Goal: Task Accomplishment & Management: Use online tool/utility

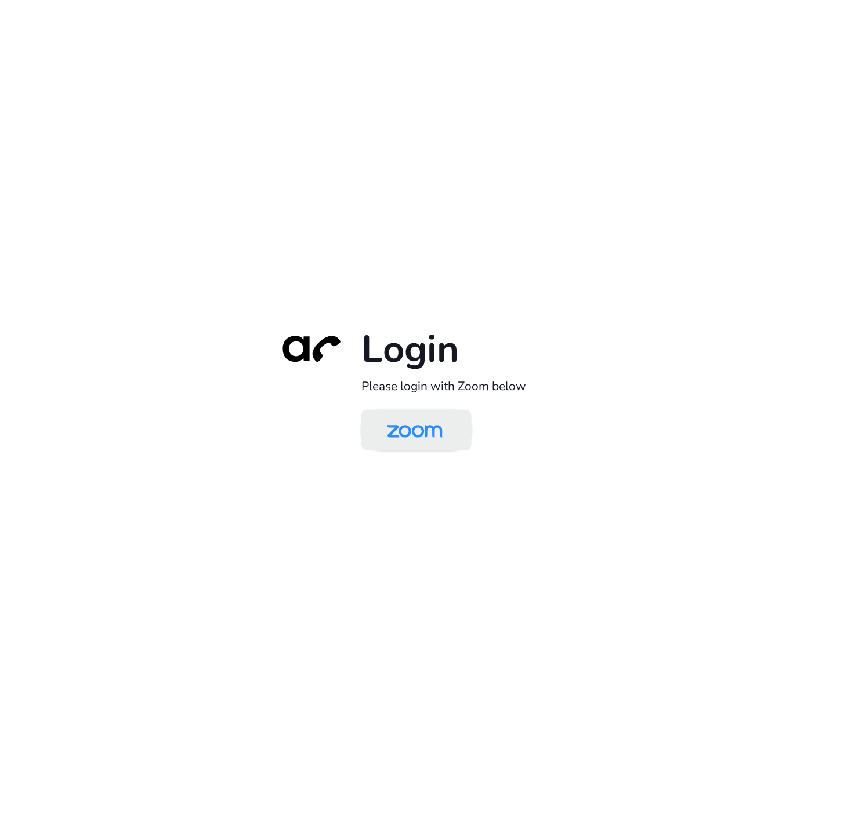
click at [444, 436] on img at bounding box center [415, 431] width 80 height 38
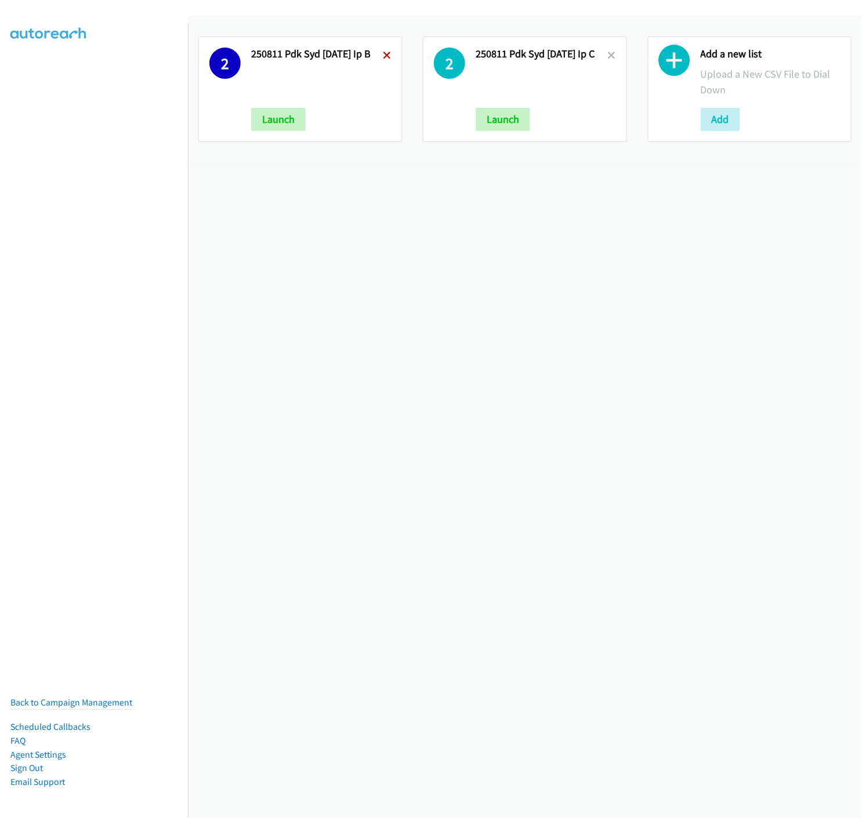
click at [387, 56] on icon at bounding box center [387, 56] width 8 height 8
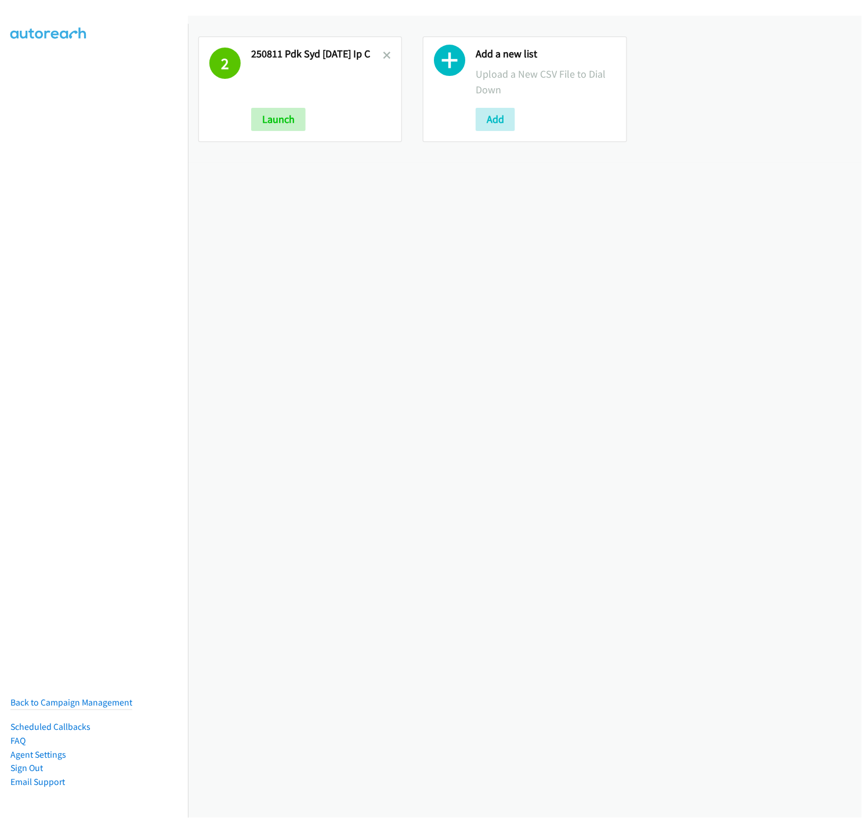
click at [384, 54] on icon at bounding box center [387, 56] width 8 height 8
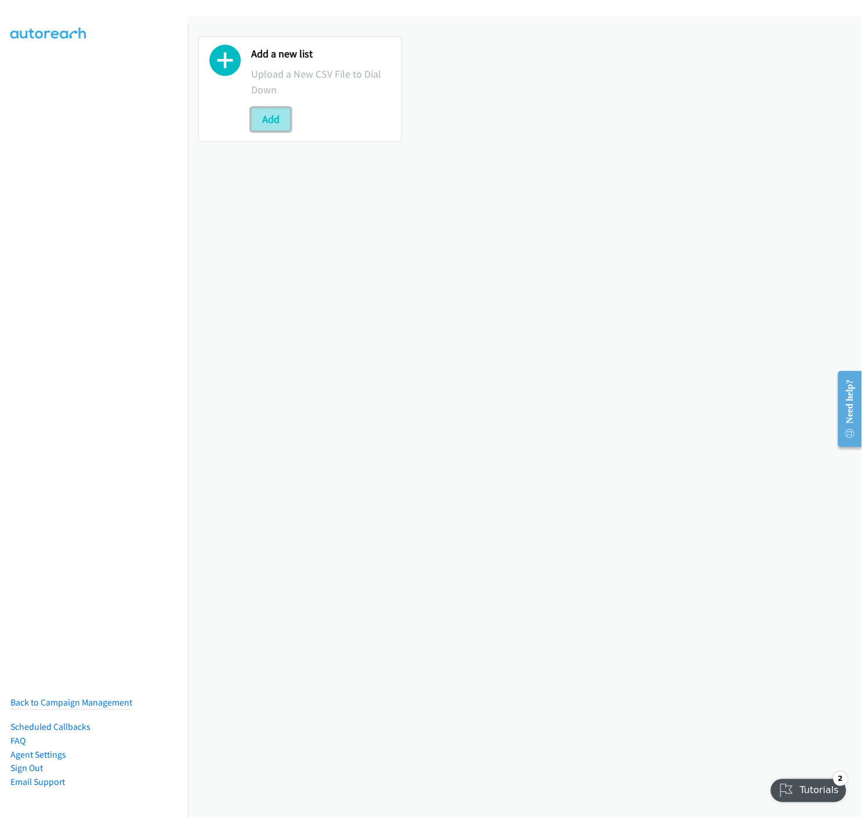
click at [266, 128] on button "Add" at bounding box center [270, 119] width 39 height 23
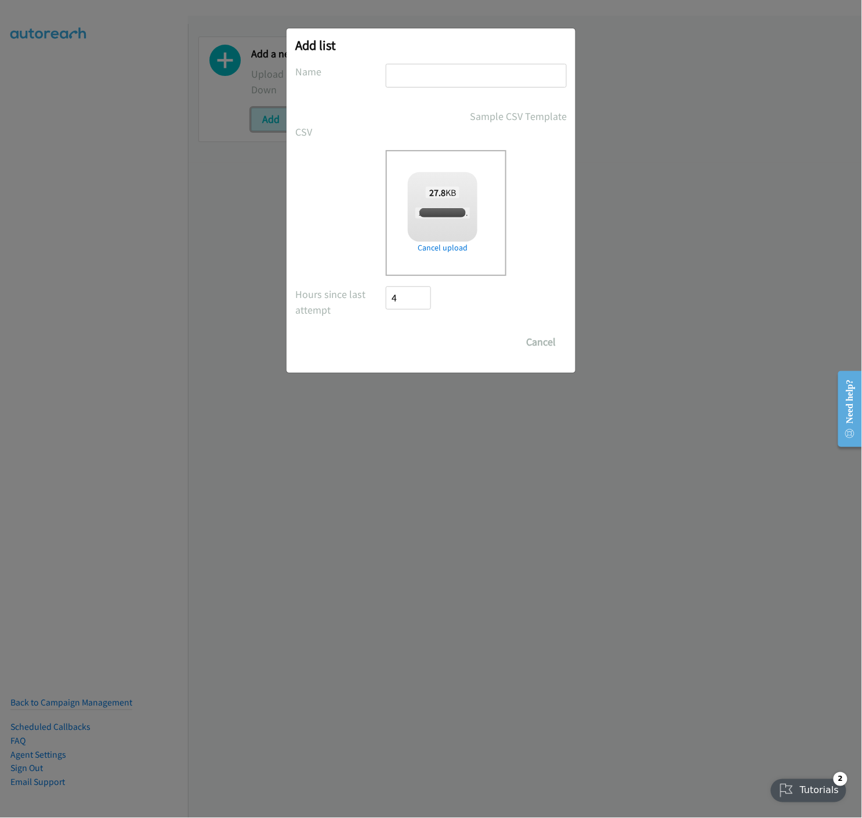
checkbox input "true"
click at [465, 81] on input "text" at bounding box center [476, 76] width 181 height 24
type input "250812 PDK SYD 02 SEP ENT - A"
click at [409, 348] on input "Save List" at bounding box center [416, 342] width 61 height 23
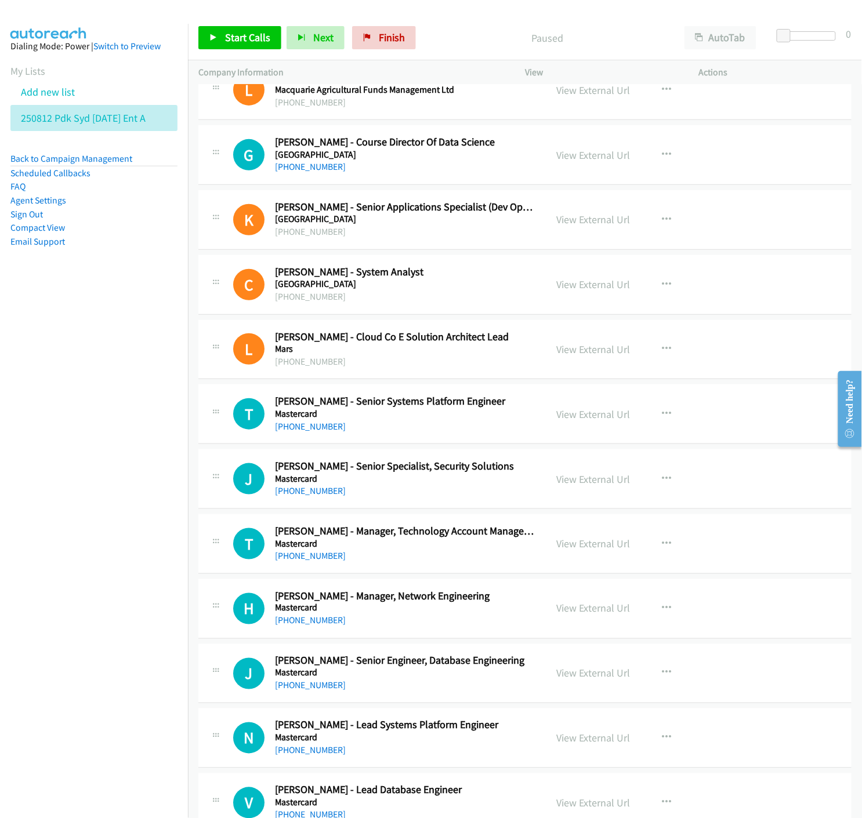
scroll to position [193, 0]
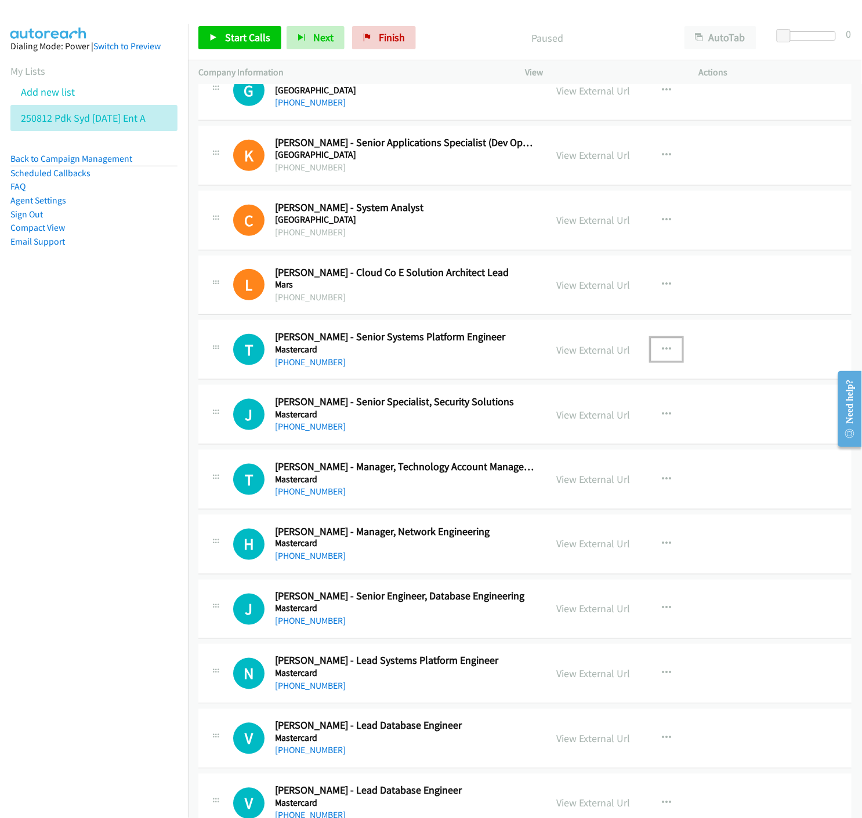
click at [662, 347] on icon "button" at bounding box center [666, 349] width 9 height 9
click at [538, 426] on icon at bounding box center [542, 426] width 8 height 8
click at [246, 37] on span "Start Calls" at bounding box center [247, 37] width 45 height 13
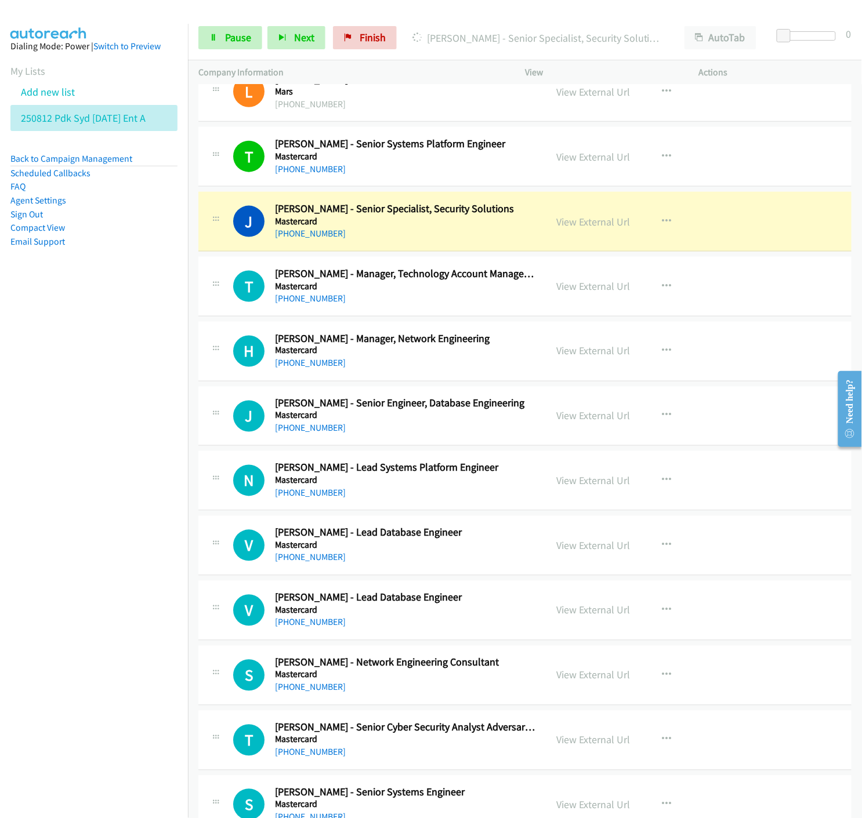
scroll to position [451, 0]
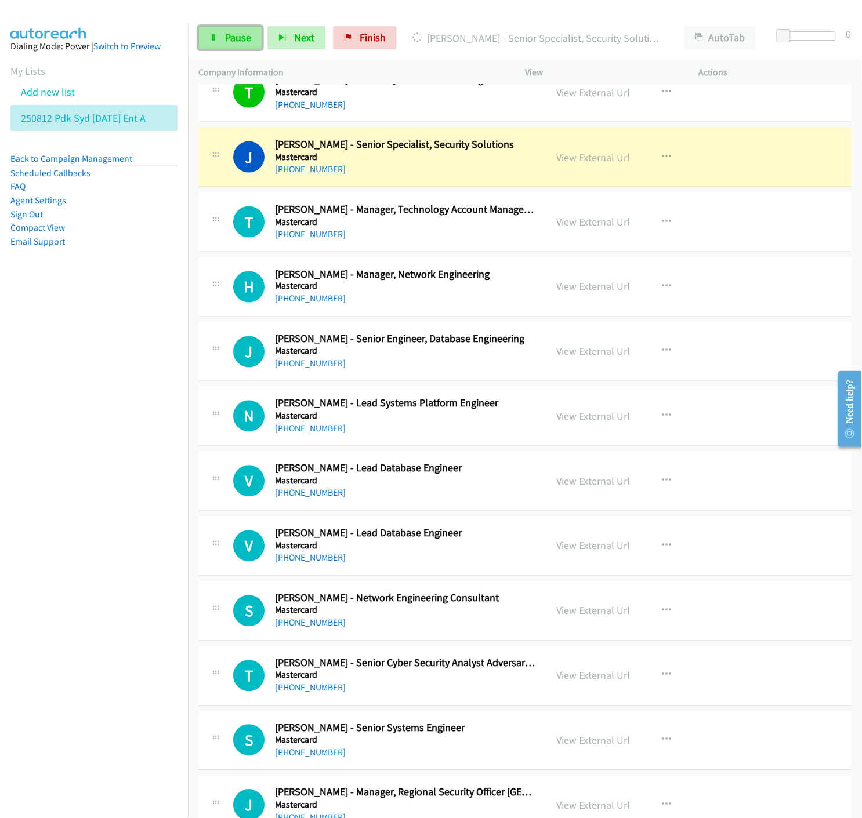
click at [216, 37] on icon at bounding box center [213, 38] width 8 height 8
click at [598, 159] on link "View External Url" at bounding box center [593, 157] width 74 height 13
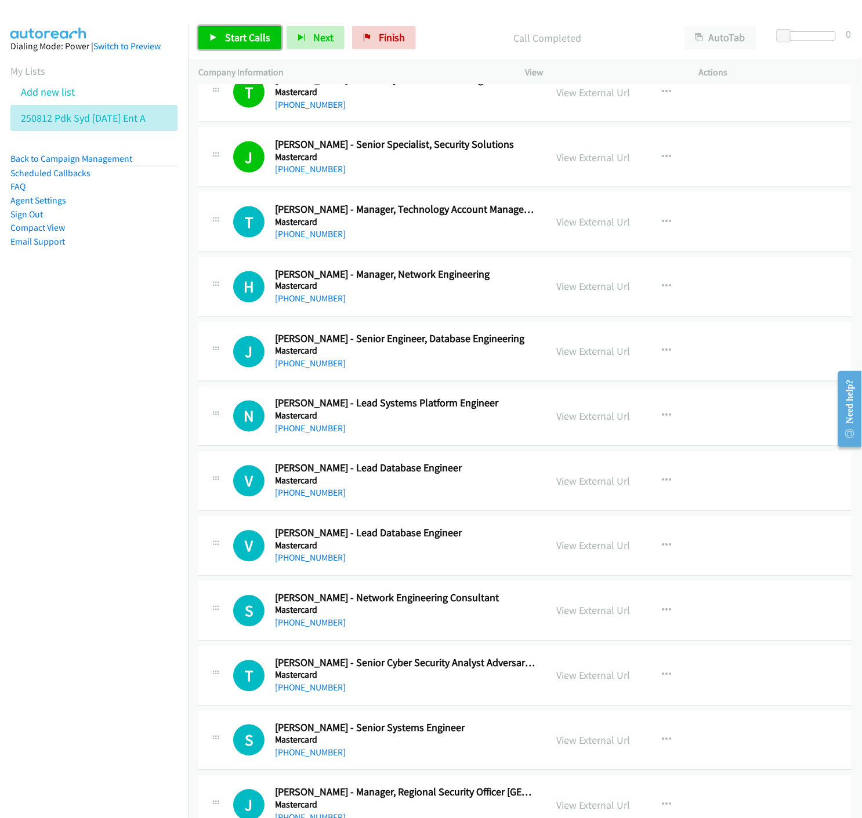
click at [205, 38] on link "Start Calls" at bounding box center [239, 37] width 83 height 23
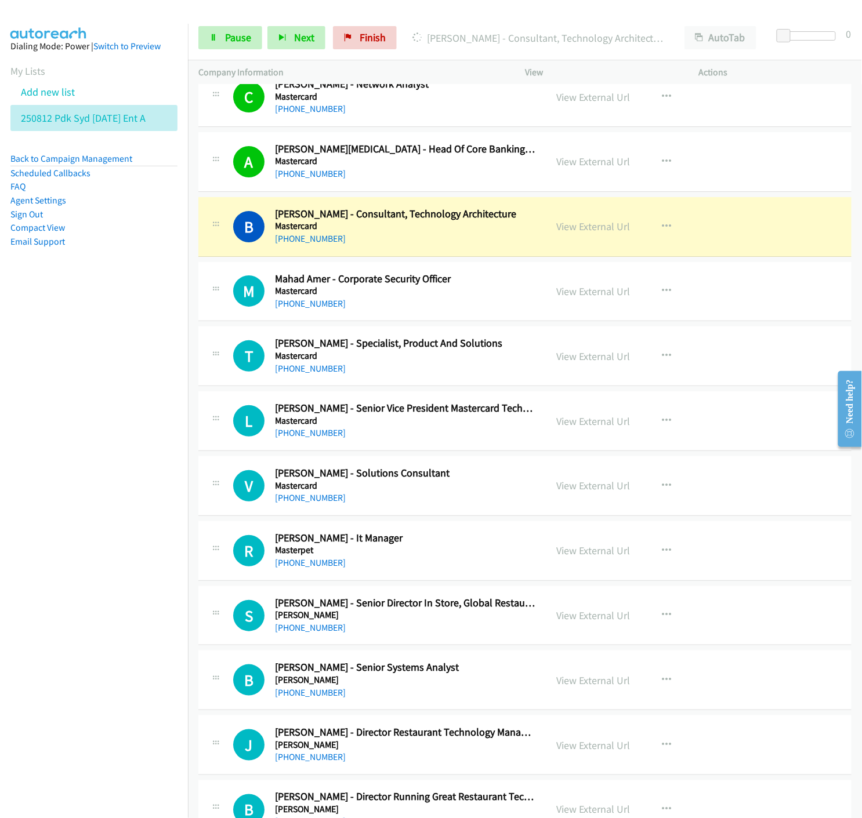
scroll to position [1288, 0]
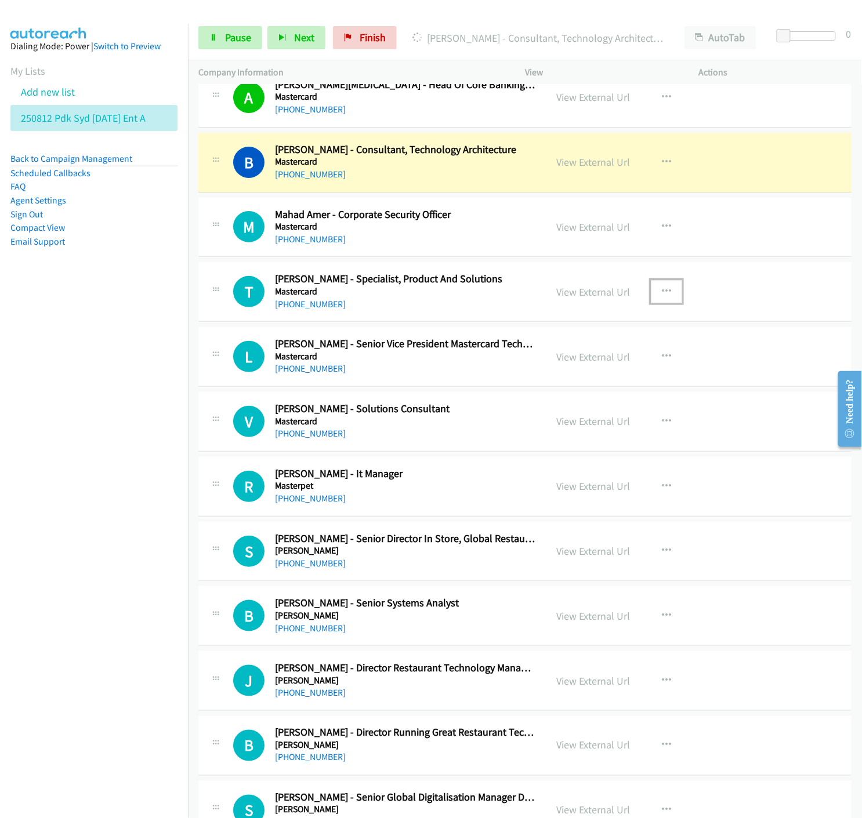
click at [663, 291] on icon "button" at bounding box center [666, 291] width 9 height 9
click at [538, 367] on icon at bounding box center [542, 368] width 8 height 8
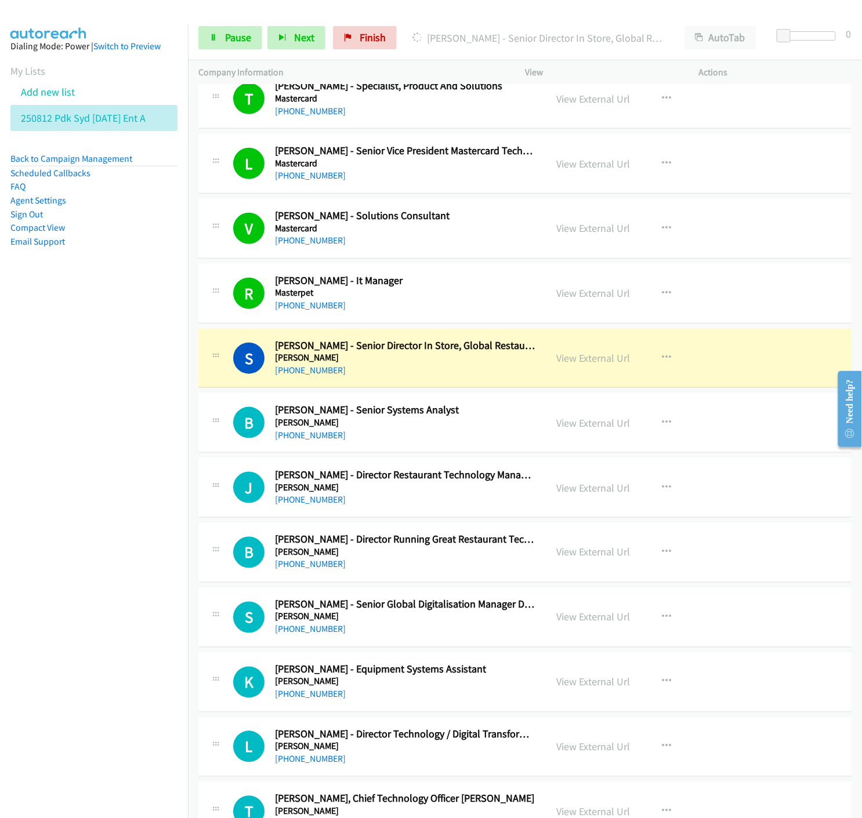
scroll to position [1546, 0]
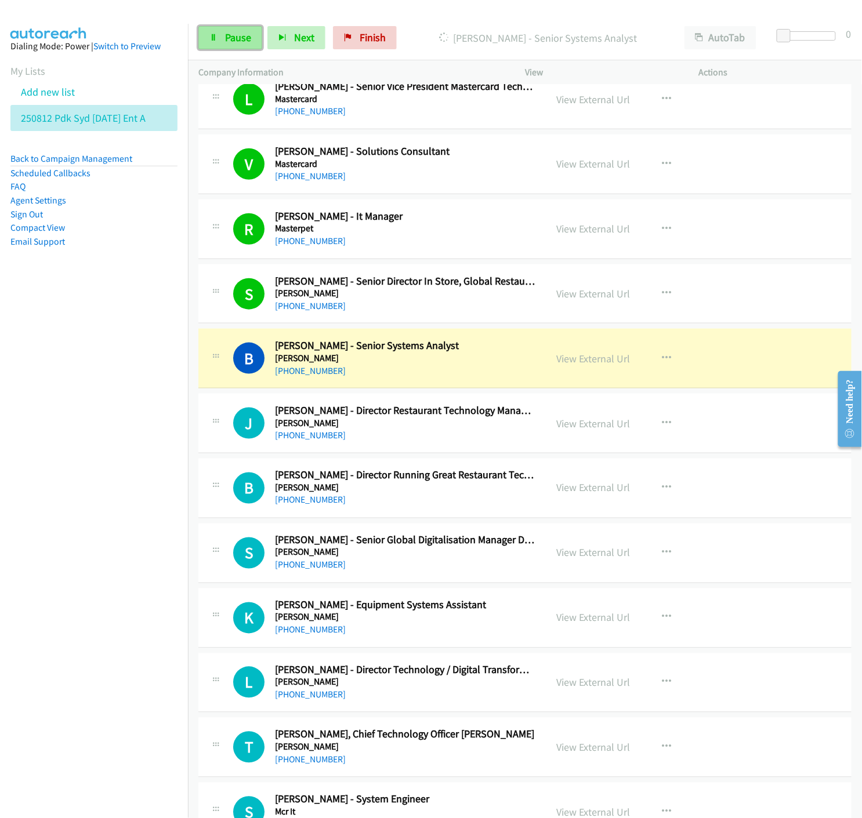
click at [241, 39] on span "Pause" at bounding box center [238, 37] width 26 height 13
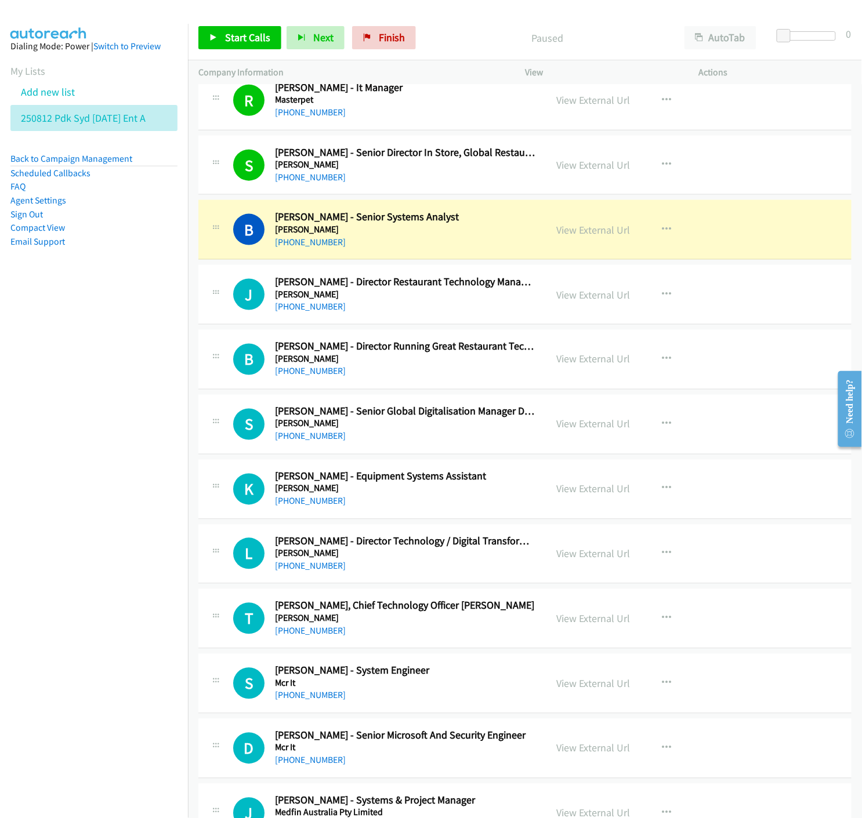
scroll to position [1997, 0]
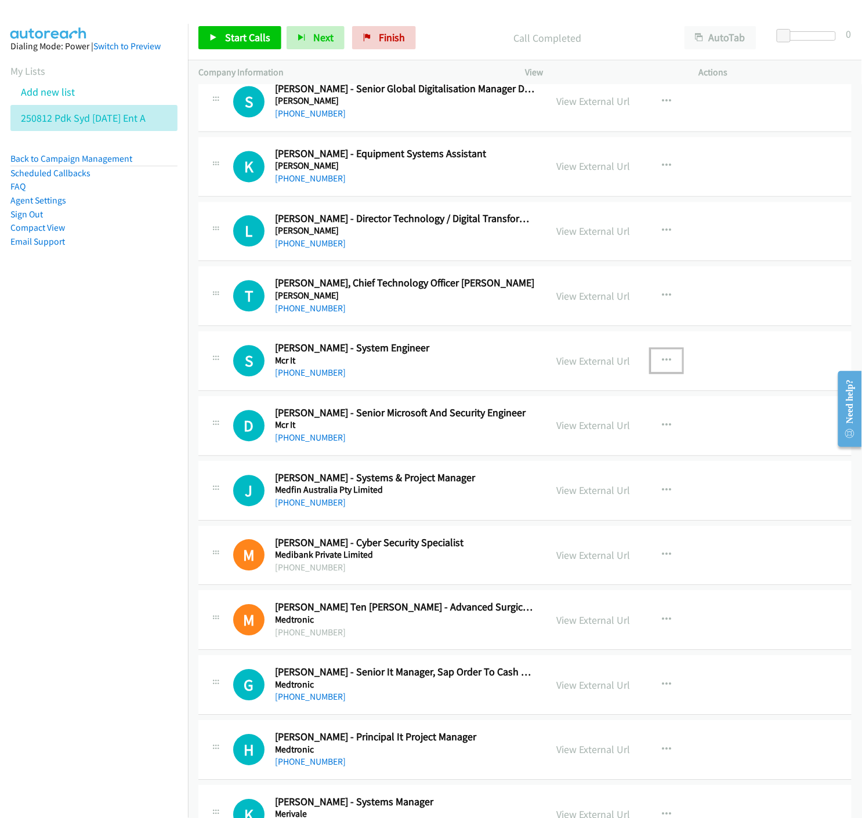
click at [662, 361] on icon "button" at bounding box center [666, 361] width 9 height 9
click at [540, 437] on icon at bounding box center [542, 438] width 8 height 8
click at [211, 30] on link "Start Calls" at bounding box center [239, 37] width 83 height 23
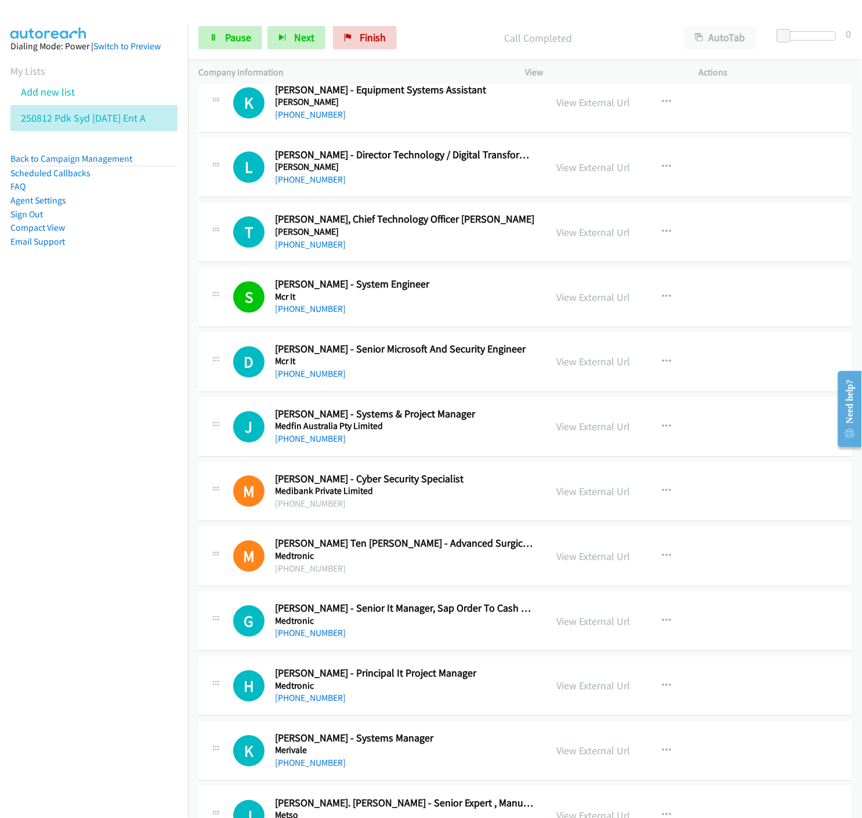
scroll to position [2126, 0]
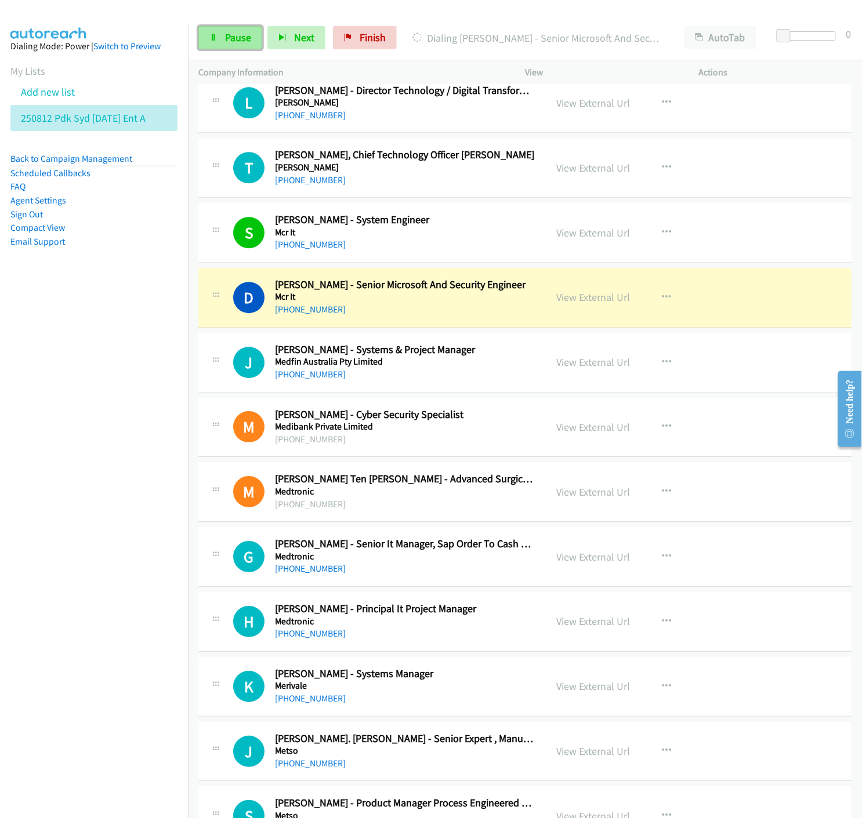
click at [217, 30] on link "Pause" at bounding box center [230, 37] width 64 height 23
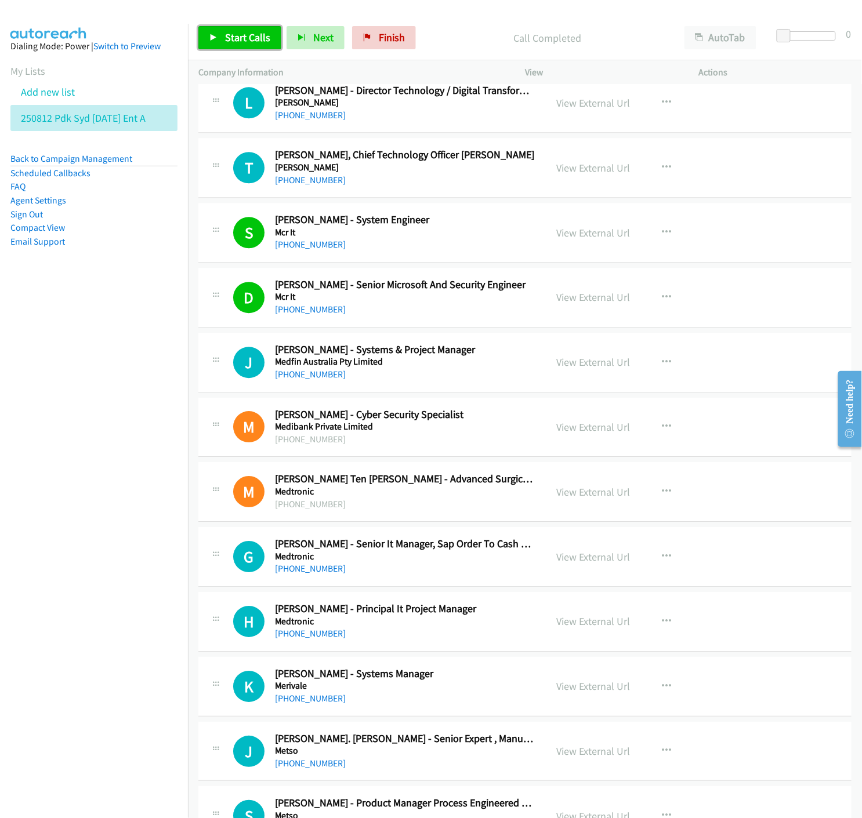
click at [221, 32] on link "Start Calls" at bounding box center [239, 37] width 83 height 23
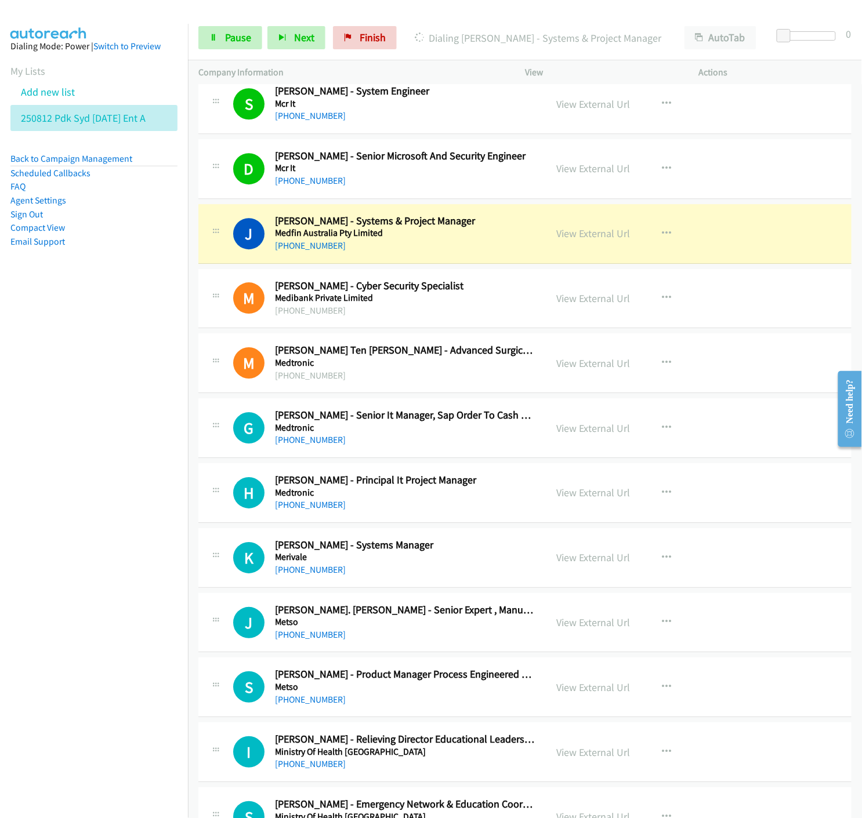
scroll to position [2319, 0]
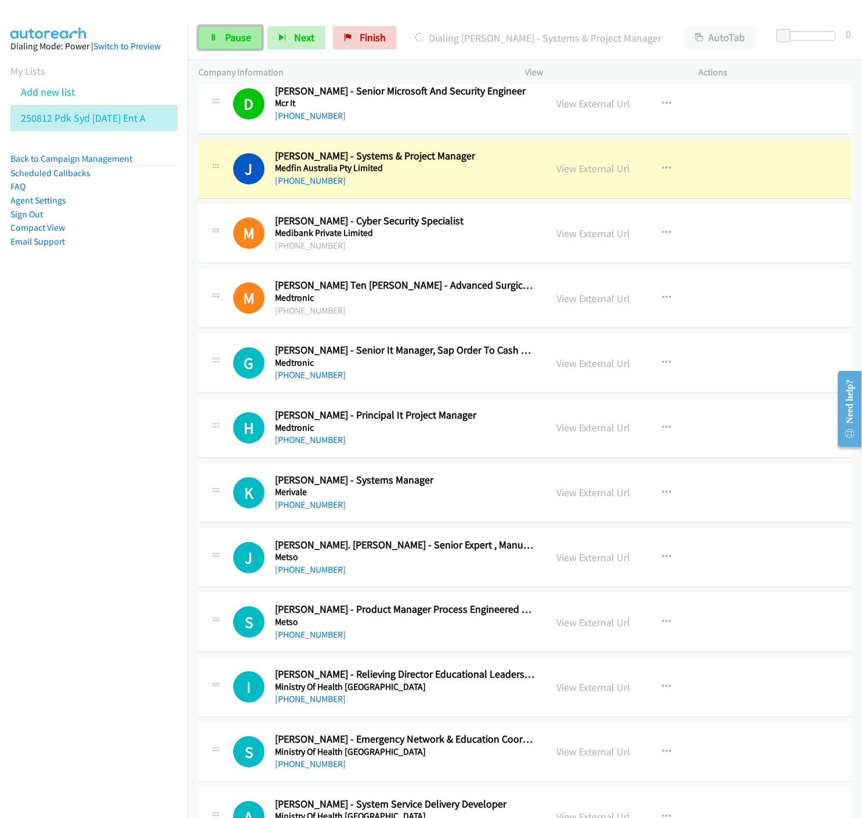
click at [210, 42] on link "Pause" at bounding box center [230, 37] width 64 height 23
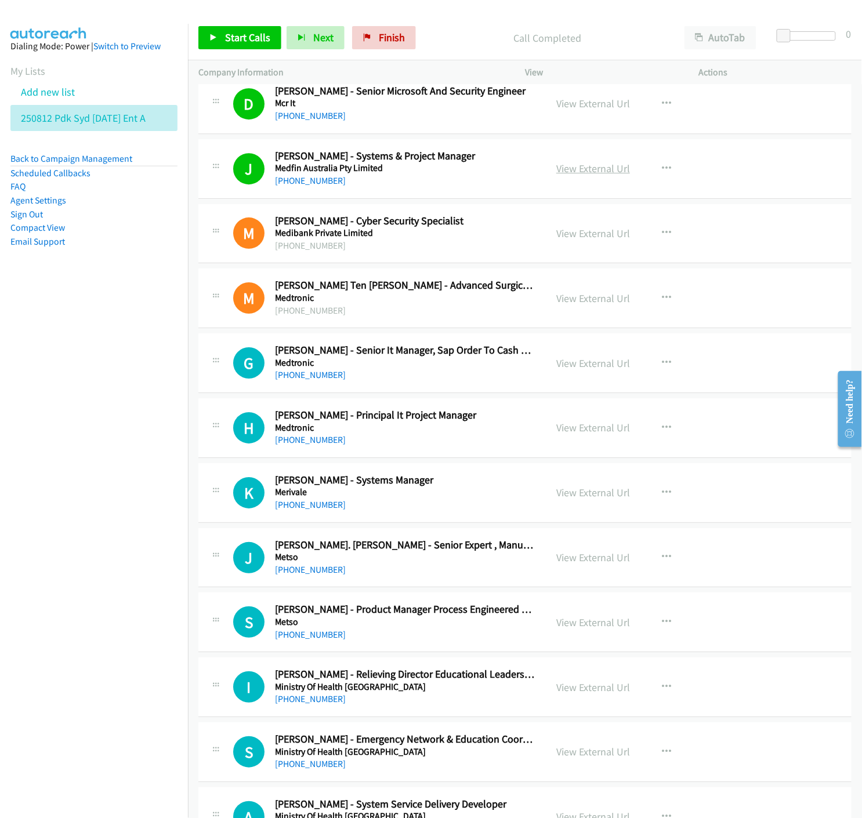
click at [584, 172] on link "View External Url" at bounding box center [593, 168] width 74 height 13
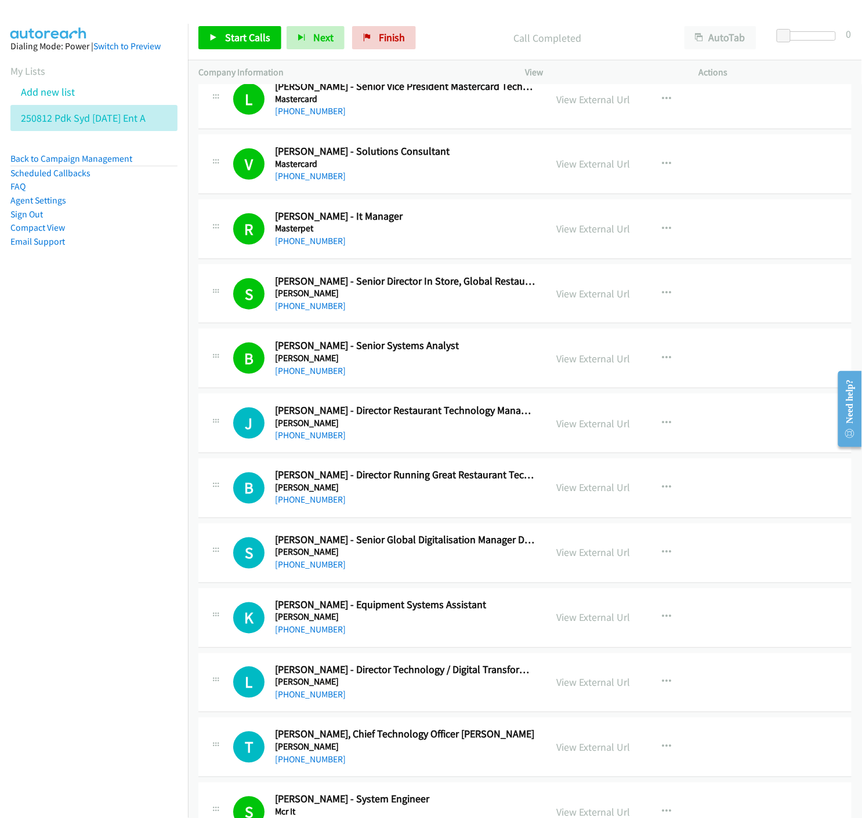
scroll to position [1610, 0]
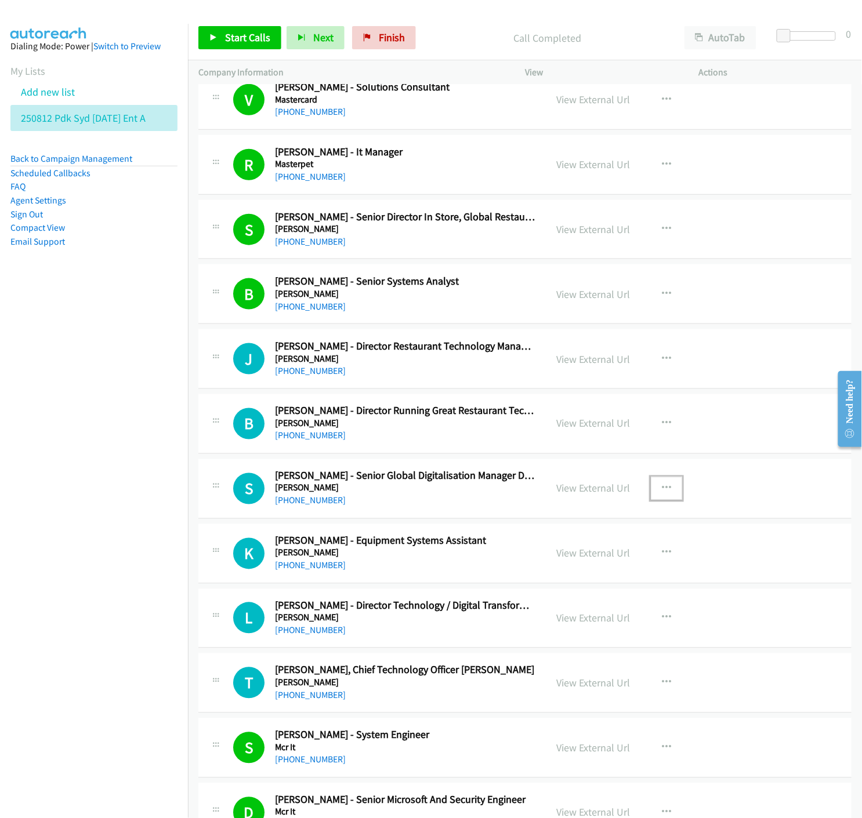
click at [662, 484] on icon "button" at bounding box center [666, 488] width 9 height 9
click at [538, 563] on icon at bounding box center [542, 565] width 8 height 8
click at [236, 35] on span "Start Calls" at bounding box center [247, 37] width 45 height 13
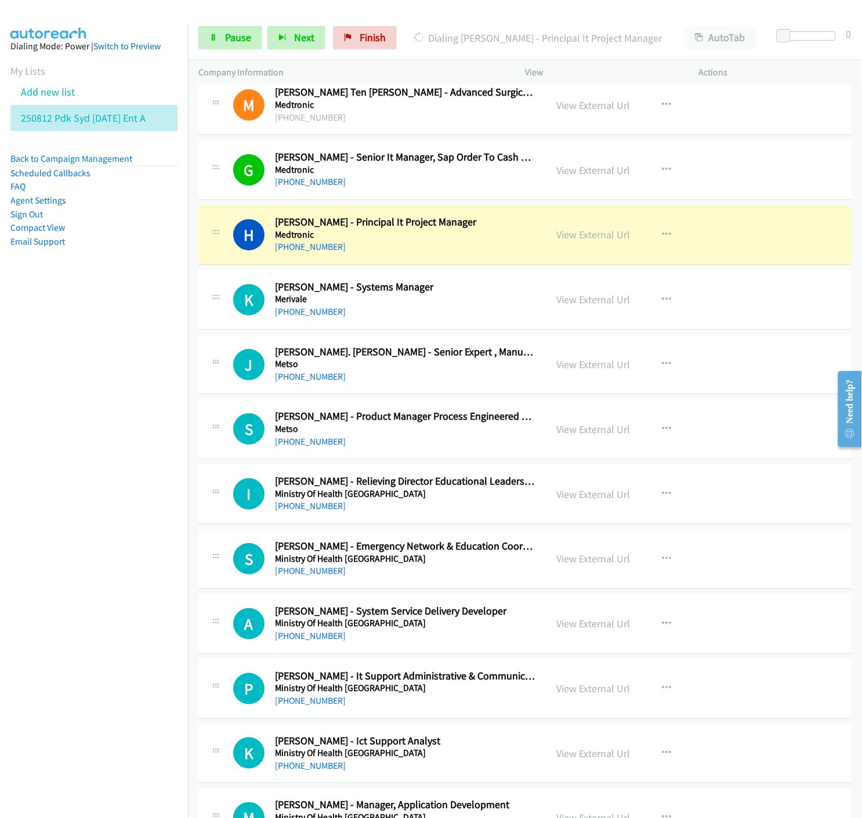
scroll to position [2577, 0]
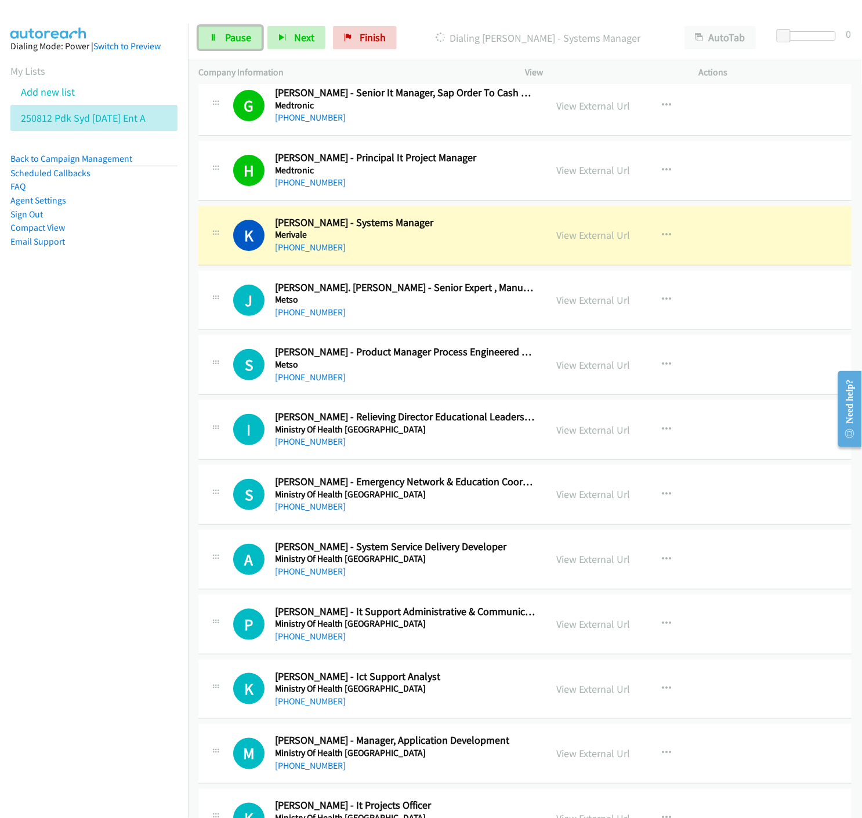
drag, startPoint x: 225, startPoint y: 37, endPoint x: 174, endPoint y: 131, distance: 106.9
click at [225, 37] on span "Pause" at bounding box center [238, 37] width 26 height 13
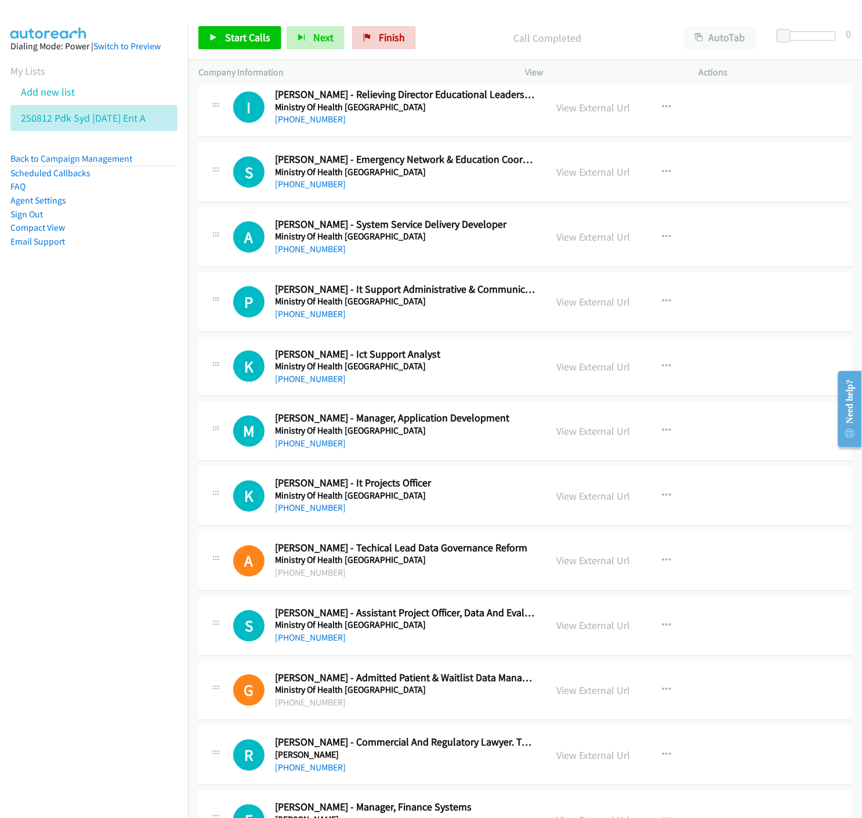
scroll to position [2964, 0]
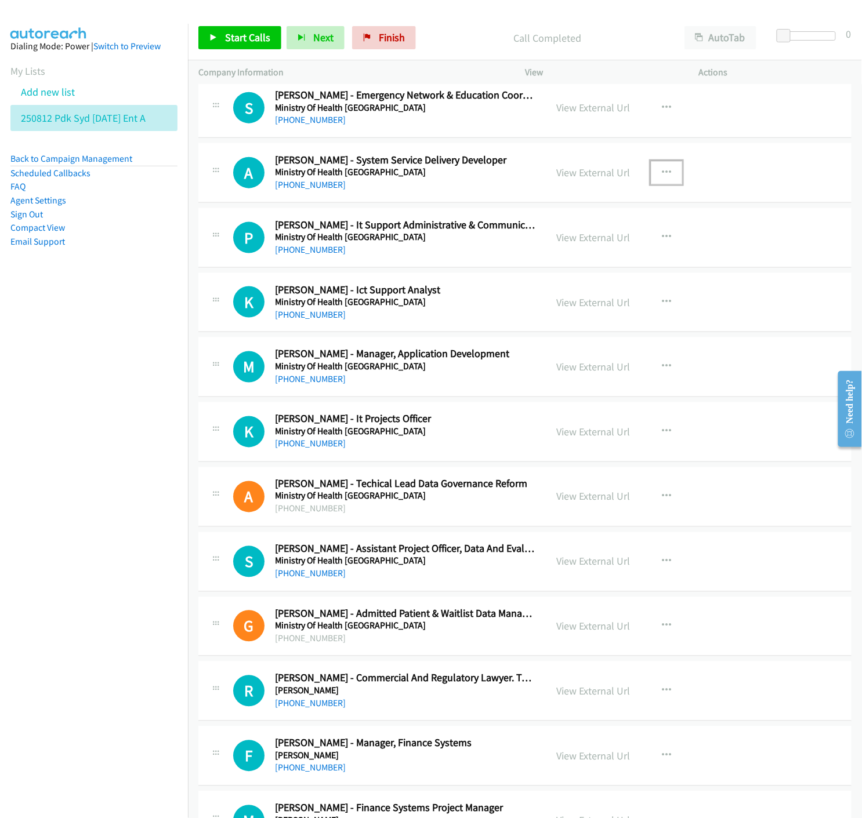
click at [662, 175] on icon "button" at bounding box center [666, 172] width 9 height 9
click at [538, 246] on icon at bounding box center [542, 249] width 8 height 8
click at [222, 42] on link "Start Calls" at bounding box center [239, 37] width 83 height 23
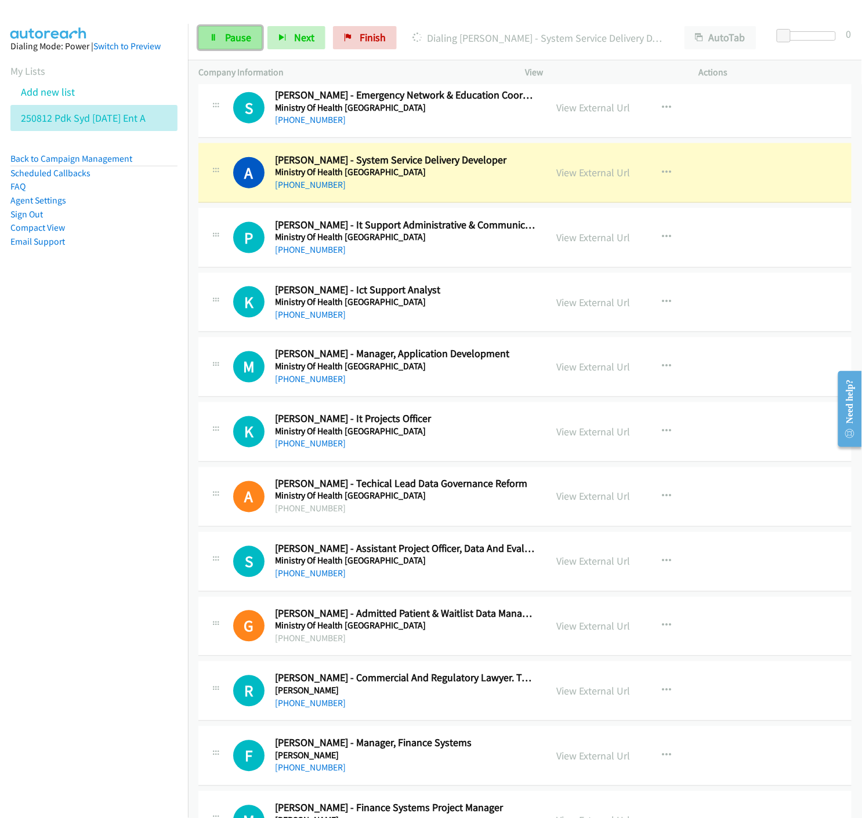
click at [213, 38] on icon at bounding box center [213, 38] width 8 height 8
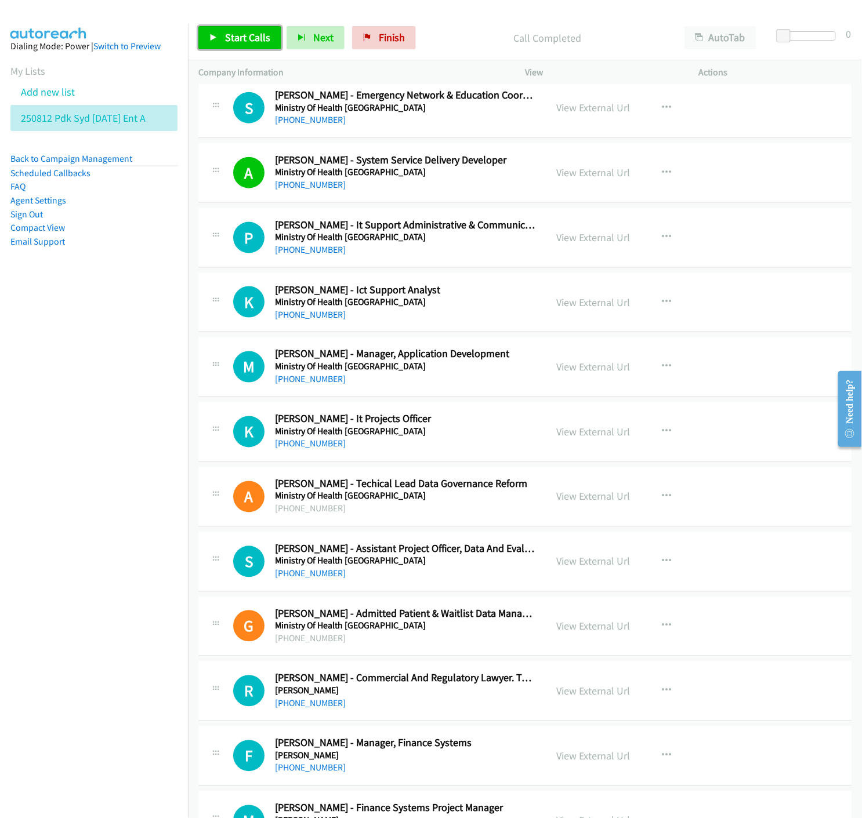
click at [218, 43] on link "Start Calls" at bounding box center [239, 37] width 83 height 23
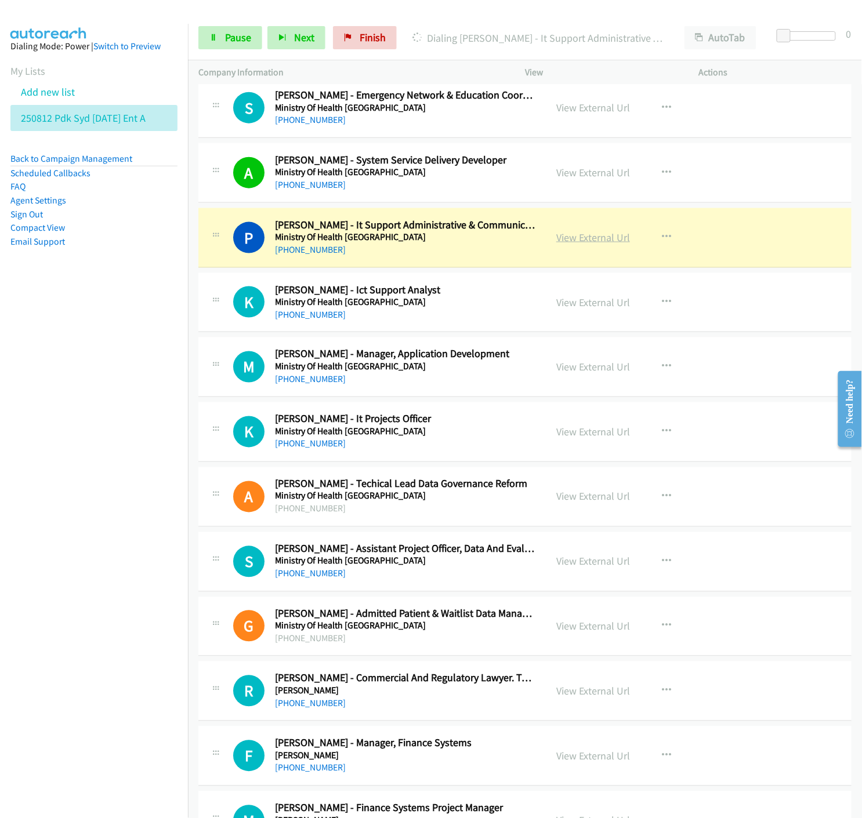
click at [605, 240] on link "View External Url" at bounding box center [593, 237] width 74 height 13
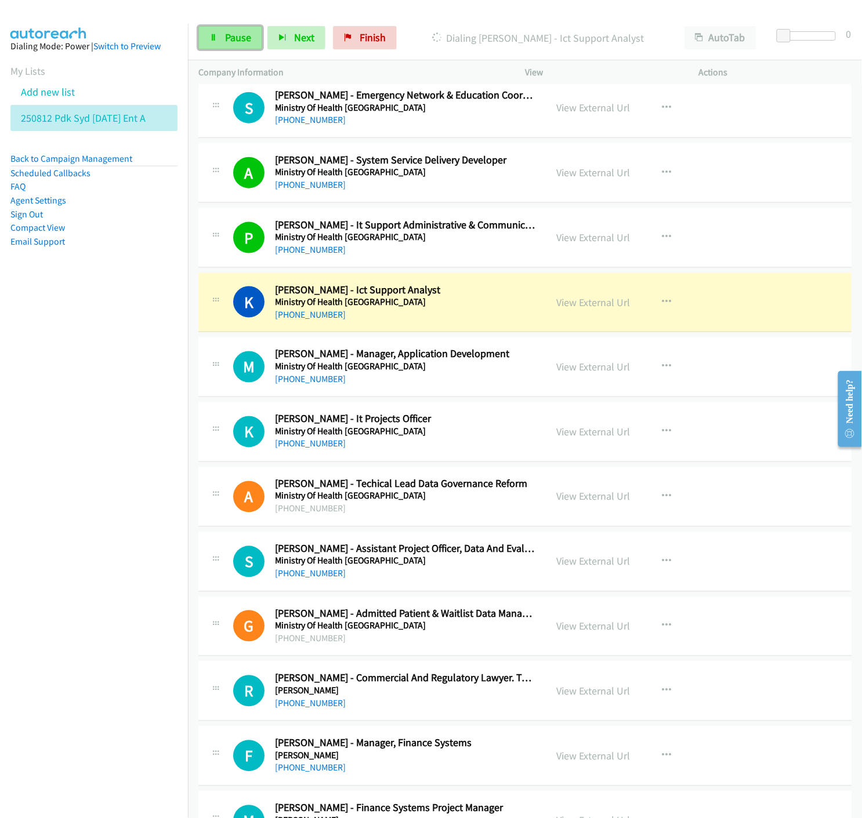
click at [215, 39] on icon at bounding box center [213, 38] width 8 height 8
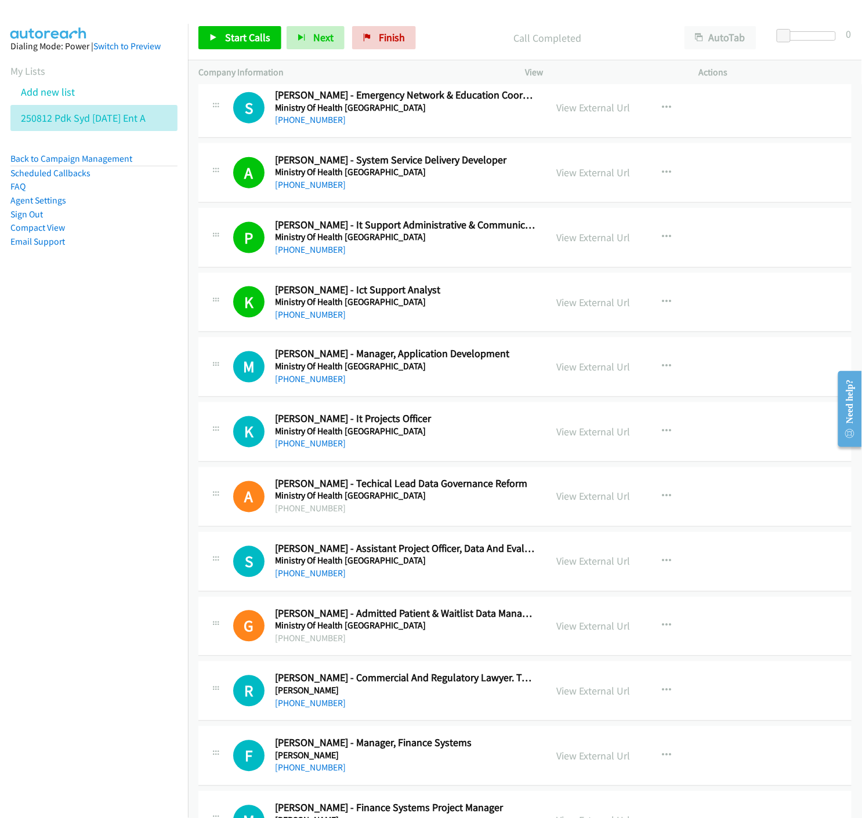
scroll to position [3092, 0]
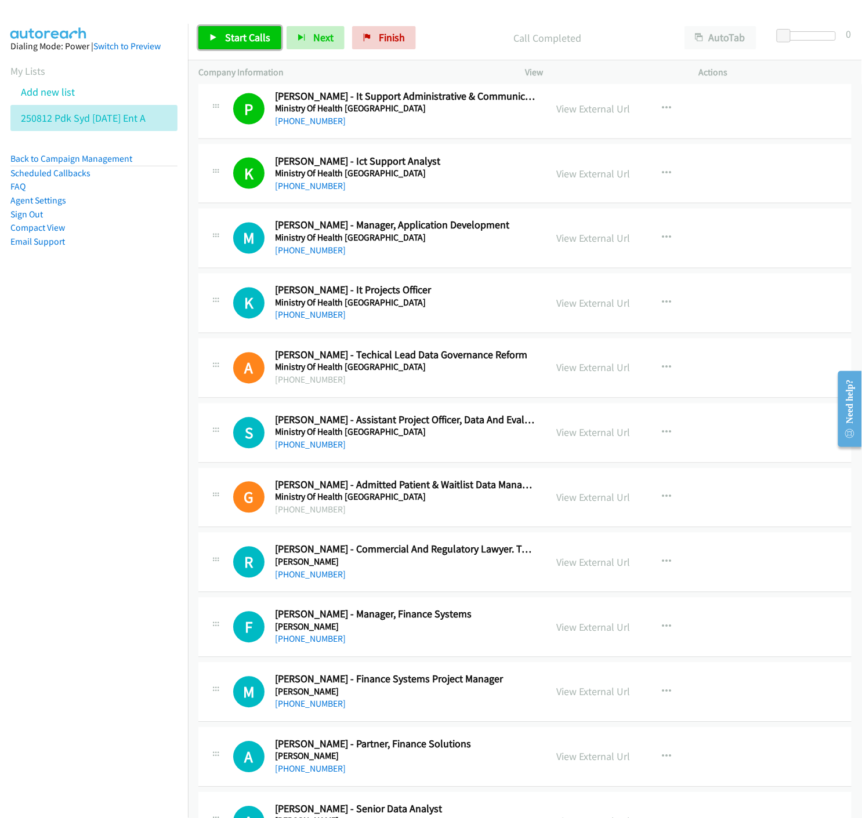
click at [208, 48] on link "Start Calls" at bounding box center [239, 37] width 83 height 23
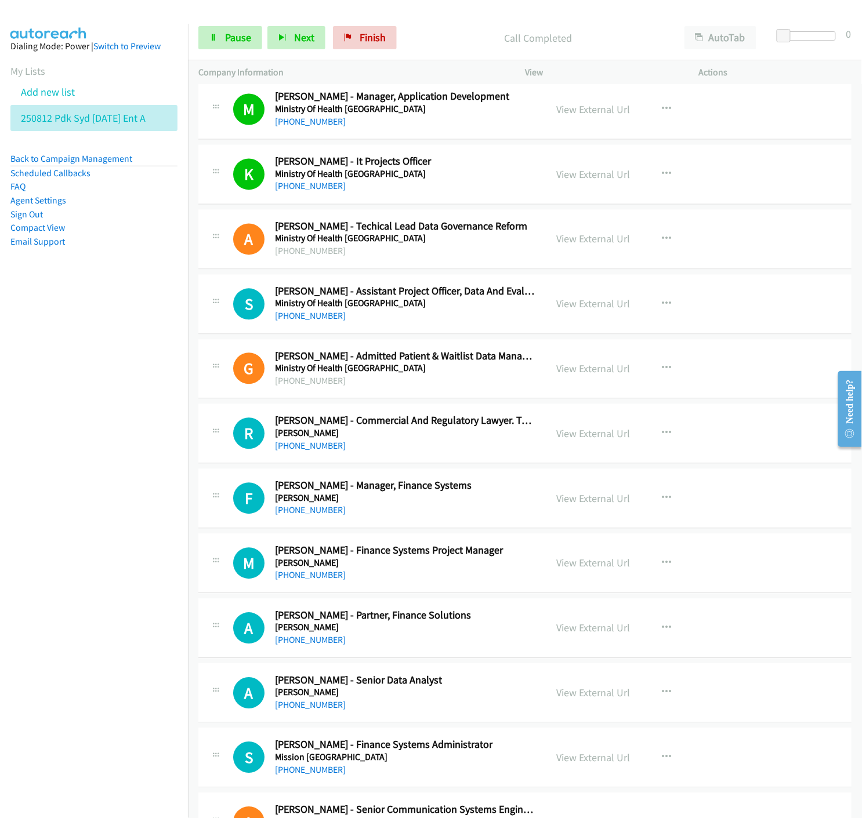
scroll to position [3286, 0]
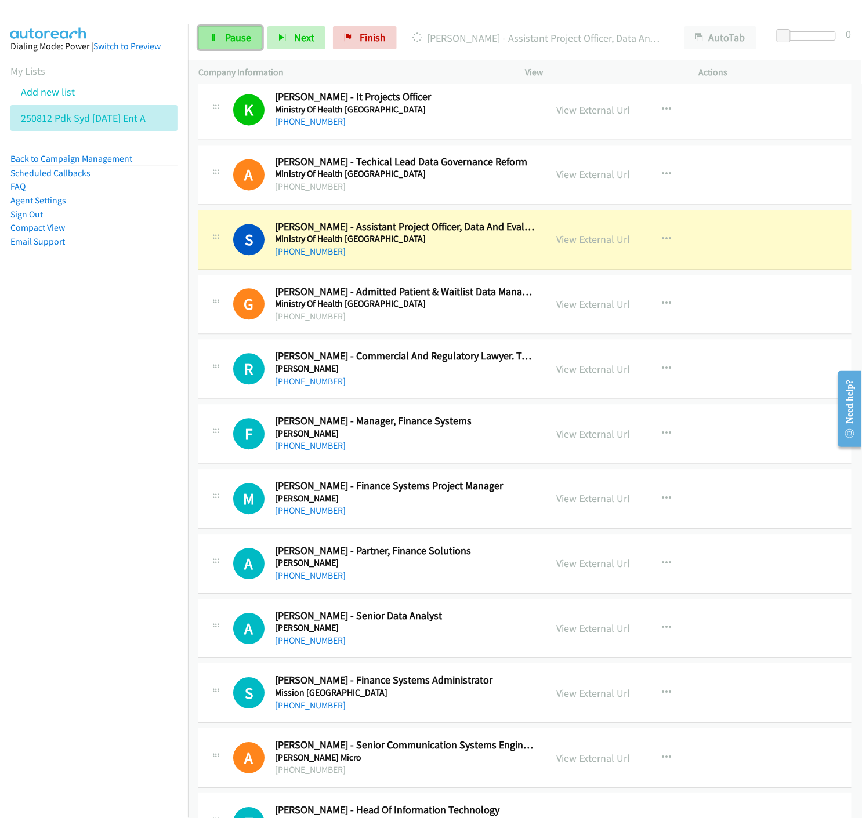
click at [215, 39] on icon at bounding box center [213, 38] width 8 height 8
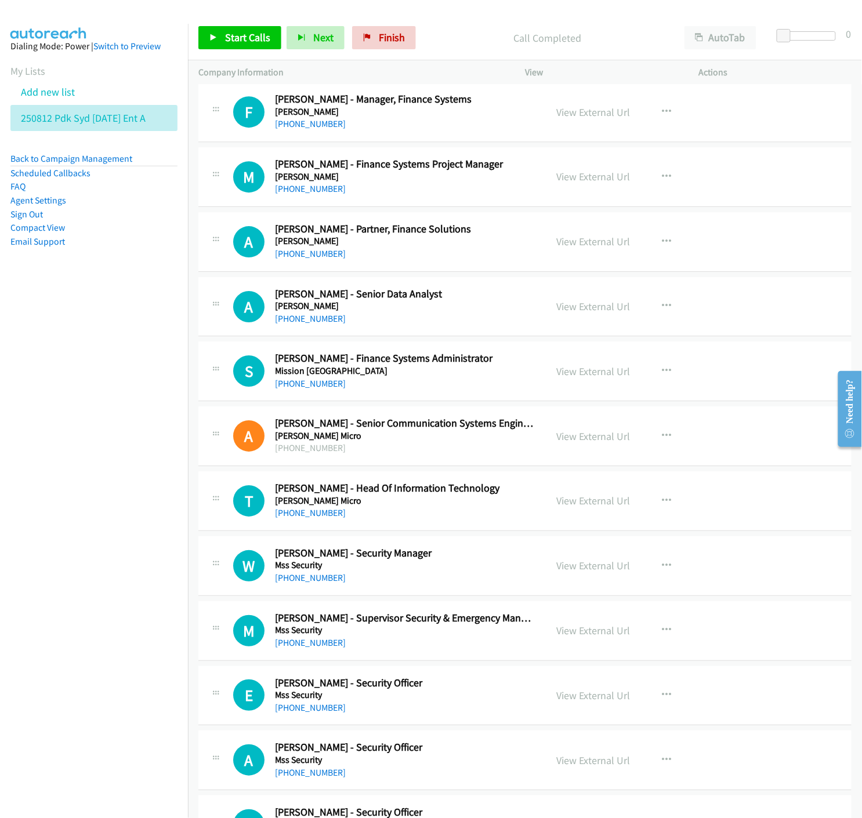
scroll to position [3737, 0]
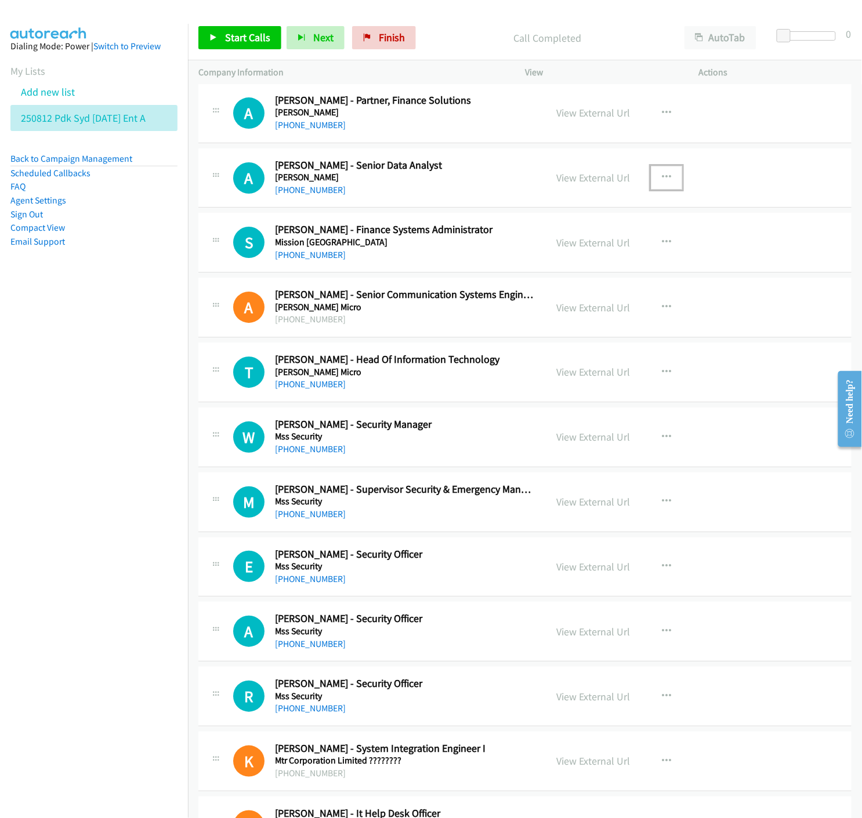
click at [662, 178] on icon "button" at bounding box center [666, 177] width 9 height 9
click at [538, 255] on icon at bounding box center [542, 254] width 8 height 8
click at [215, 37] on icon at bounding box center [213, 38] width 8 height 8
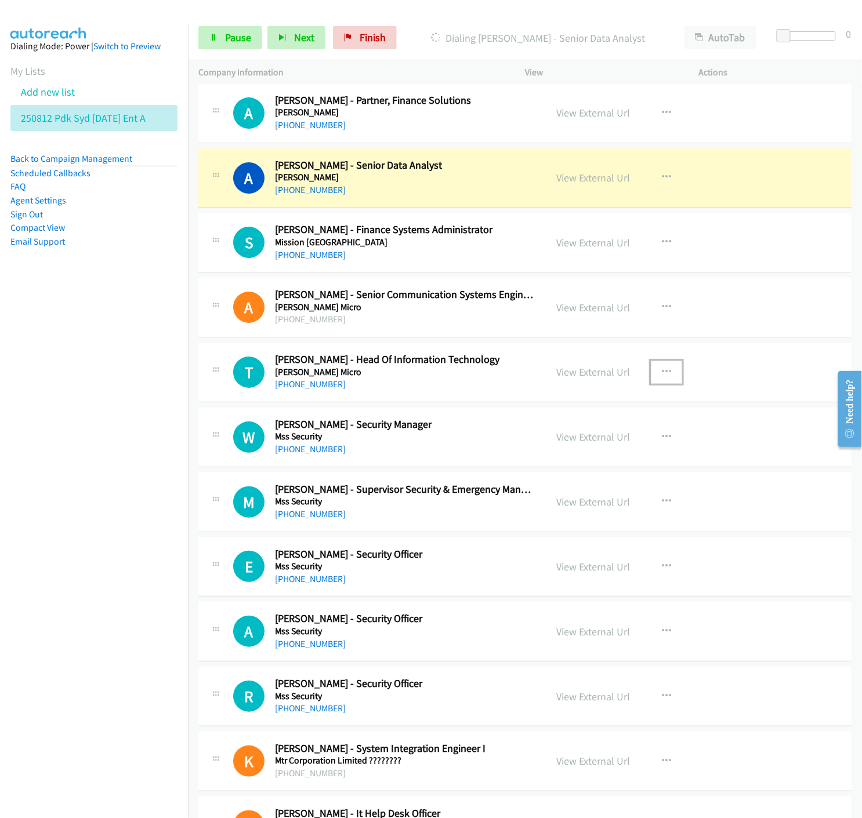
click at [662, 375] on icon "button" at bounding box center [666, 372] width 9 height 9
click at [538, 446] on icon at bounding box center [542, 449] width 8 height 8
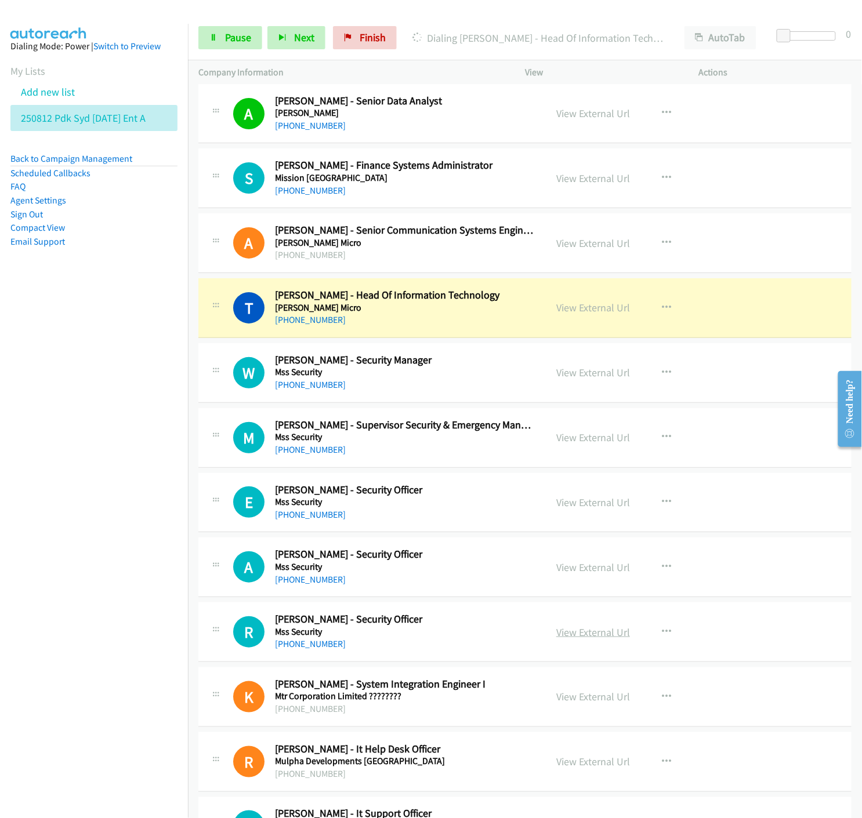
scroll to position [3865, 0]
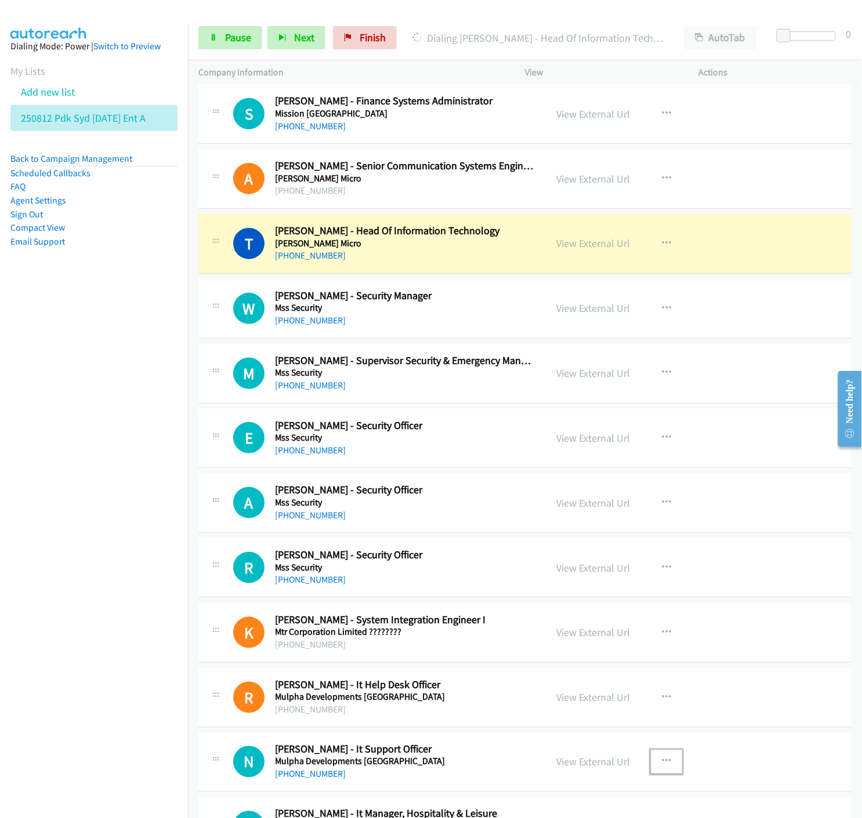
click at [662, 763] on icon "button" at bounding box center [666, 761] width 9 height 9
click at [73, 678] on nav "Dialing Mode: Power | Switch to Preview My Lists Add new list 250812 Pdk Syd [D…" at bounding box center [94, 433] width 188 height 818
click at [218, 44] on div at bounding box center [431, 409] width 862 height 818
click at [236, 43] on span "Pause" at bounding box center [238, 37] width 26 height 13
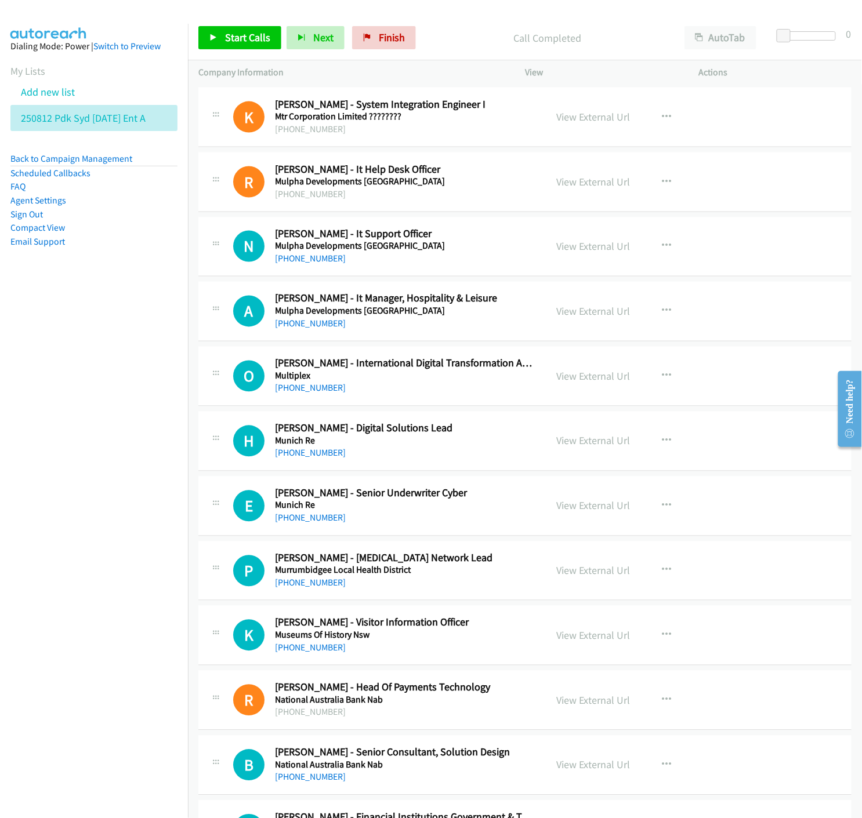
scroll to position [4445, 0]
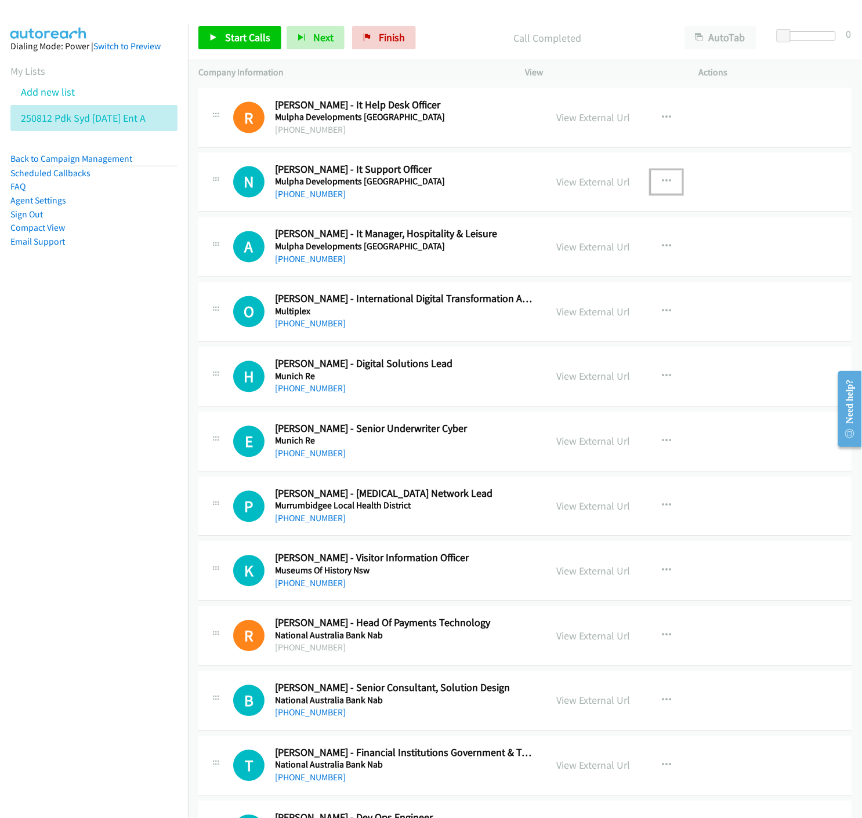
click at [662, 183] on icon "button" at bounding box center [666, 181] width 9 height 9
click at [538, 259] on icon at bounding box center [542, 259] width 8 height 8
click at [205, 36] on link "Start Calls" at bounding box center [239, 37] width 83 height 23
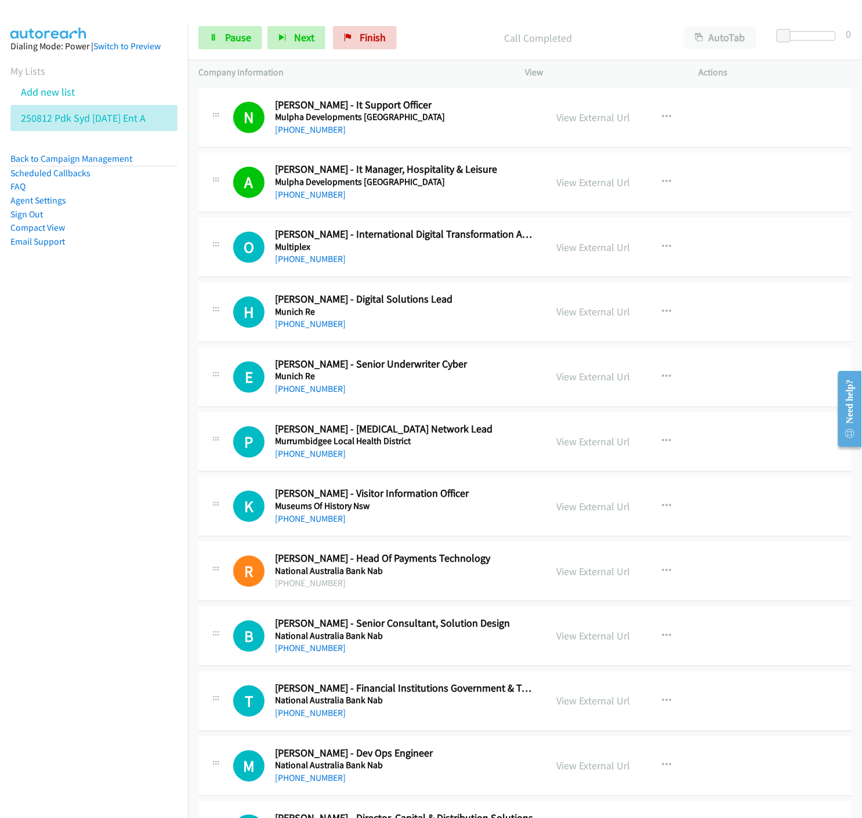
scroll to position [4574, 0]
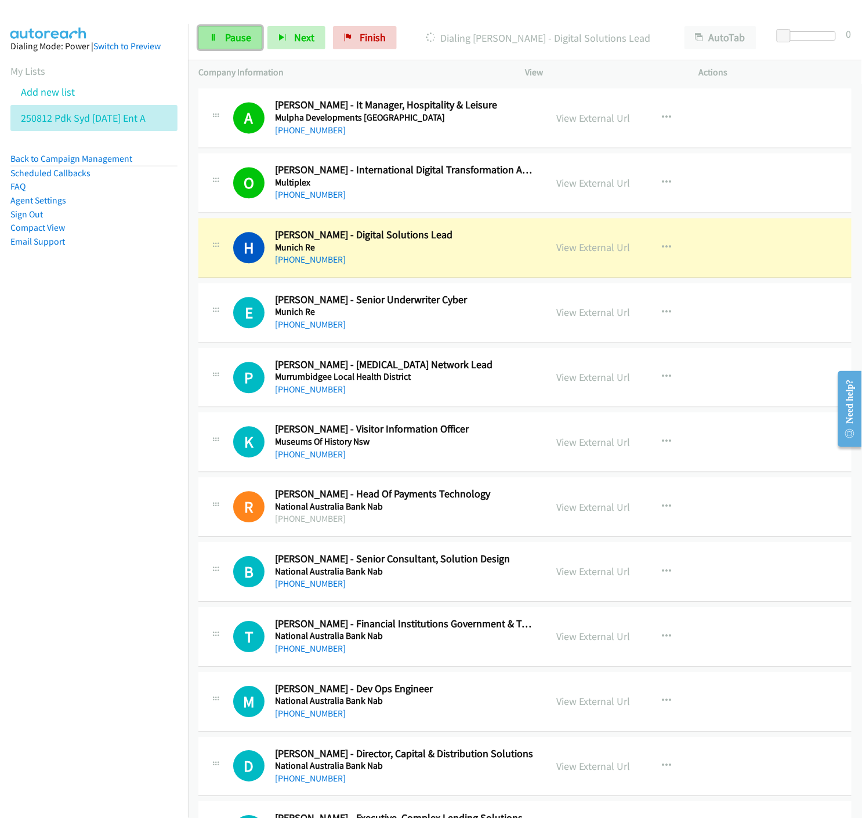
click at [222, 36] on link "Pause" at bounding box center [230, 37] width 64 height 23
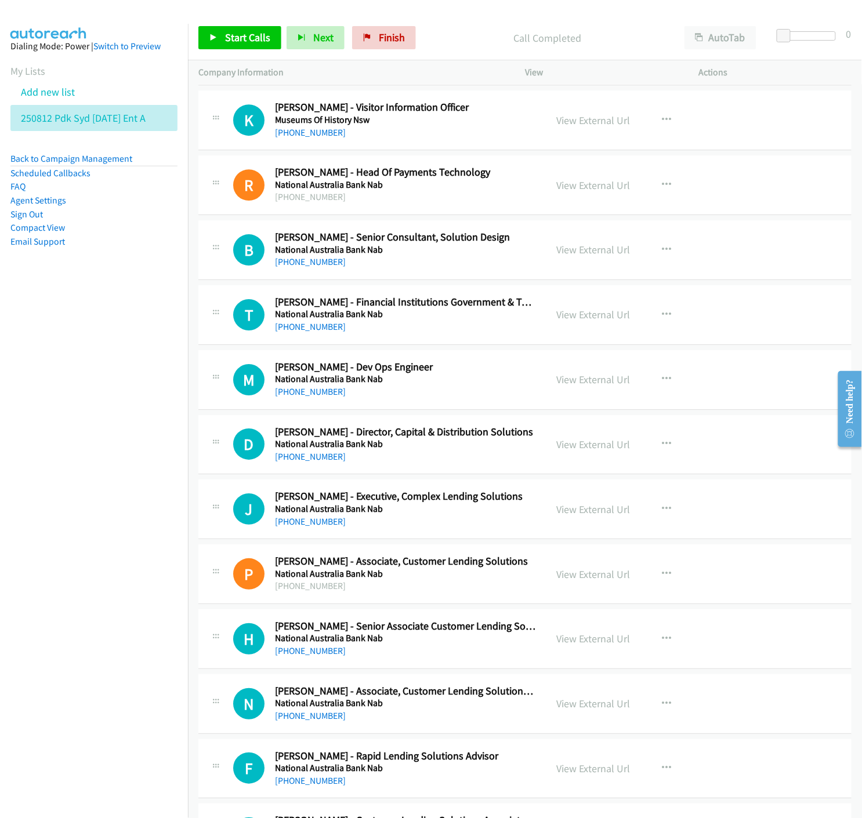
scroll to position [4961, 0]
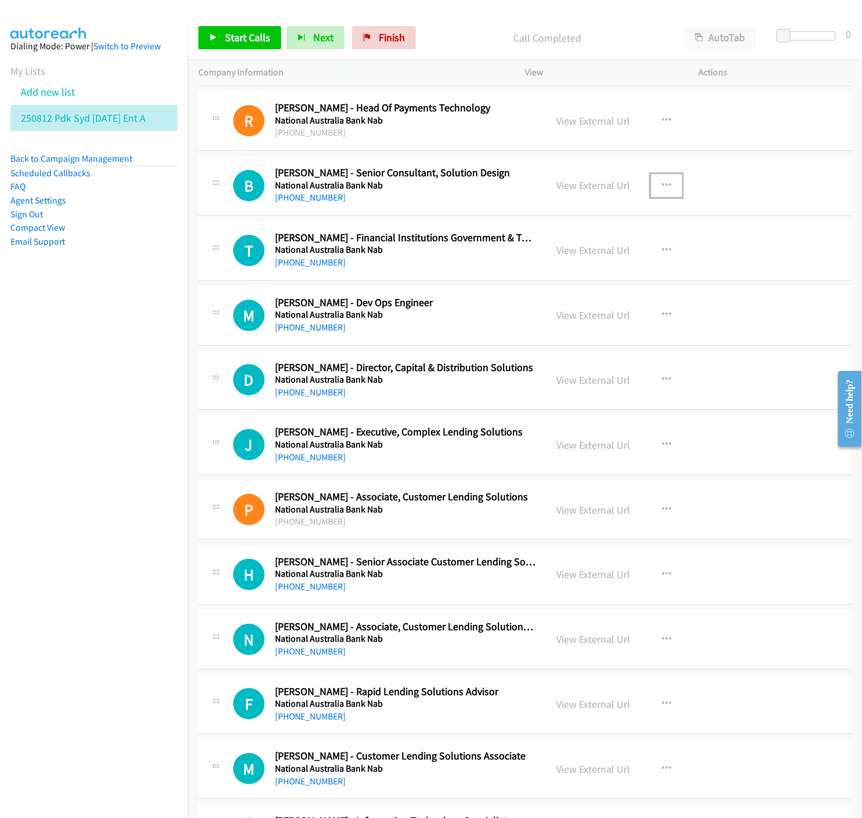
click at [666, 184] on button "button" at bounding box center [666, 185] width 31 height 23
click at [538, 262] on icon at bounding box center [542, 262] width 8 height 8
click at [226, 37] on span "Start Calls" at bounding box center [247, 37] width 45 height 13
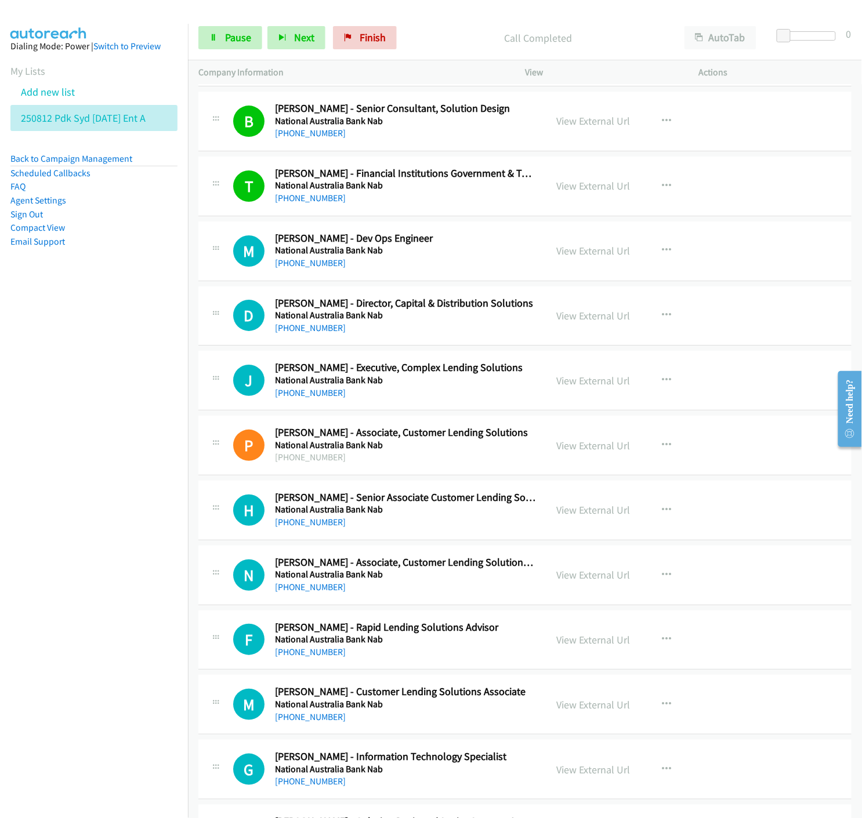
scroll to position [5089, 0]
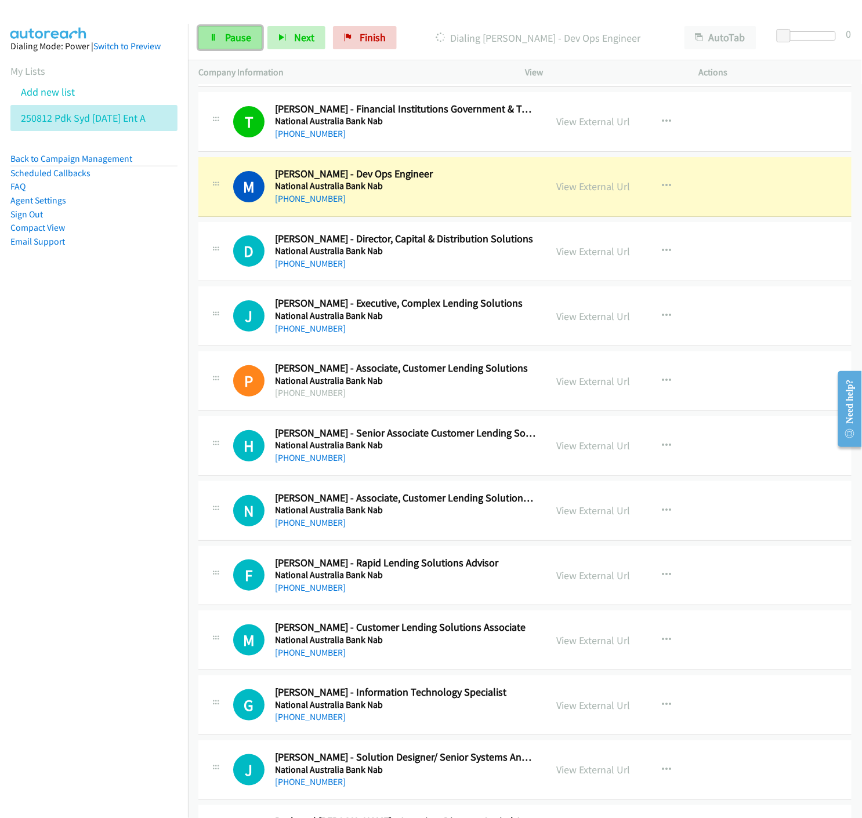
click at [229, 37] on span "Pause" at bounding box center [238, 37] width 26 height 13
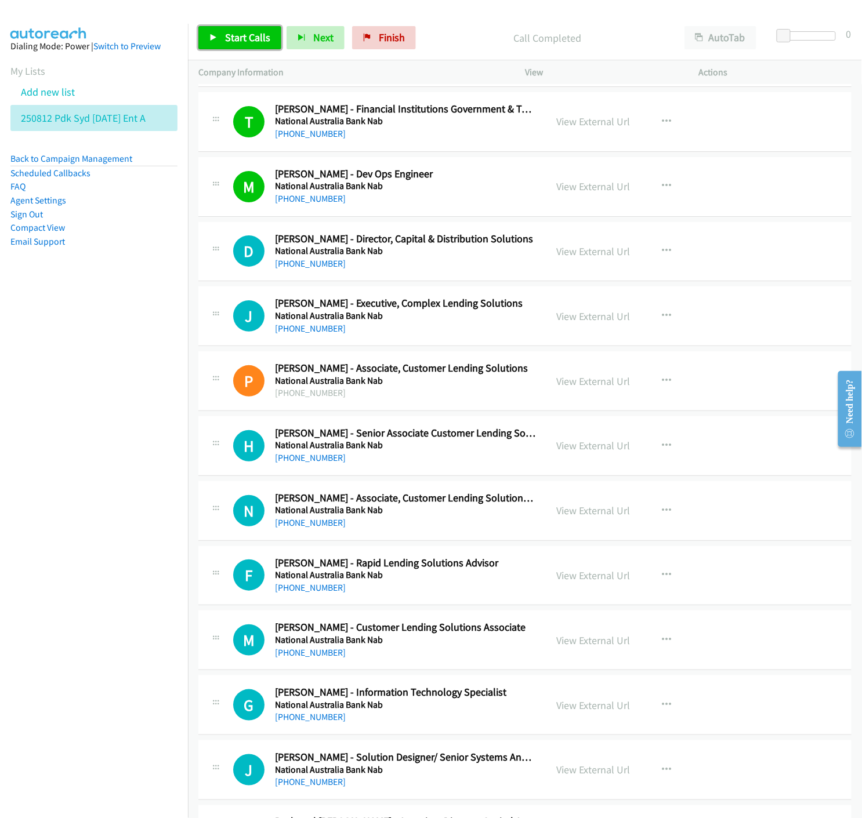
click at [205, 32] on link "Start Calls" at bounding box center [239, 37] width 83 height 23
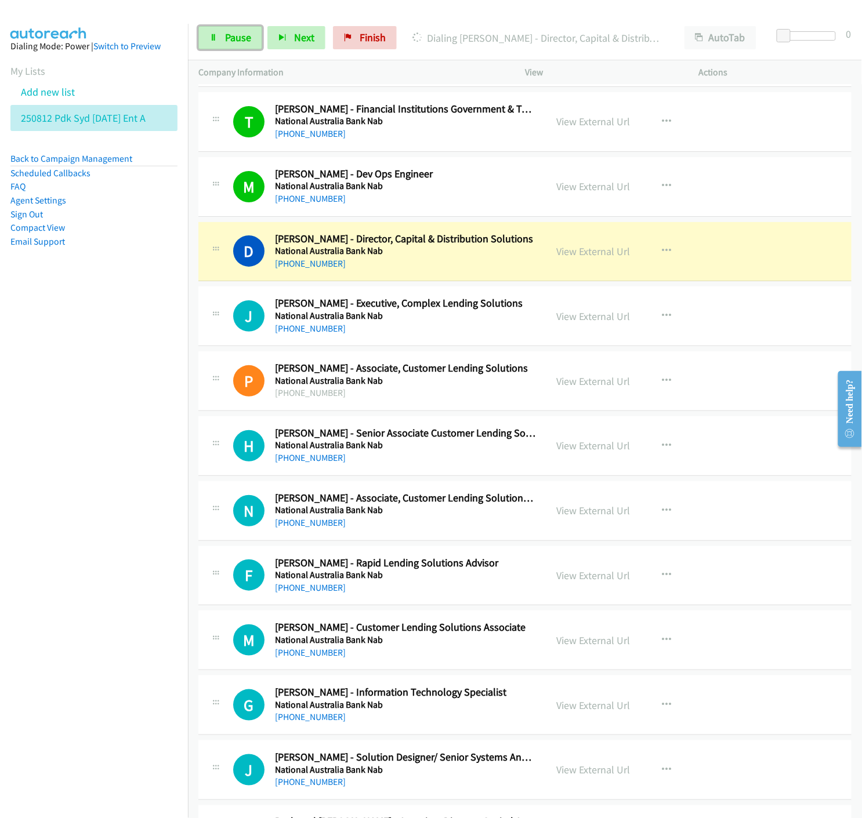
click at [213, 43] on link "Pause" at bounding box center [230, 37] width 64 height 23
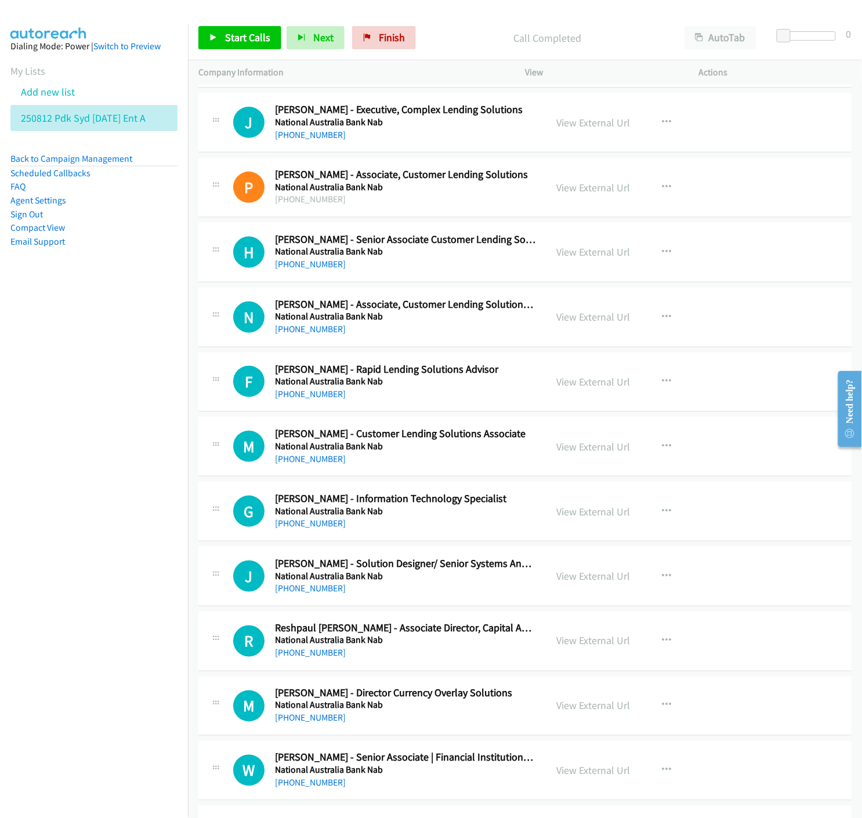
scroll to position [5347, 0]
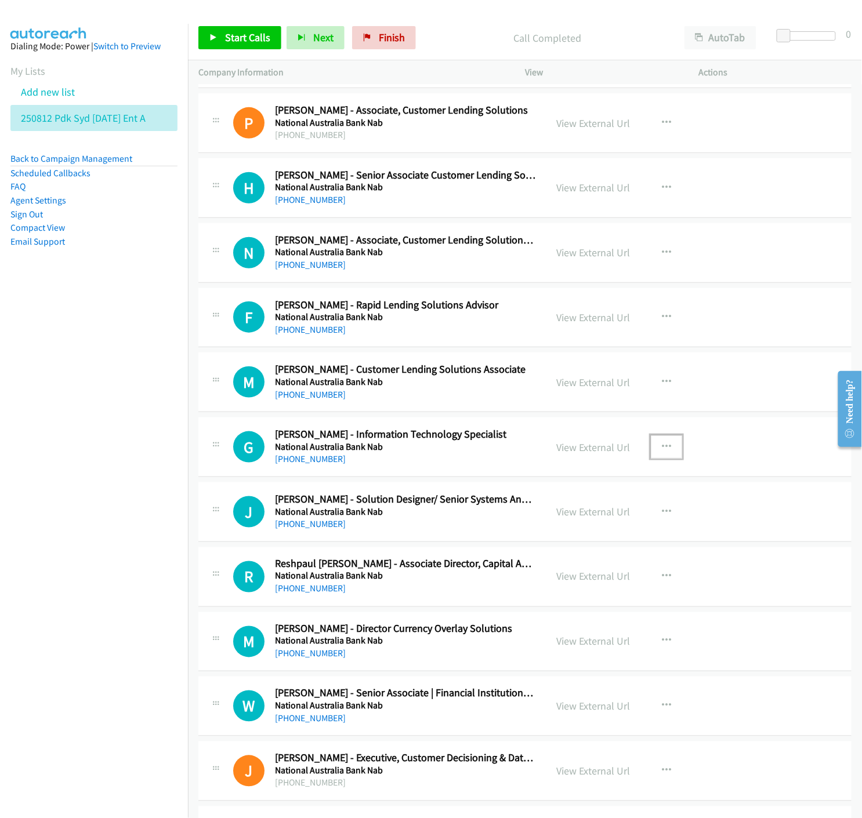
click at [662, 447] on icon "button" at bounding box center [666, 446] width 9 height 9
click at [539, 522] on icon at bounding box center [542, 524] width 8 height 8
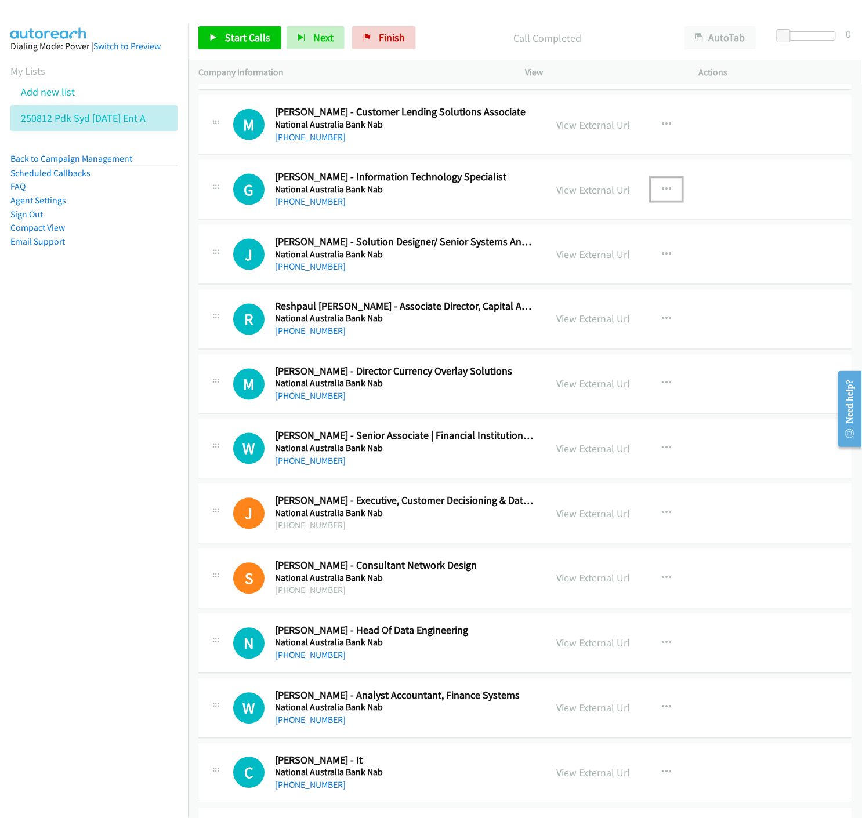
scroll to position [5669, 0]
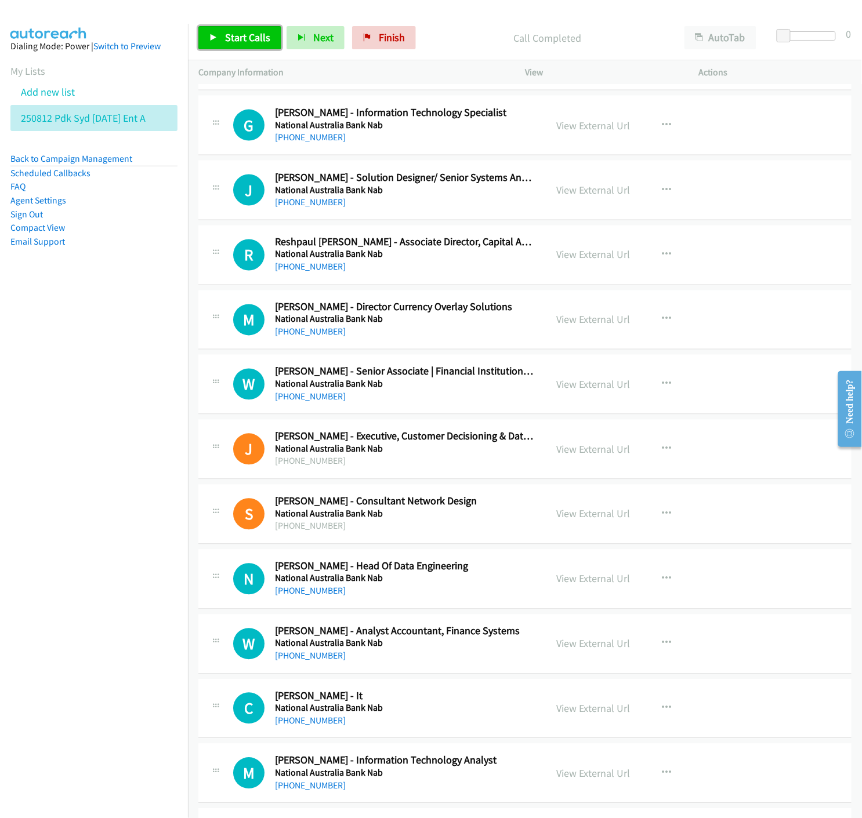
click at [227, 41] on span "Start Calls" at bounding box center [247, 37] width 45 height 13
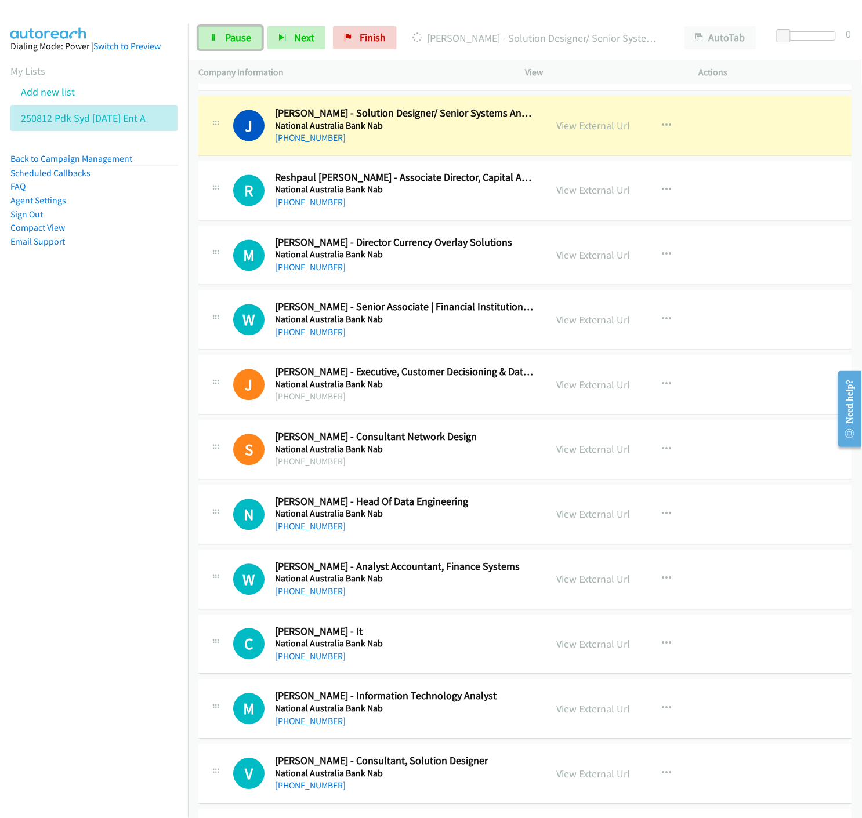
drag, startPoint x: 241, startPoint y: 36, endPoint x: 126, endPoint y: 228, distance: 224.4
click at [239, 36] on span "Pause" at bounding box center [238, 37] width 26 height 13
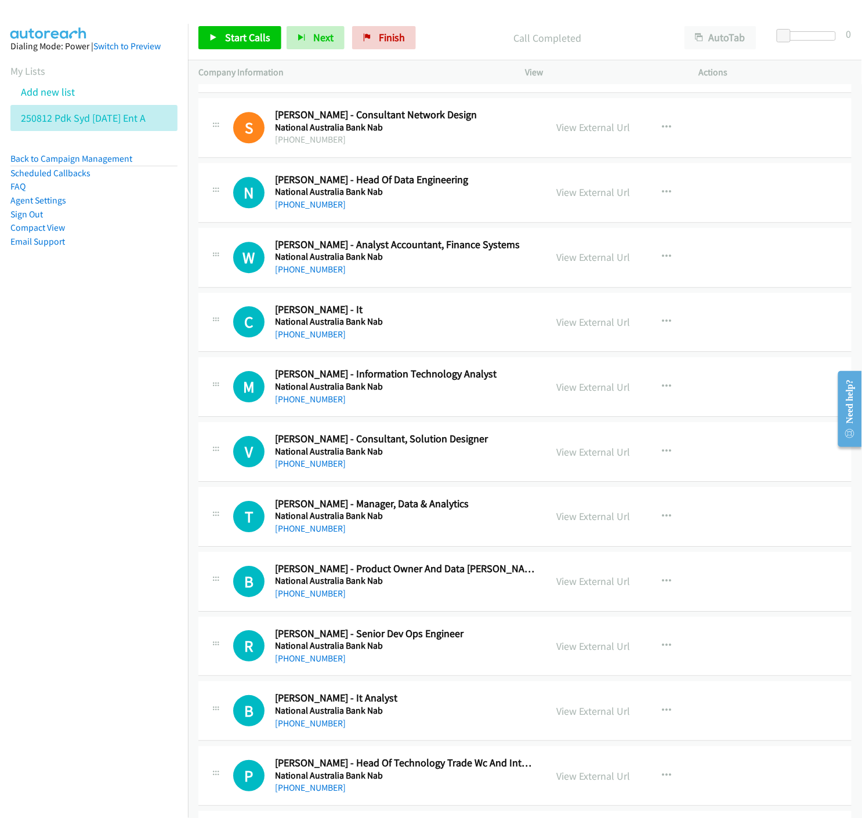
scroll to position [6120, 0]
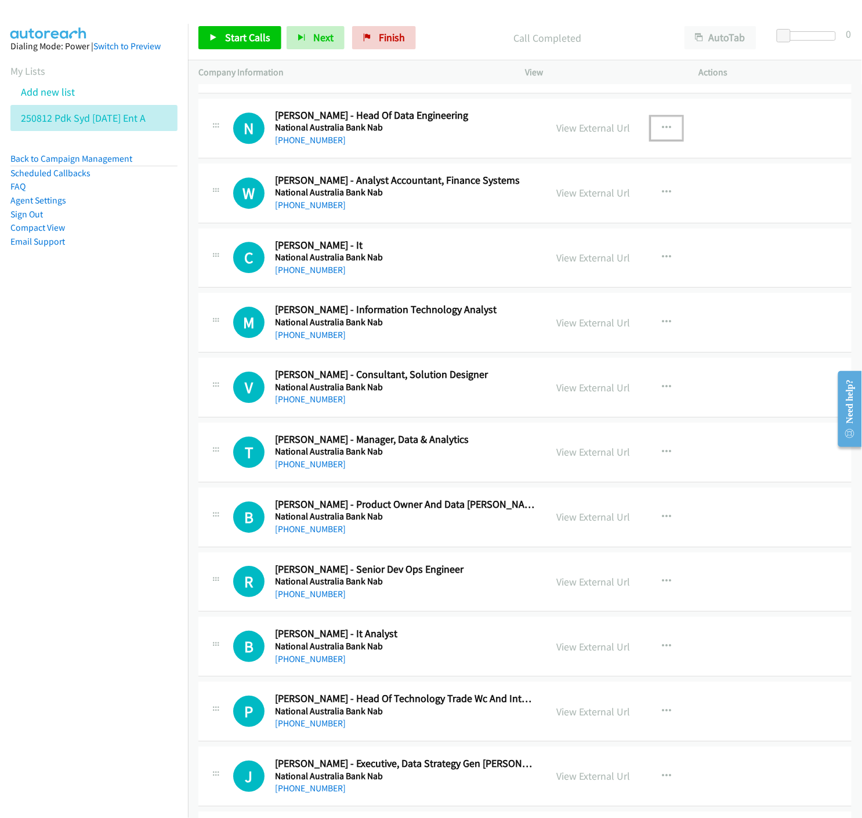
click at [662, 126] on icon "button" at bounding box center [666, 128] width 9 height 9
click at [538, 205] on icon at bounding box center [542, 204] width 8 height 8
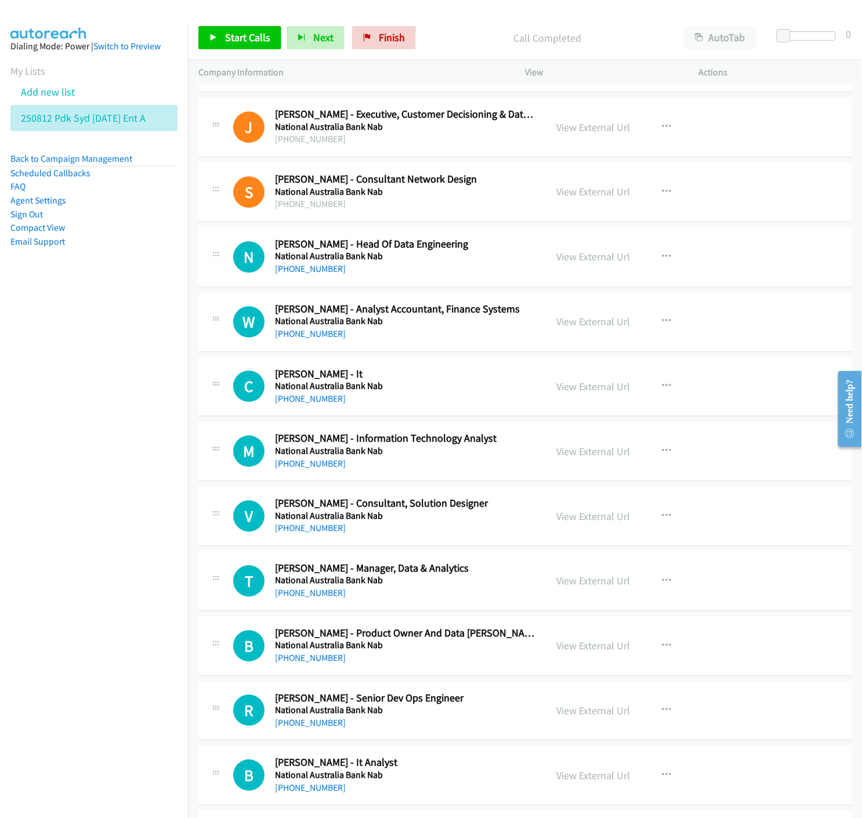
scroll to position [6056, 0]
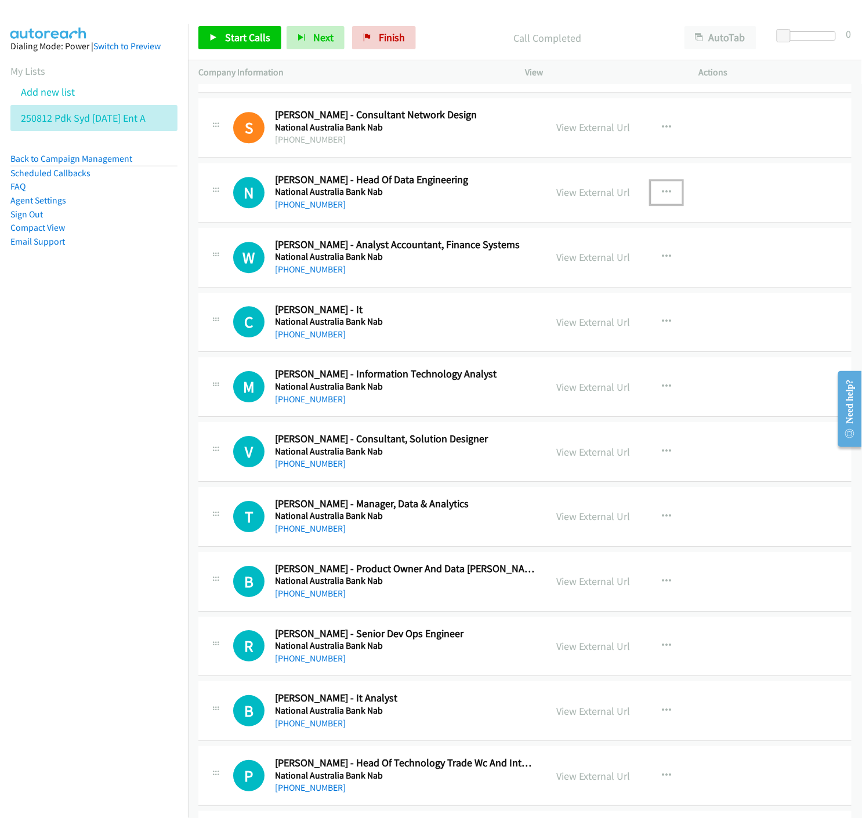
click at [662, 194] on icon "button" at bounding box center [666, 192] width 9 height 9
click at [538, 267] on icon at bounding box center [542, 268] width 8 height 8
click at [240, 39] on span "Start Calls" at bounding box center [247, 37] width 45 height 13
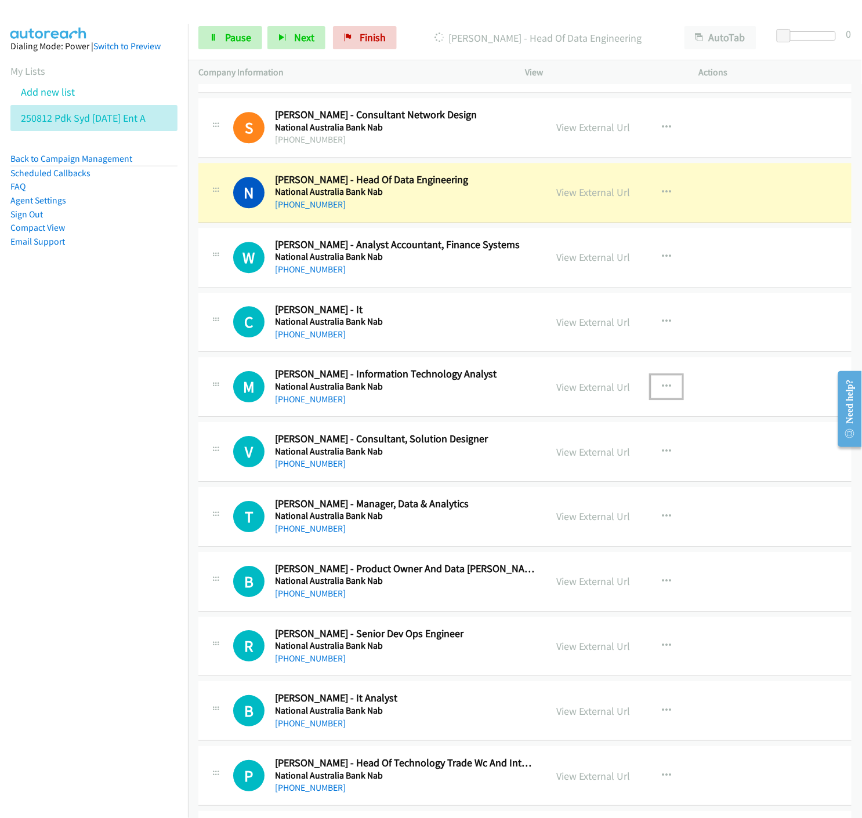
click at [662, 389] on icon "button" at bounding box center [666, 386] width 9 height 9
click at [538, 461] on icon at bounding box center [542, 463] width 8 height 8
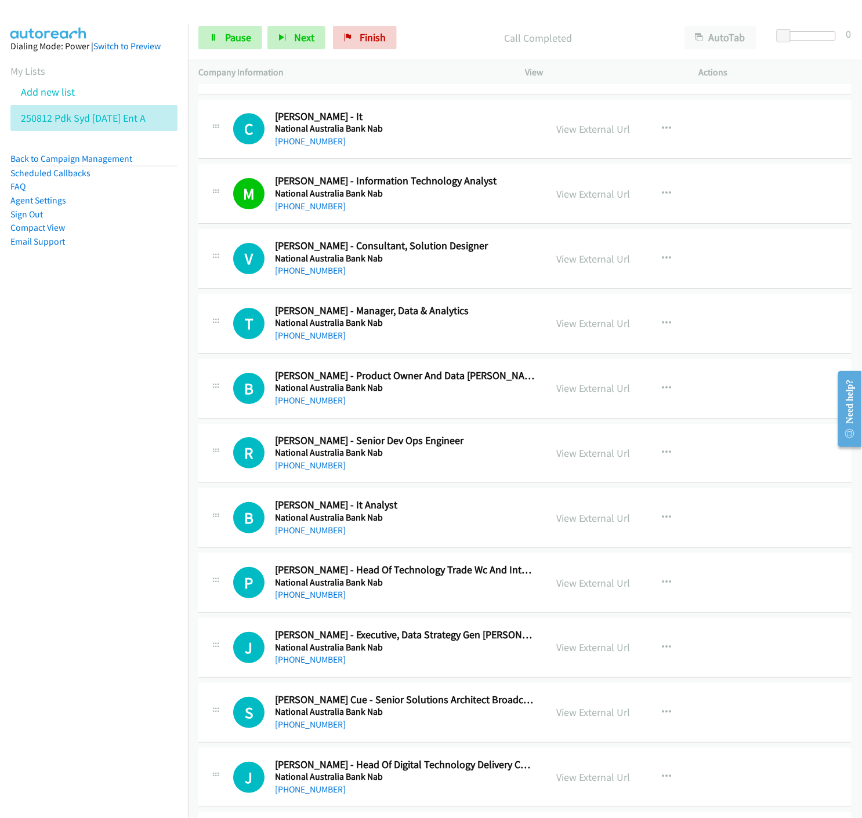
scroll to position [6314, 0]
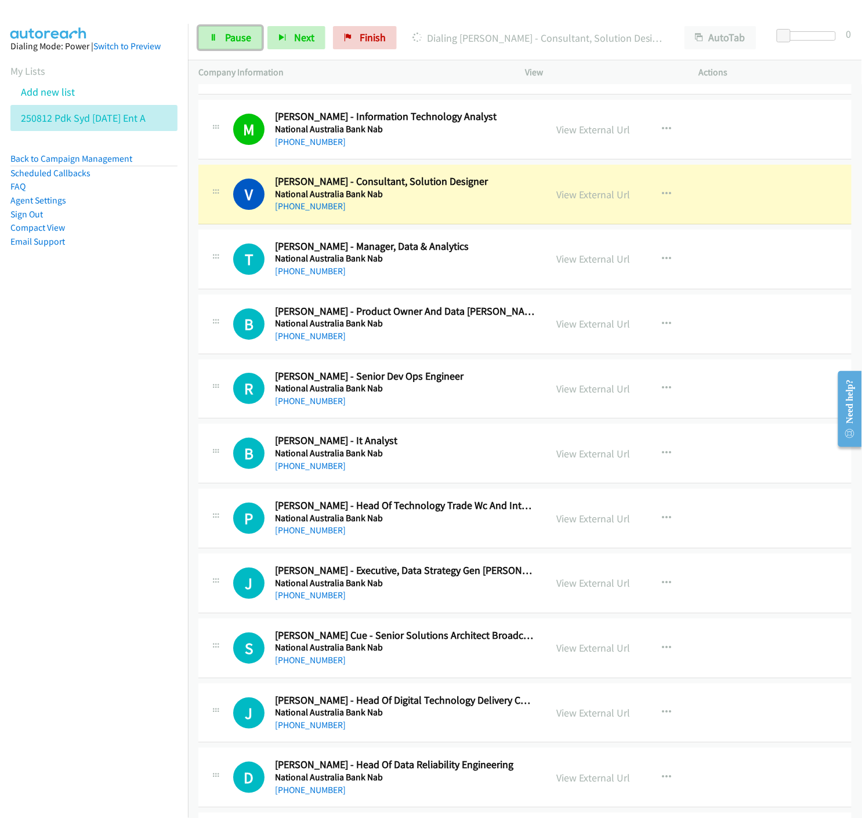
drag, startPoint x: 247, startPoint y: 43, endPoint x: 231, endPoint y: 50, distance: 17.4
click at [247, 43] on span "Pause" at bounding box center [238, 37] width 26 height 13
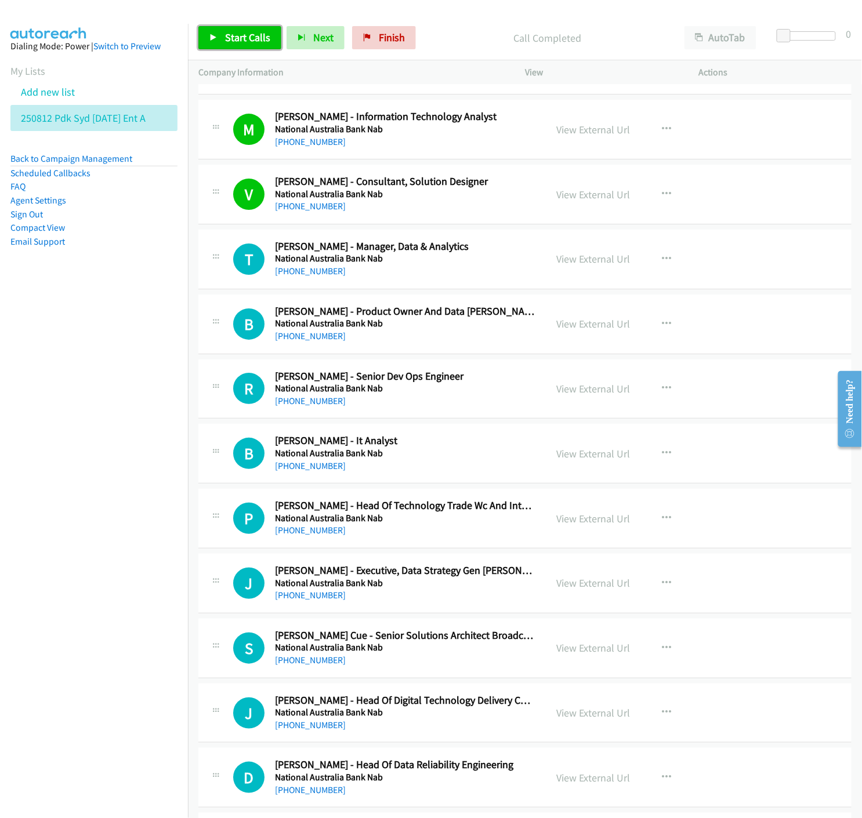
click at [212, 36] on icon at bounding box center [213, 38] width 8 height 8
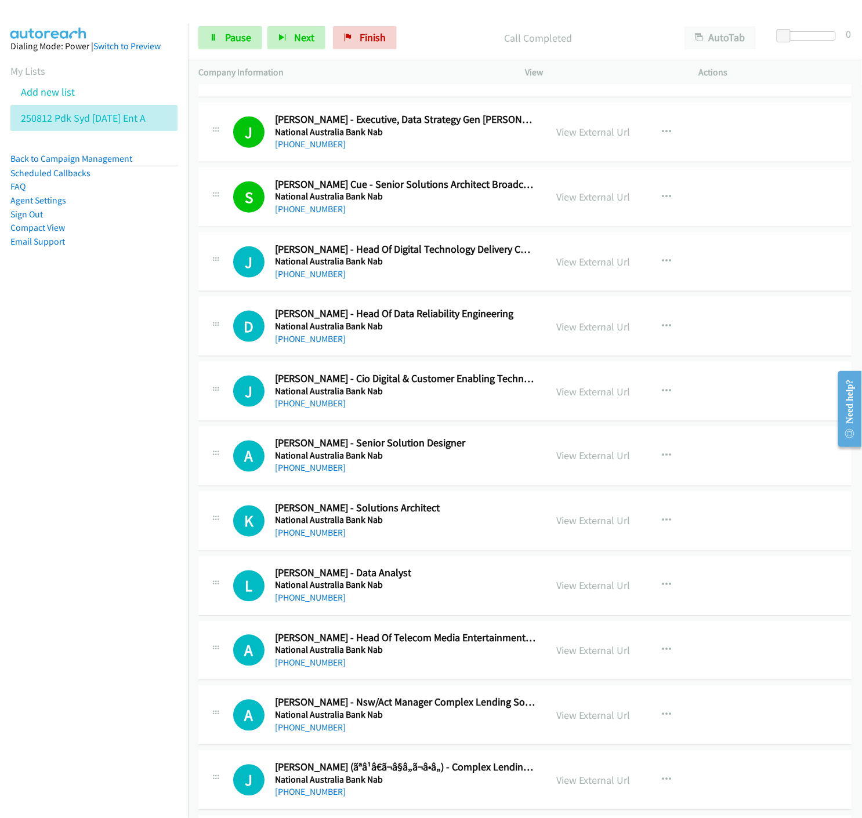
scroll to position [6829, 0]
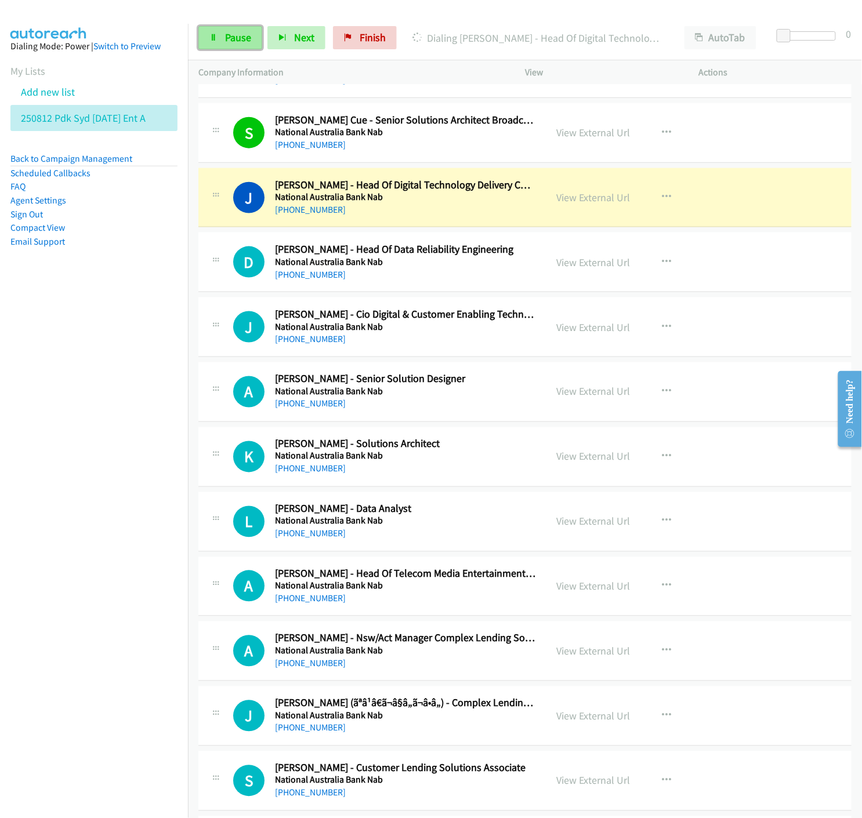
click at [235, 39] on span "Pause" at bounding box center [238, 37] width 26 height 13
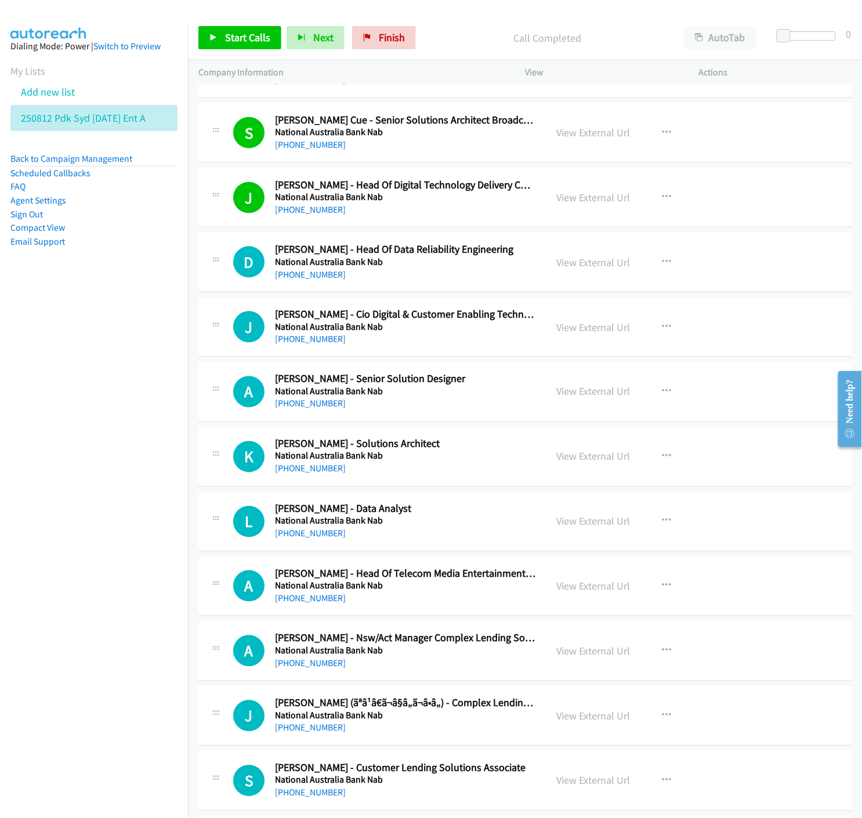
scroll to position [6893, 0]
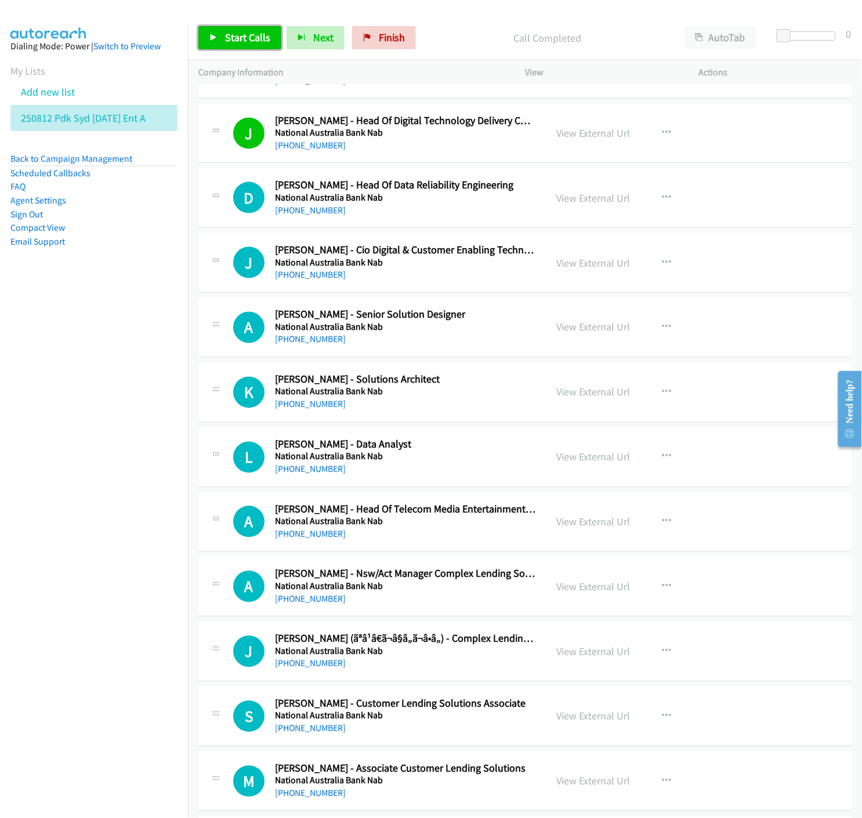
click at [227, 41] on span "Start Calls" at bounding box center [247, 37] width 45 height 13
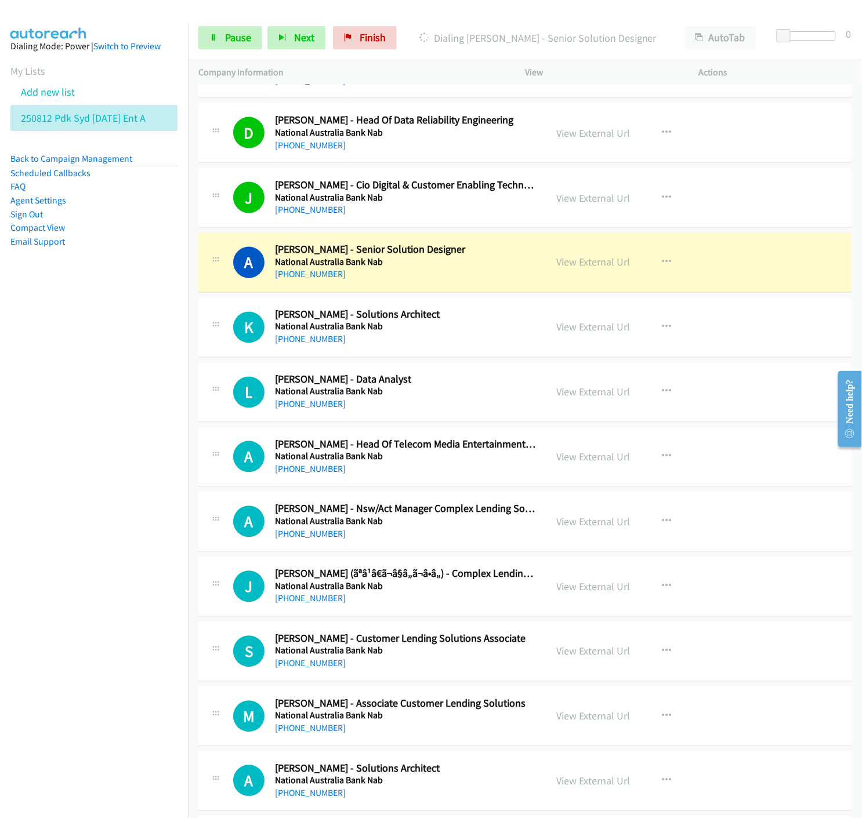
scroll to position [7023, 0]
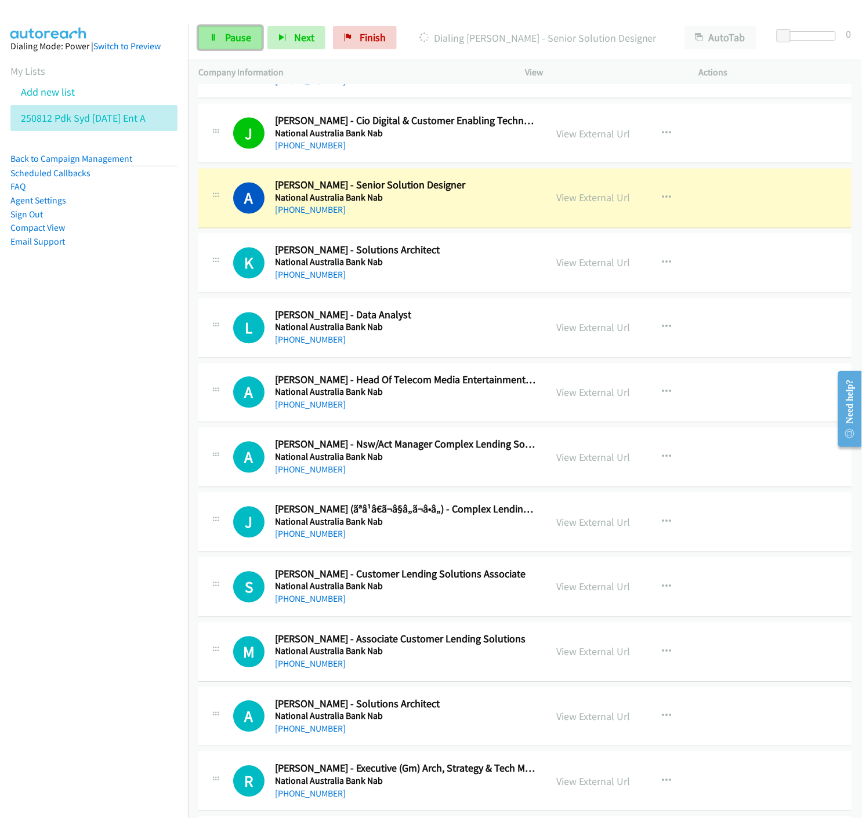
click at [241, 33] on span "Pause" at bounding box center [238, 37] width 26 height 13
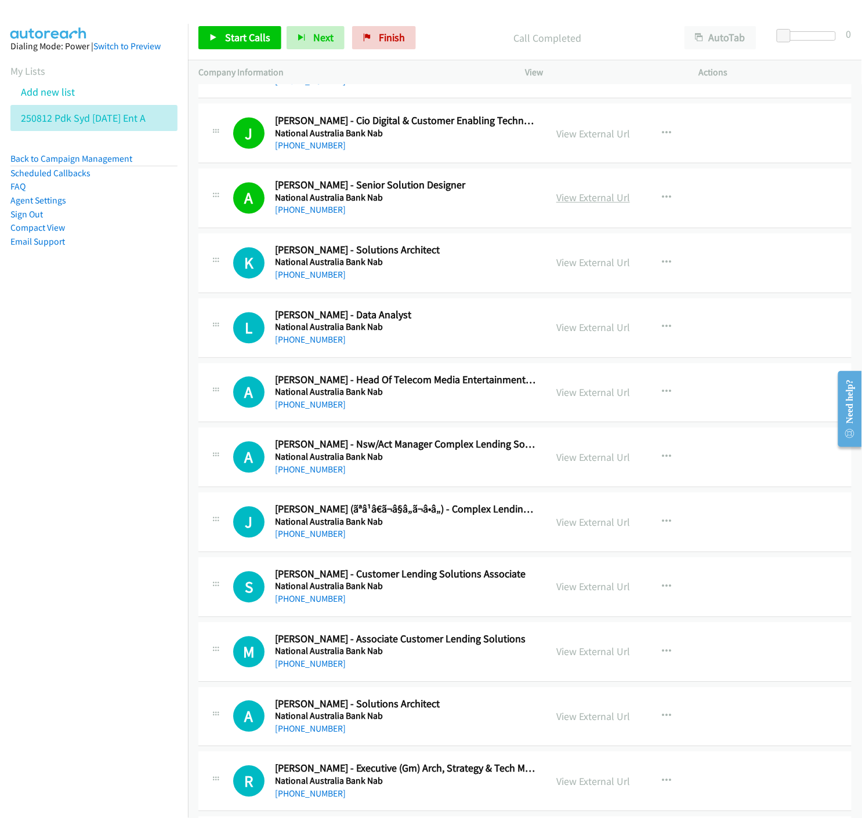
click at [573, 200] on link "View External Url" at bounding box center [593, 197] width 74 height 13
click at [216, 43] on link "Start Calls" at bounding box center [239, 37] width 83 height 23
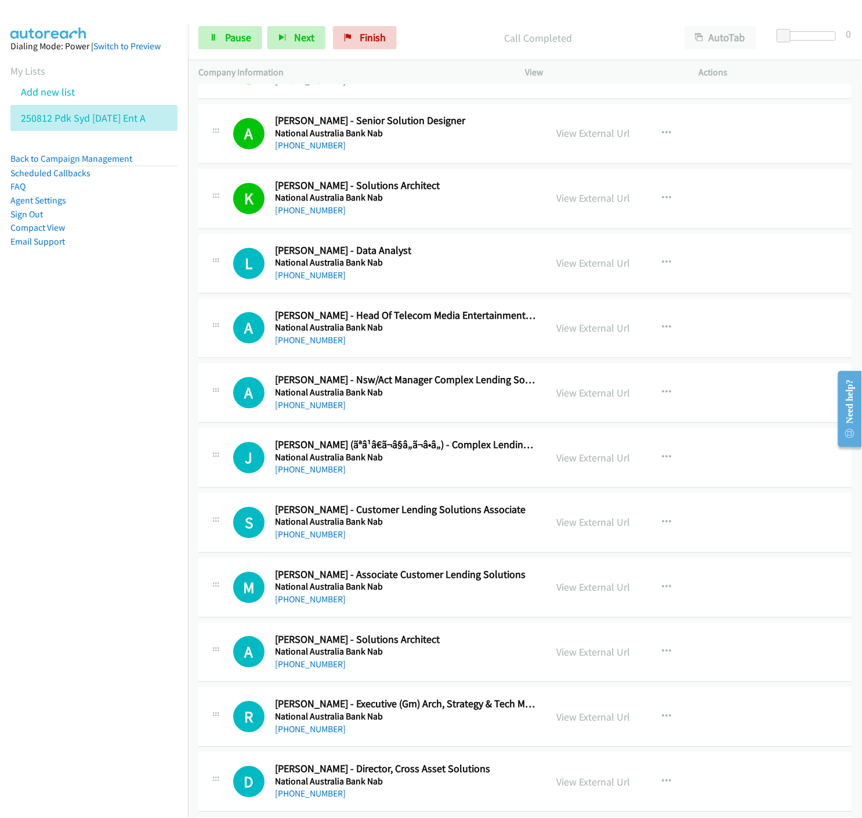
scroll to position [7151, 0]
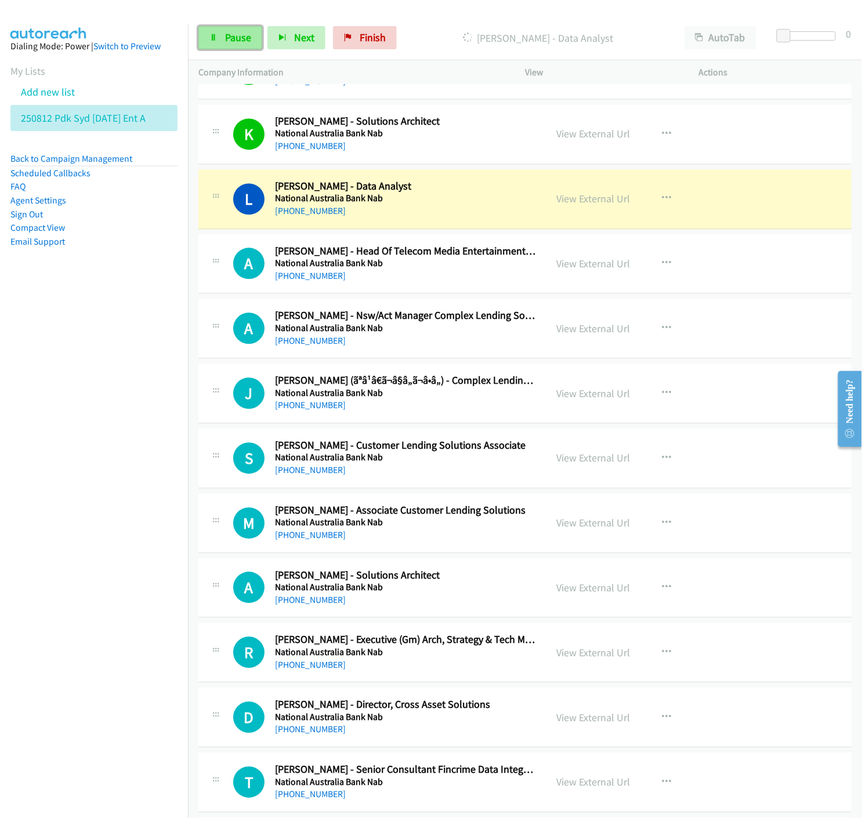
click at [241, 42] on span "Pause" at bounding box center [238, 37] width 26 height 13
click at [602, 205] on link "View External Url" at bounding box center [593, 199] width 74 height 13
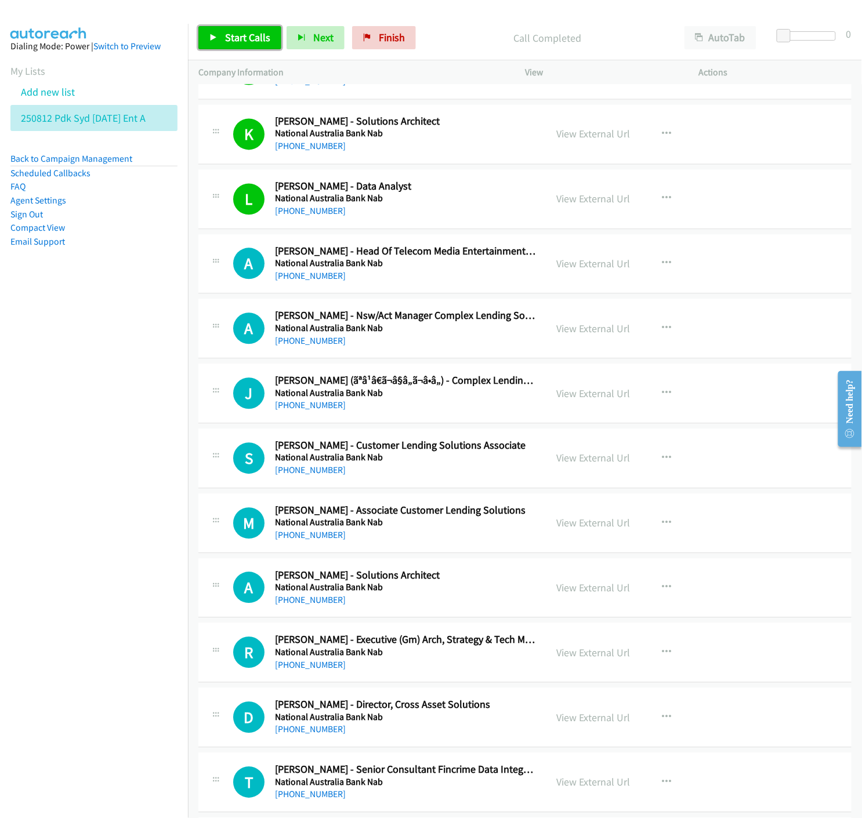
click at [245, 38] on span "Start Calls" at bounding box center [247, 37] width 45 height 13
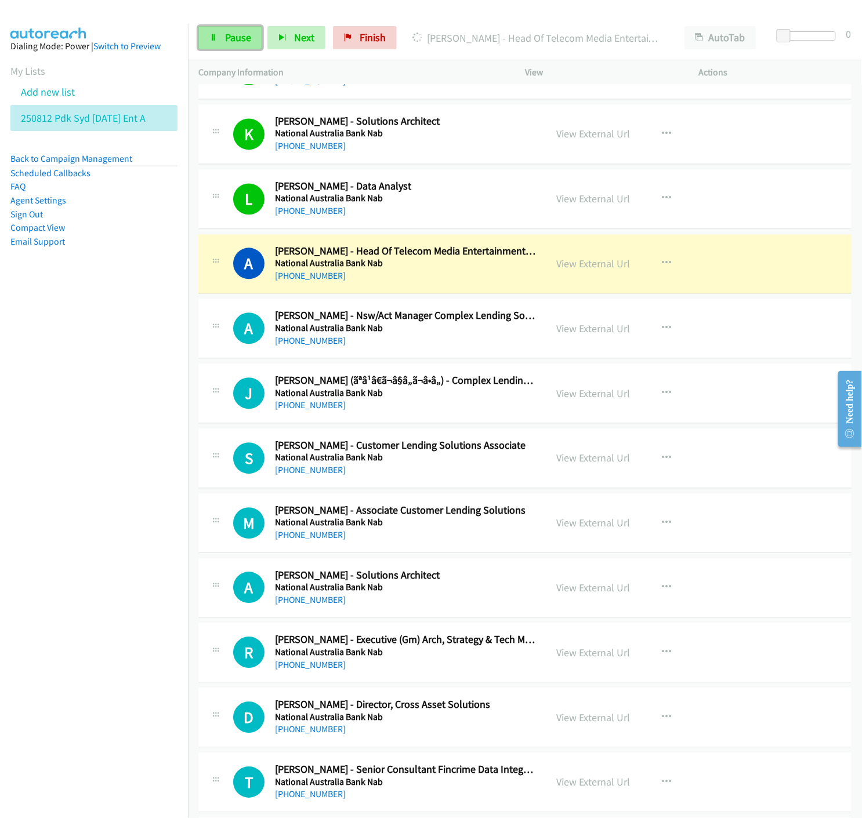
click at [222, 38] on link "Pause" at bounding box center [230, 37] width 64 height 23
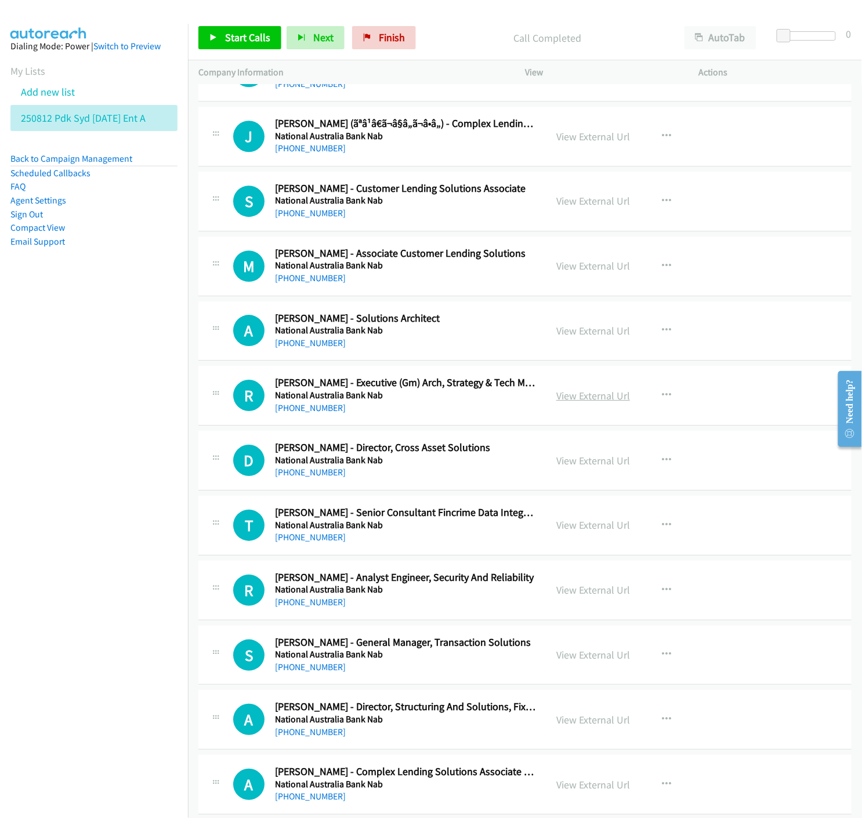
scroll to position [7473, 0]
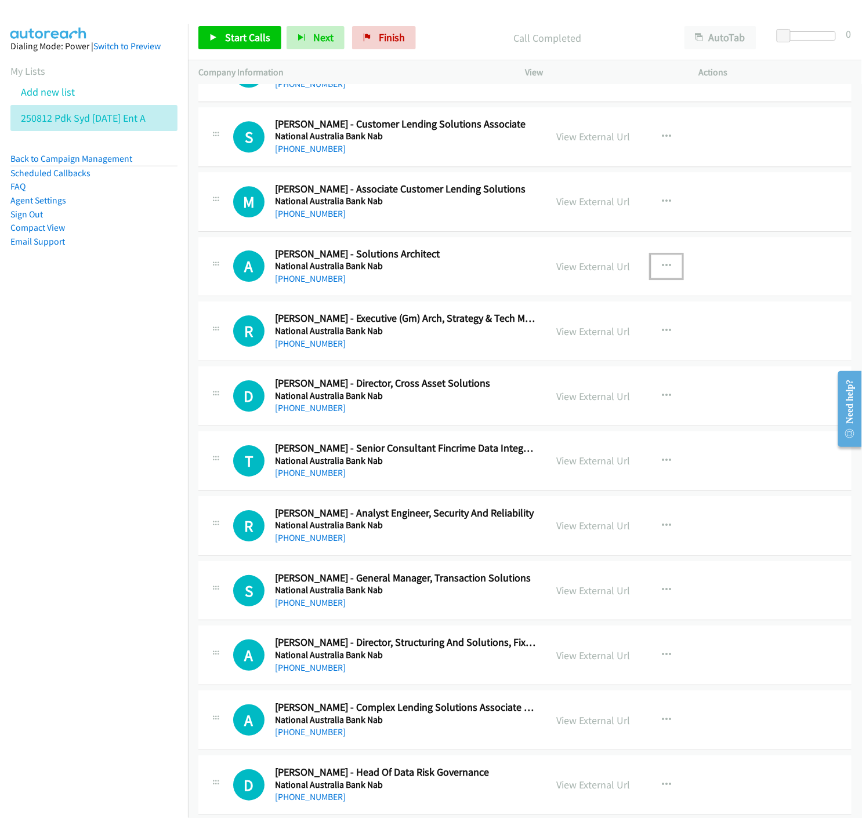
click at [665, 266] on icon "button" at bounding box center [666, 266] width 9 height 9
click at [538, 343] on icon at bounding box center [542, 343] width 8 height 8
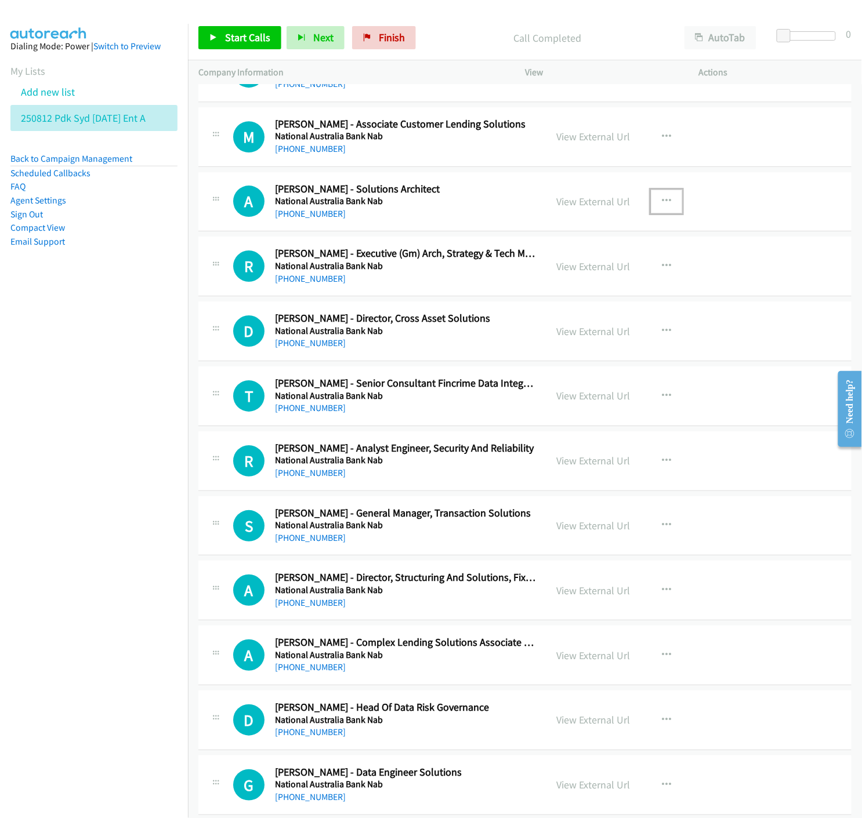
scroll to position [7603, 0]
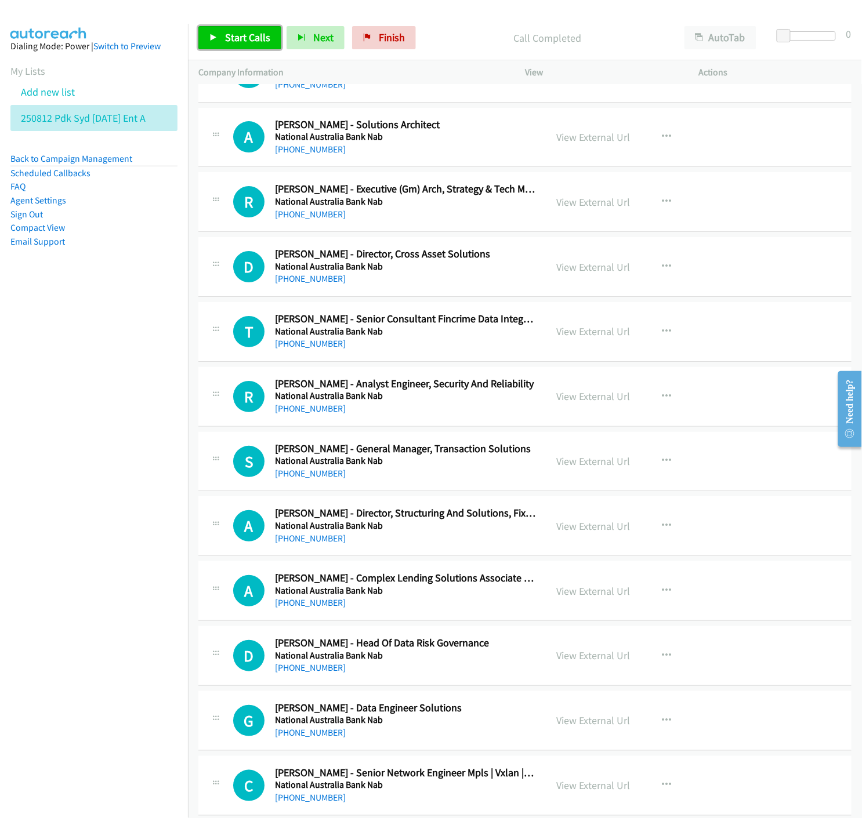
click at [233, 35] on span "Start Calls" at bounding box center [247, 37] width 45 height 13
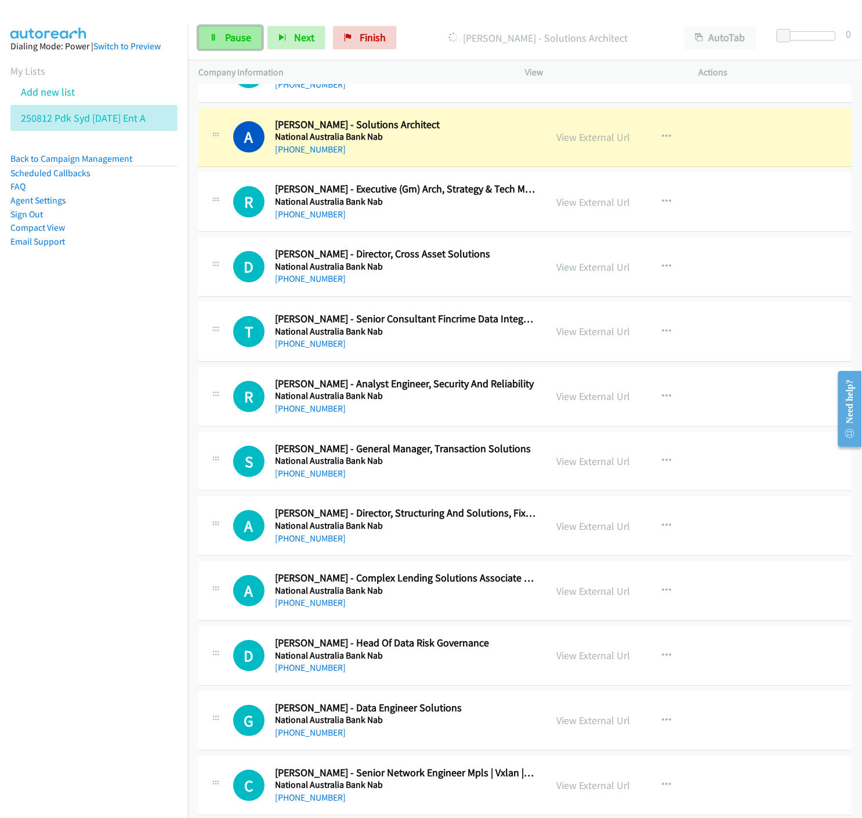
click at [227, 36] on span "Pause" at bounding box center [238, 37] width 26 height 13
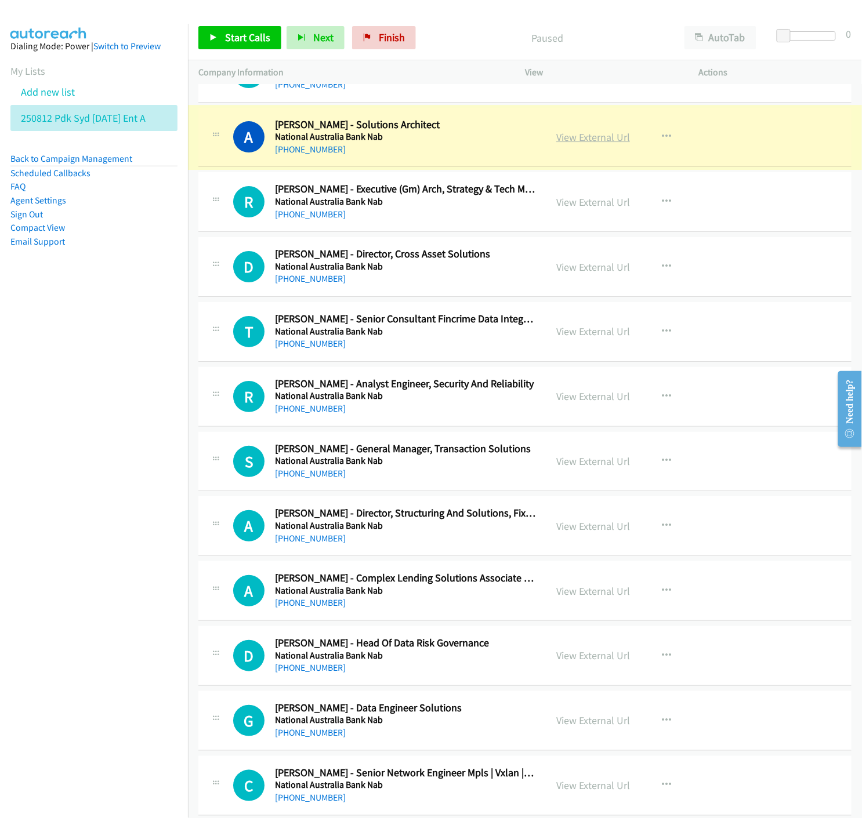
click at [595, 139] on link "View External Url" at bounding box center [593, 136] width 74 height 13
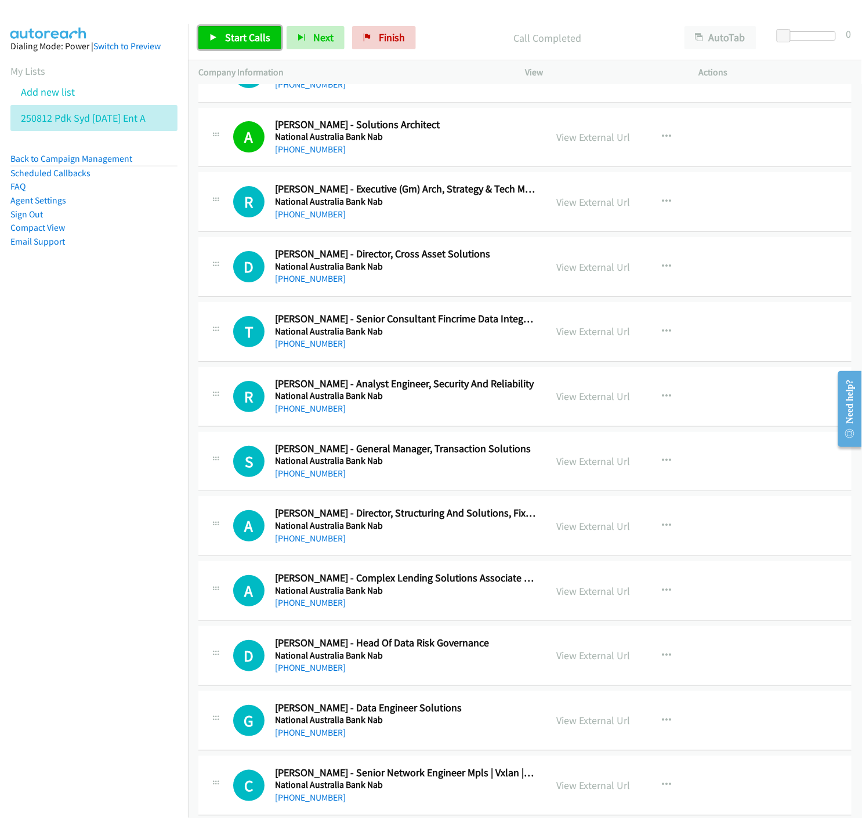
click at [229, 27] on link "Start Calls" at bounding box center [239, 37] width 83 height 23
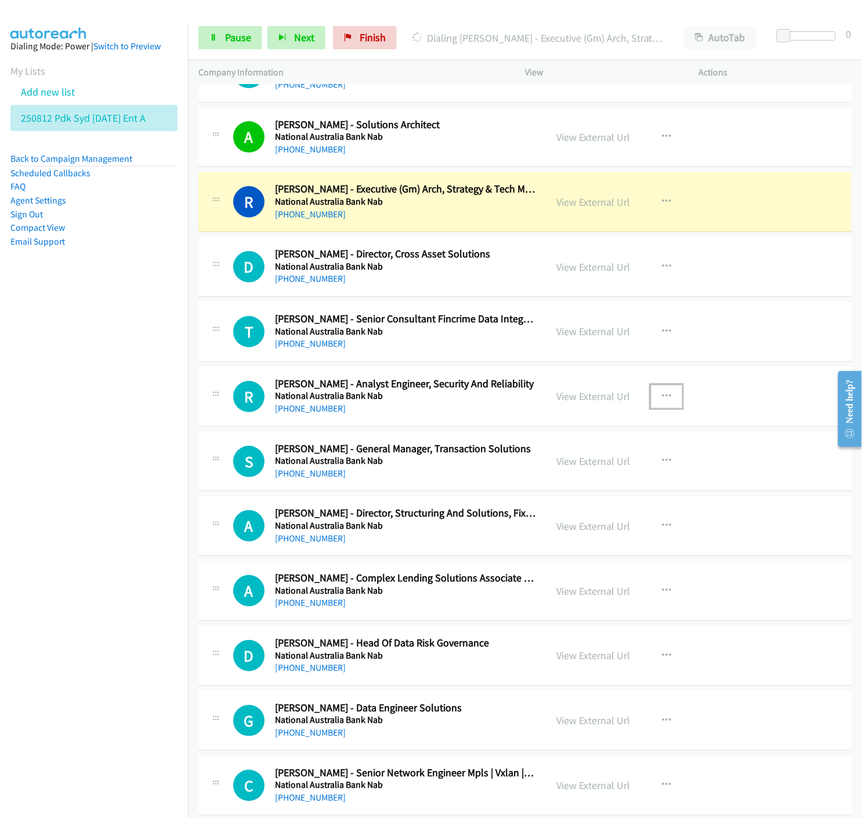
click at [663, 398] on icon "button" at bounding box center [666, 396] width 9 height 9
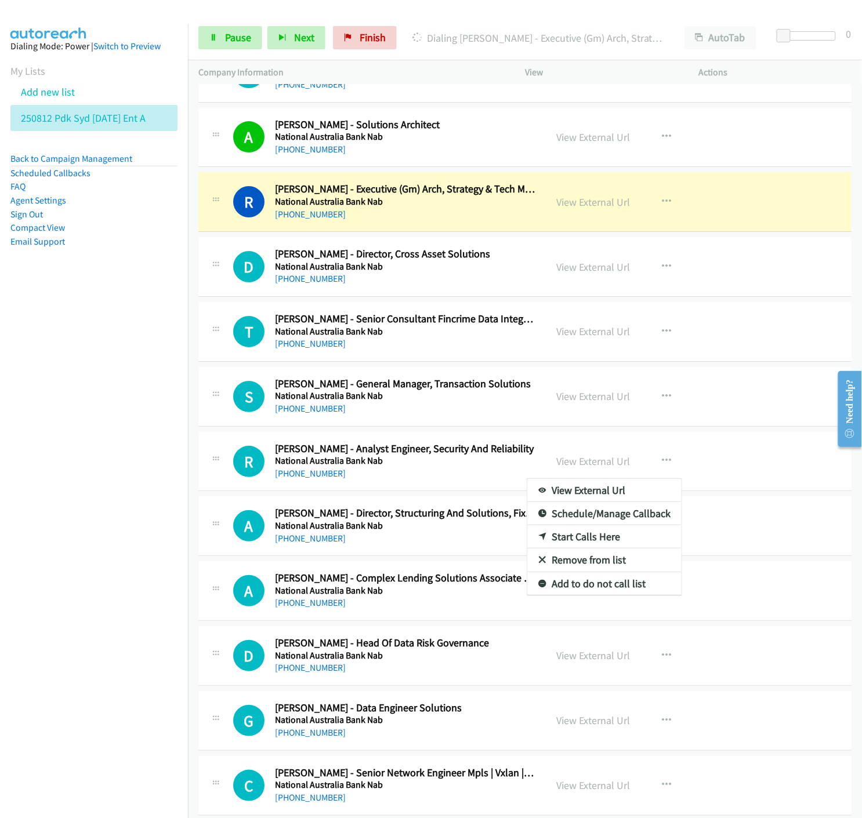
drag, startPoint x: 532, startPoint y: 538, endPoint x: 511, endPoint y: 550, distance: 24.4
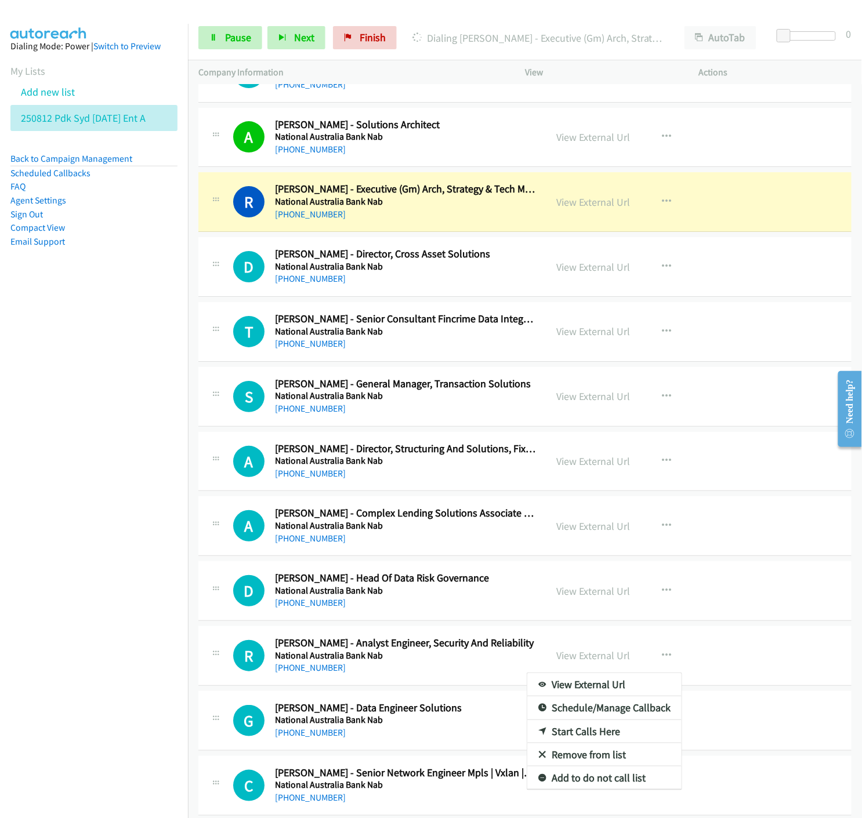
click at [212, 38] on div at bounding box center [431, 409] width 862 height 818
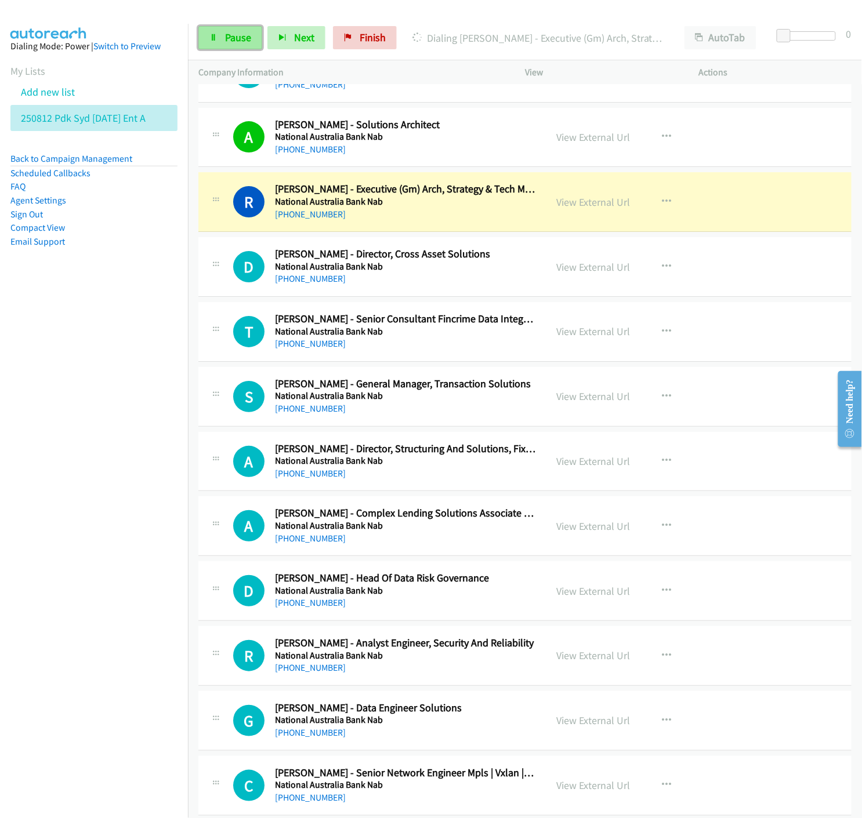
click at [220, 32] on link "Pause" at bounding box center [230, 37] width 64 height 23
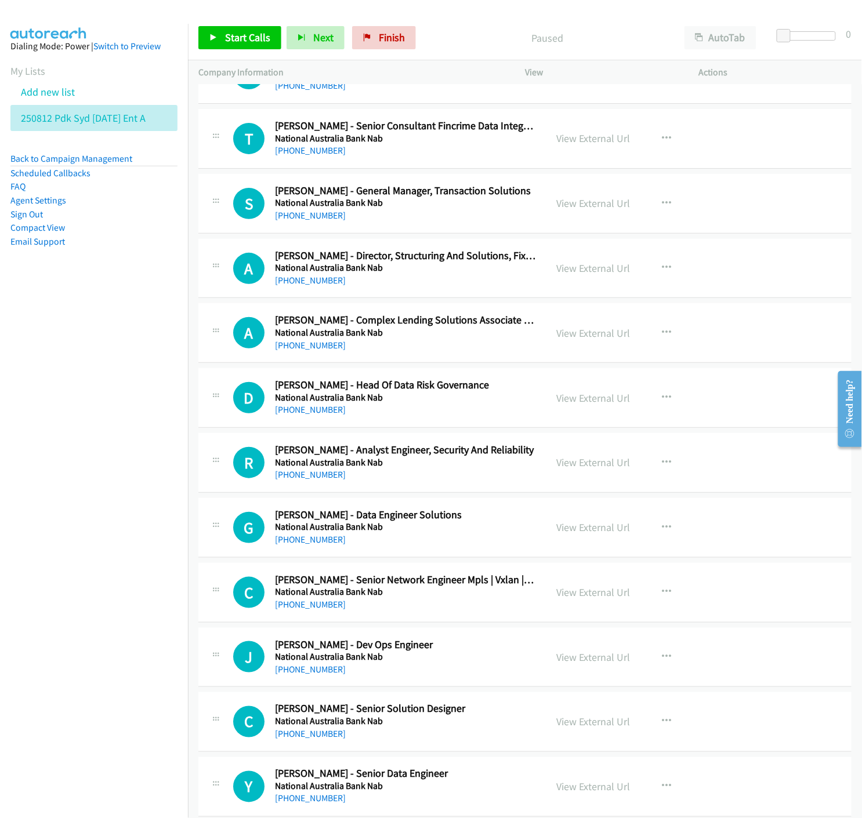
scroll to position [7924, 0]
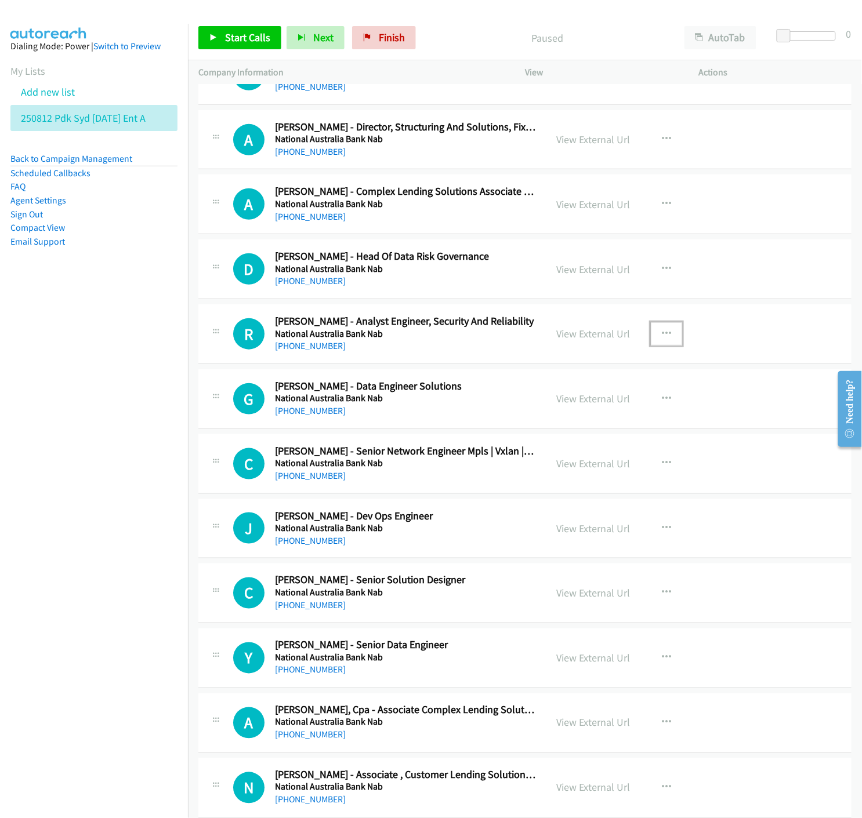
click at [662, 331] on icon "button" at bounding box center [666, 333] width 9 height 9
click at [538, 412] on icon at bounding box center [542, 410] width 8 height 8
click at [215, 37] on icon at bounding box center [213, 38] width 8 height 8
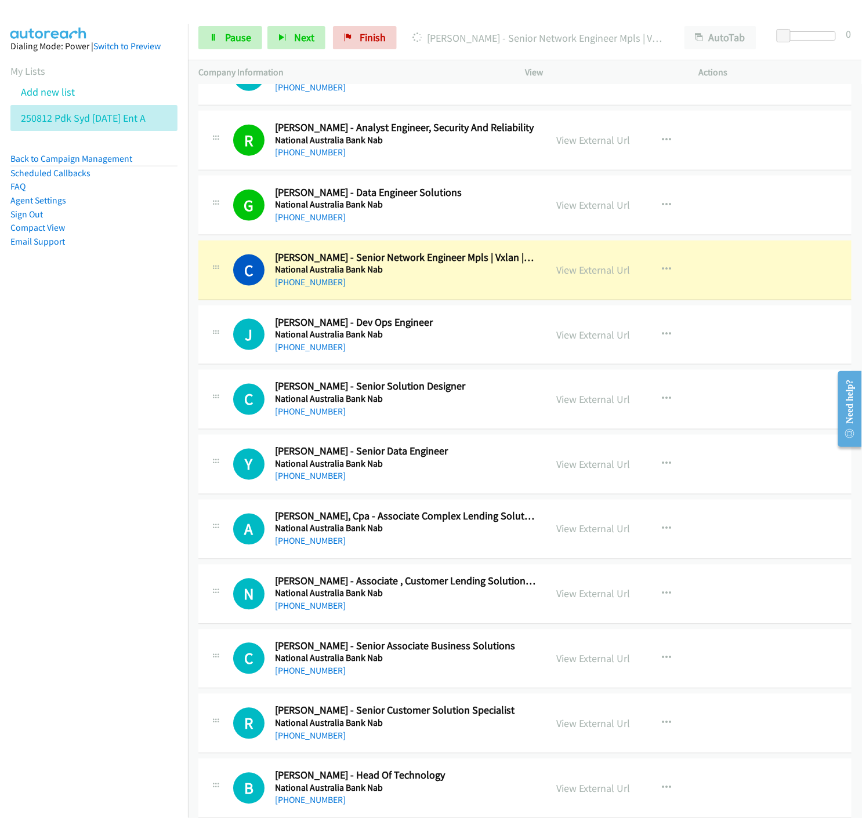
scroll to position [8182, 0]
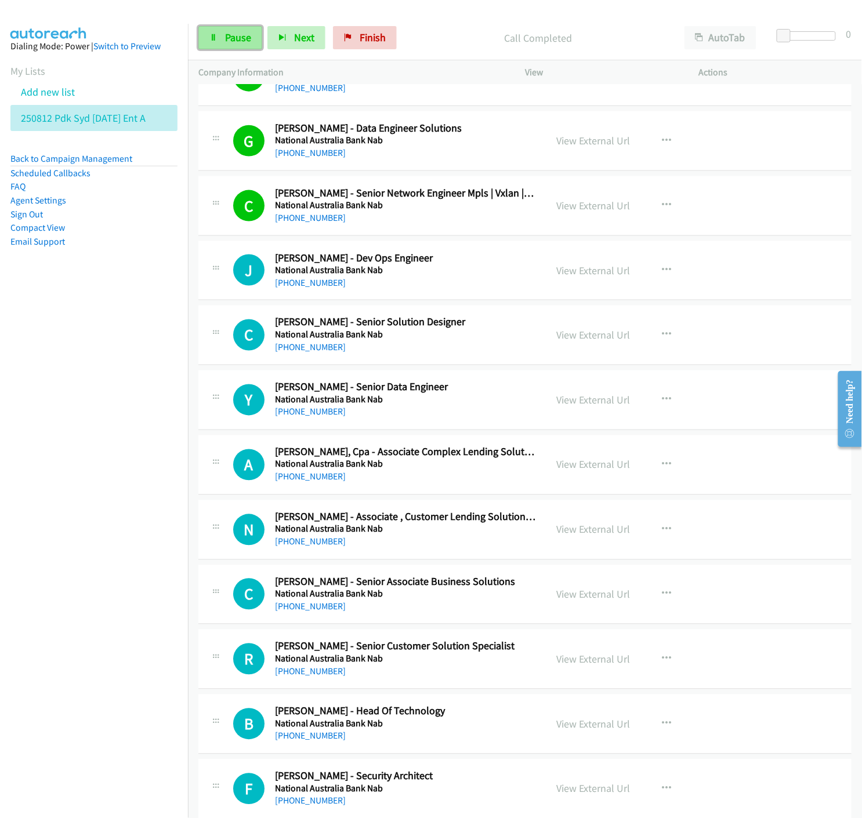
click at [241, 38] on span "Pause" at bounding box center [238, 37] width 26 height 13
click at [615, 208] on link "View External Url" at bounding box center [593, 205] width 74 height 13
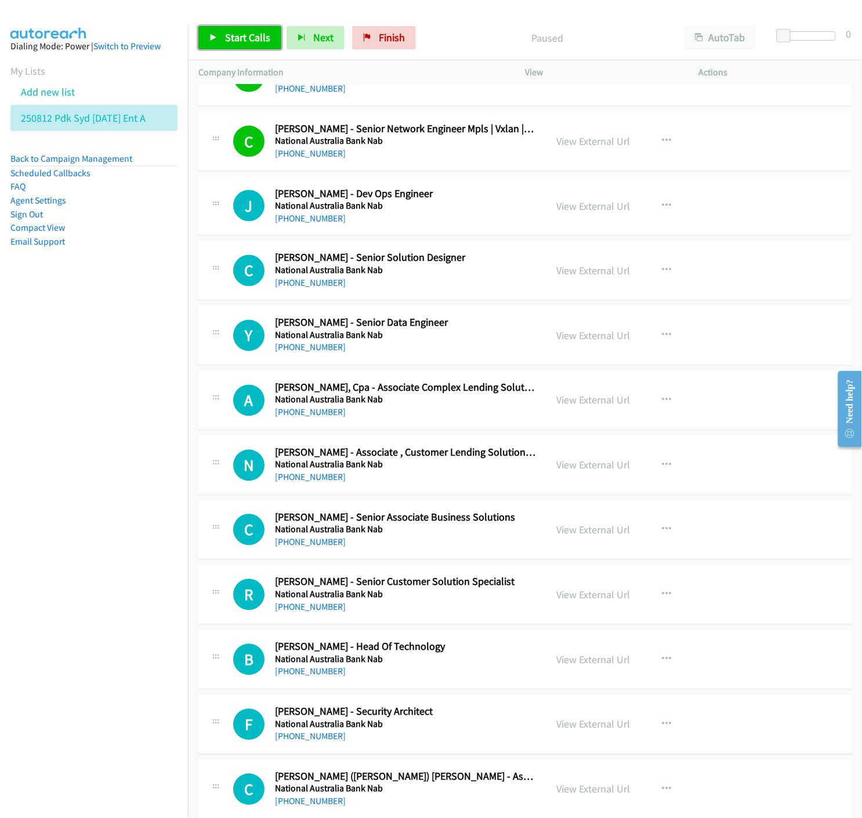
click at [219, 43] on link "Start Calls" at bounding box center [239, 37] width 83 height 23
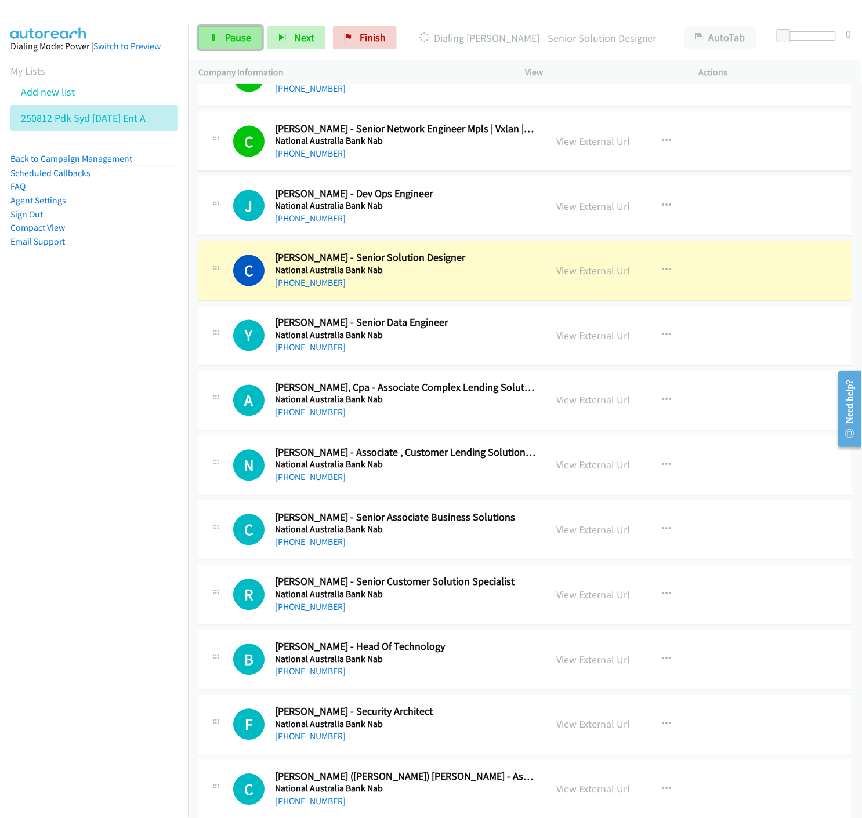
click at [227, 39] on span "Pause" at bounding box center [238, 37] width 26 height 13
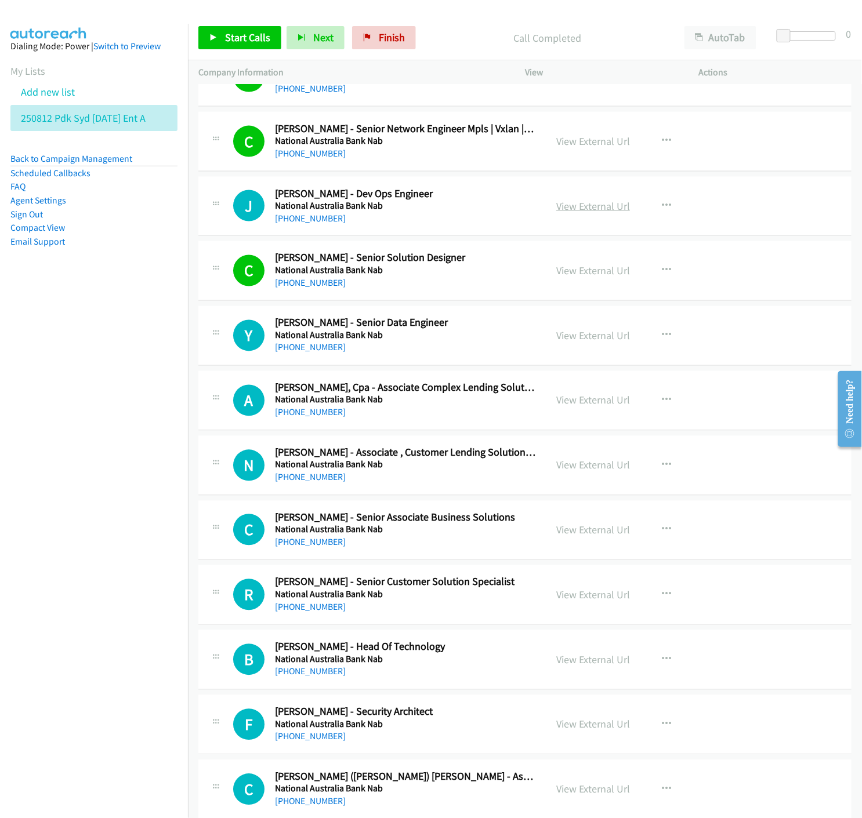
click at [586, 212] on link "View External Url" at bounding box center [593, 205] width 74 height 13
click at [212, 36] on icon at bounding box center [213, 38] width 8 height 8
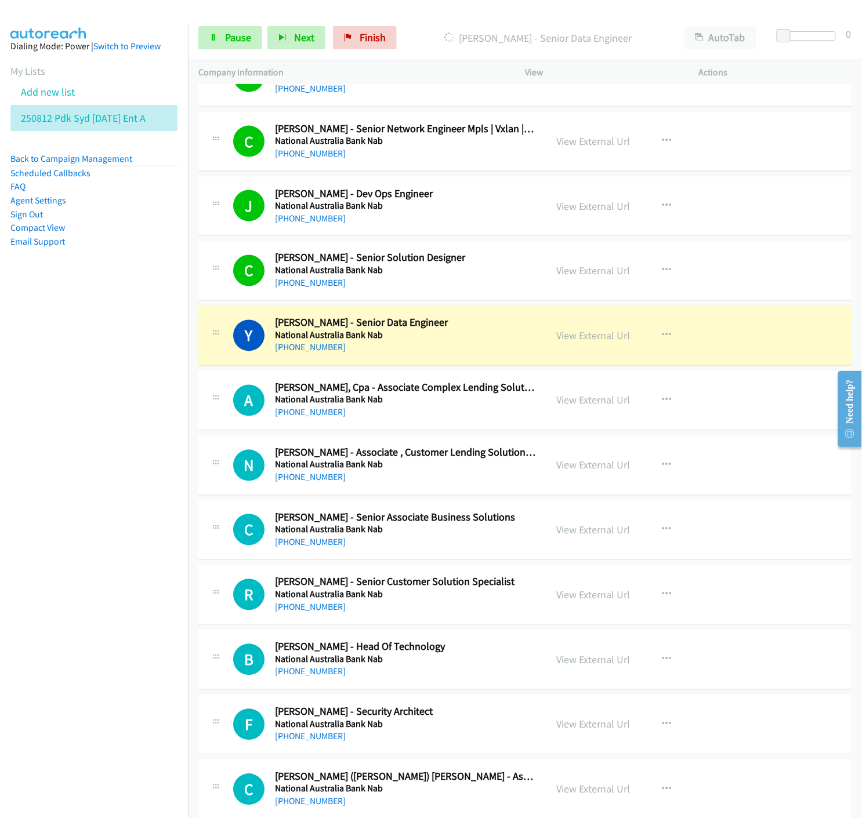
scroll to position [8311, 0]
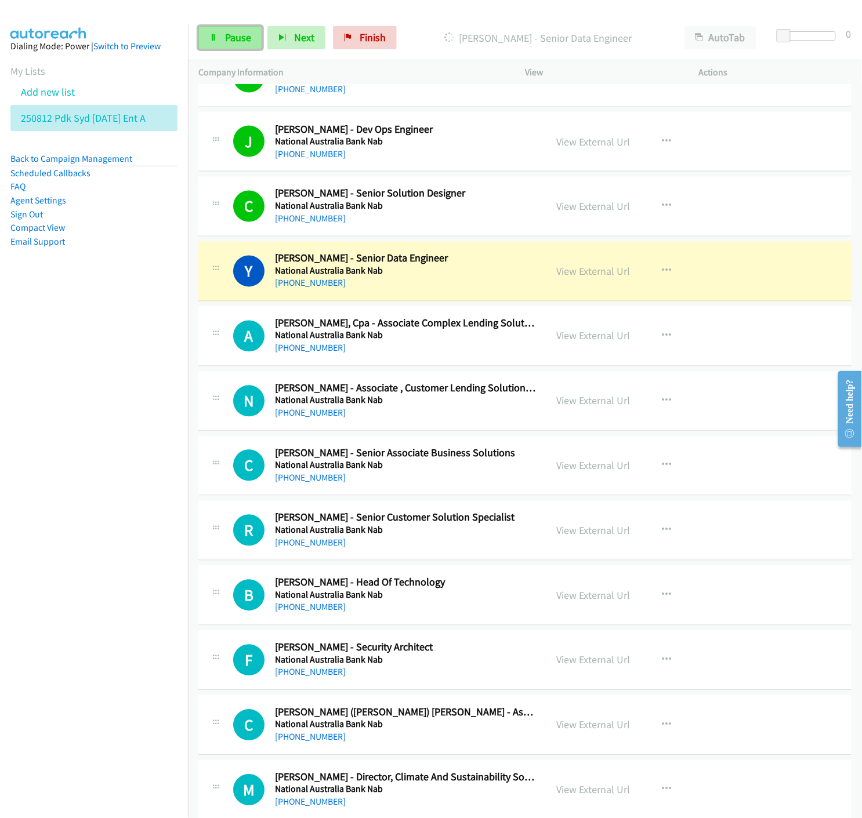
click at [220, 38] on link "Pause" at bounding box center [230, 37] width 64 height 23
click at [564, 274] on link "View External Url" at bounding box center [593, 271] width 74 height 13
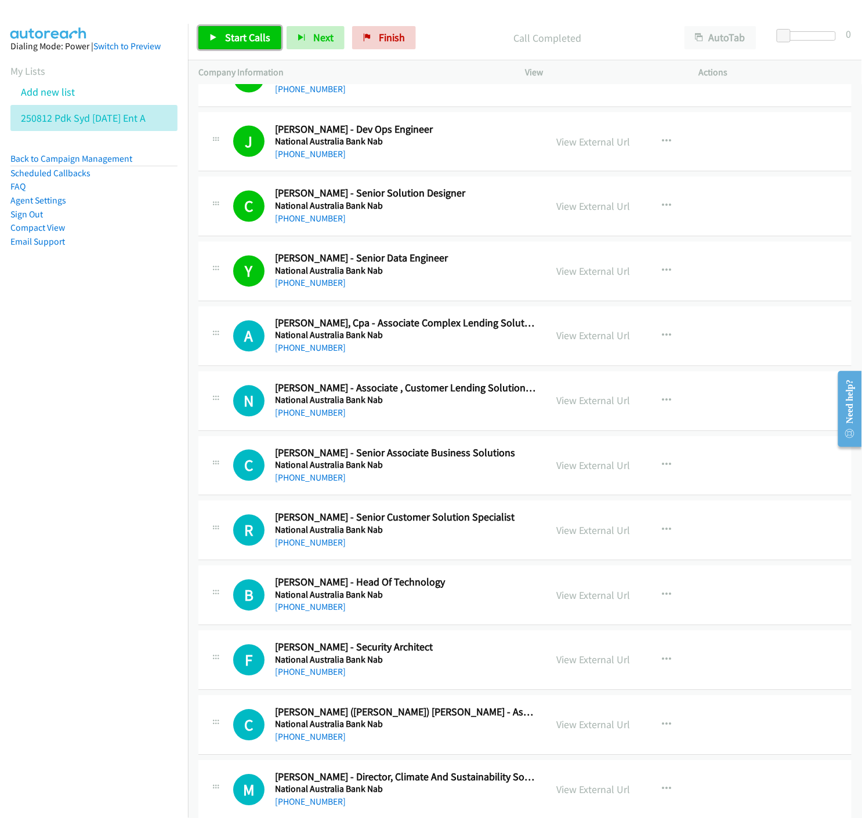
click at [217, 36] on link "Start Calls" at bounding box center [239, 37] width 83 height 23
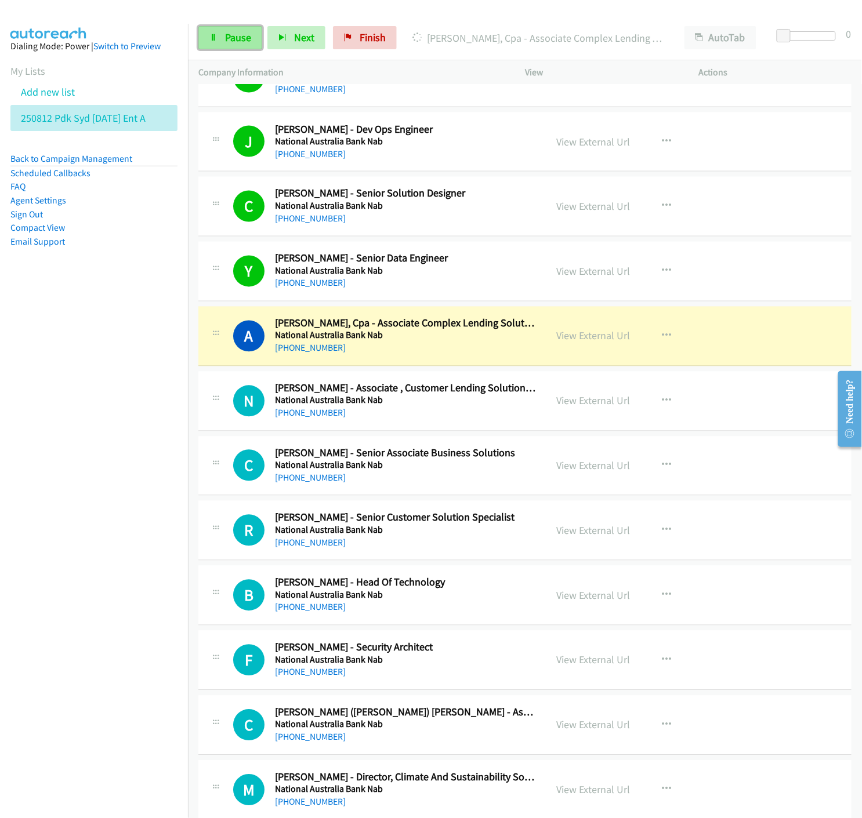
click at [215, 41] on link "Pause" at bounding box center [230, 37] width 64 height 23
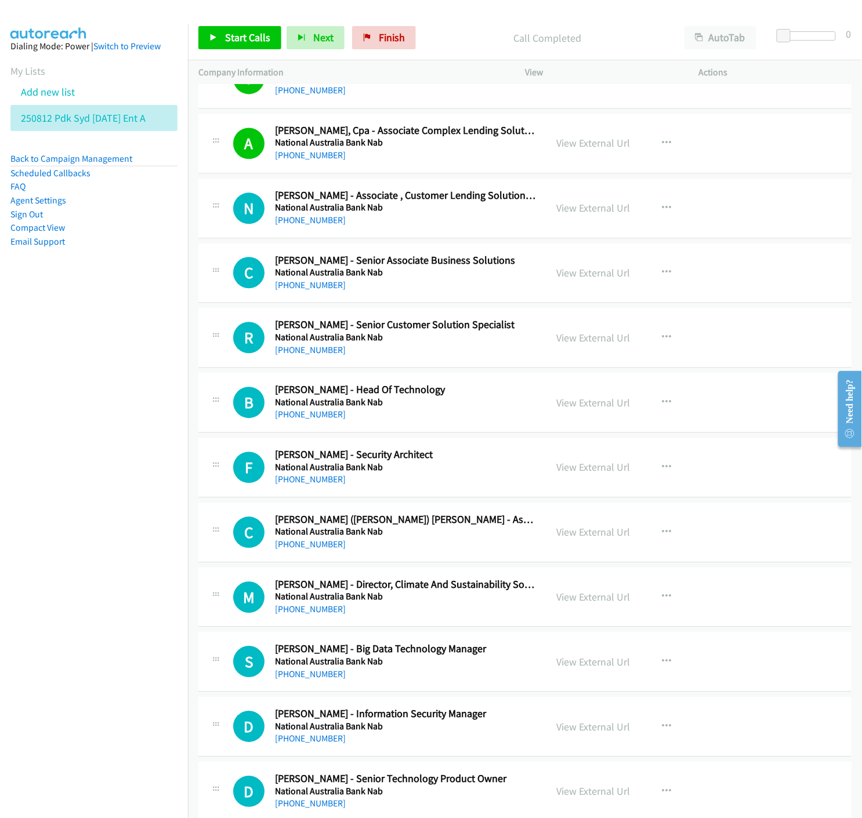
scroll to position [8569, 0]
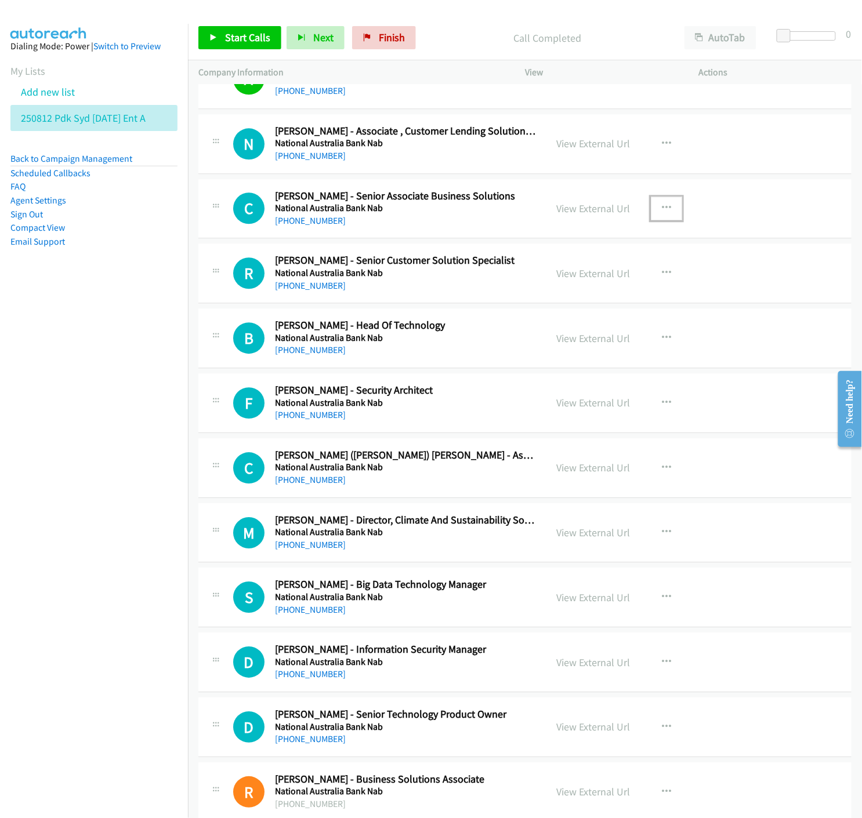
click at [662, 206] on icon "button" at bounding box center [666, 208] width 9 height 9
click at [538, 285] on icon at bounding box center [542, 285] width 8 height 8
click at [212, 38] on icon at bounding box center [213, 38] width 8 height 8
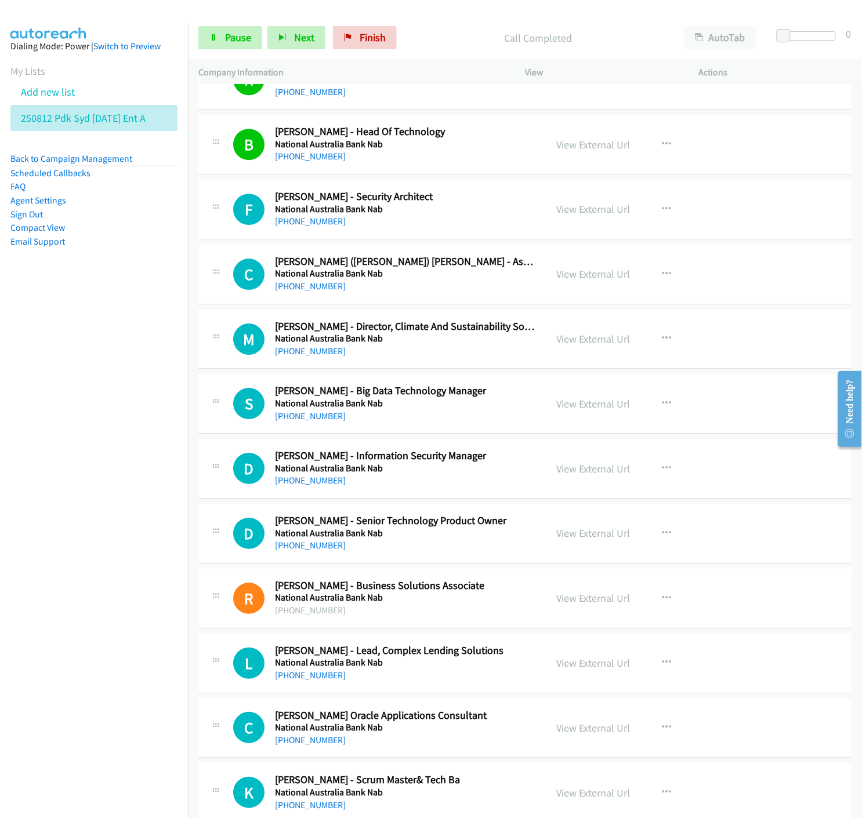
scroll to position [8827, 0]
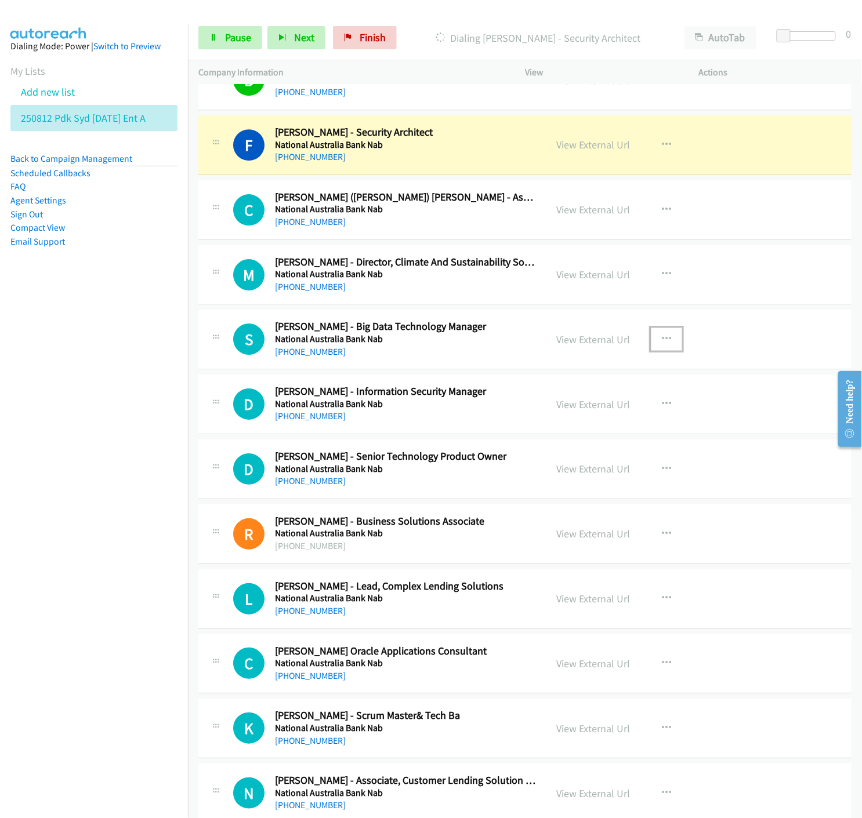
click at [663, 339] on icon "button" at bounding box center [666, 339] width 9 height 9
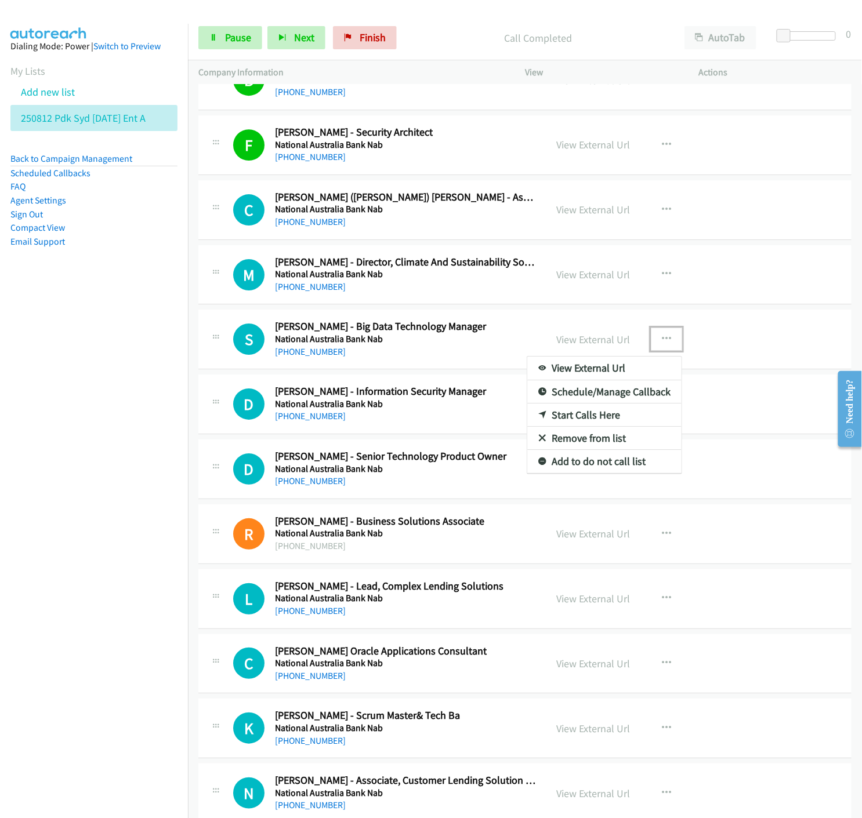
click at [538, 415] on icon at bounding box center [542, 416] width 8 height 8
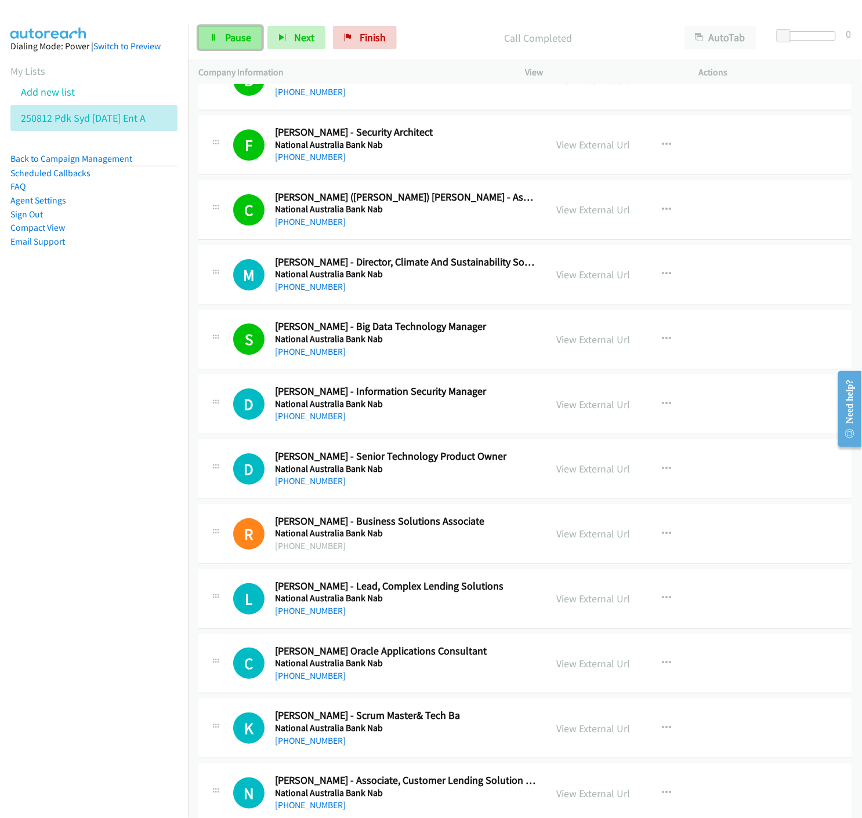
click at [219, 42] on link "Pause" at bounding box center [230, 37] width 64 height 23
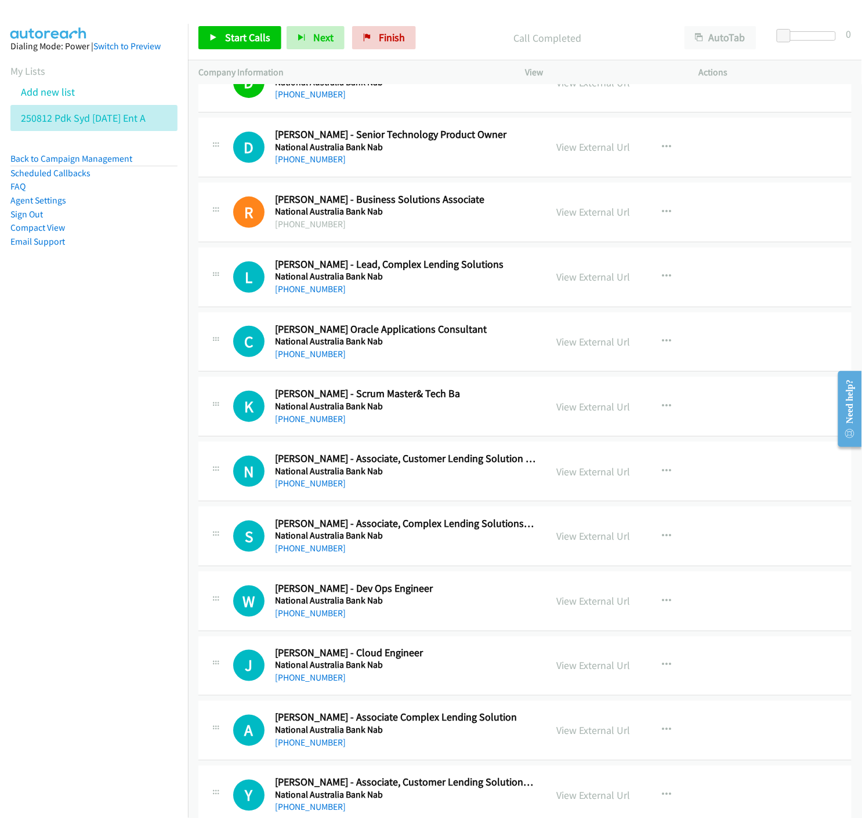
scroll to position [9213, 0]
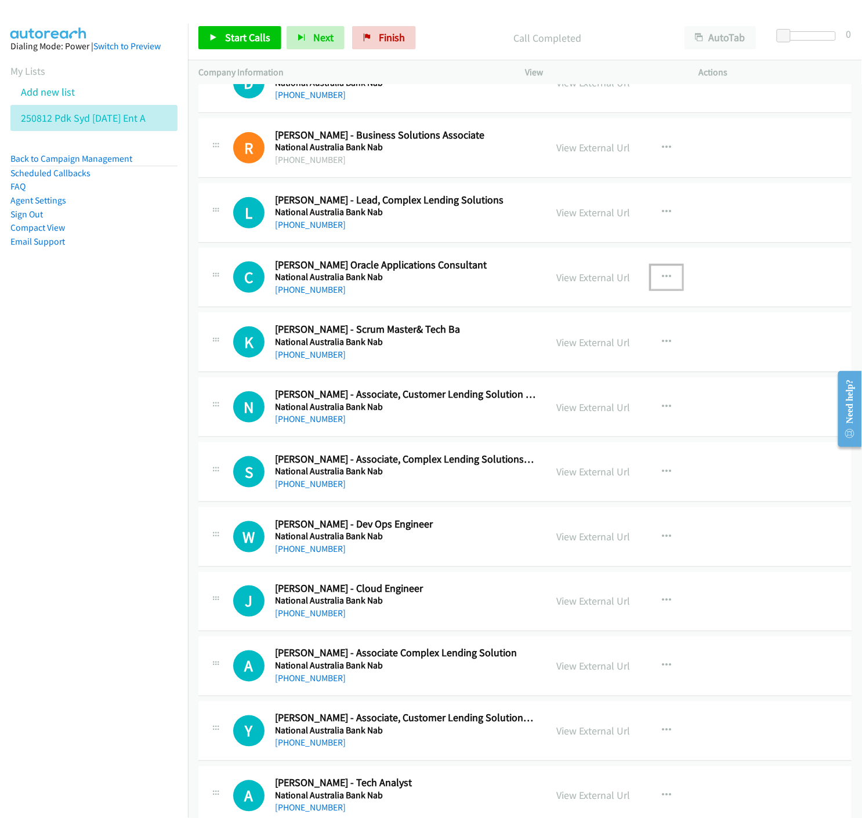
click at [662, 277] on icon "button" at bounding box center [666, 277] width 9 height 9
click at [538, 356] on icon at bounding box center [542, 354] width 8 height 8
click at [217, 34] on icon at bounding box center [213, 38] width 8 height 8
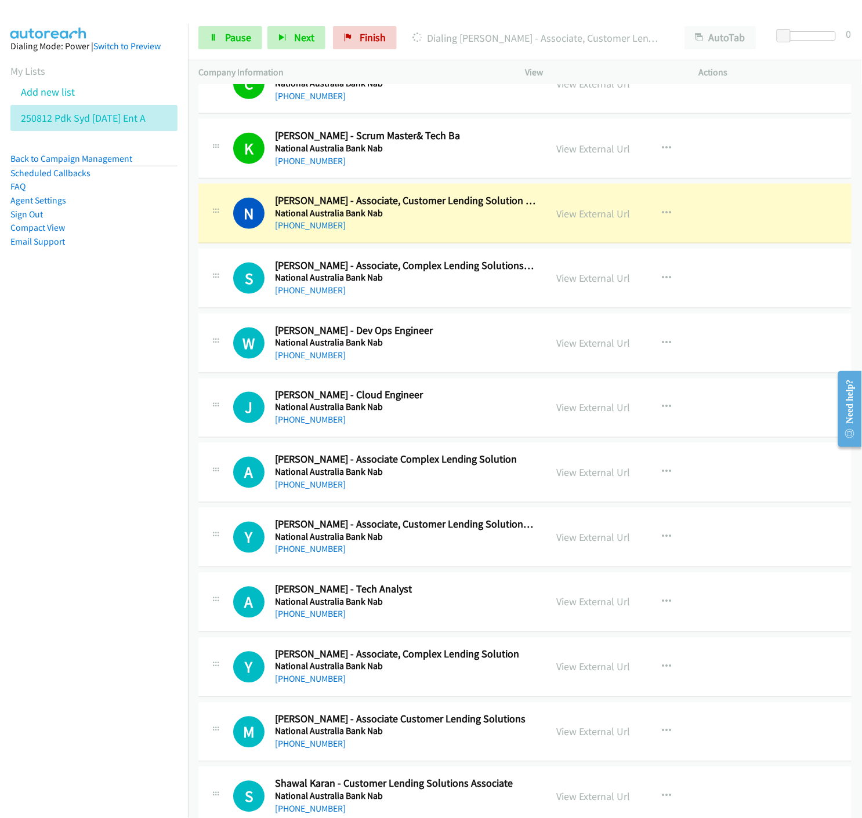
scroll to position [9471, 0]
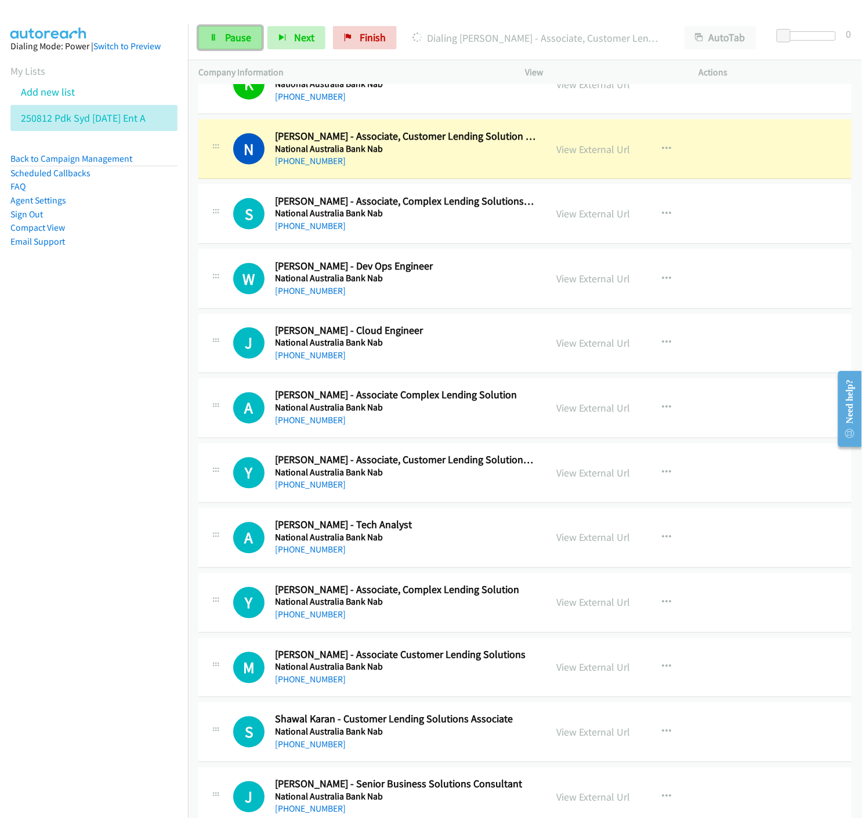
click at [211, 32] on link "Pause" at bounding box center [230, 37] width 64 height 23
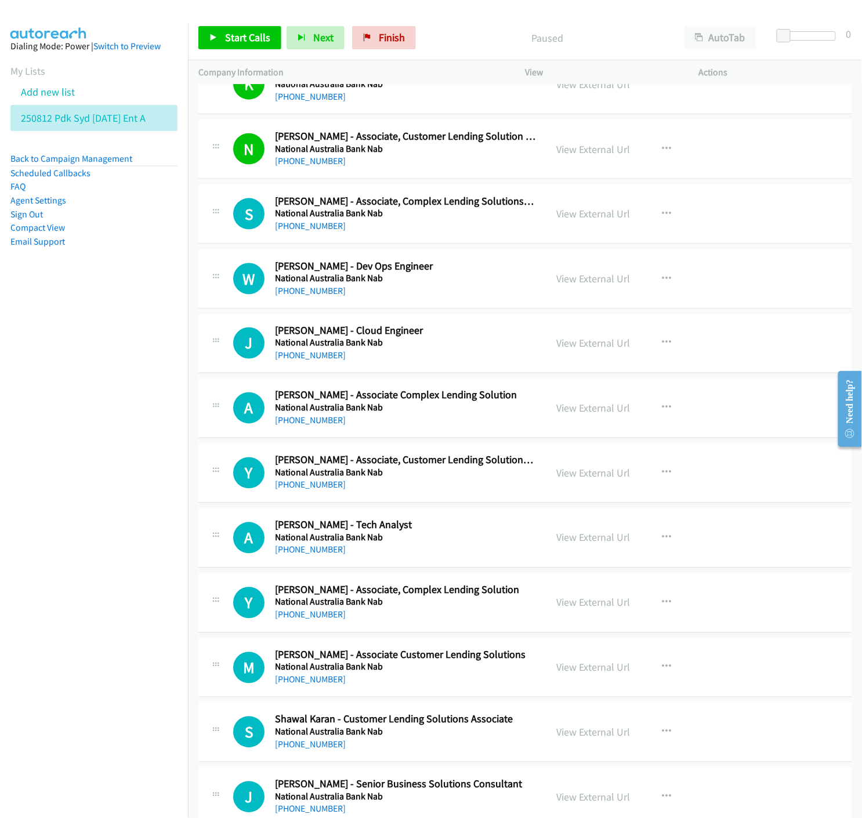
scroll to position [9535, 0]
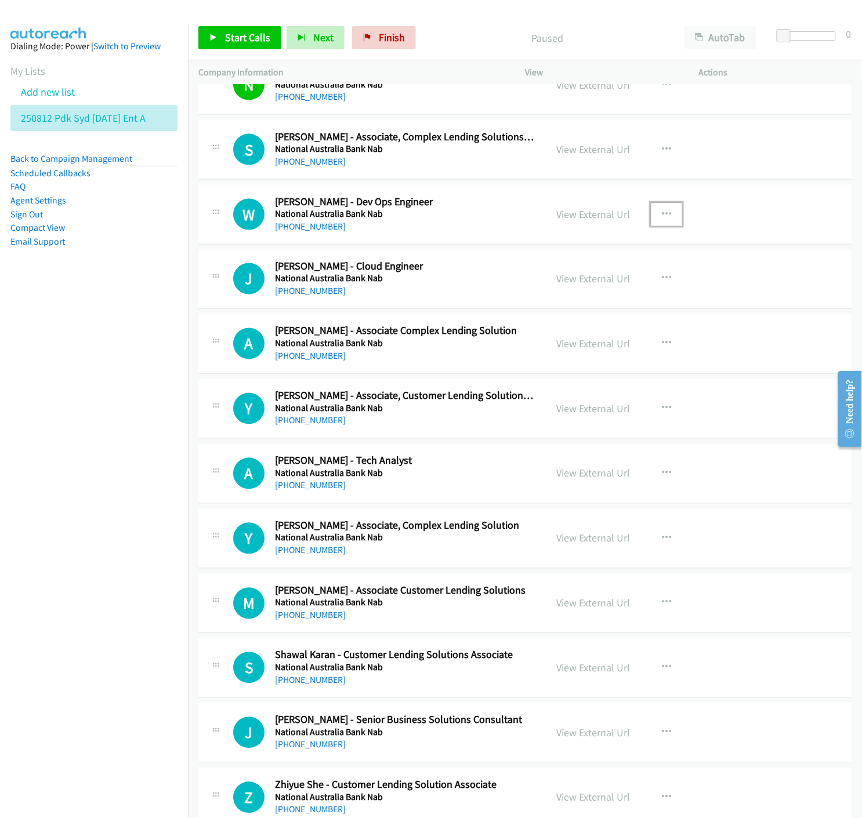
click at [662, 215] on icon "button" at bounding box center [666, 214] width 9 height 9
click at [538, 293] on icon at bounding box center [542, 290] width 8 height 8
click at [211, 37] on icon at bounding box center [213, 38] width 8 height 8
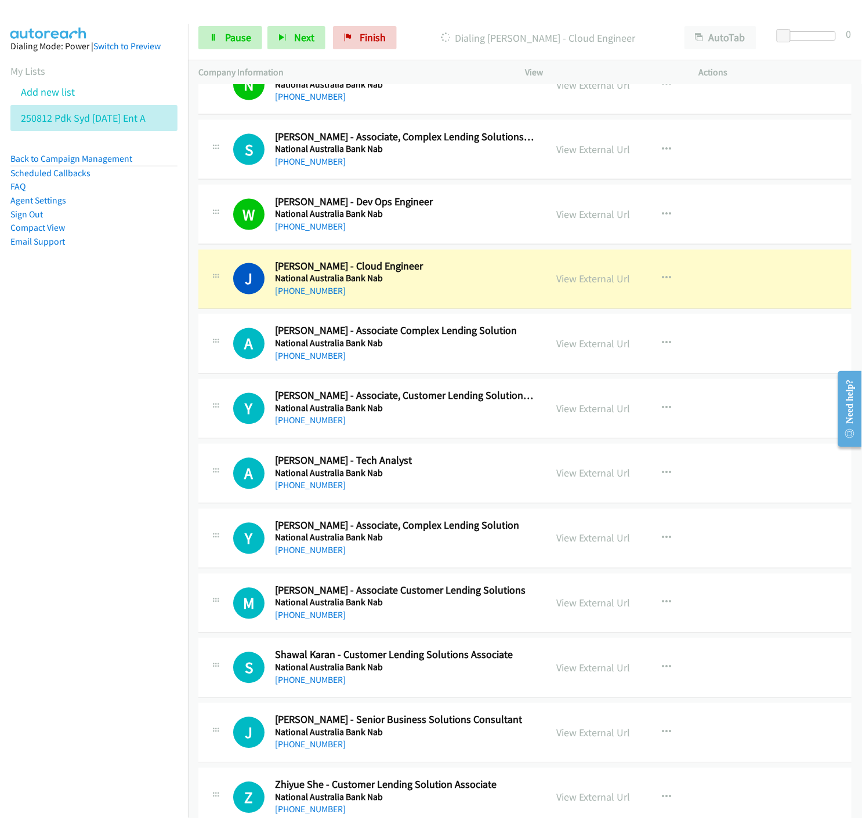
scroll to position [9600, 0]
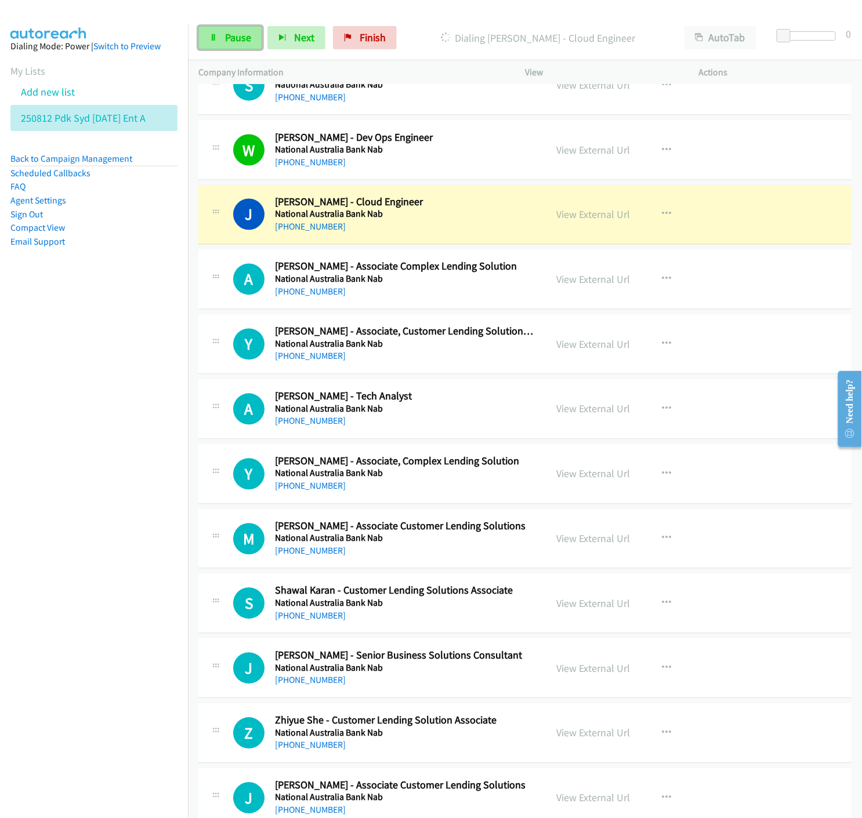
click at [230, 45] on link "Pause" at bounding box center [230, 37] width 64 height 23
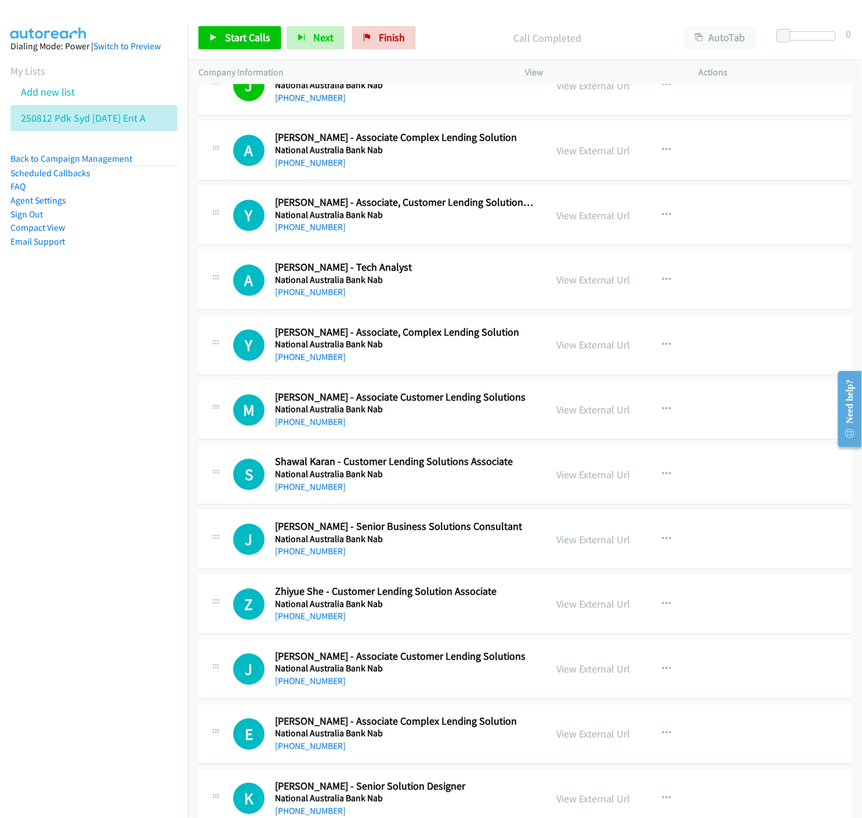
scroll to position [9793, 0]
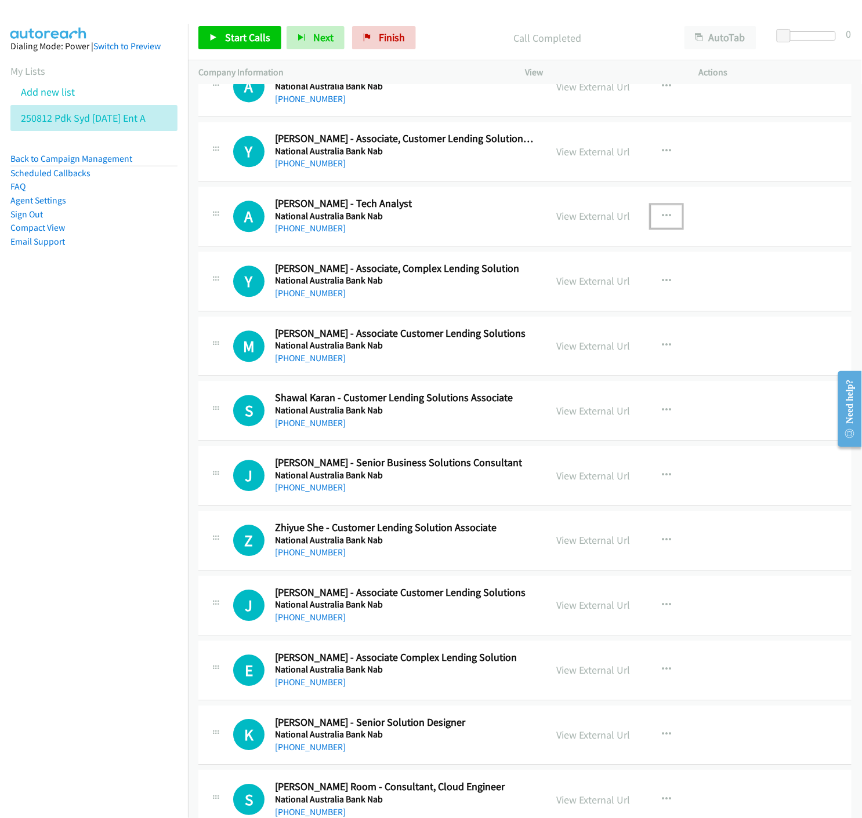
click at [665, 218] on icon "button" at bounding box center [666, 216] width 9 height 9
click at [538, 296] on icon at bounding box center [542, 293] width 8 height 8
click at [210, 39] on icon at bounding box center [213, 38] width 8 height 8
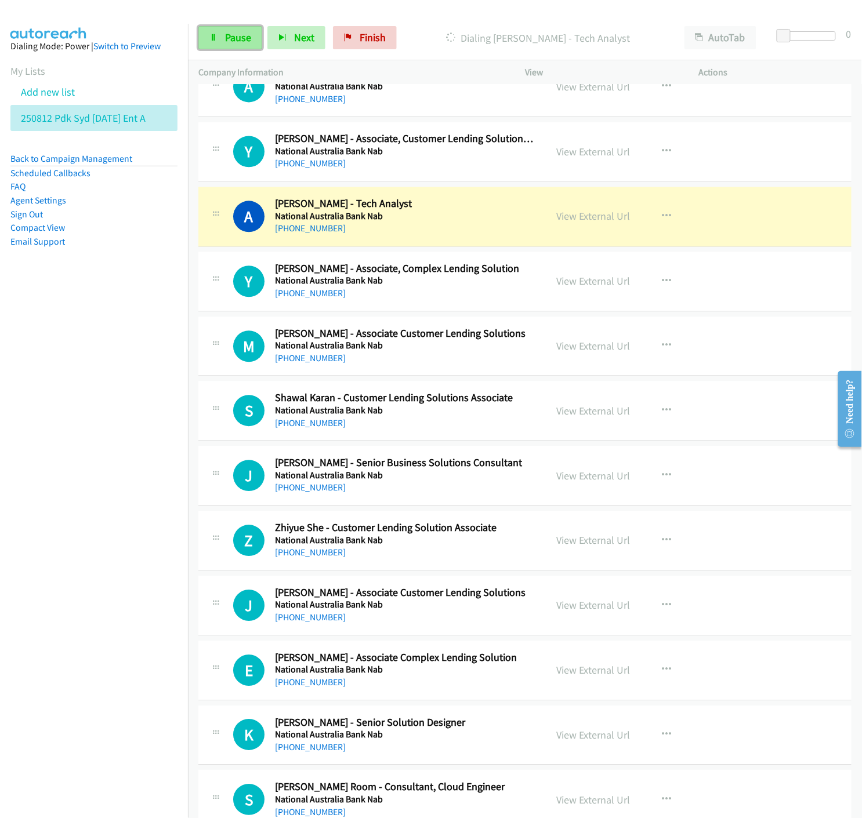
click at [231, 39] on span "Pause" at bounding box center [238, 37] width 26 height 13
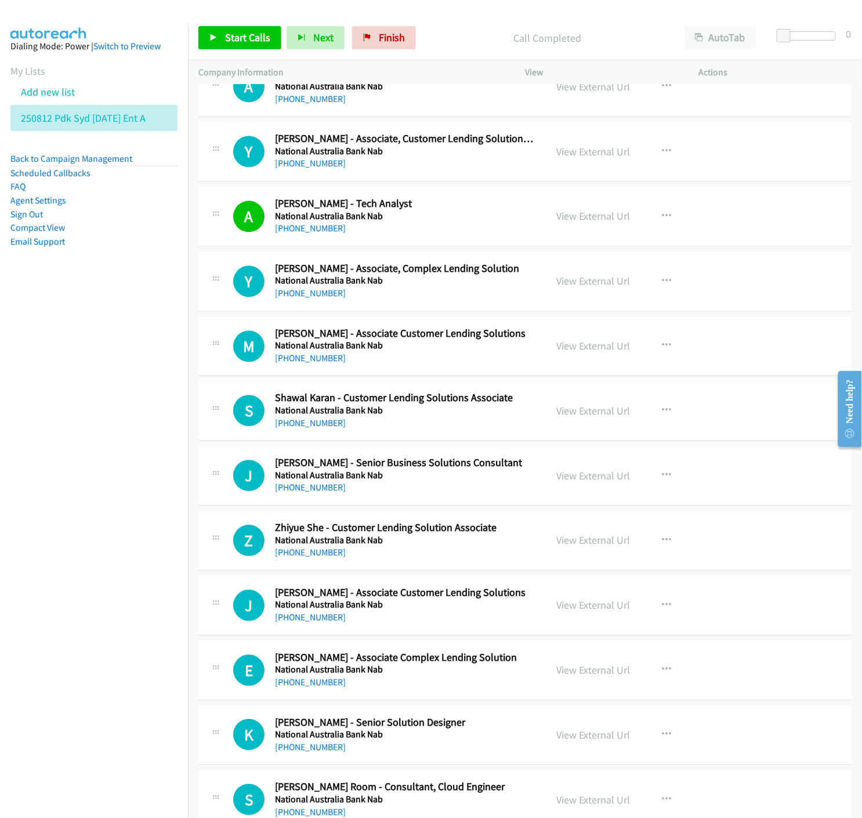
drag, startPoint x: 584, startPoint y: 221, endPoint x: 593, endPoint y: 233, distance: 14.9
click at [612, 219] on link "View External Url" at bounding box center [593, 215] width 74 height 13
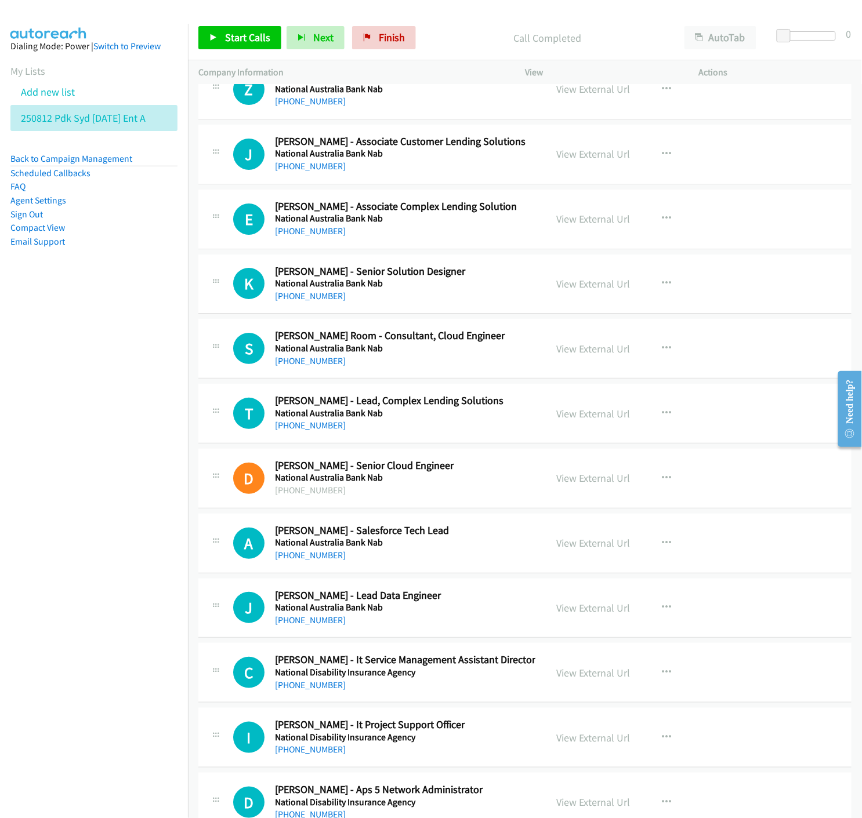
scroll to position [10308, 0]
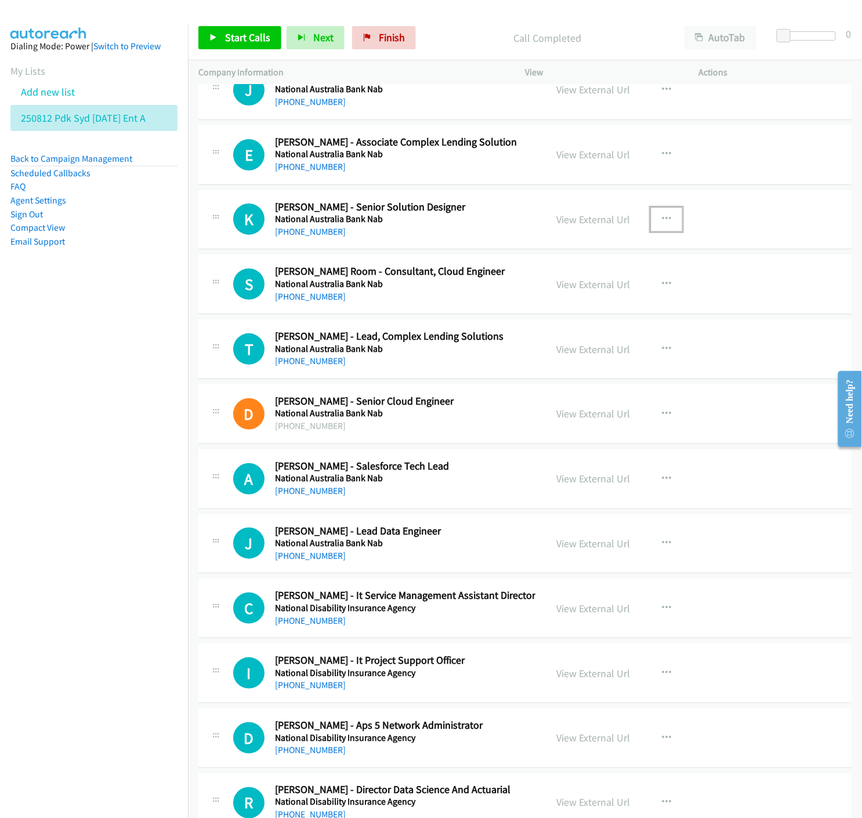
click at [662, 220] on icon "button" at bounding box center [666, 219] width 9 height 9
click at [538, 298] on icon at bounding box center [542, 296] width 8 height 8
click at [223, 35] on link "Start Calls" at bounding box center [239, 37] width 83 height 23
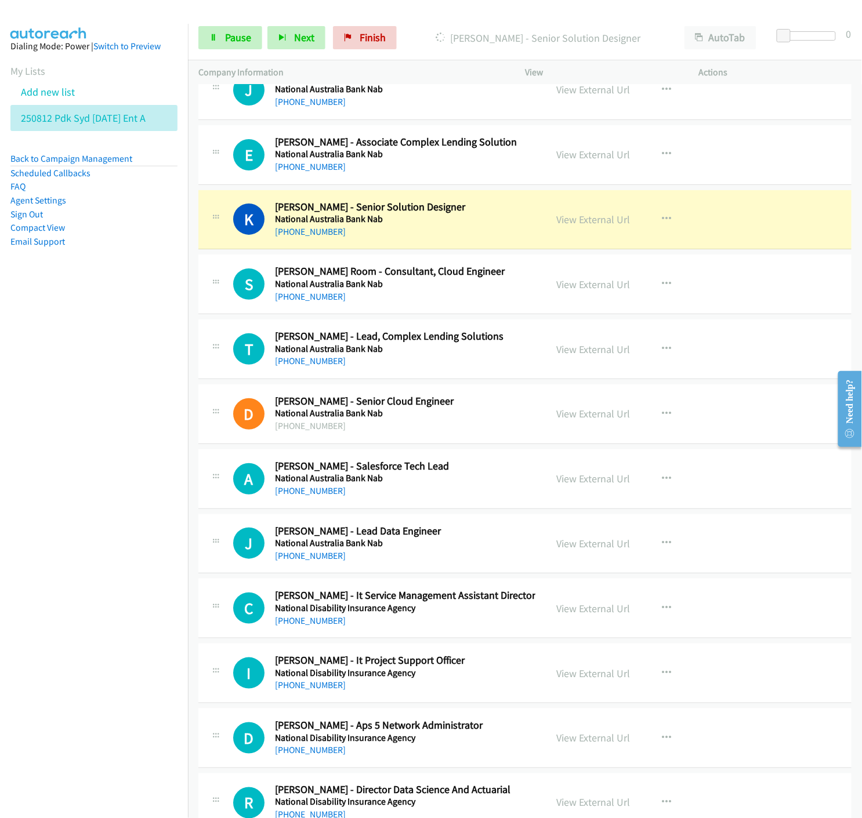
scroll to position [10373, 0]
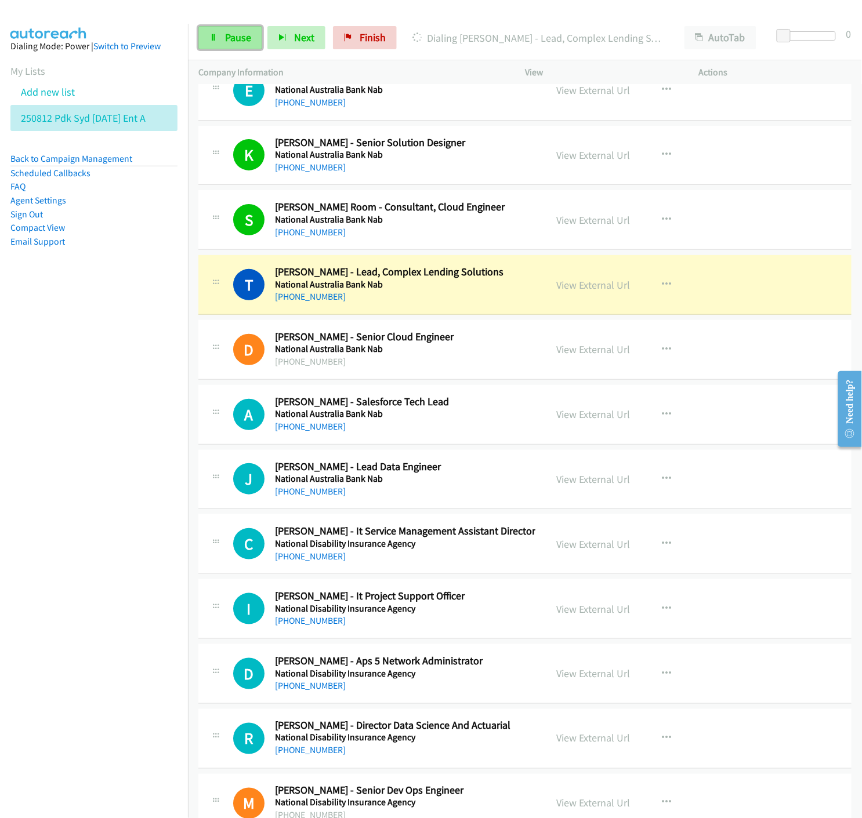
click at [222, 38] on link "Pause" at bounding box center [230, 37] width 64 height 23
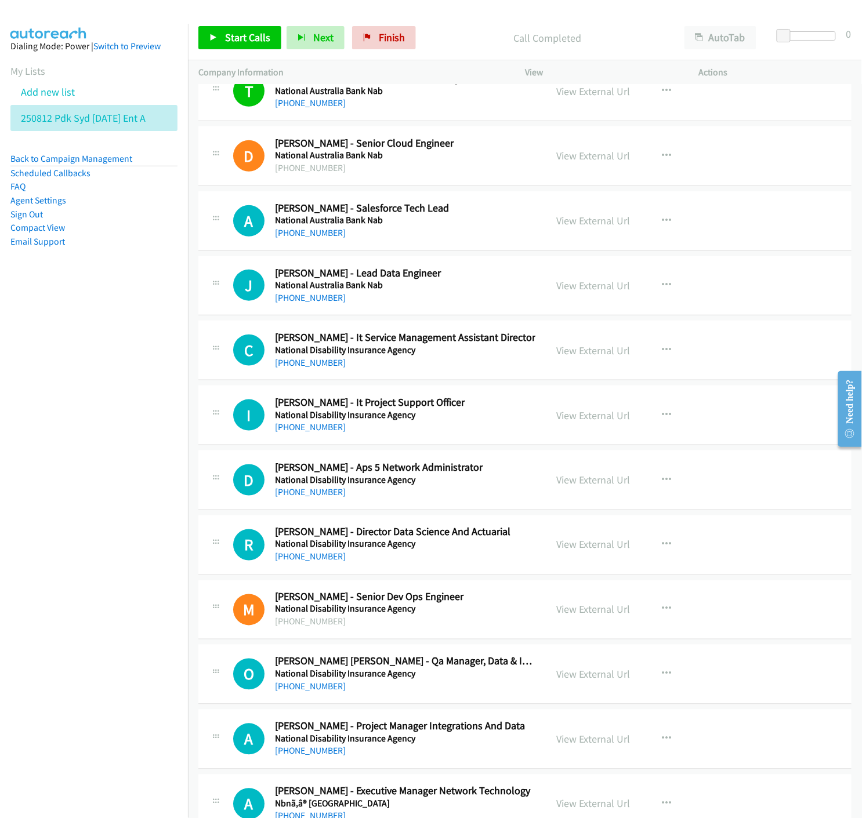
scroll to position [10631, 0]
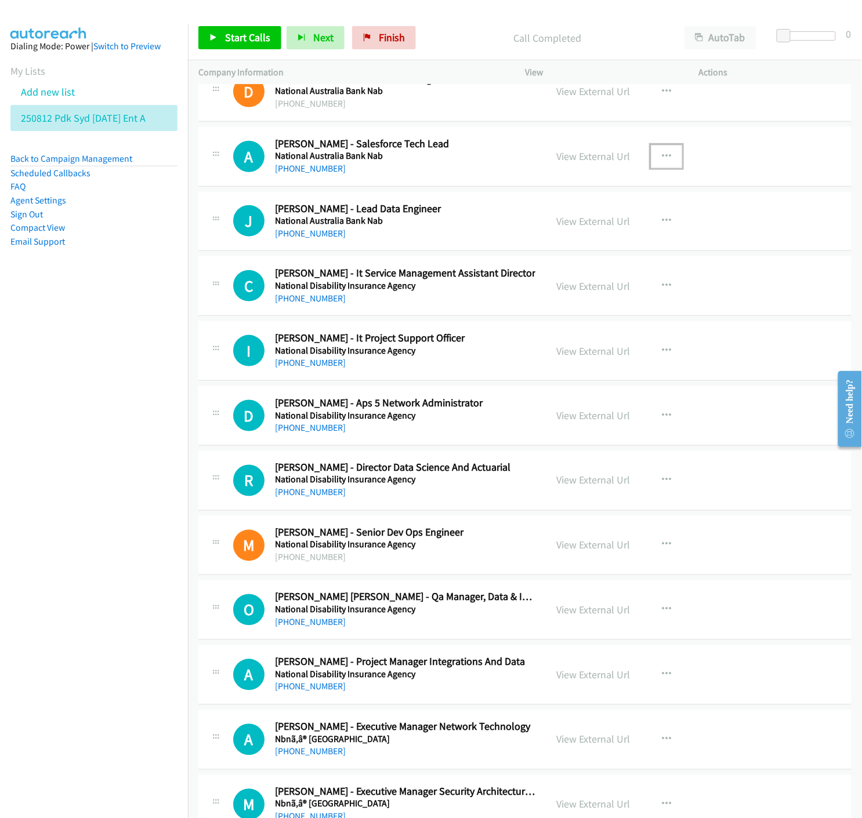
click at [662, 159] on icon "button" at bounding box center [666, 156] width 9 height 9
click at [538, 234] on icon at bounding box center [542, 232] width 8 height 8
click at [246, 38] on span "Start Calls" at bounding box center [247, 37] width 45 height 13
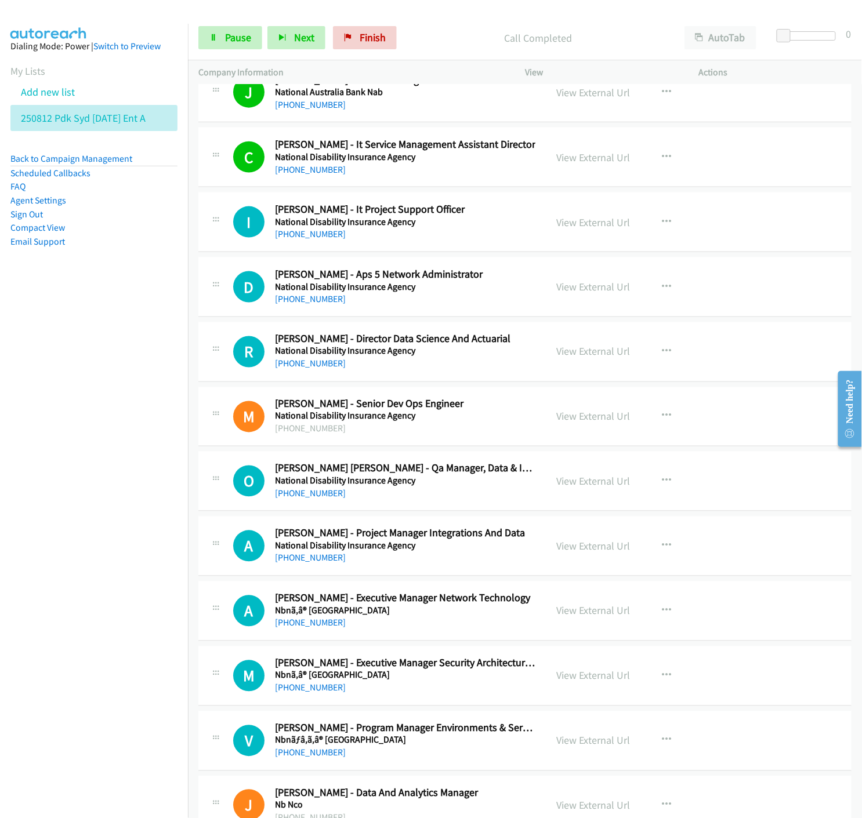
scroll to position [10824, 0]
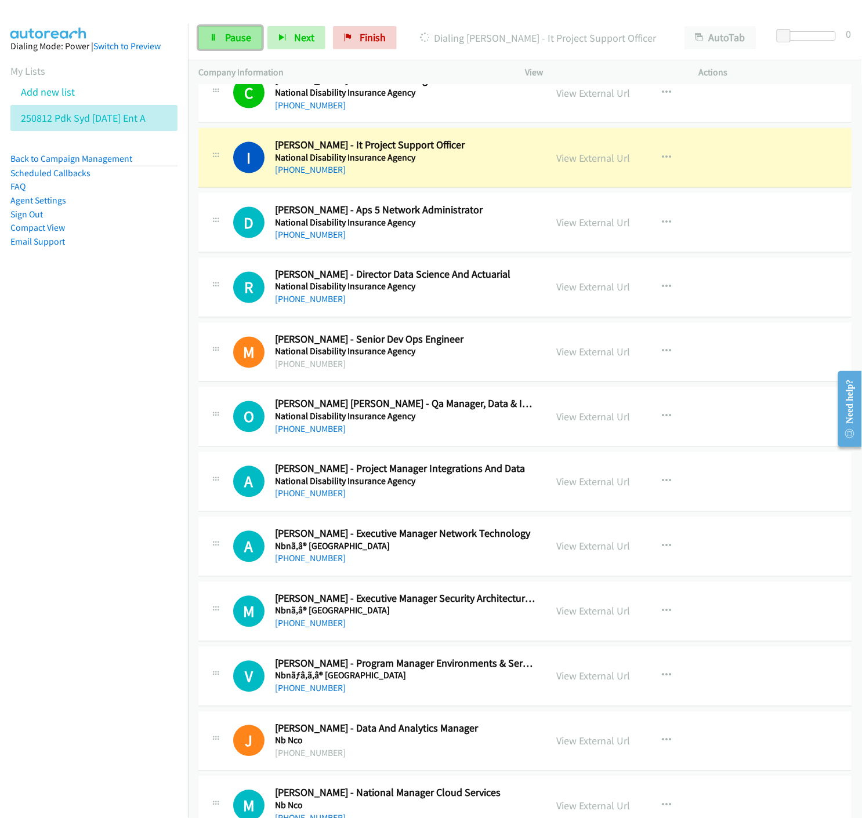
click at [227, 42] on span "Pause" at bounding box center [238, 37] width 26 height 13
click at [590, 161] on link "View External Url" at bounding box center [593, 157] width 74 height 13
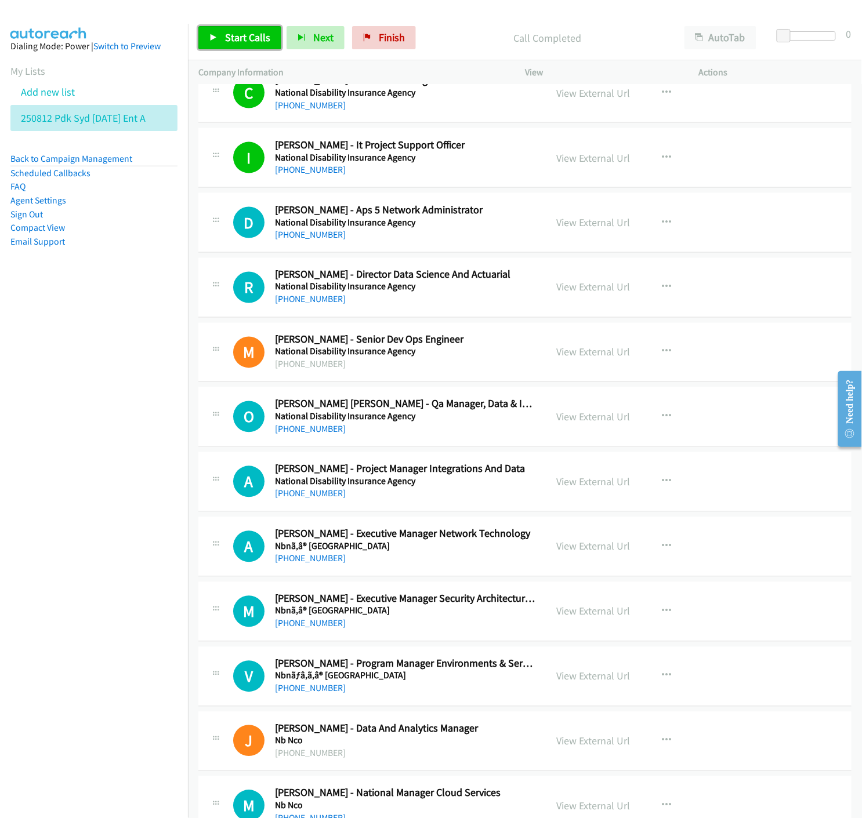
click at [227, 34] on span "Start Calls" at bounding box center [247, 37] width 45 height 13
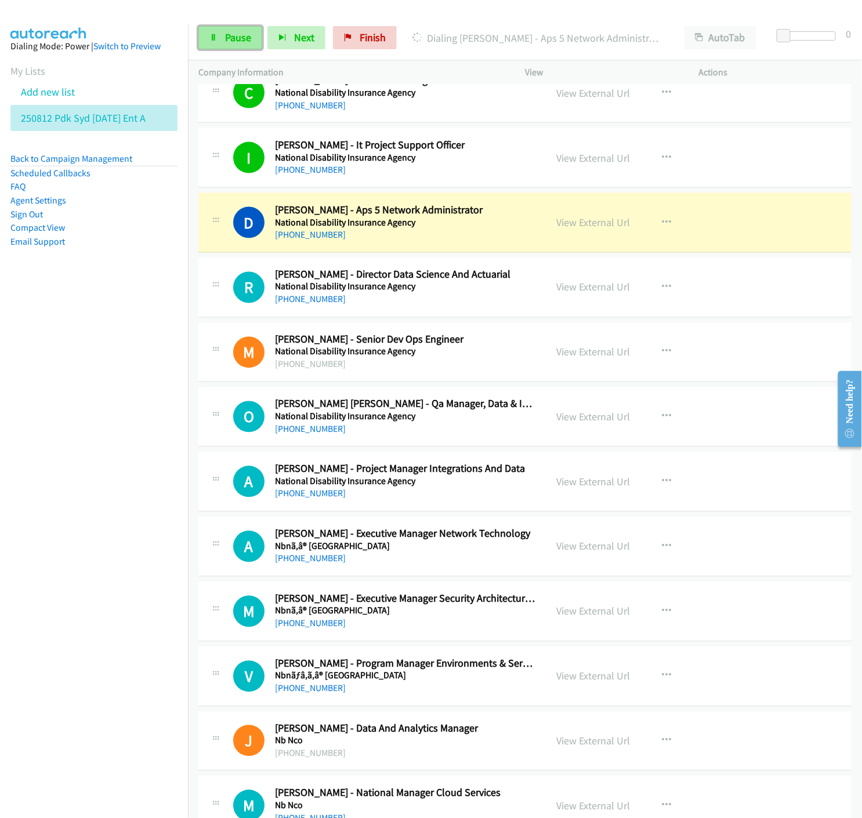
click at [225, 41] on span "Pause" at bounding box center [238, 37] width 26 height 13
click at [574, 229] on link "View External Url" at bounding box center [593, 222] width 74 height 13
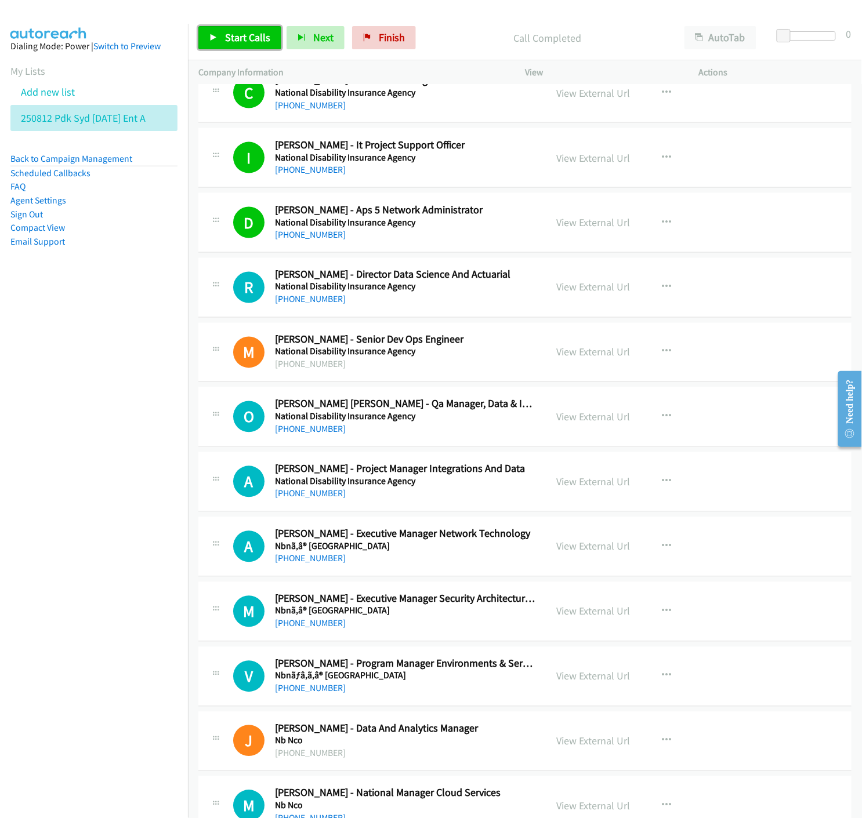
click at [223, 41] on link "Start Calls" at bounding box center [239, 37] width 83 height 23
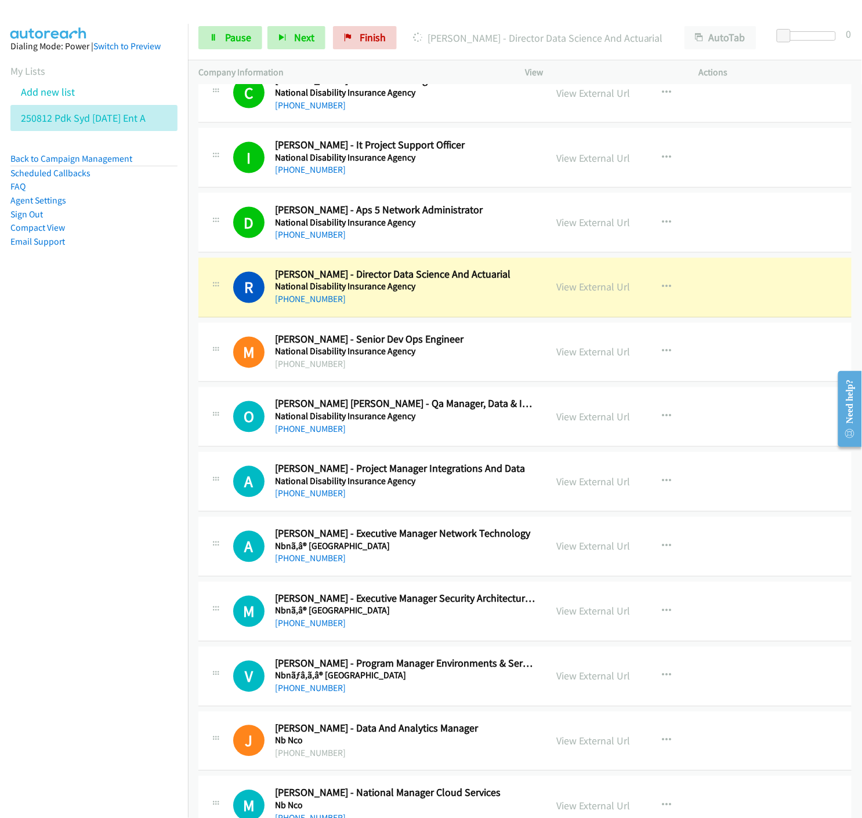
scroll to position [10888, 0]
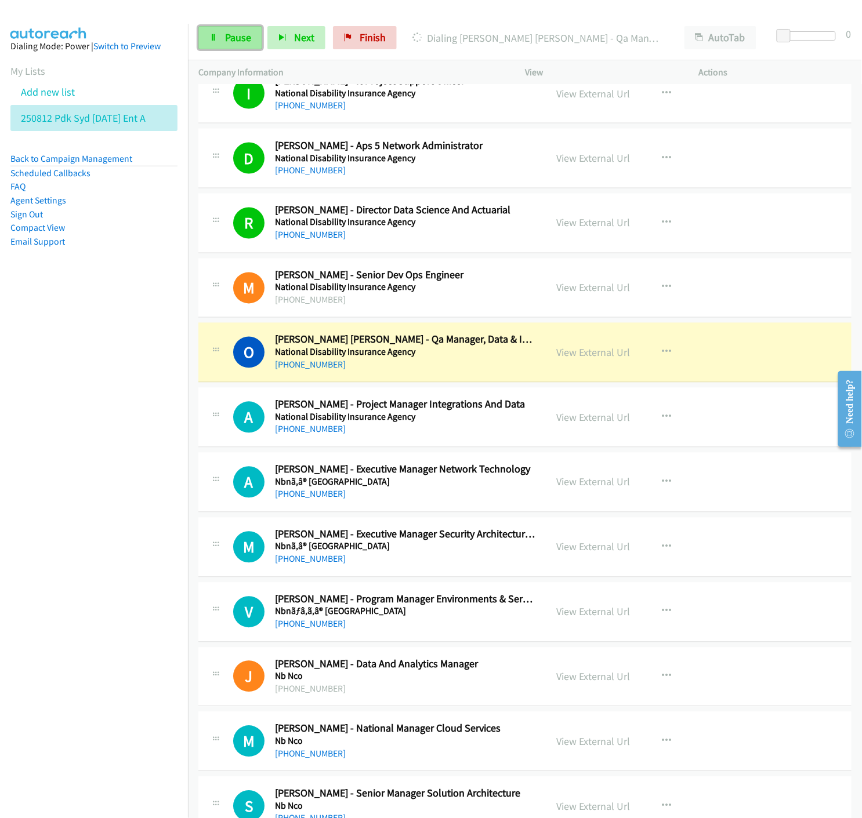
click at [217, 35] on icon at bounding box center [213, 38] width 8 height 8
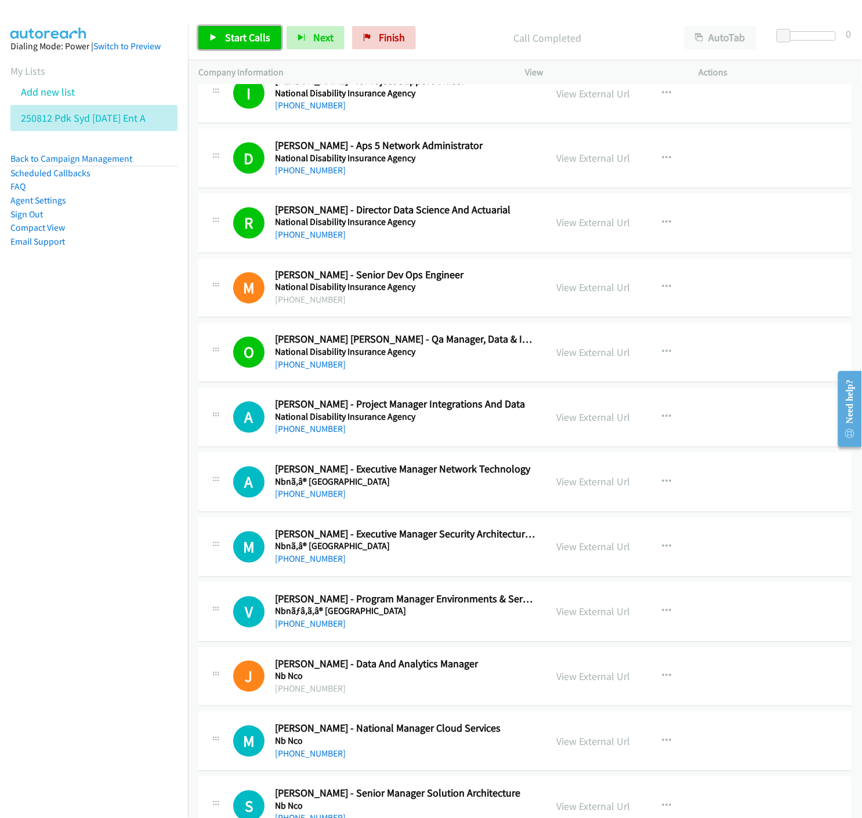
drag, startPoint x: 208, startPoint y: 34, endPoint x: 223, endPoint y: 114, distance: 81.5
click at [208, 33] on link "Start Calls" at bounding box center [239, 37] width 83 height 23
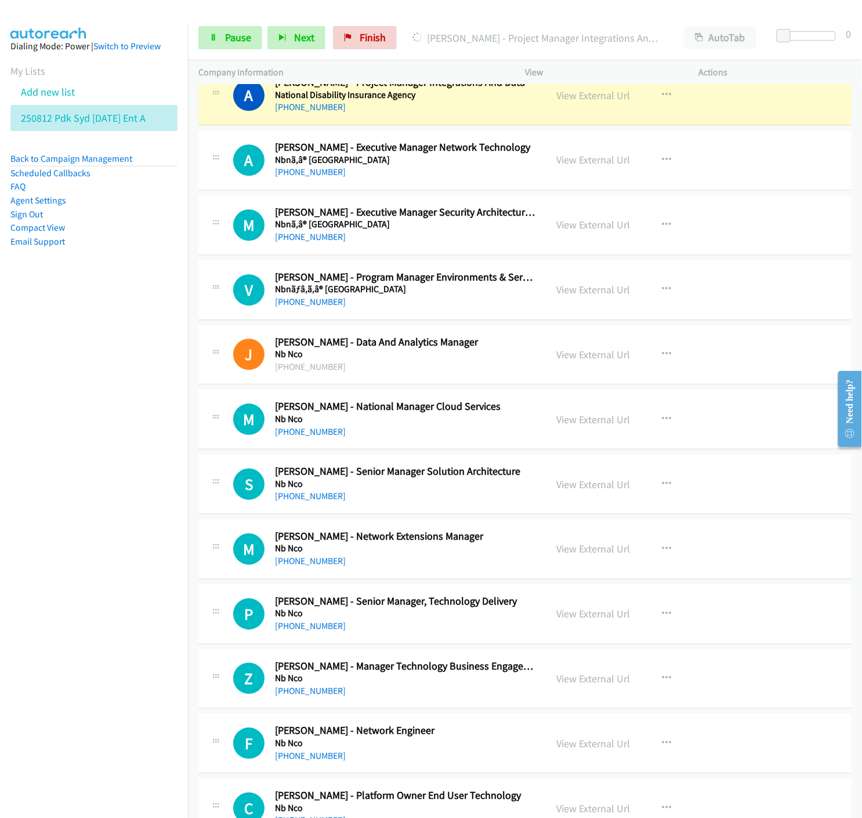
scroll to position [11146, 0]
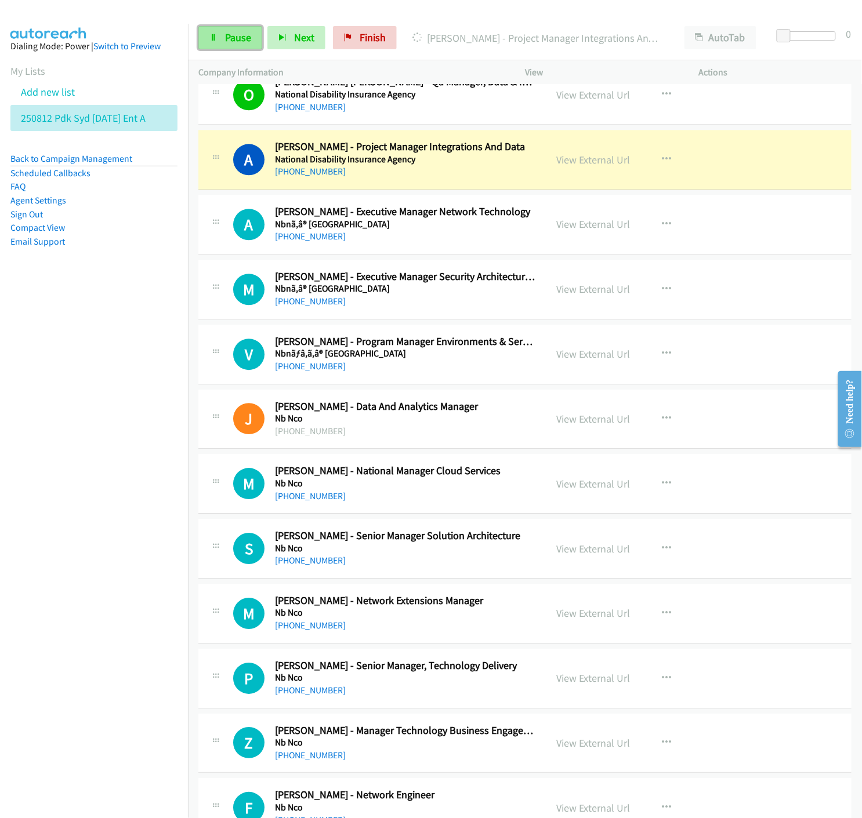
click at [233, 45] on link "Pause" at bounding box center [230, 37] width 64 height 23
click at [598, 162] on link "View External Url" at bounding box center [593, 159] width 74 height 13
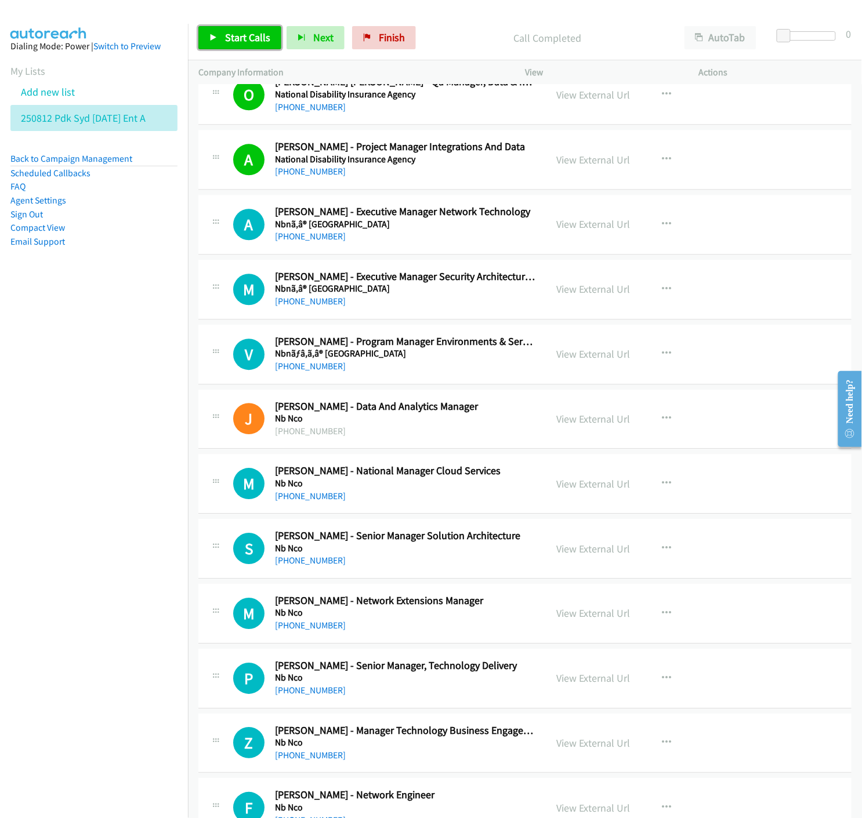
click at [206, 33] on link "Start Calls" at bounding box center [239, 37] width 83 height 23
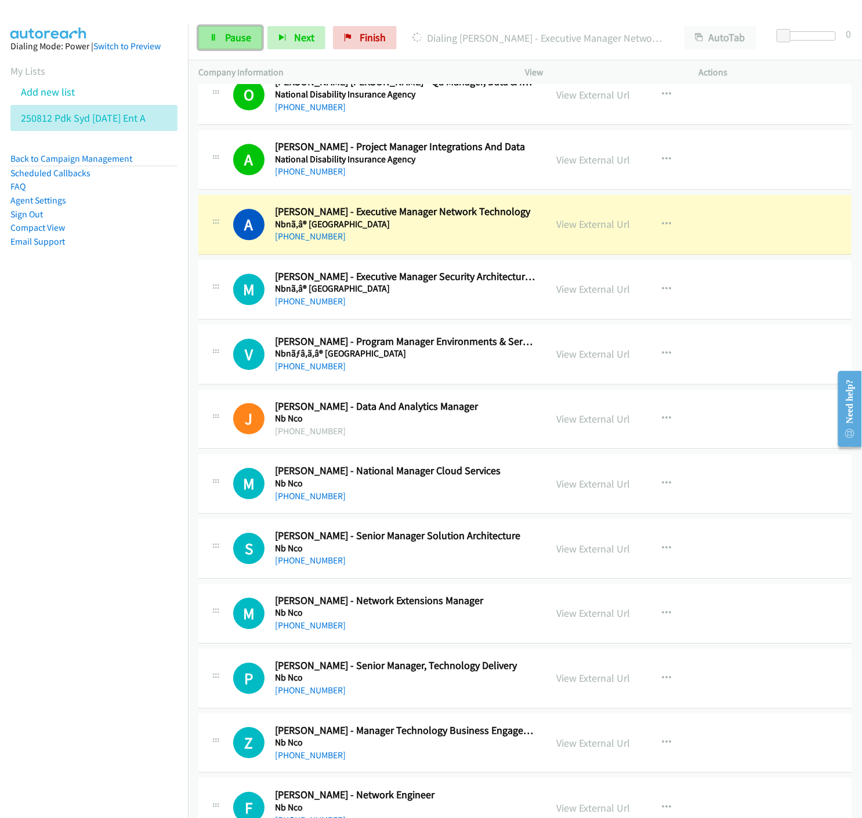
click at [227, 39] on span "Pause" at bounding box center [238, 37] width 26 height 13
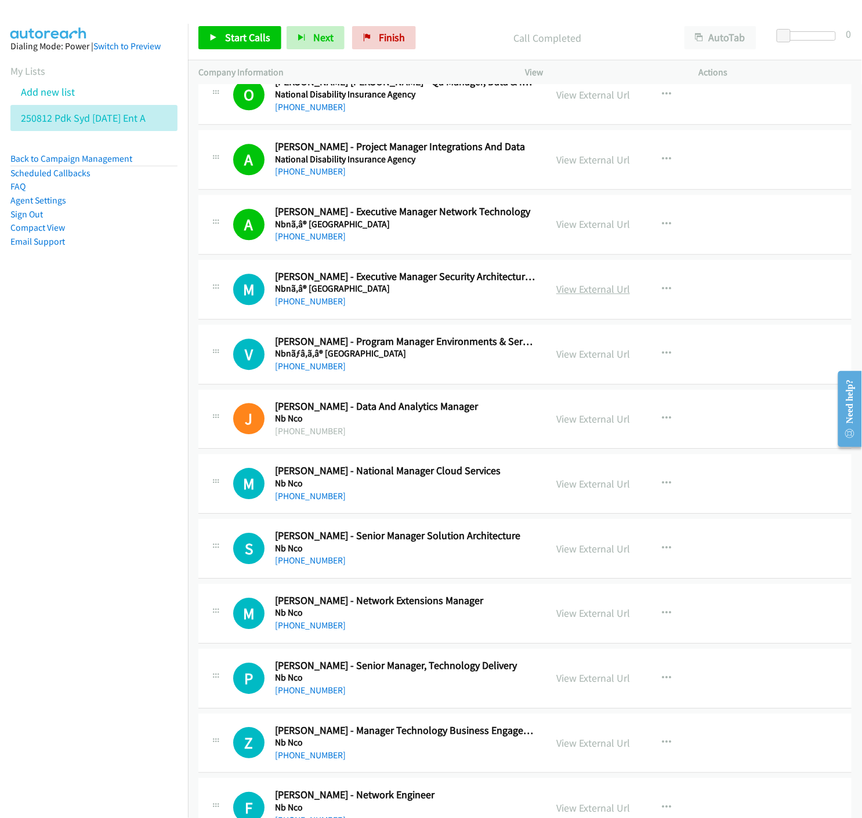
click at [587, 296] on link "View External Url" at bounding box center [593, 288] width 74 height 13
click at [230, 29] on link "Start Calls" at bounding box center [239, 37] width 83 height 23
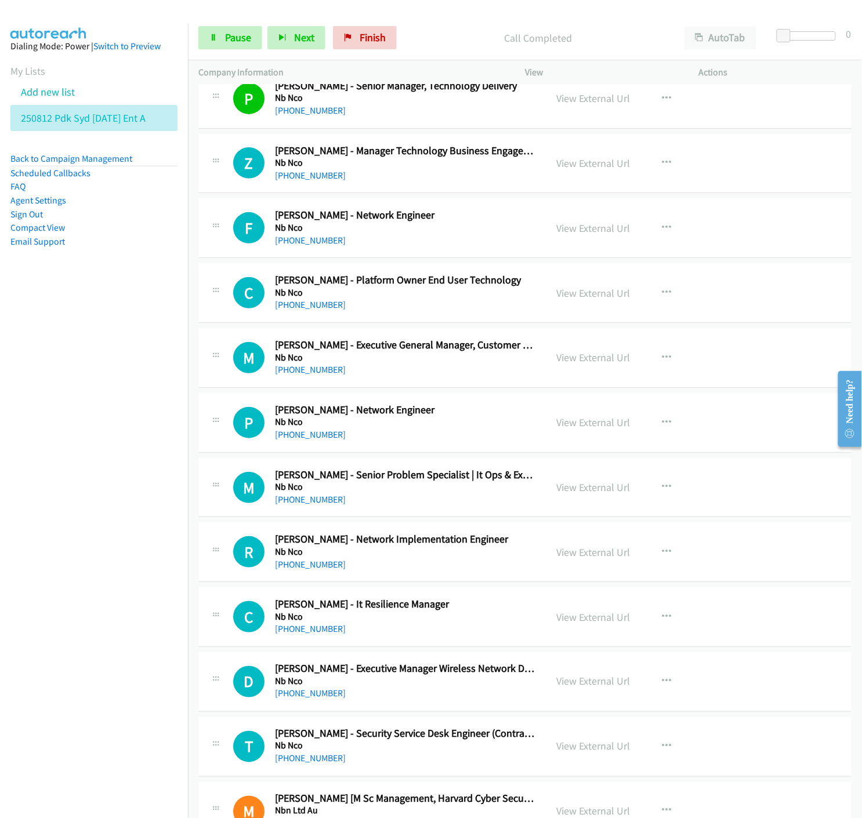
scroll to position [11790, 0]
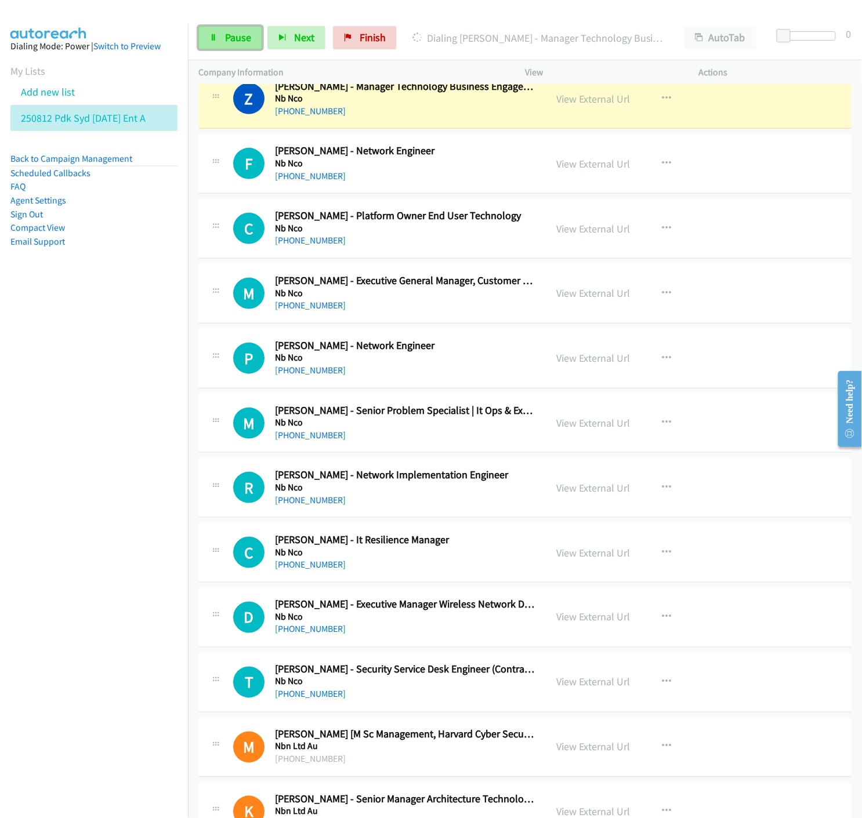
click at [216, 37] on icon at bounding box center [213, 38] width 8 height 8
click at [596, 102] on link "View External Url" at bounding box center [593, 98] width 74 height 13
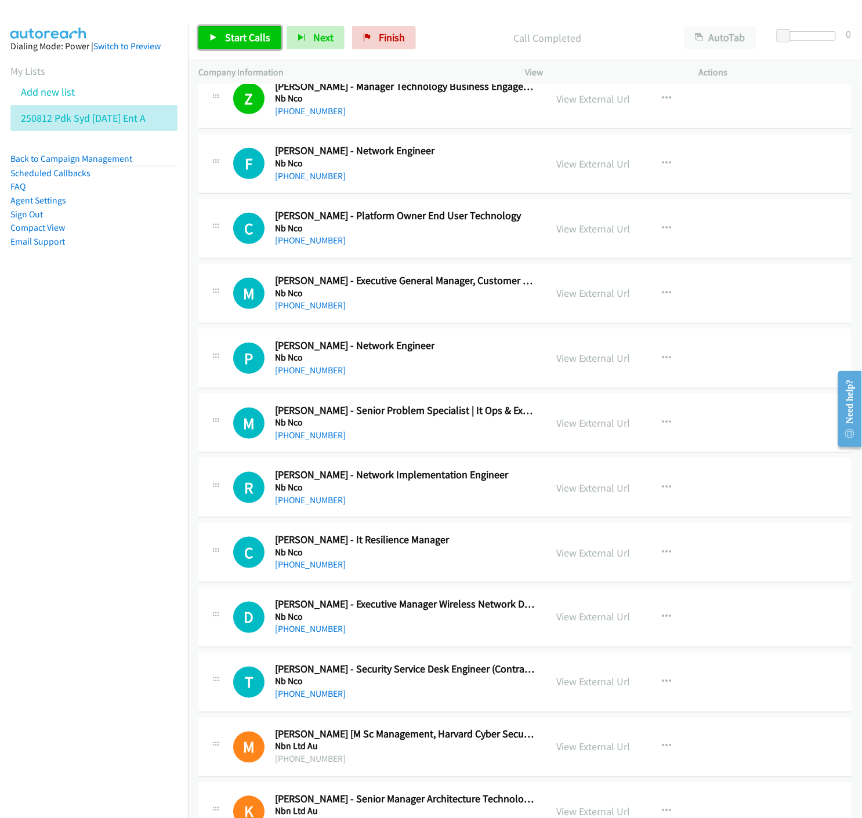
click at [223, 39] on link "Start Calls" at bounding box center [239, 37] width 83 height 23
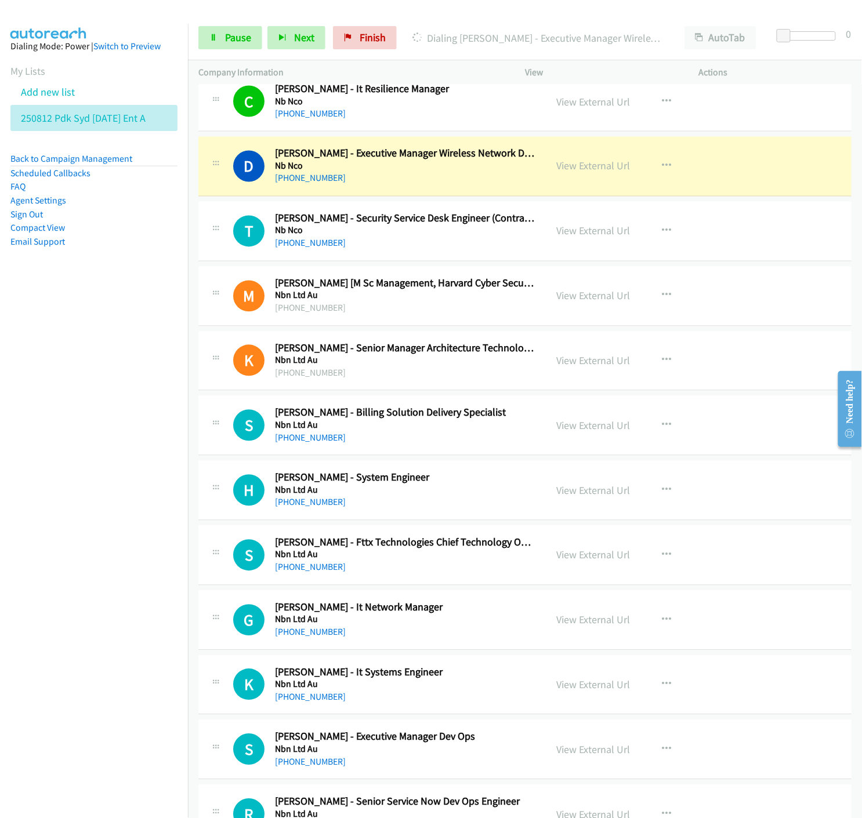
scroll to position [12306, 0]
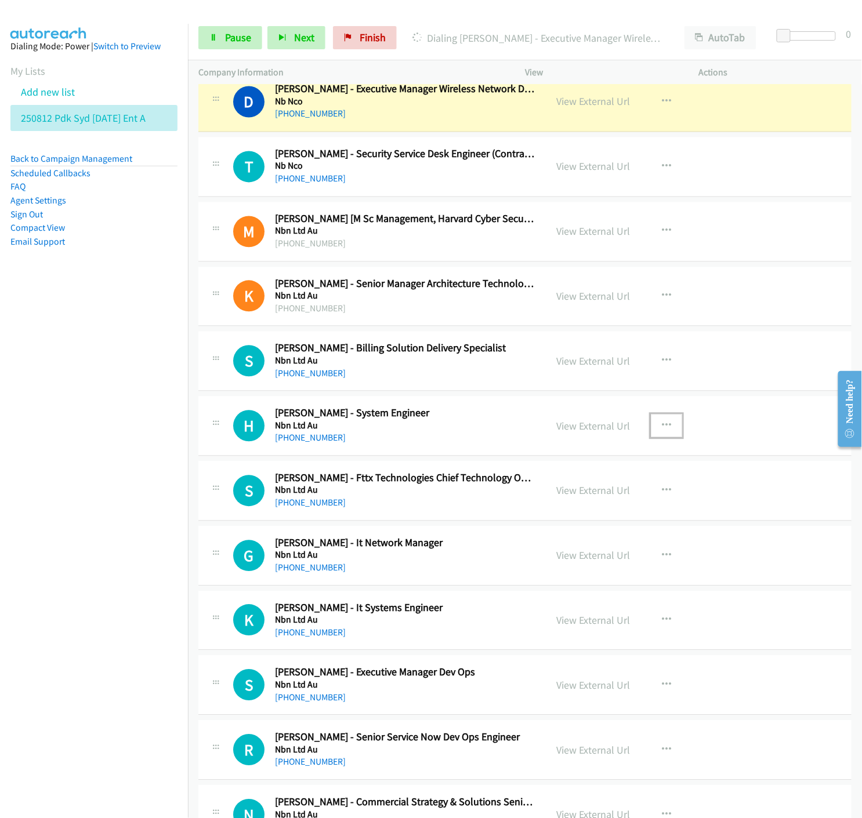
click at [667, 428] on button "button" at bounding box center [666, 426] width 31 height 23
click at [538, 503] on icon at bounding box center [542, 503] width 8 height 8
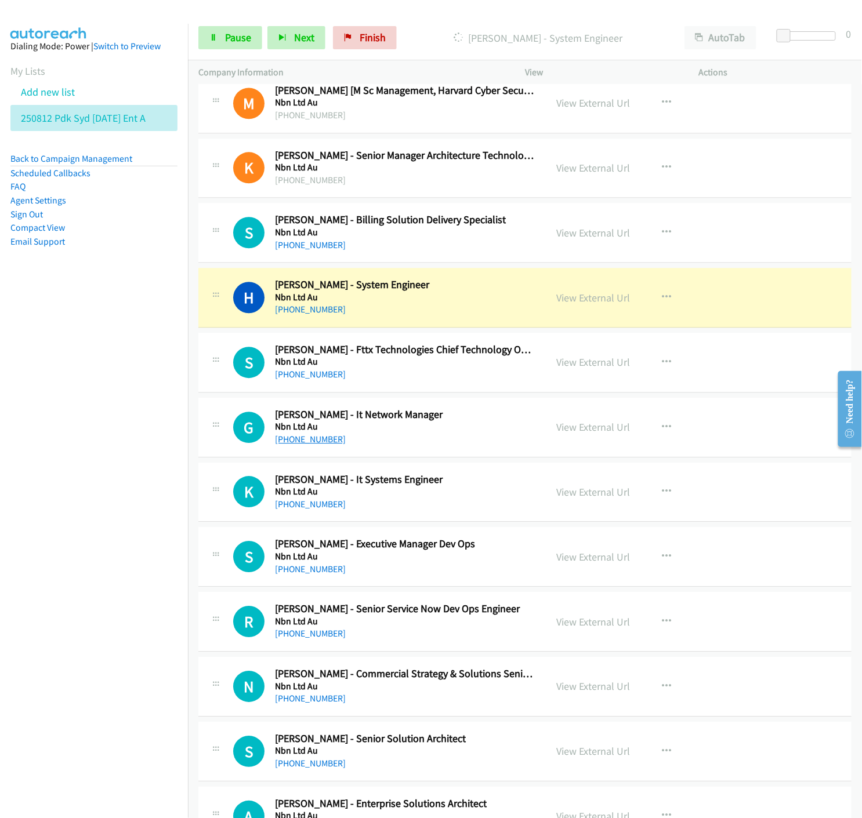
scroll to position [12563, 0]
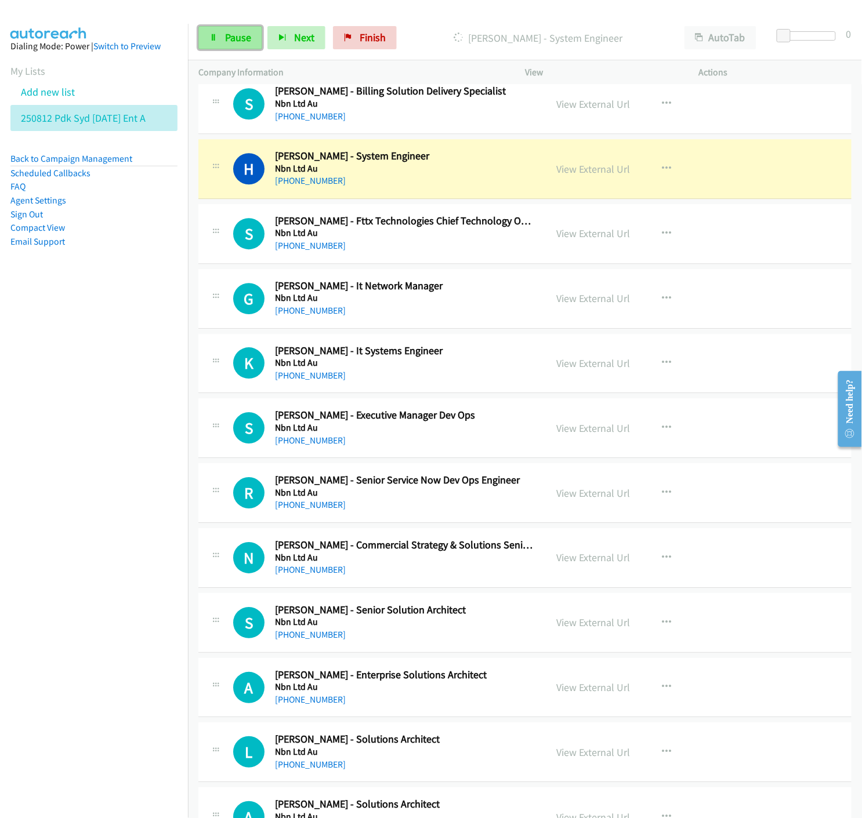
click at [222, 32] on link "Pause" at bounding box center [230, 37] width 64 height 23
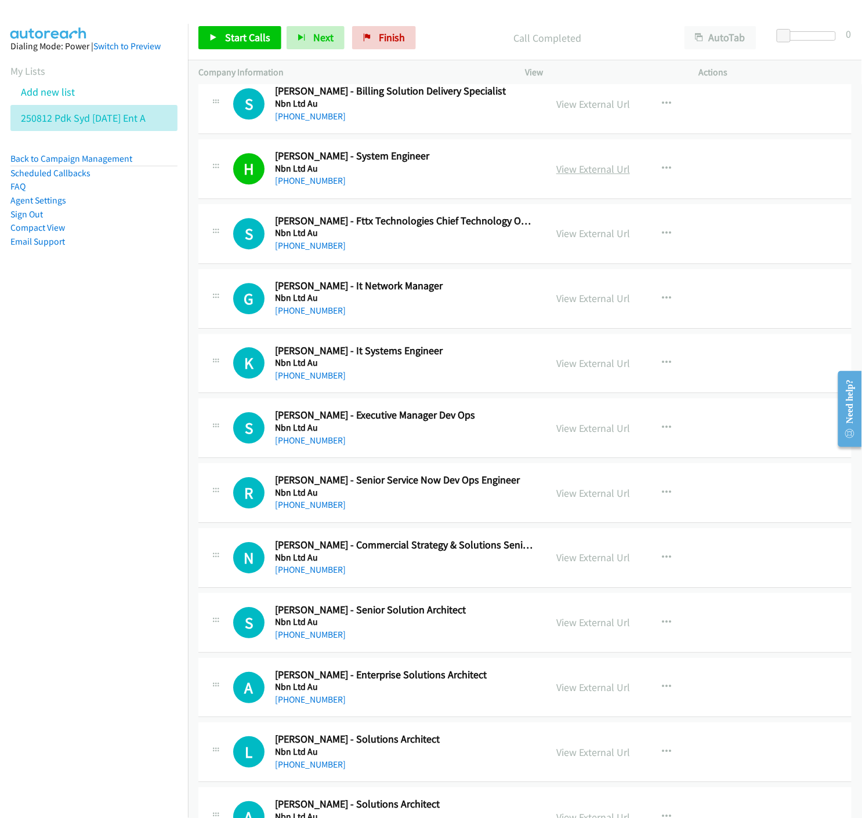
click at [611, 176] on link "View External Url" at bounding box center [593, 168] width 74 height 13
click at [588, 240] on link "View External Url" at bounding box center [593, 233] width 74 height 13
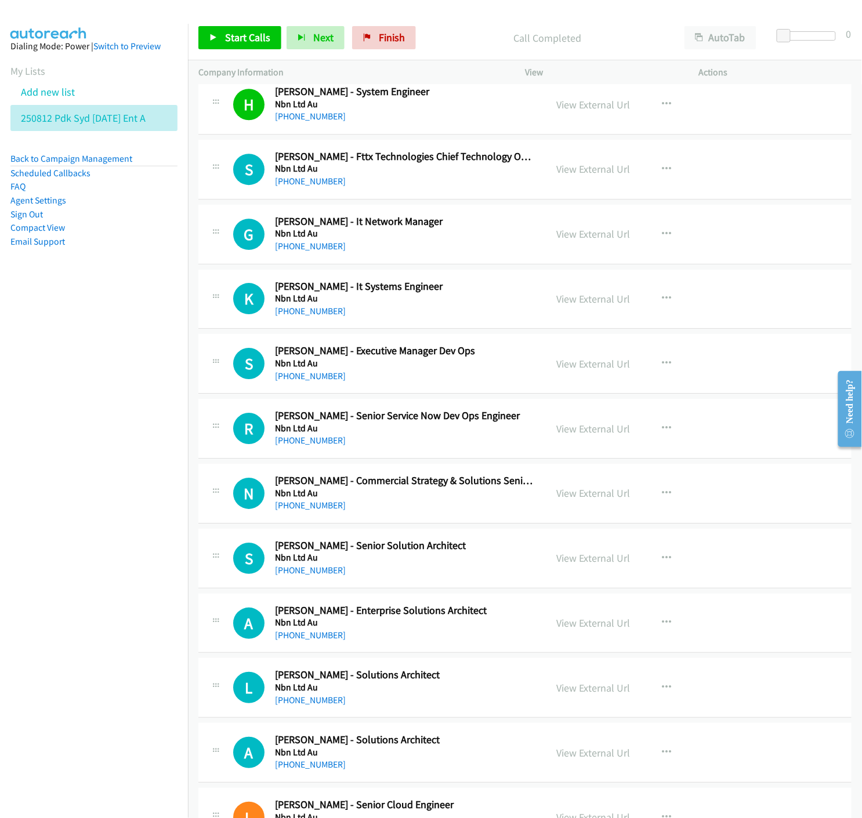
scroll to position [12692, 0]
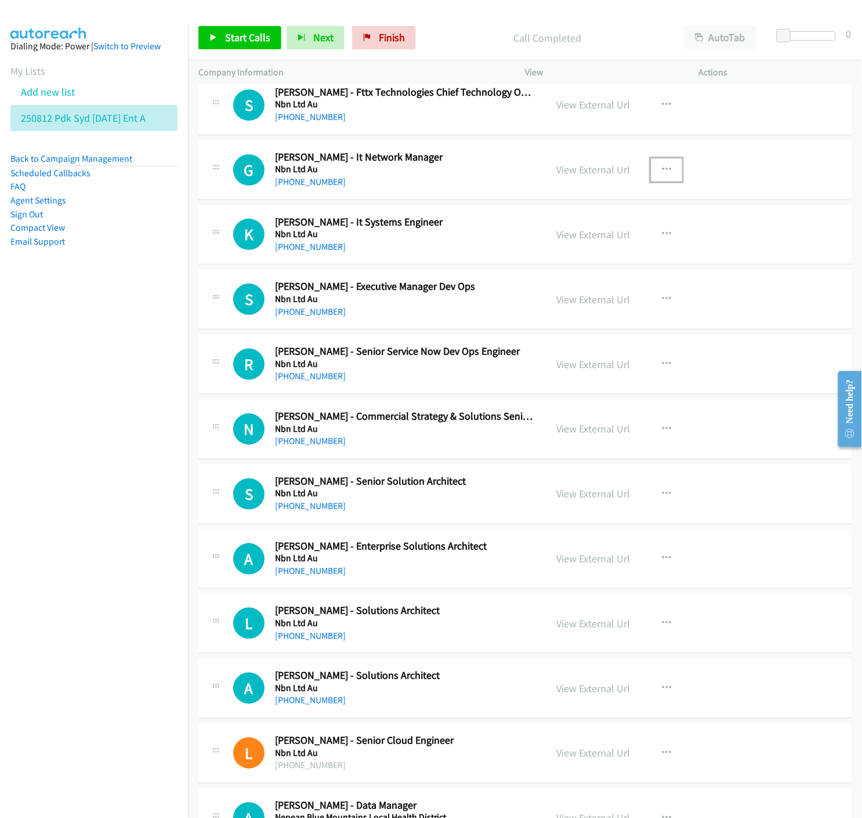
click at [663, 171] on icon "button" at bounding box center [666, 169] width 9 height 9
click at [538, 250] on icon at bounding box center [542, 246] width 8 height 8
click at [216, 35] on icon at bounding box center [213, 38] width 8 height 8
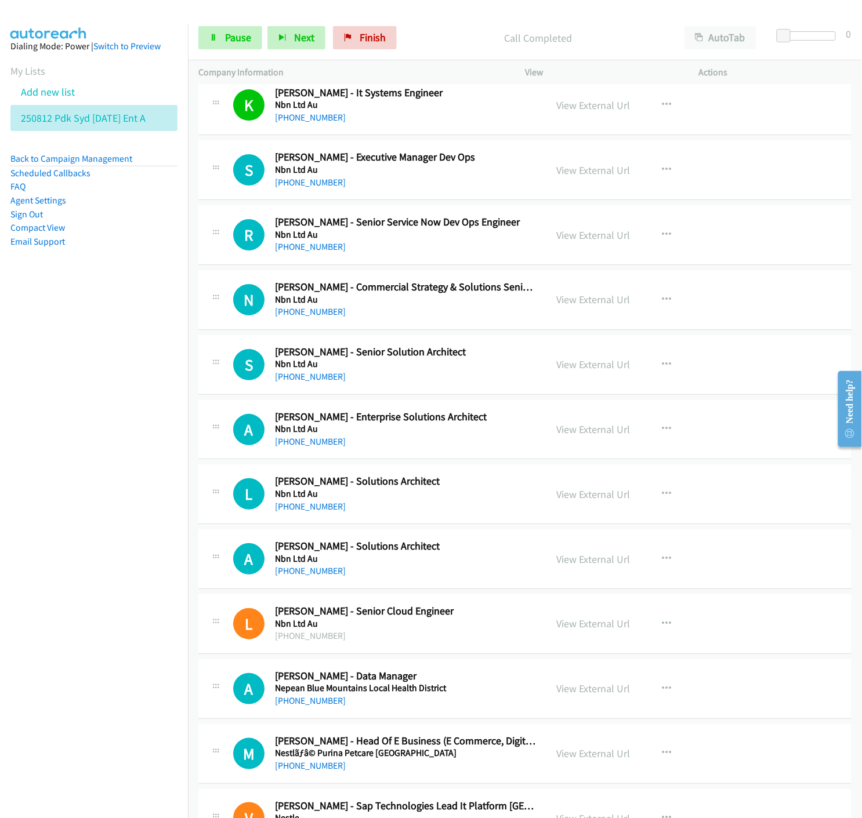
scroll to position [12886, 0]
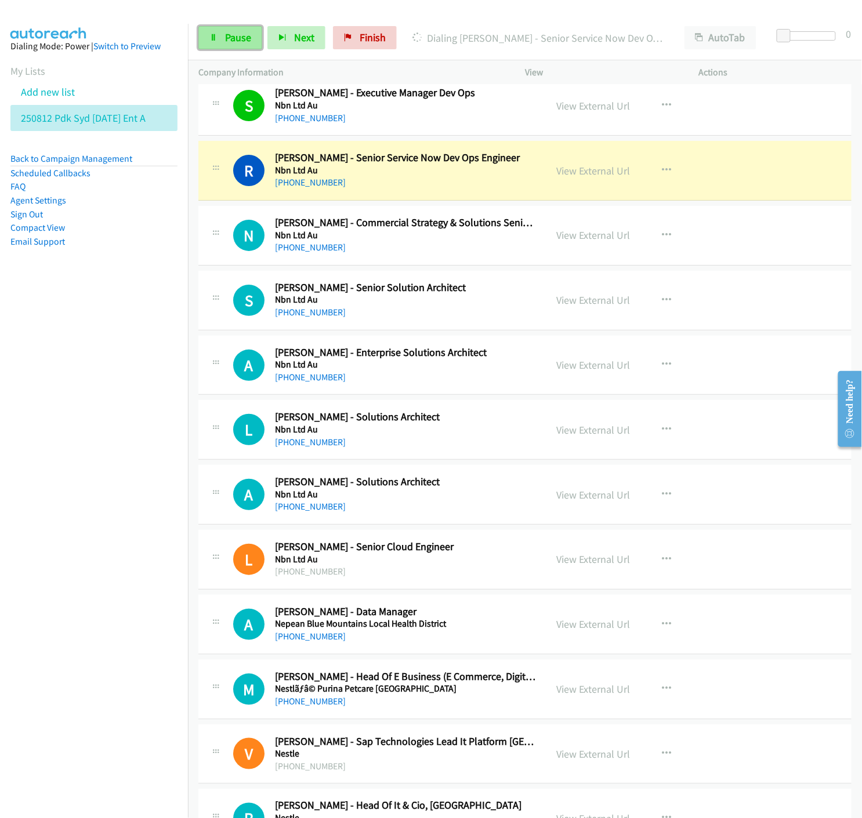
click at [223, 33] on link "Pause" at bounding box center [230, 37] width 64 height 23
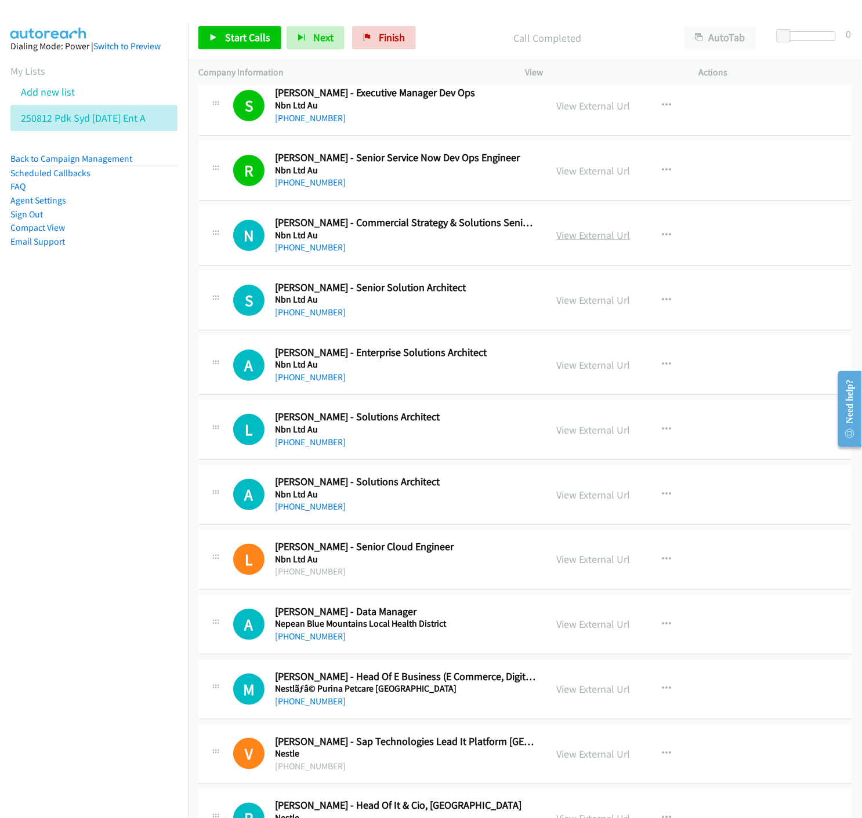
click at [567, 242] on link "View External Url" at bounding box center [593, 234] width 74 height 13
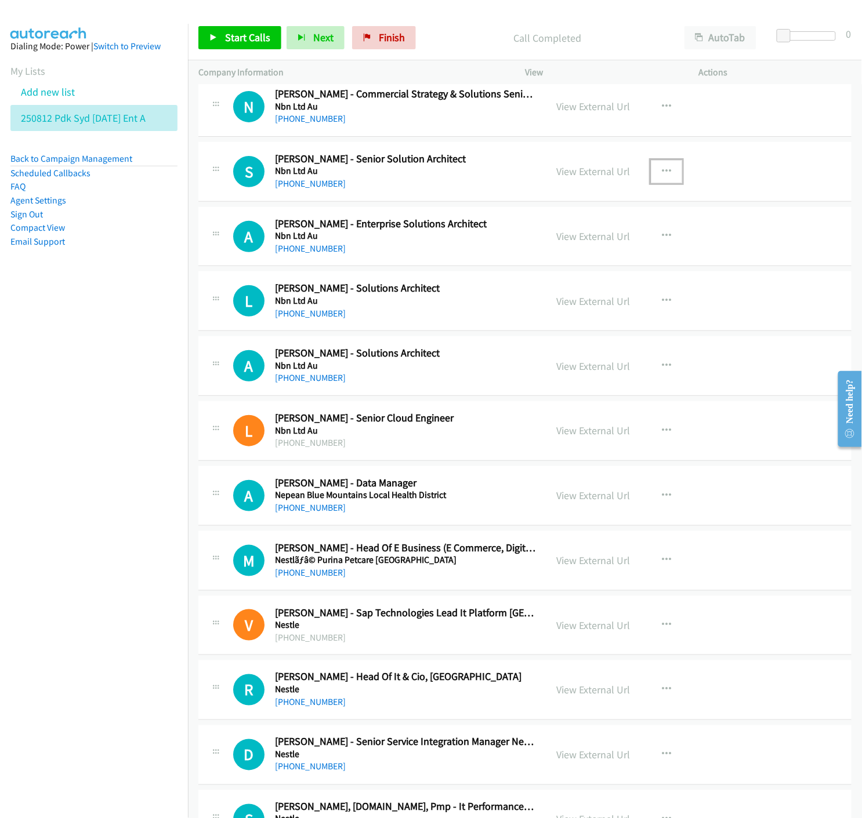
click at [662, 172] on icon "button" at bounding box center [666, 171] width 9 height 9
click at [538, 251] on icon at bounding box center [542, 248] width 8 height 8
click at [220, 33] on link "Start Calls" at bounding box center [239, 37] width 83 height 23
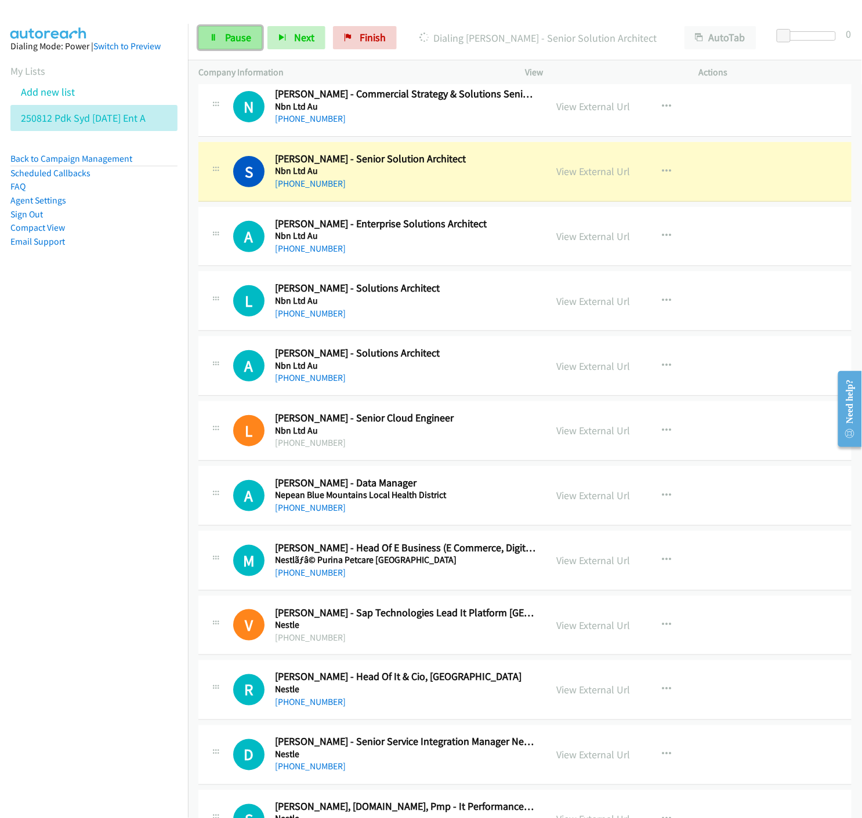
click at [211, 43] on link "Pause" at bounding box center [230, 37] width 64 height 23
click at [589, 178] on link "View External Url" at bounding box center [593, 171] width 74 height 13
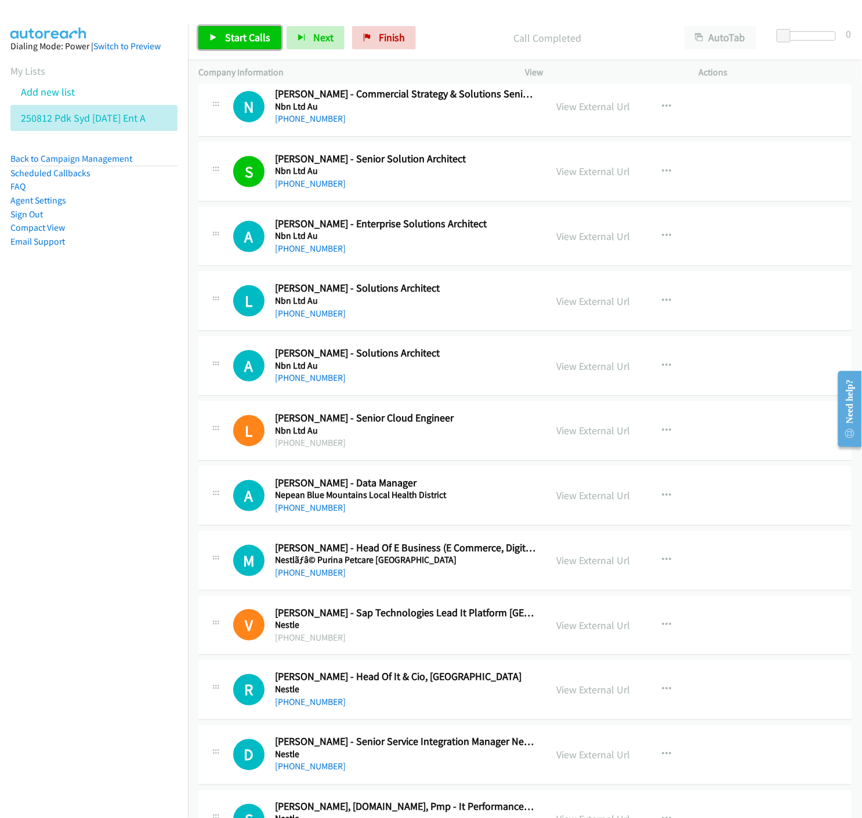
click at [219, 41] on link "Start Calls" at bounding box center [239, 37] width 83 height 23
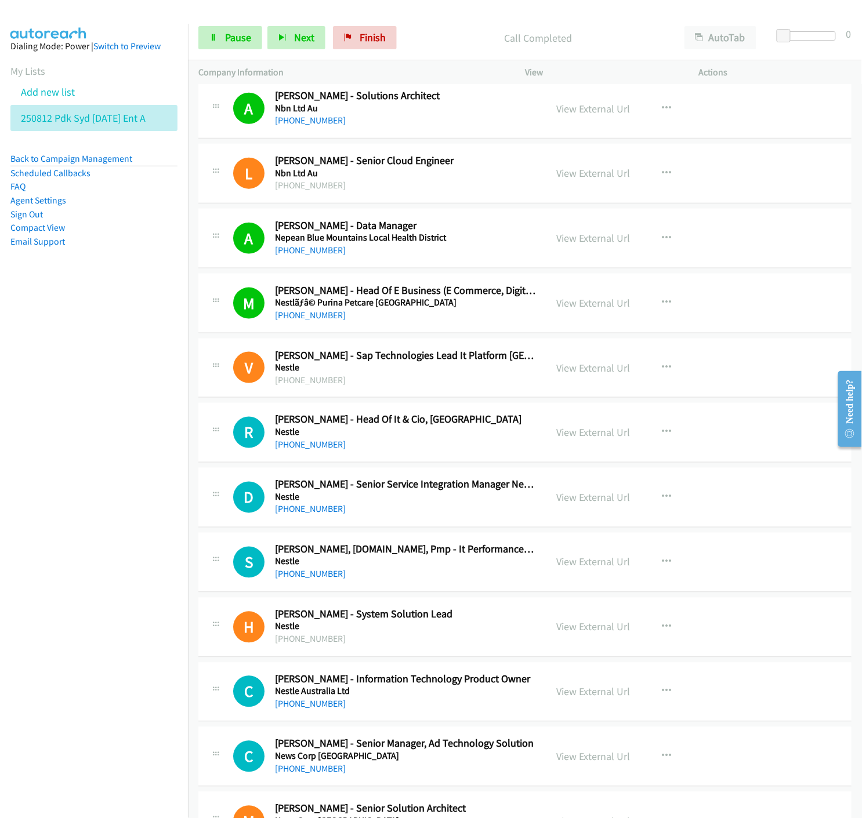
scroll to position [13401, 0]
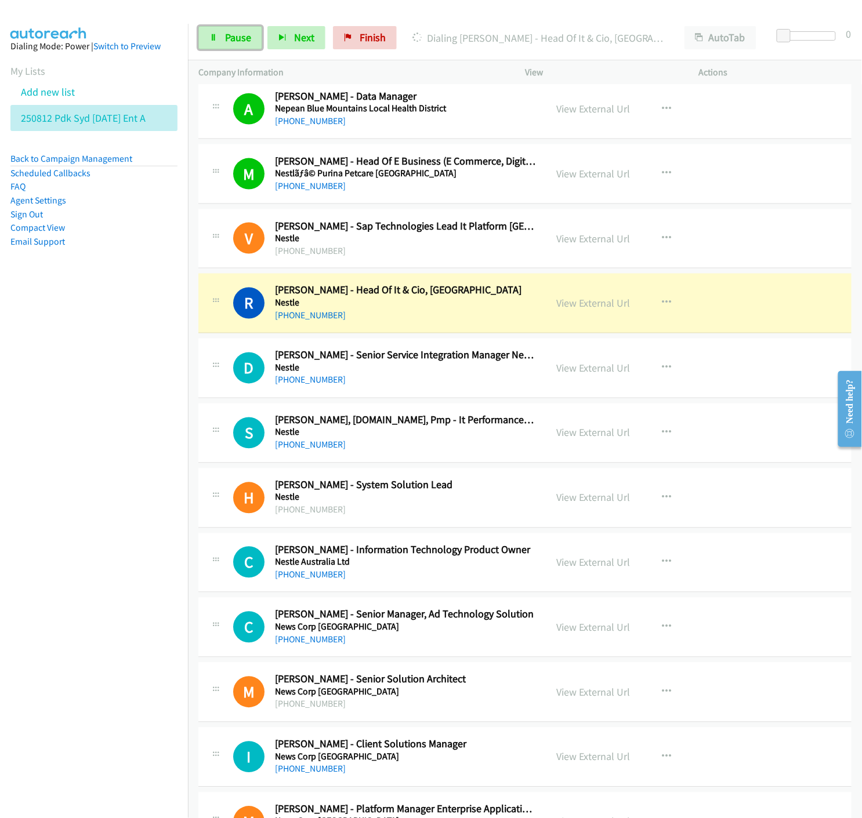
drag, startPoint x: 211, startPoint y: 37, endPoint x: 89, endPoint y: 199, distance: 203.4
click at [211, 37] on icon at bounding box center [213, 38] width 8 height 8
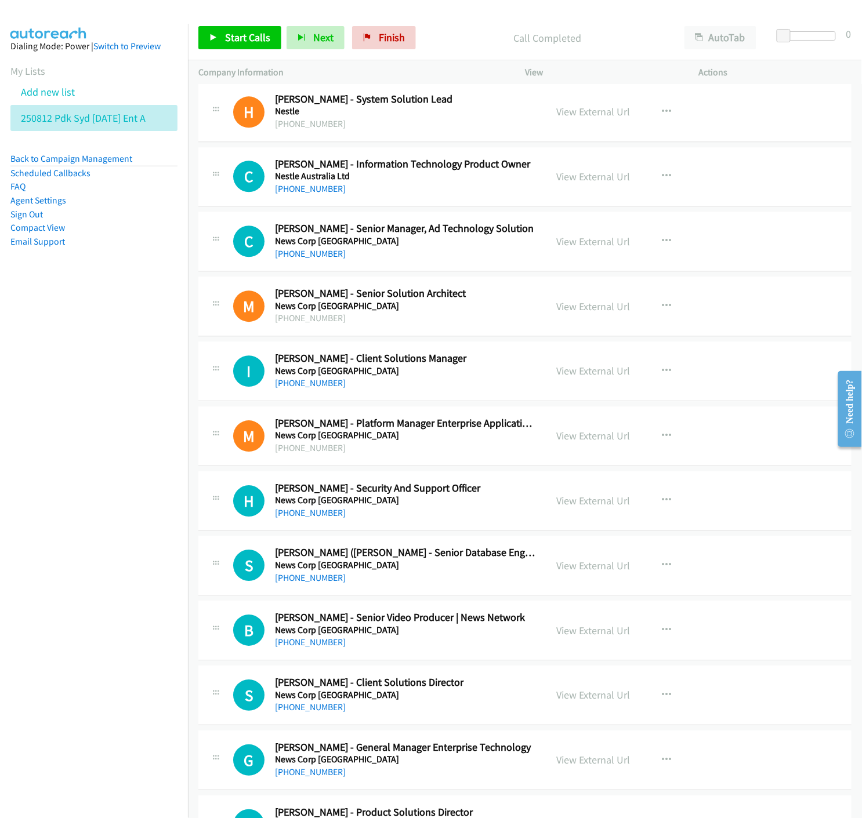
scroll to position [13852, 0]
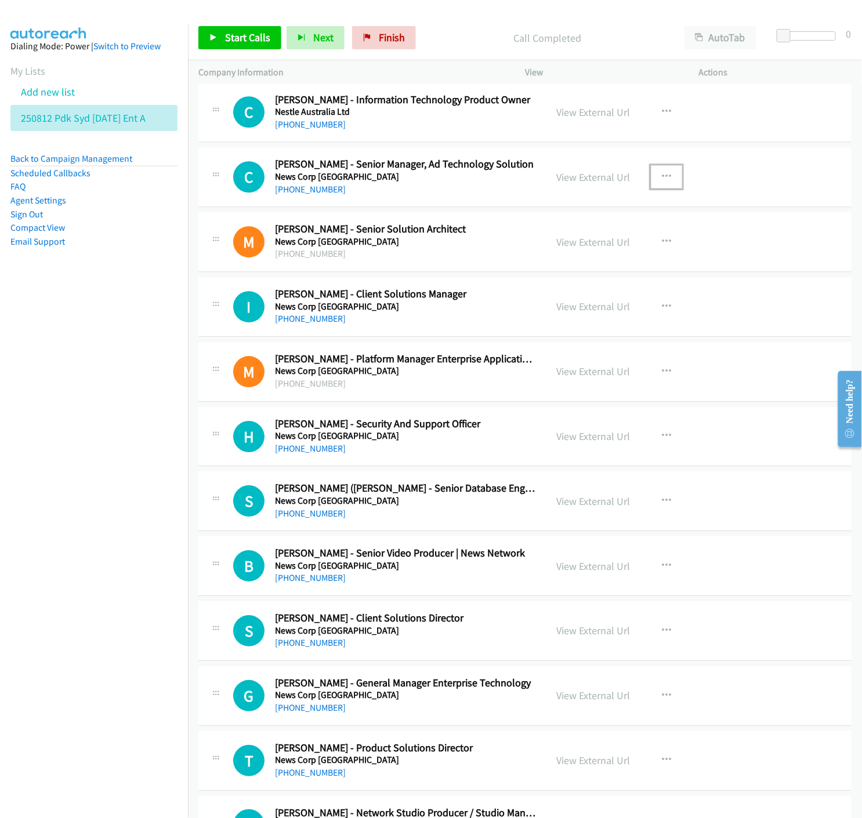
click at [662, 181] on icon "button" at bounding box center [666, 176] width 9 height 9
click at [538, 256] on icon at bounding box center [542, 253] width 8 height 8
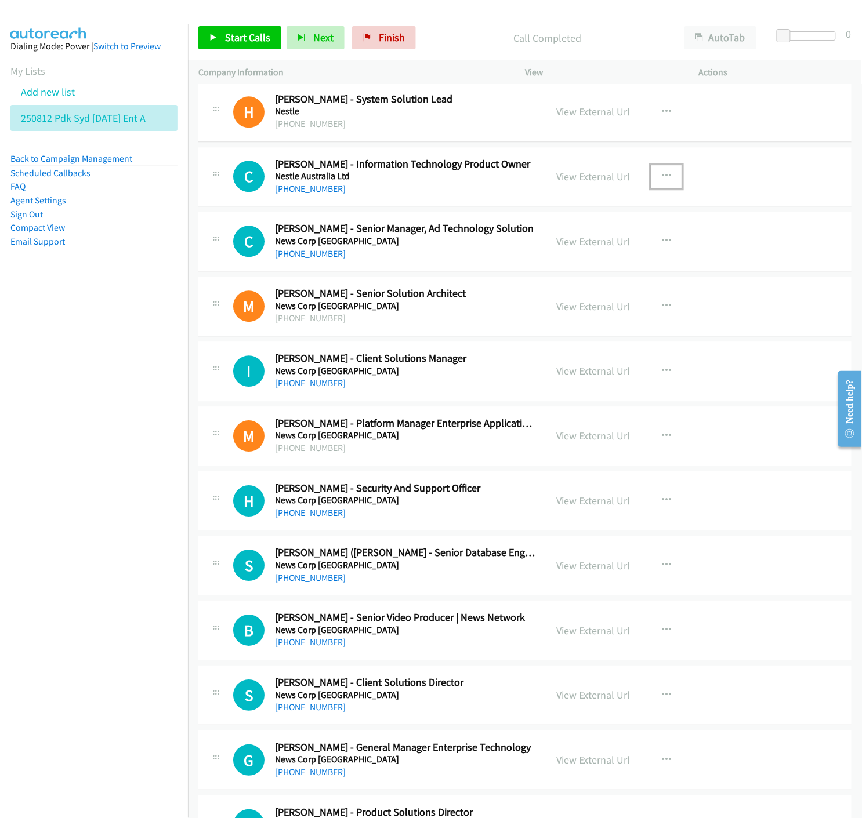
click at [662, 180] on icon "button" at bounding box center [666, 176] width 9 height 9
click at [538, 257] on icon at bounding box center [542, 253] width 8 height 8
click at [216, 37] on icon at bounding box center [213, 38] width 8 height 8
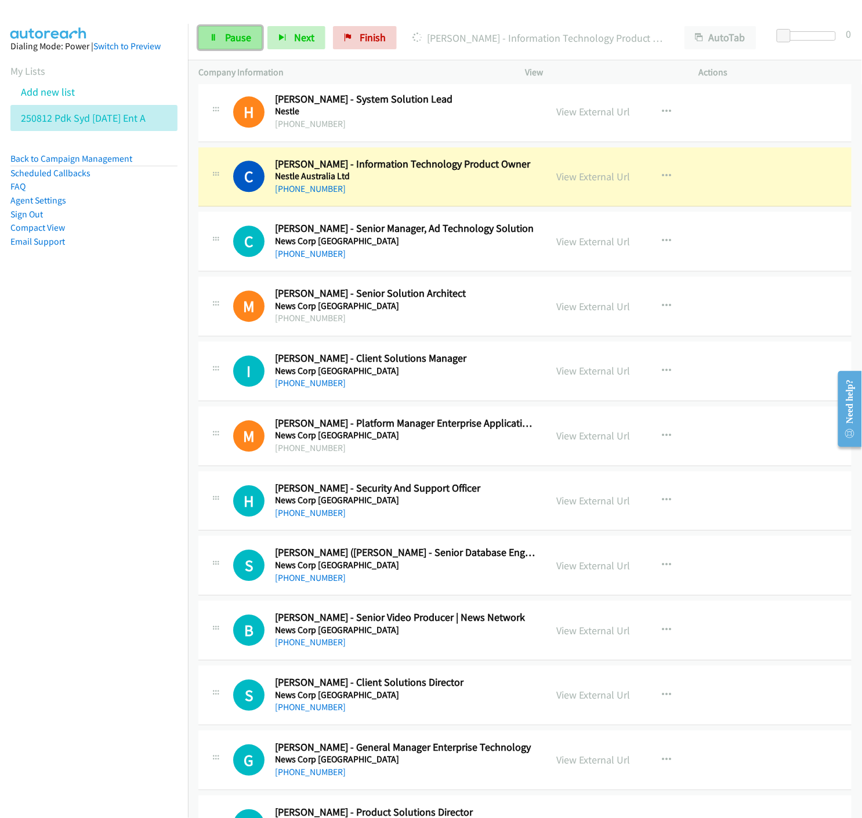
click at [227, 33] on span "Pause" at bounding box center [238, 37] width 26 height 13
click at [580, 183] on link "View External Url" at bounding box center [593, 176] width 74 height 13
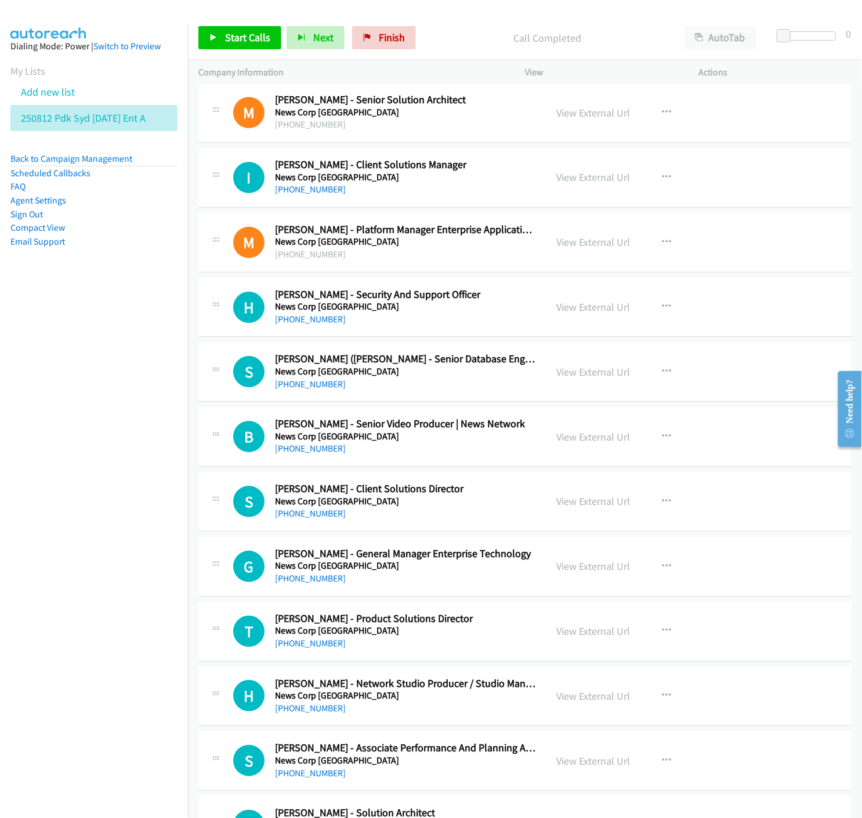
scroll to position [14042, 0]
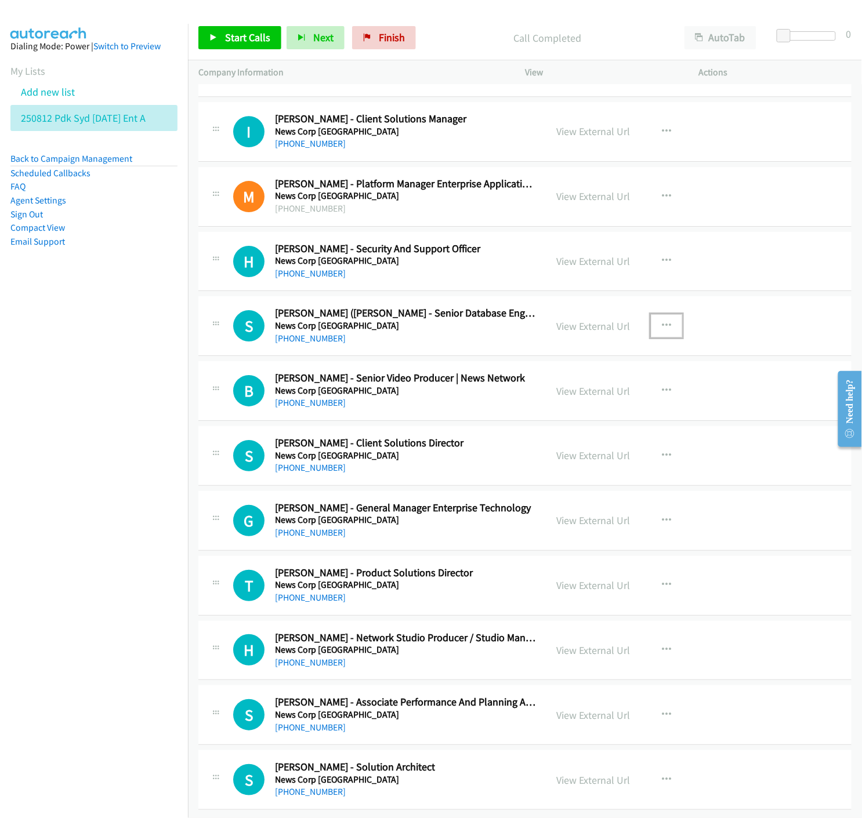
click at [662, 321] on icon "button" at bounding box center [666, 325] width 9 height 9
drag, startPoint x: 537, startPoint y: 391, endPoint x: 549, endPoint y: 384, distance: 13.2
click at [538, 398] on icon at bounding box center [542, 402] width 8 height 8
click at [215, 32] on link "Start Calls" at bounding box center [239, 37] width 83 height 23
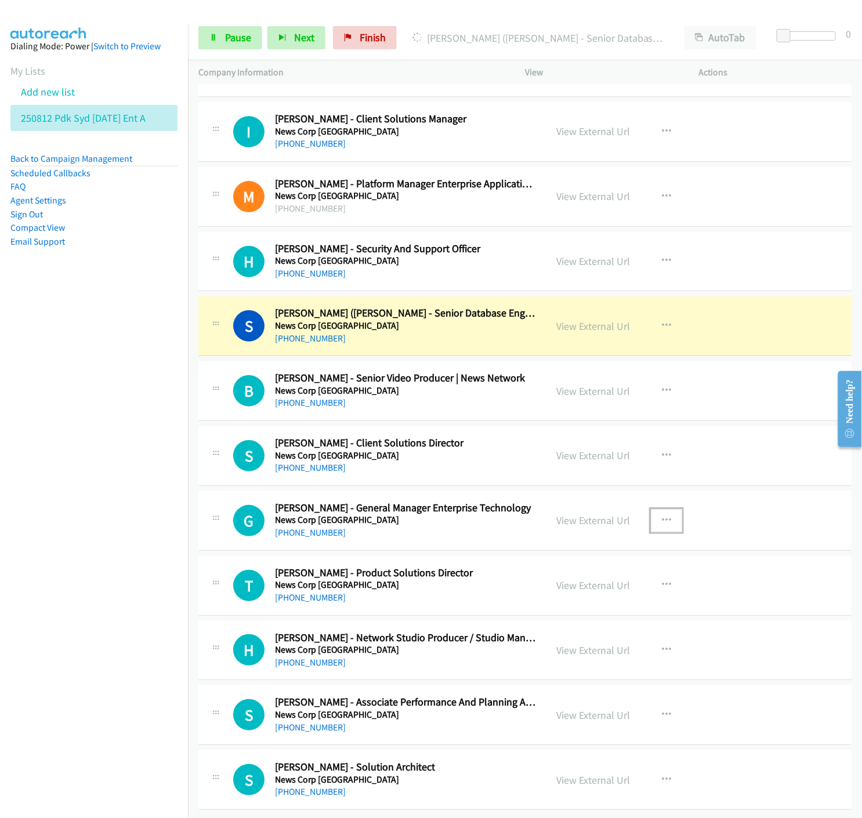
click at [663, 516] on icon "button" at bounding box center [666, 520] width 9 height 9
click at [540, 587] on link "Start Calls Here" at bounding box center [604, 596] width 154 height 23
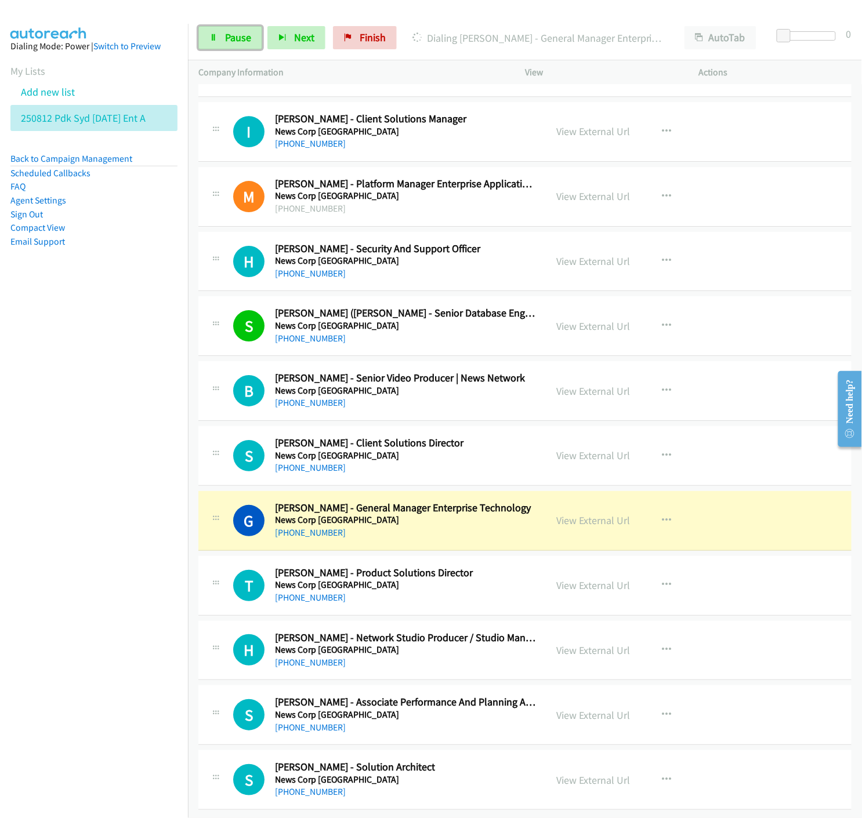
drag, startPoint x: 216, startPoint y: 41, endPoint x: 112, endPoint y: 211, distance: 199.9
click at [216, 41] on icon at bounding box center [213, 38] width 8 height 8
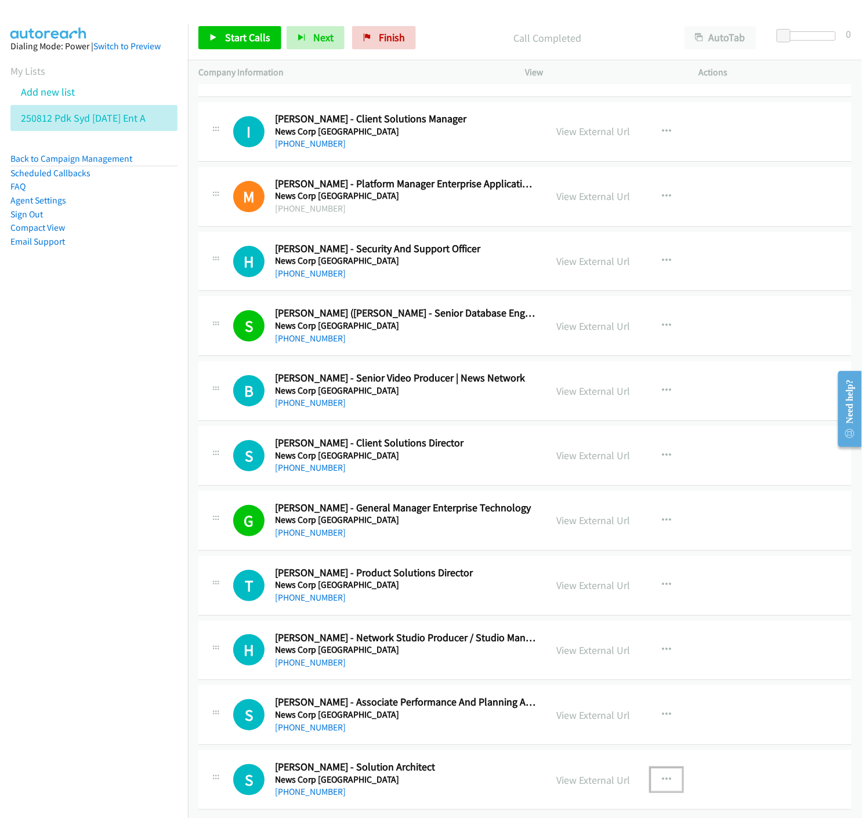
click at [663, 775] on icon "button" at bounding box center [666, 779] width 9 height 9
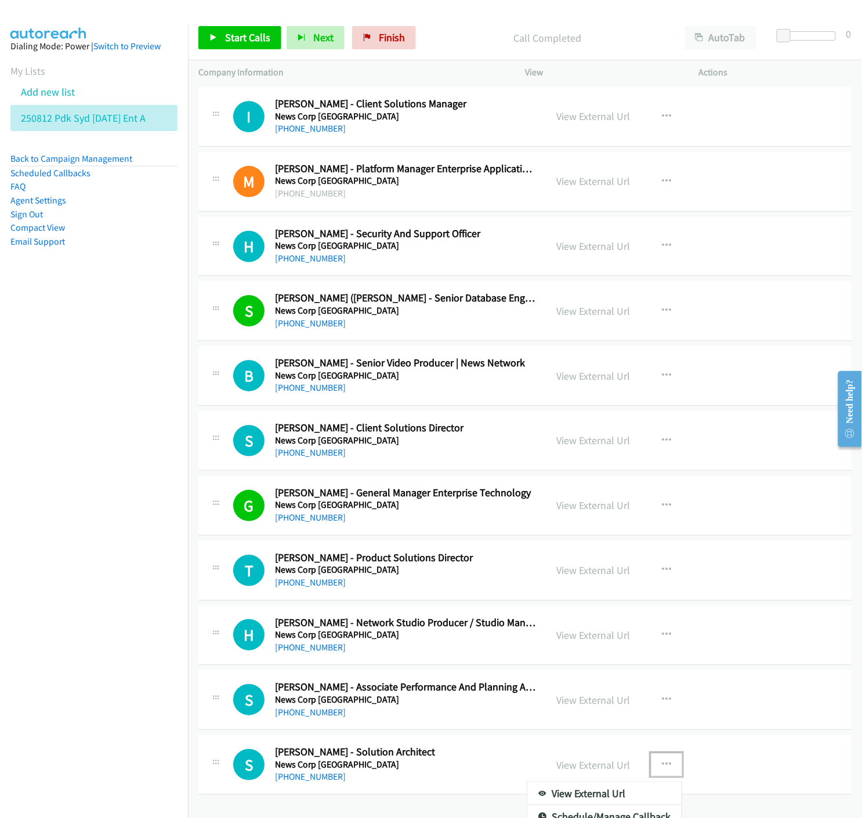
click at [575, 772] on div at bounding box center [431, 409] width 862 height 818
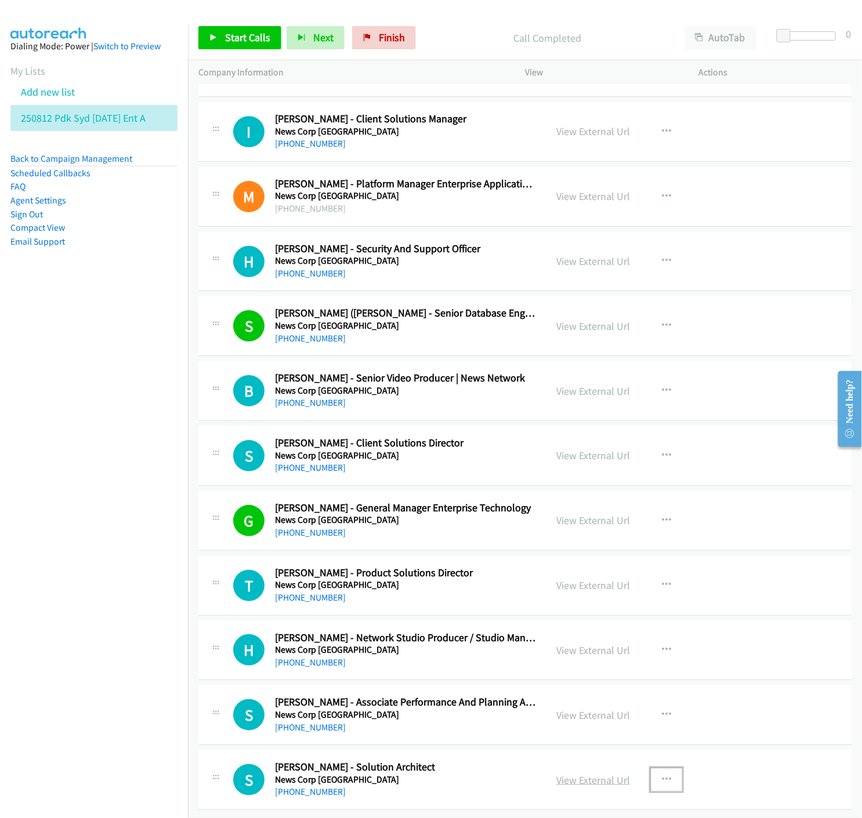
click at [576, 774] on link "View External Url" at bounding box center [593, 780] width 74 height 13
click at [582, 709] on link "View External Url" at bounding box center [593, 715] width 74 height 13
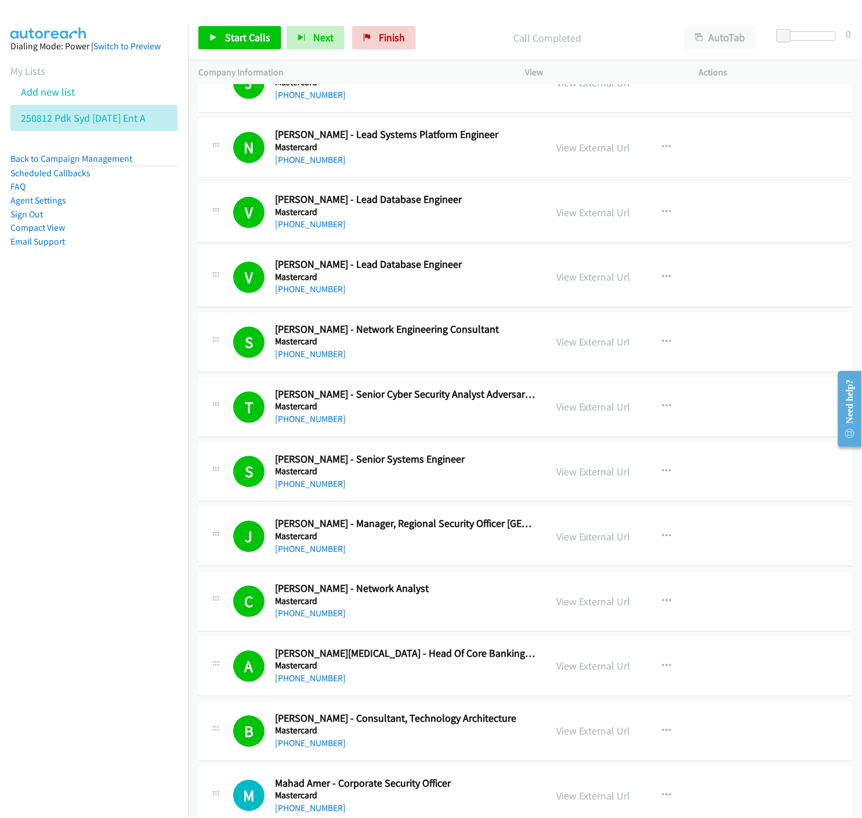
scroll to position [0, 0]
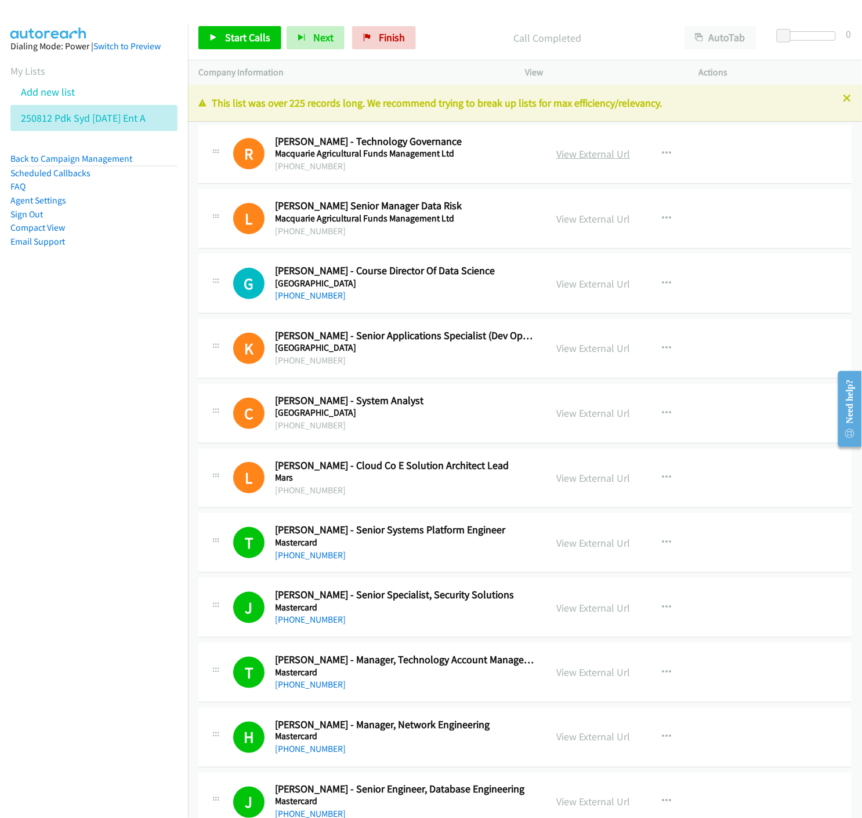
click at [583, 154] on link "View External Url" at bounding box center [593, 153] width 74 height 13
click at [596, 222] on link "View External Url" at bounding box center [593, 218] width 74 height 13
click at [610, 346] on link "View External Url" at bounding box center [593, 348] width 74 height 13
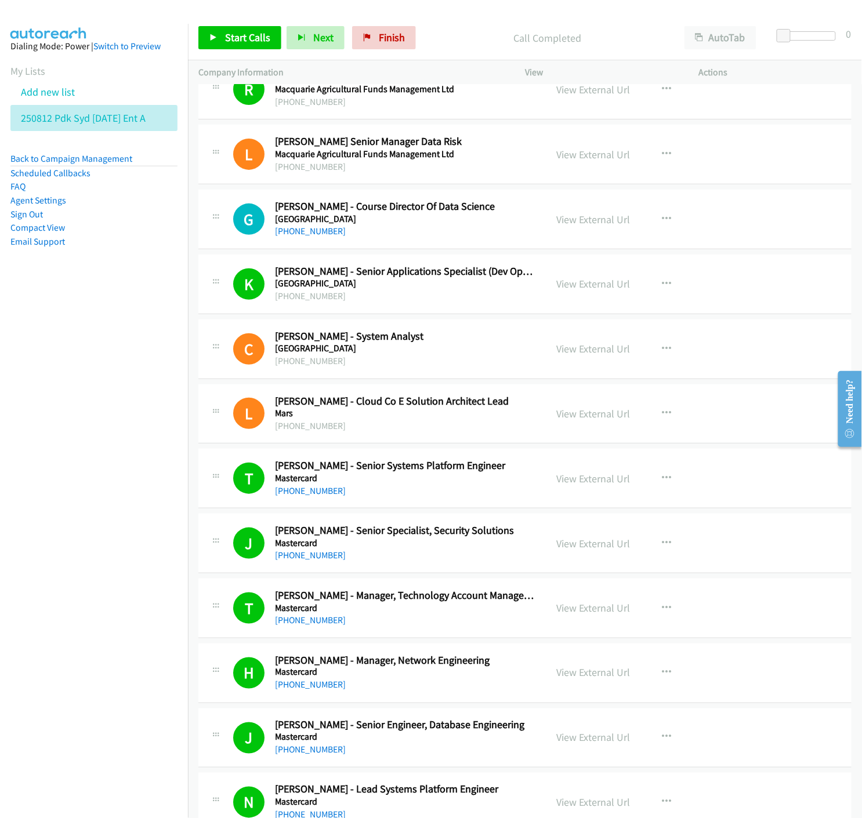
scroll to position [129, 0]
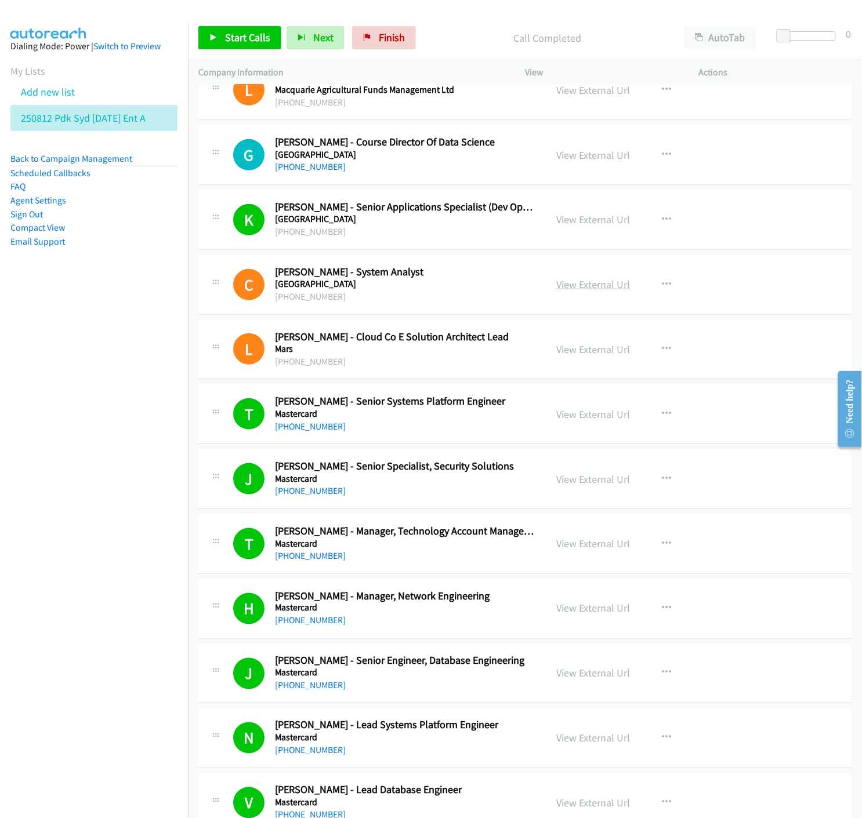
click at [585, 285] on link "View External Url" at bounding box center [593, 284] width 74 height 13
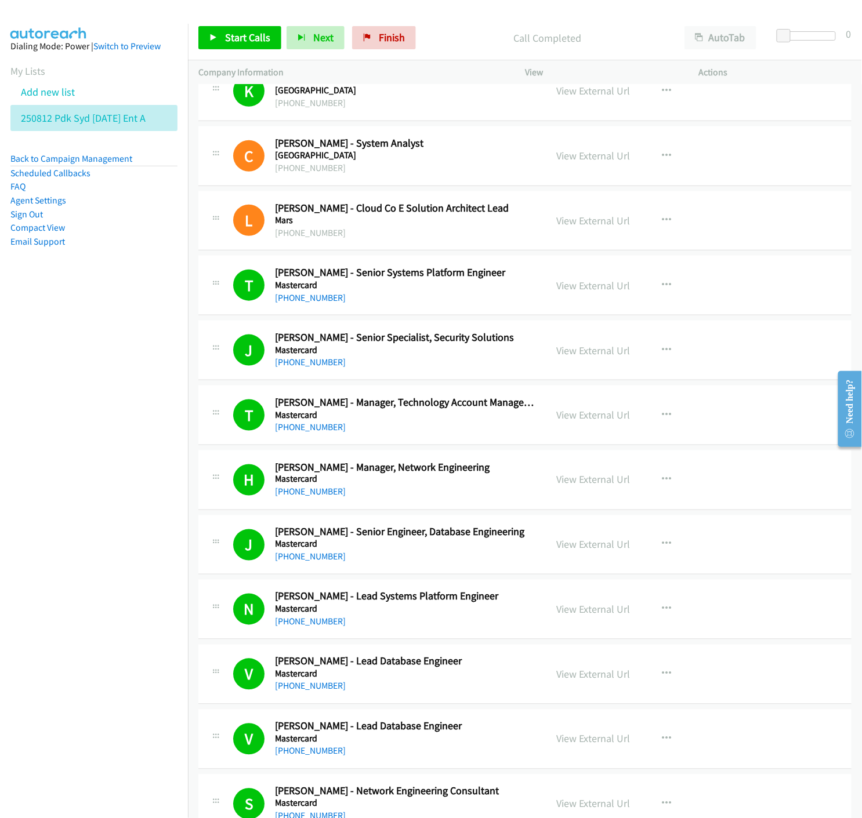
scroll to position [193, 0]
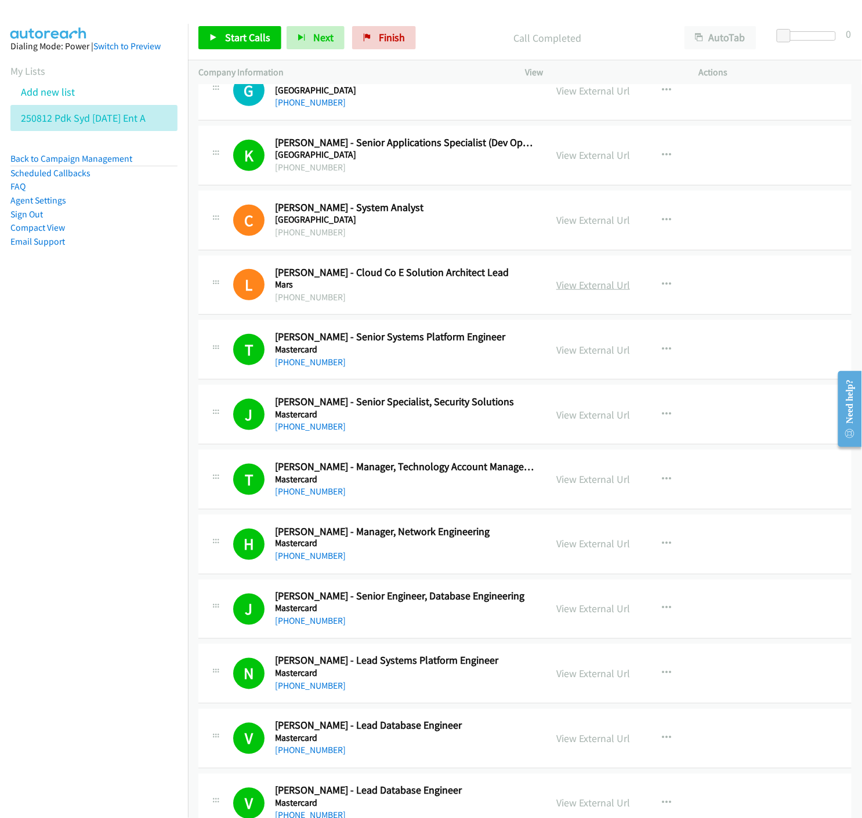
click at [558, 282] on link "View External Url" at bounding box center [593, 284] width 74 height 13
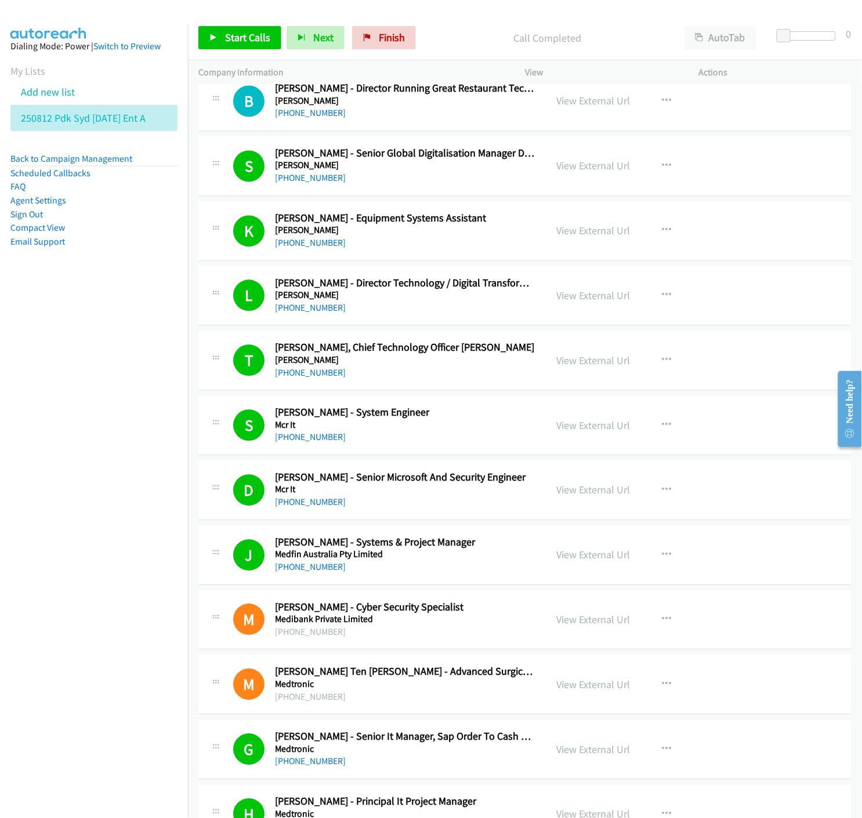
scroll to position [2319, 0]
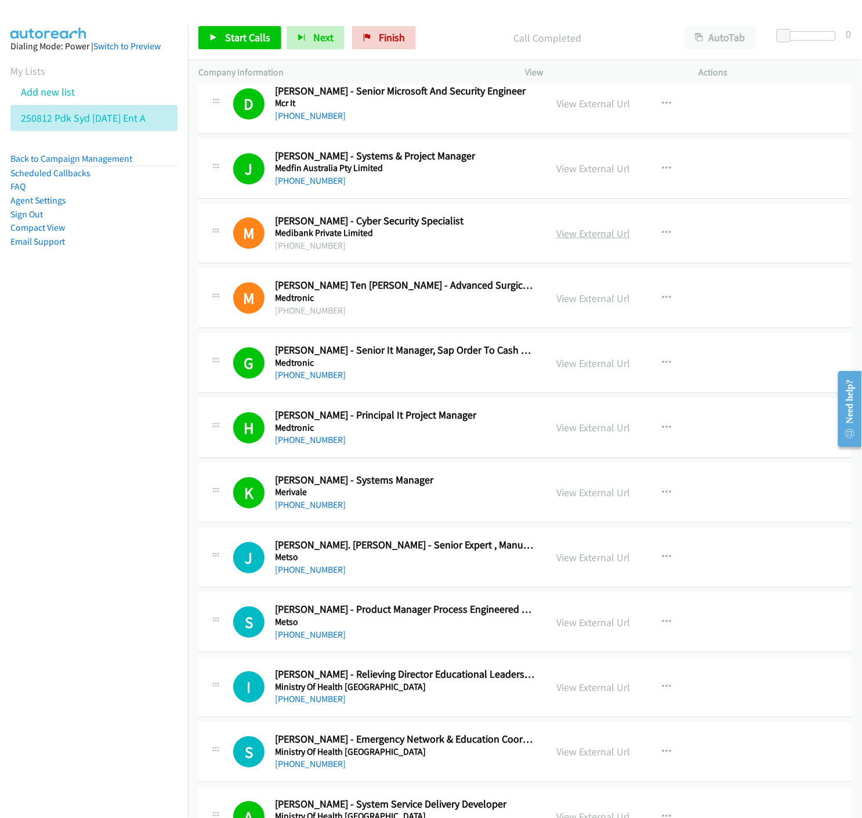
click at [569, 234] on link "View External Url" at bounding box center [593, 233] width 74 height 13
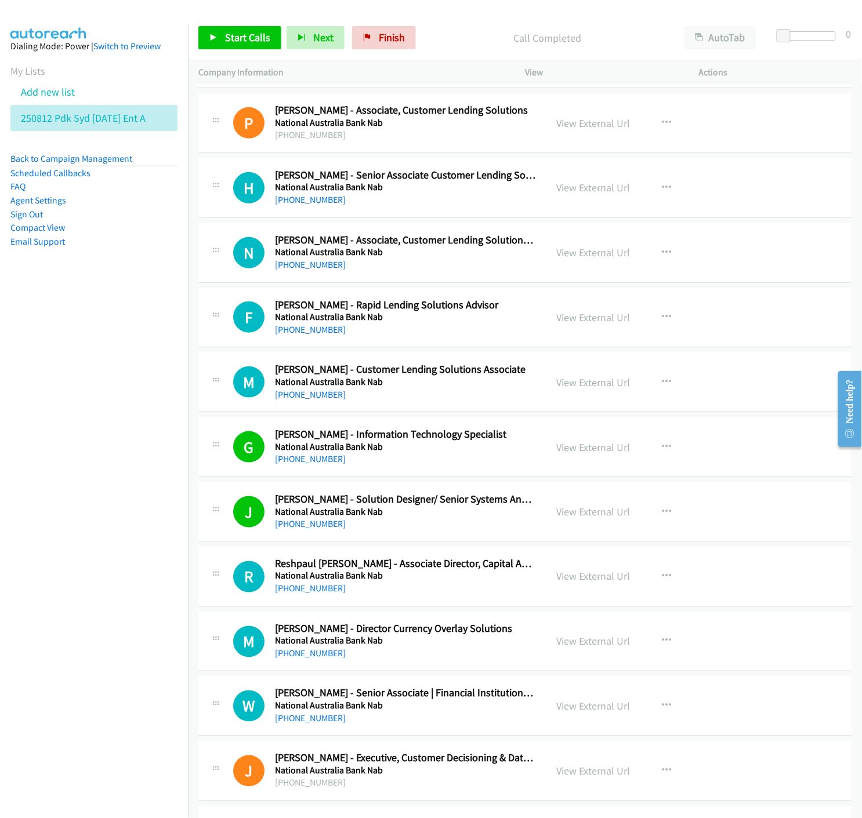
scroll to position [5669, 0]
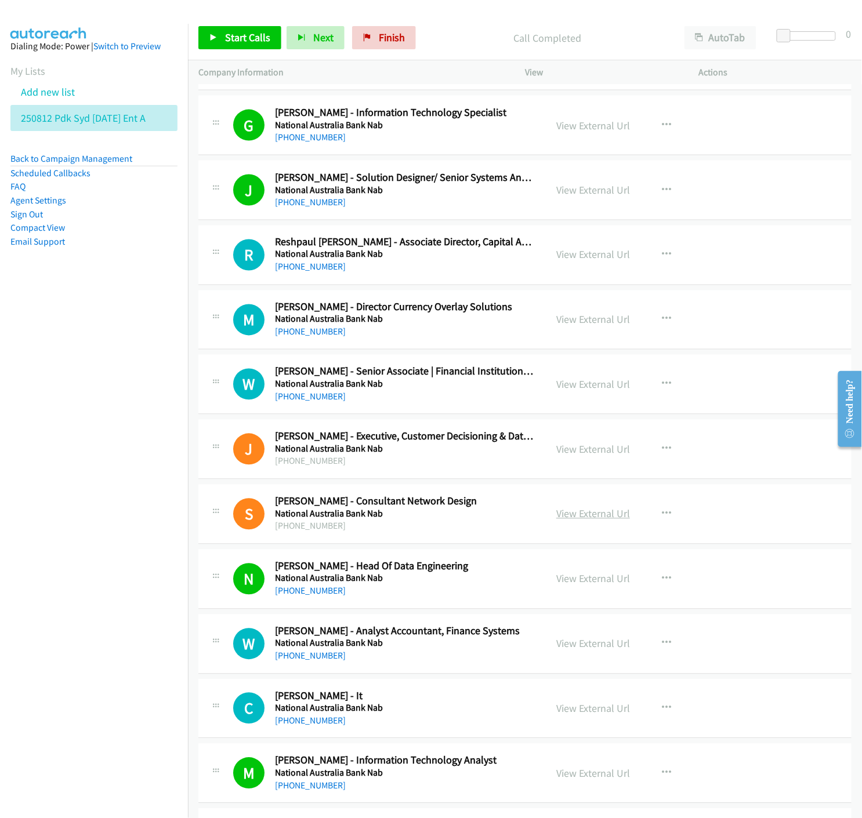
click at [575, 519] on link "View External Url" at bounding box center [593, 513] width 74 height 13
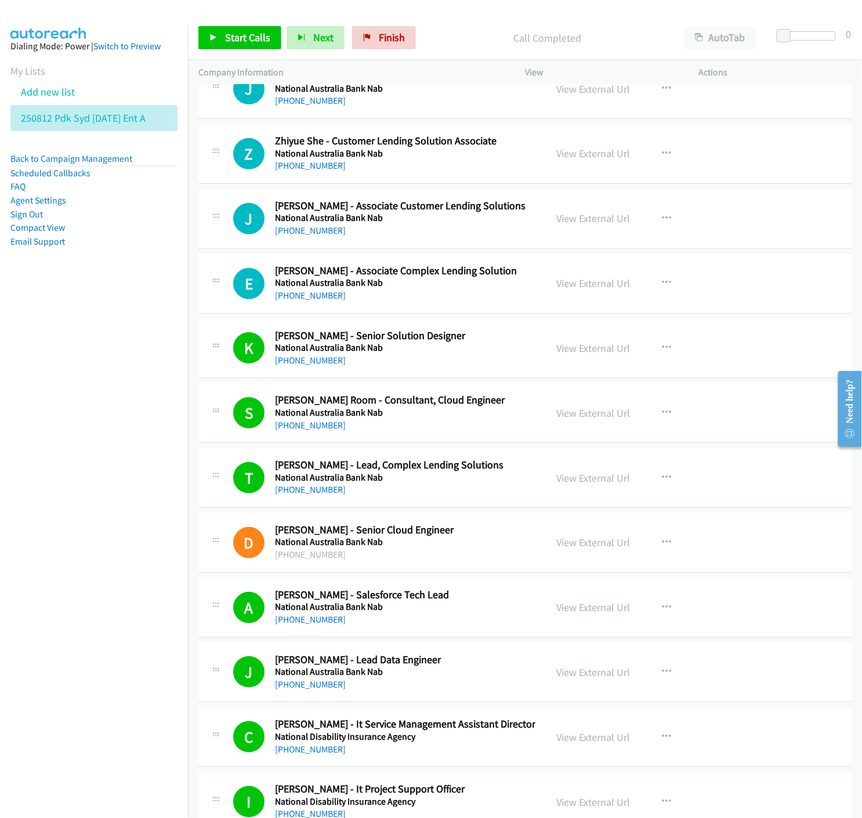
scroll to position [10244, 0]
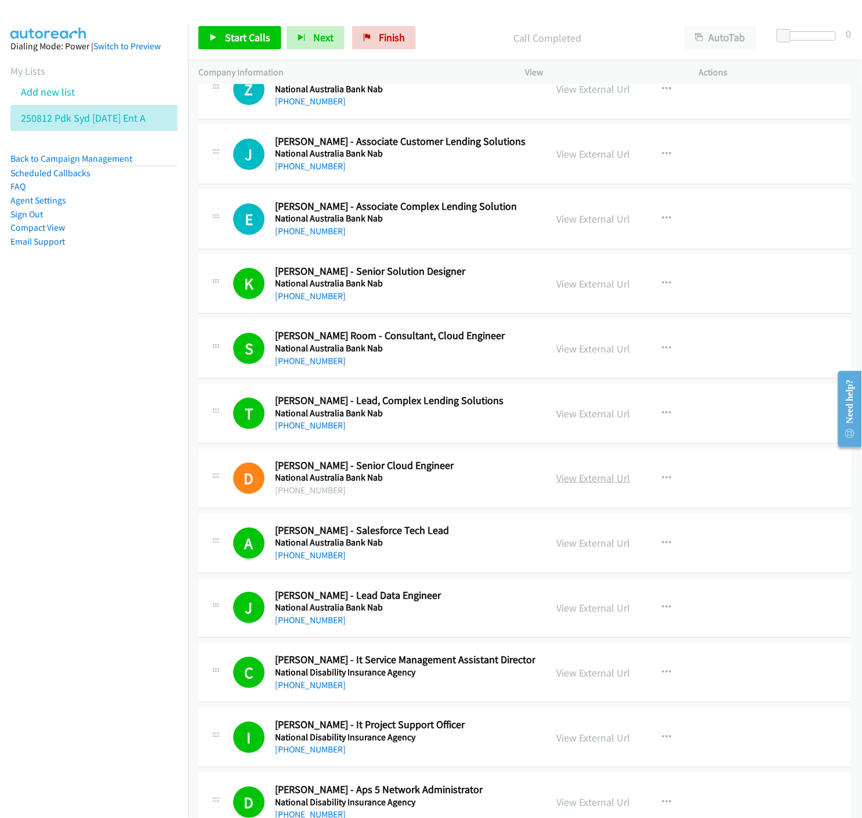
click at [572, 483] on link "View External Url" at bounding box center [593, 477] width 74 height 13
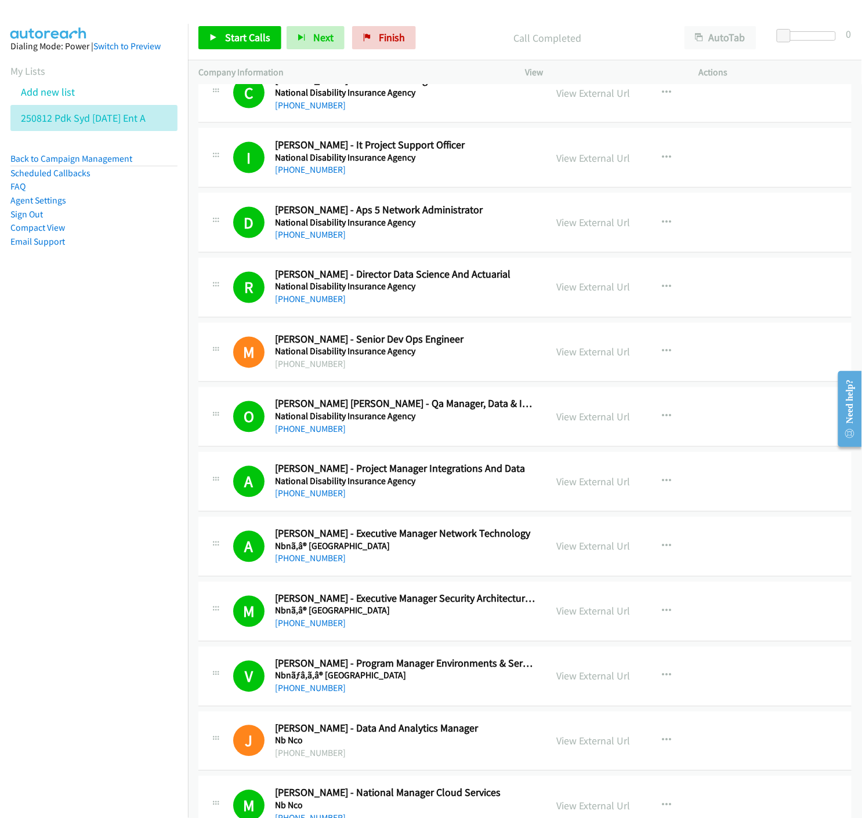
scroll to position [10888, 0]
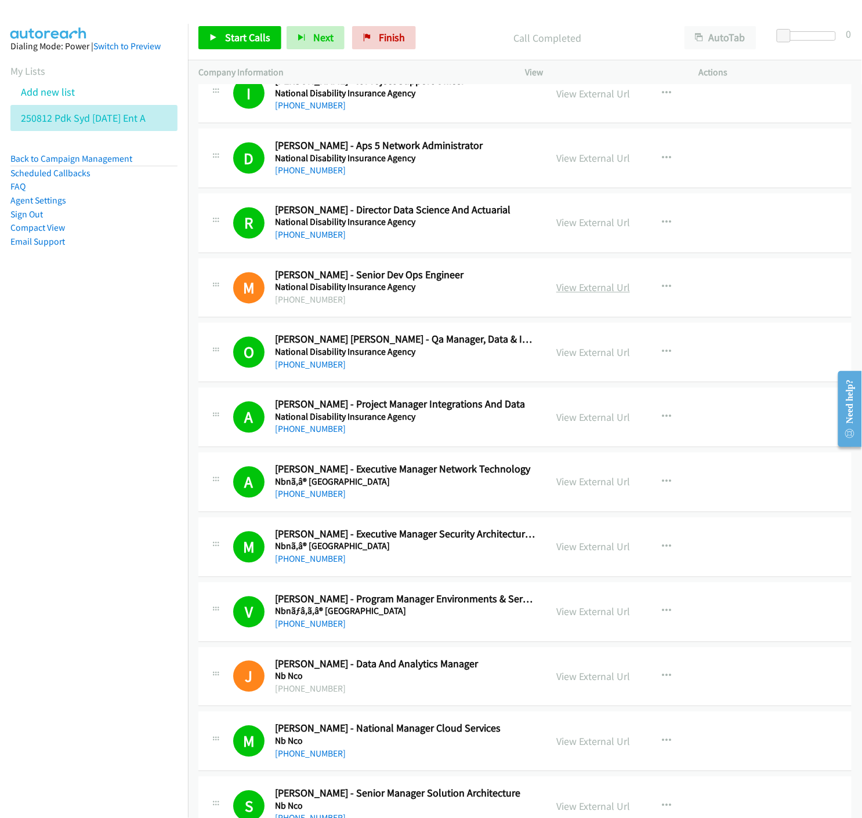
click at [593, 292] on link "View External Url" at bounding box center [593, 287] width 74 height 13
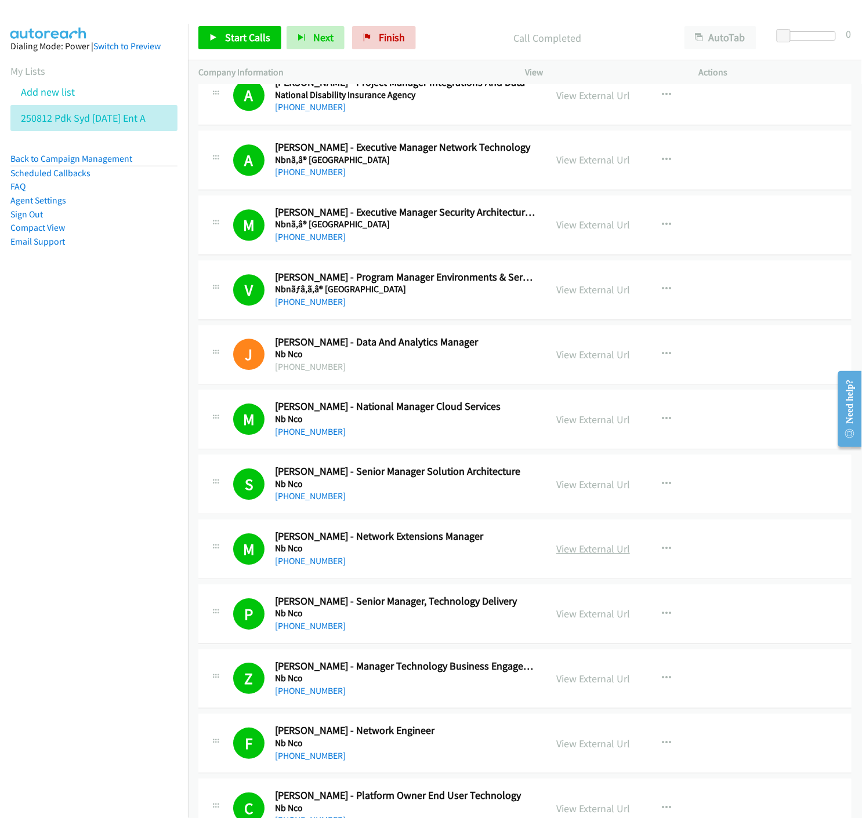
scroll to position [11275, 0]
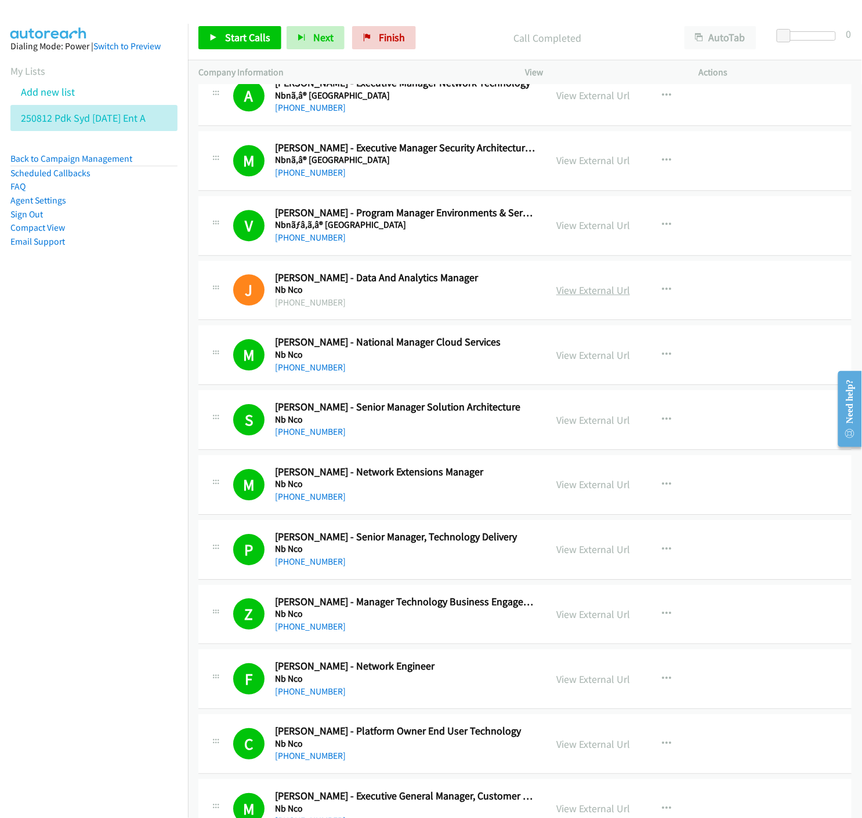
click at [604, 293] on link "View External Url" at bounding box center [593, 290] width 74 height 13
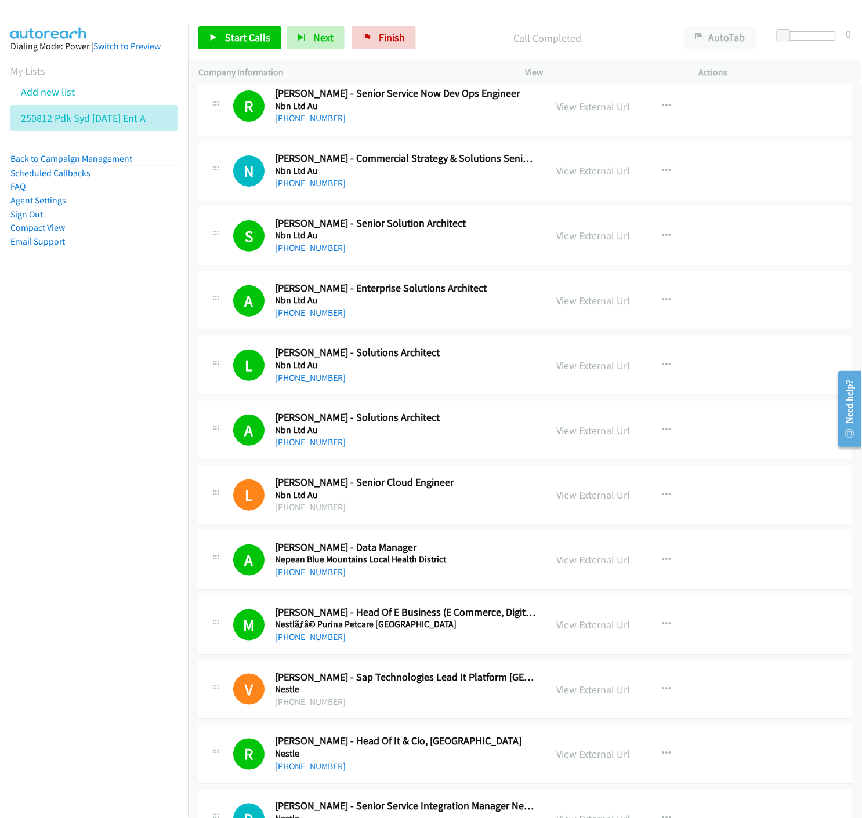
scroll to position [13143, 0]
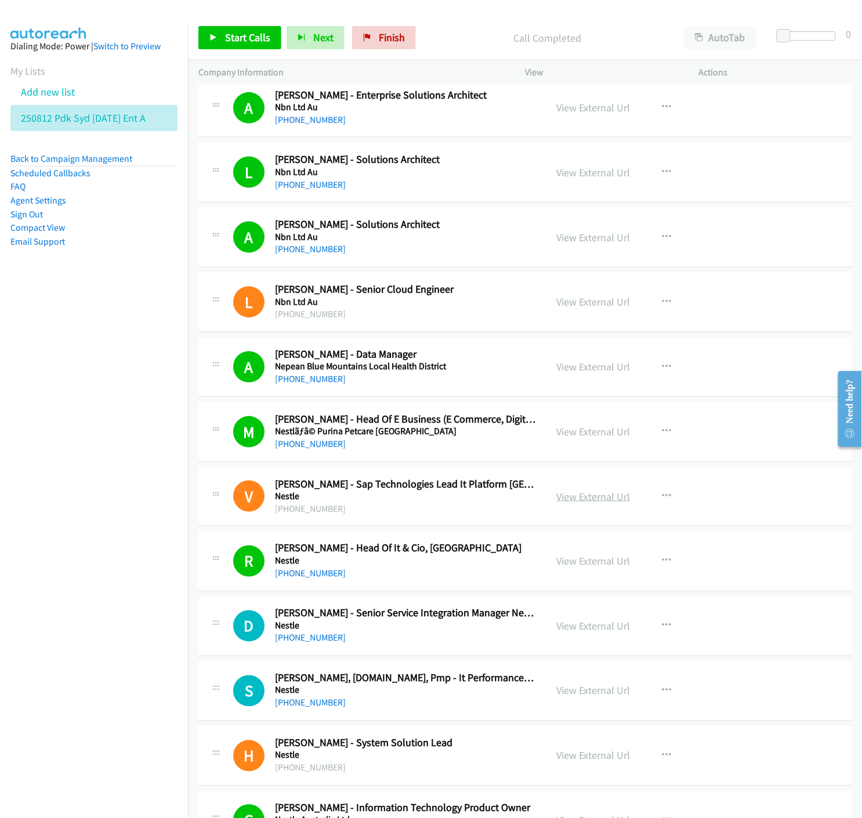
click at [567, 499] on link "View External Url" at bounding box center [593, 496] width 74 height 13
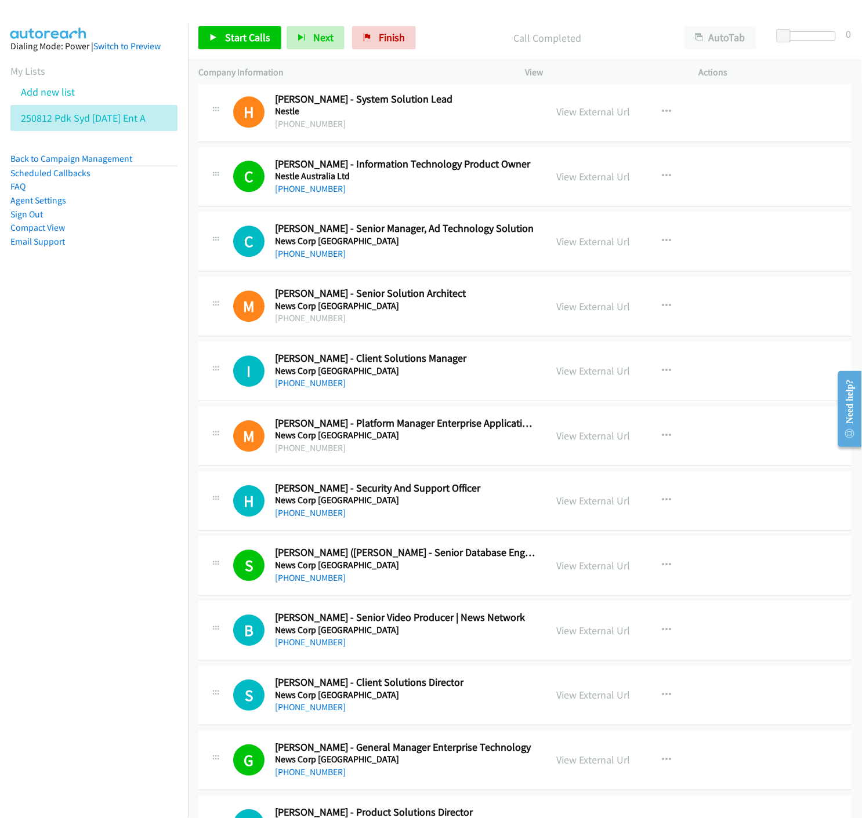
scroll to position [14042, 0]
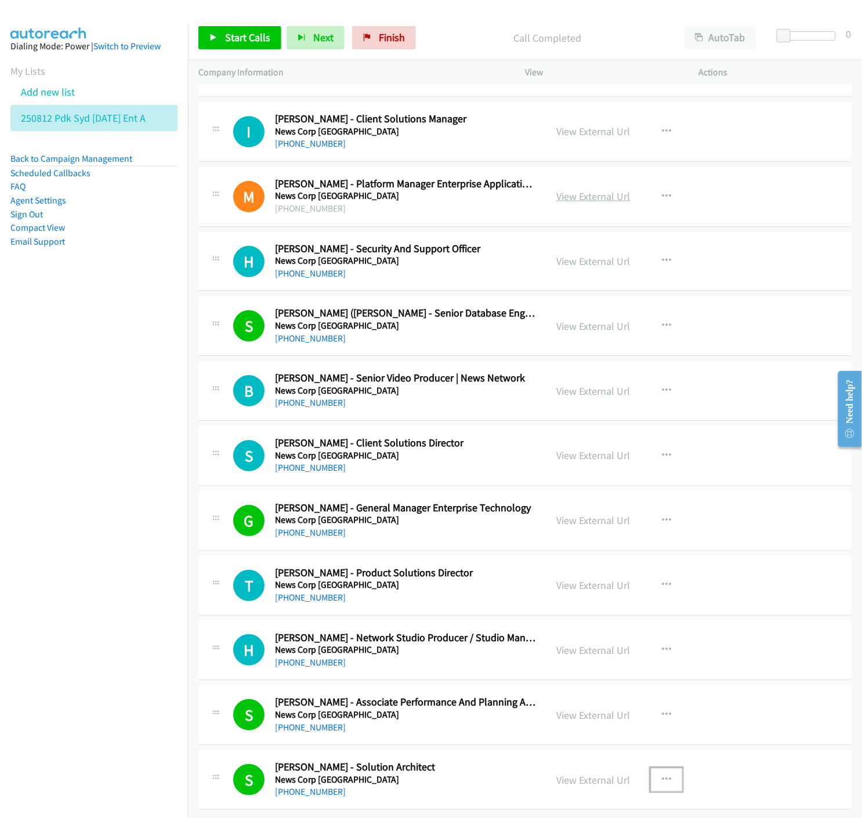
click at [595, 190] on link "View External Url" at bounding box center [593, 196] width 74 height 13
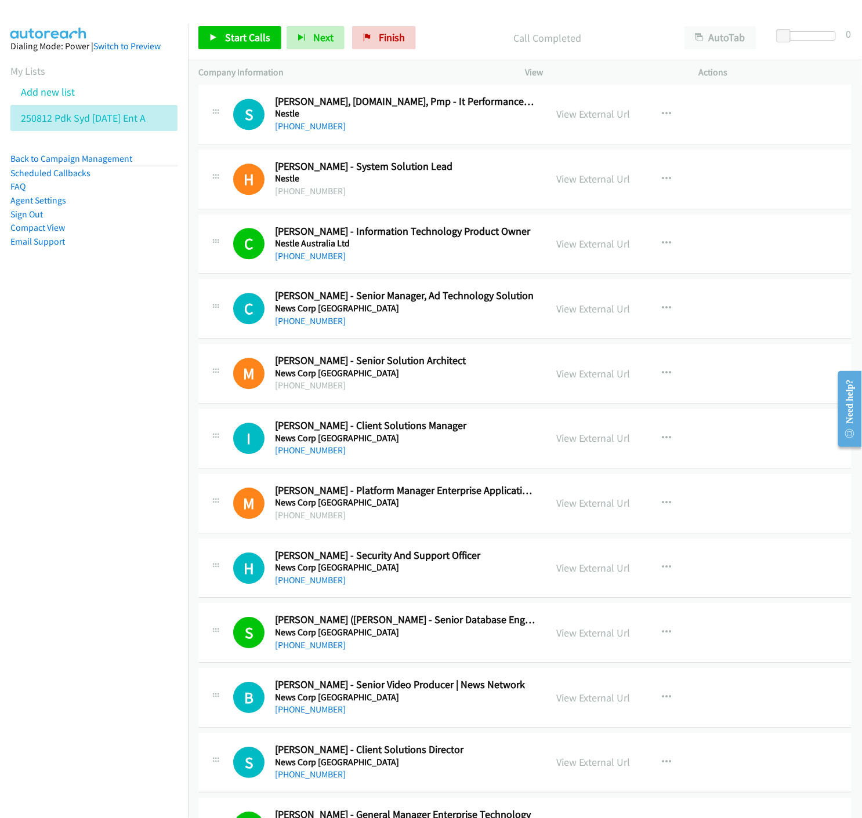
scroll to position [13398, 0]
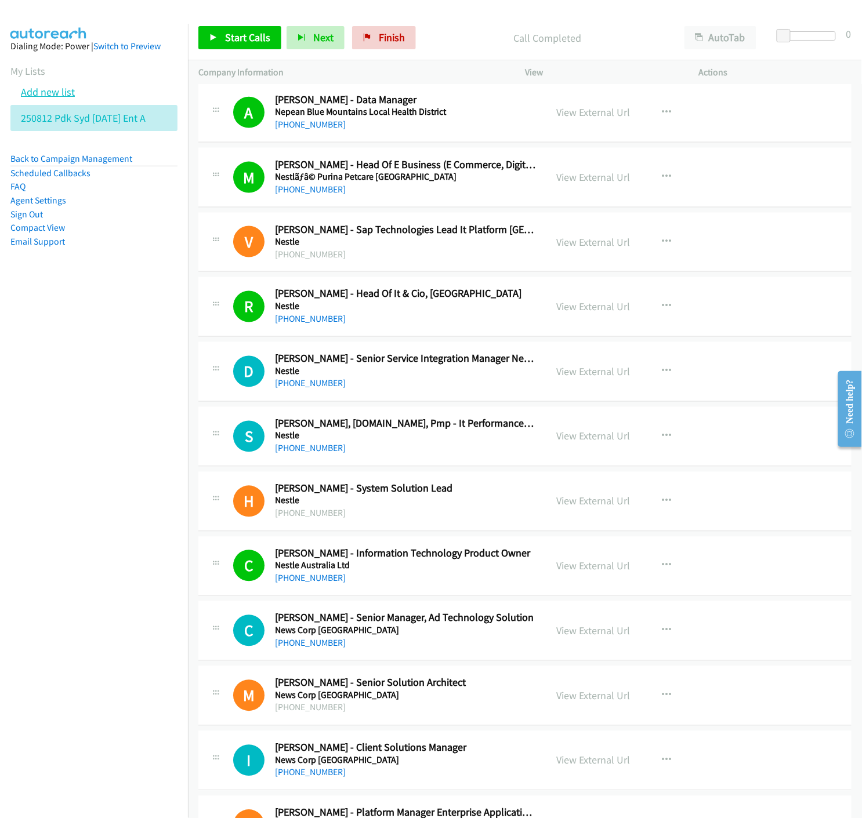
click at [64, 90] on link "Add new list" at bounding box center [48, 91] width 54 height 13
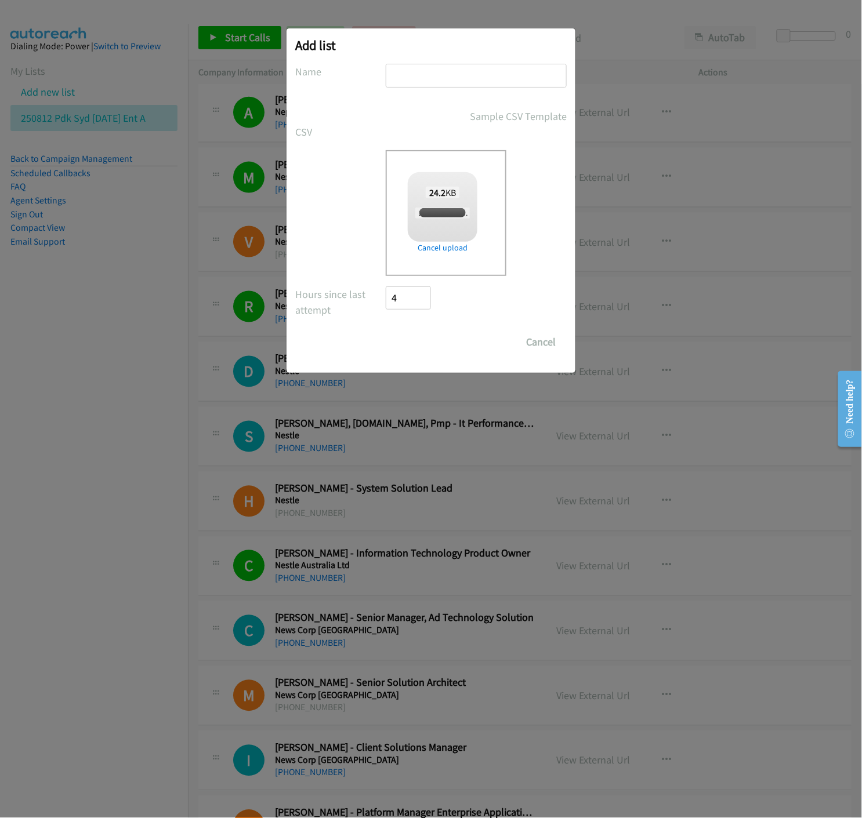
checkbox input "true"
click at [434, 80] on input "text" at bounding box center [476, 76] width 181 height 24
type input "250812 PDK SYD 02 SEP ENT - B"
click at [411, 342] on input "Save List" at bounding box center [416, 342] width 61 height 23
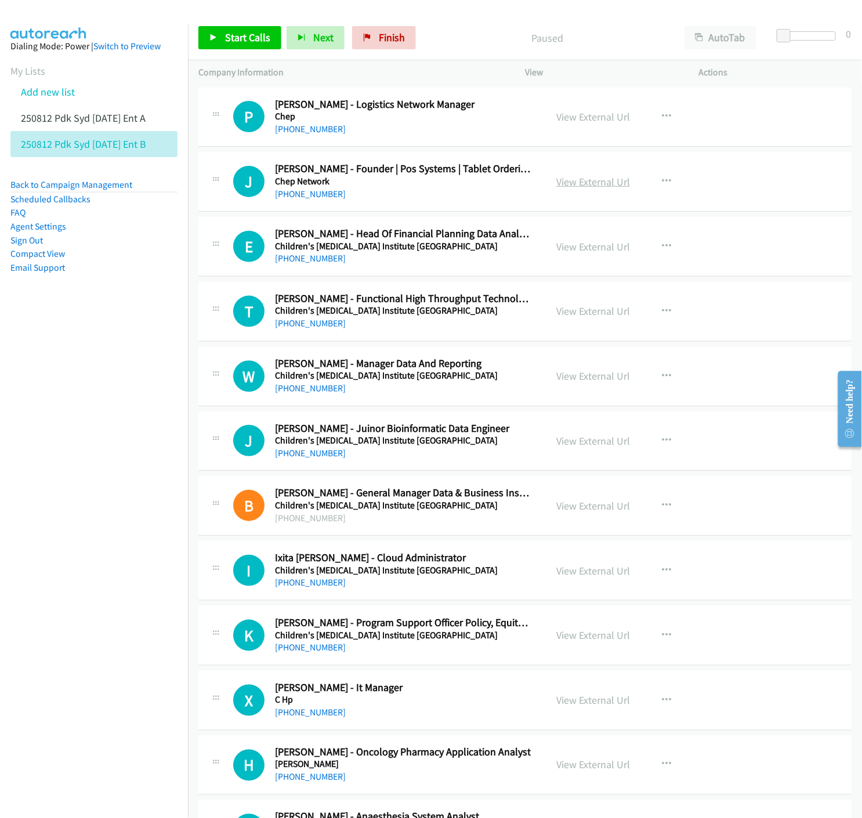
click at [598, 186] on link "View External Url" at bounding box center [593, 181] width 74 height 13
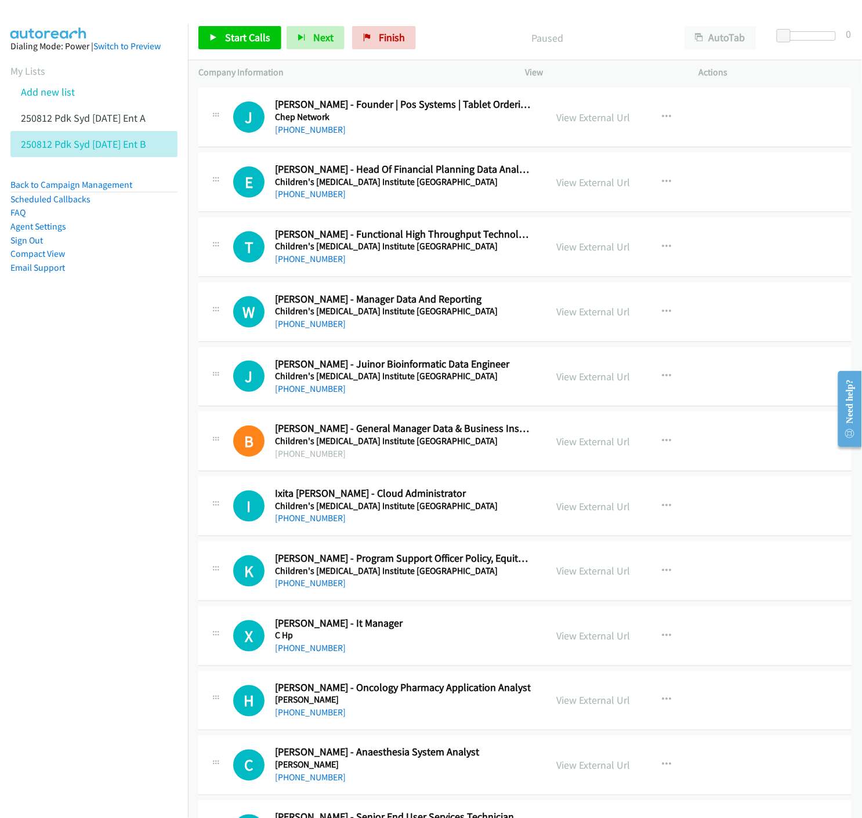
scroll to position [129, 0]
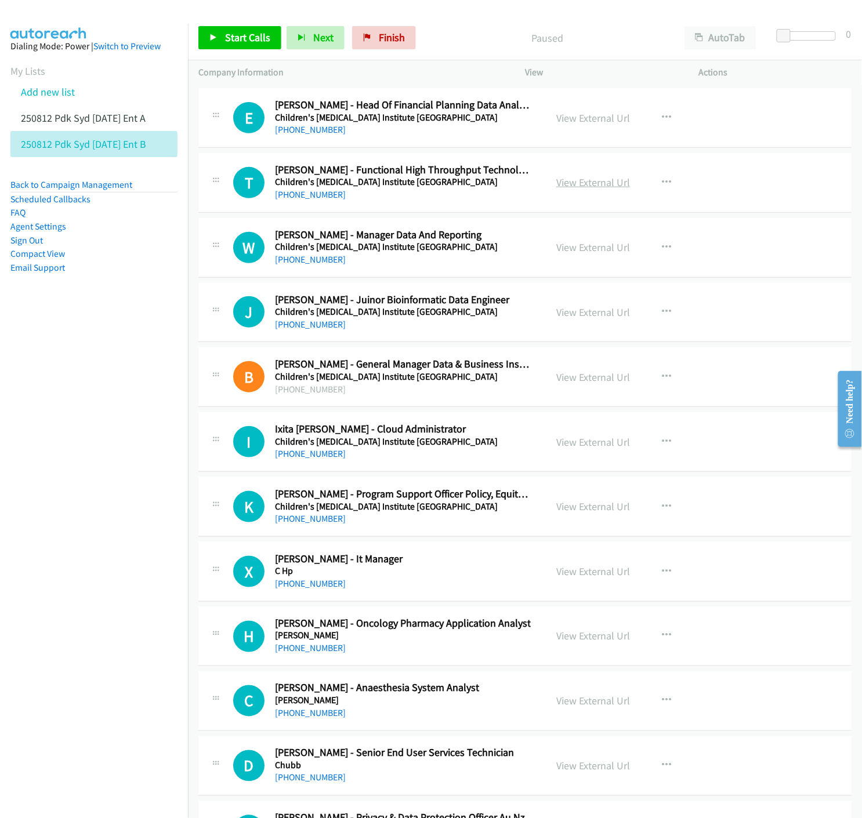
click at [580, 184] on link "View External Url" at bounding box center [593, 182] width 74 height 13
click at [665, 179] on icon "button" at bounding box center [666, 182] width 9 height 9
click at [538, 256] on icon at bounding box center [542, 259] width 8 height 8
click at [235, 41] on span "Start Calls" at bounding box center [247, 37] width 45 height 13
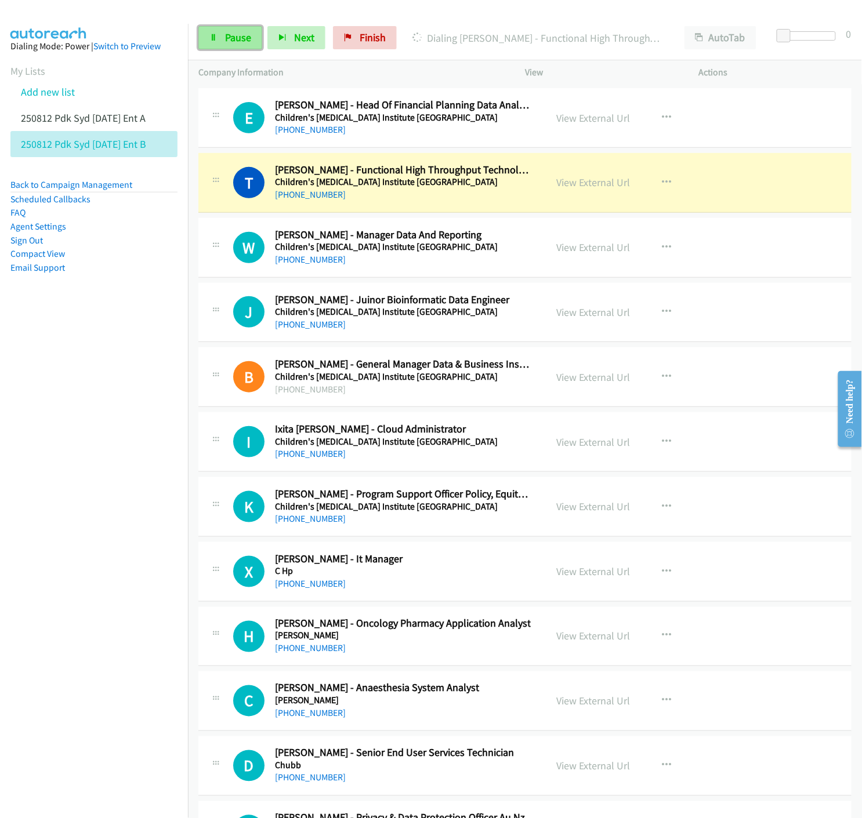
click at [239, 43] on span "Pause" at bounding box center [238, 37] width 26 height 13
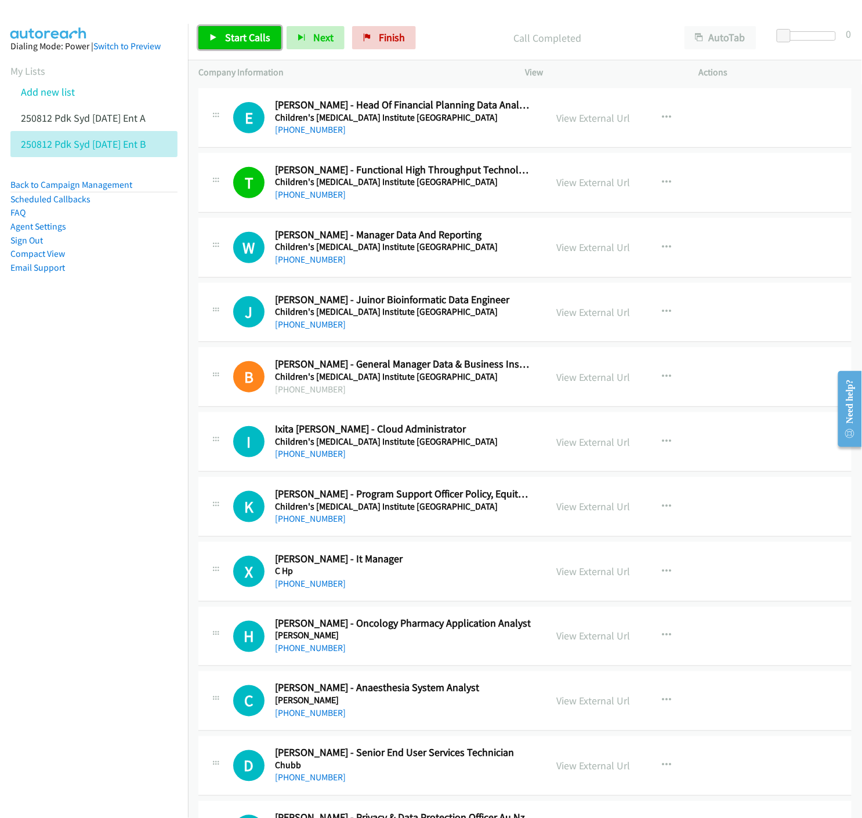
drag, startPoint x: 247, startPoint y: 45, endPoint x: 274, endPoint y: 121, distance: 80.2
click at [247, 45] on link "Start Calls" at bounding box center [239, 37] width 83 height 23
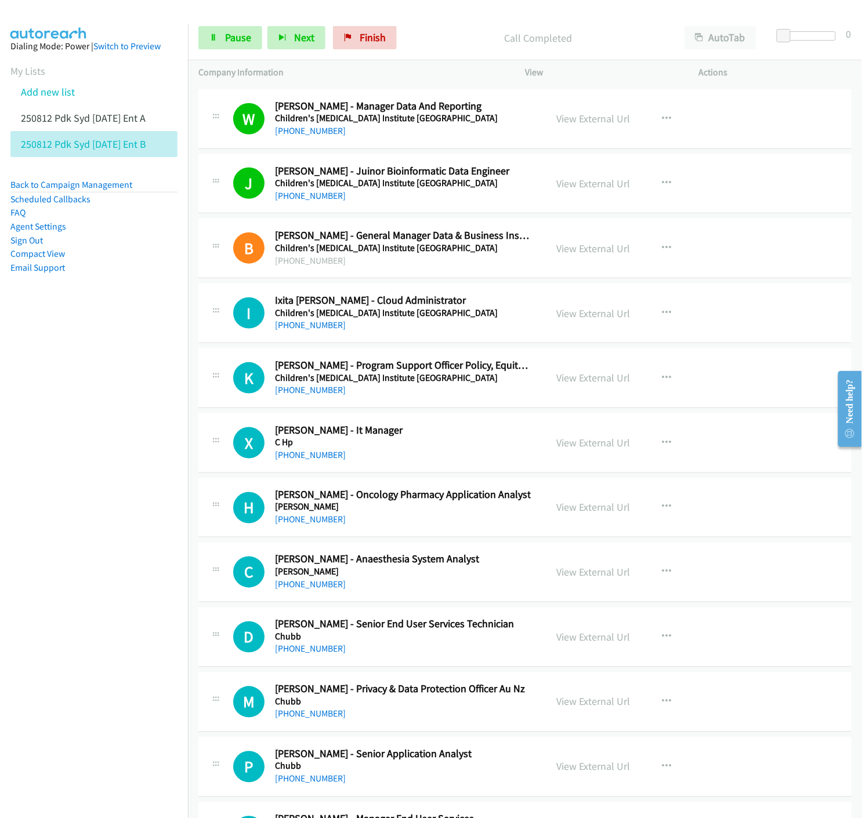
scroll to position [322, 0]
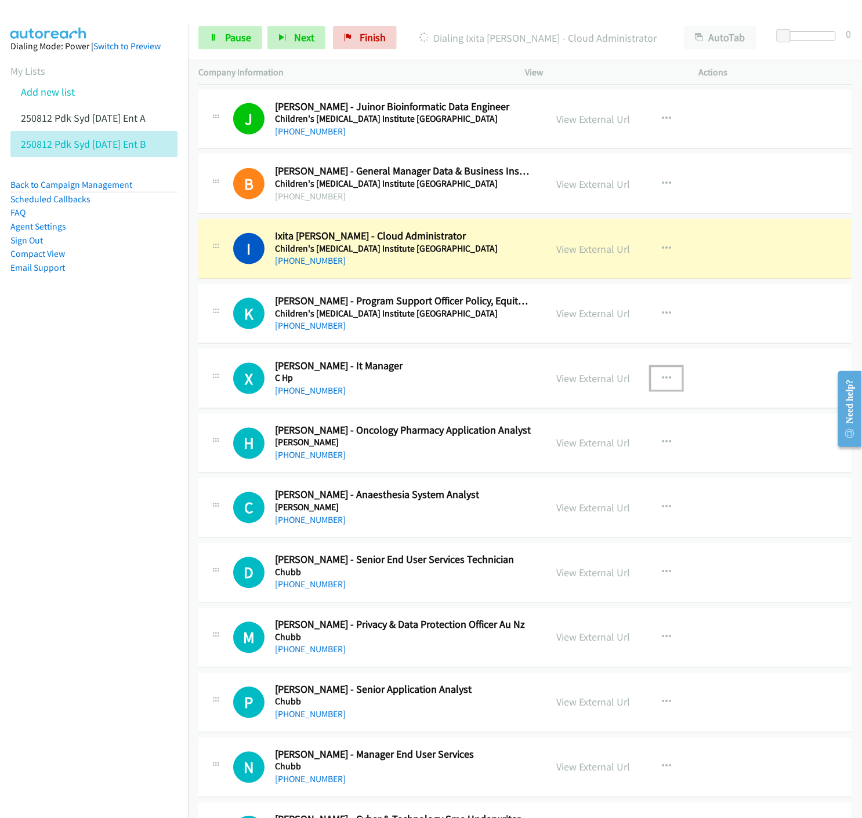
click at [666, 373] on button "button" at bounding box center [666, 378] width 31 height 23
click at [538, 452] on icon at bounding box center [542, 455] width 8 height 8
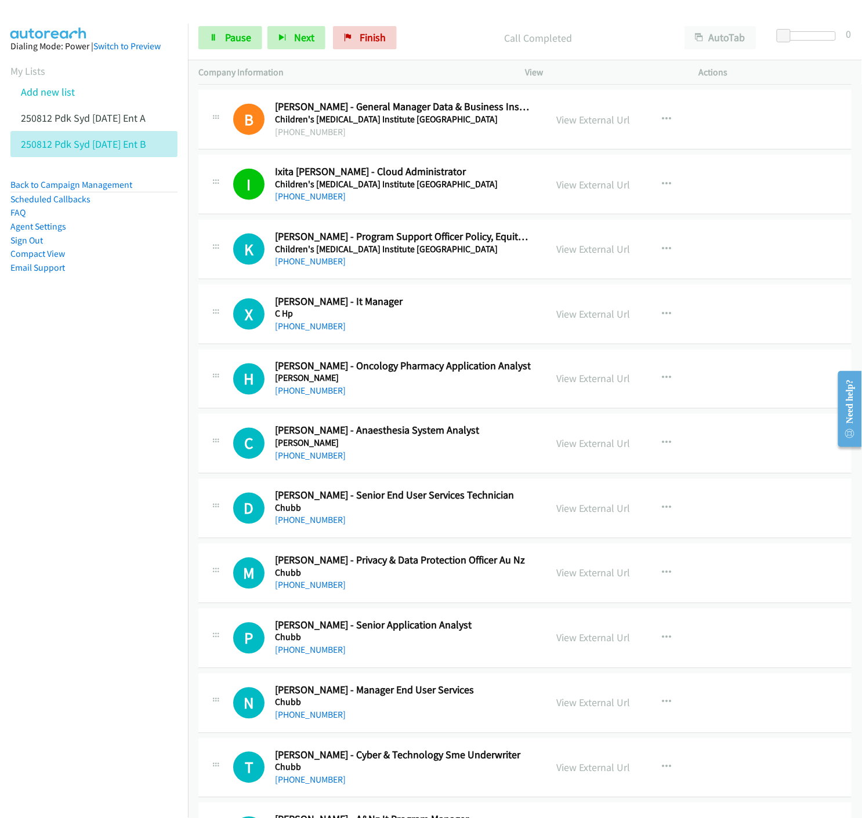
scroll to position [451, 0]
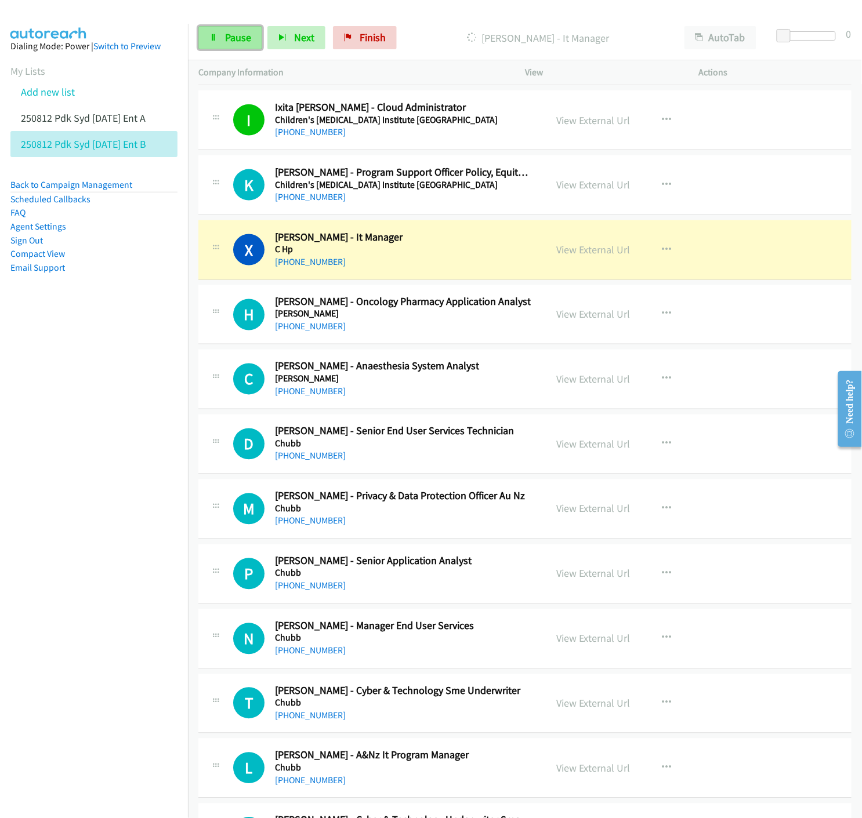
click at [216, 38] on icon at bounding box center [213, 38] width 8 height 8
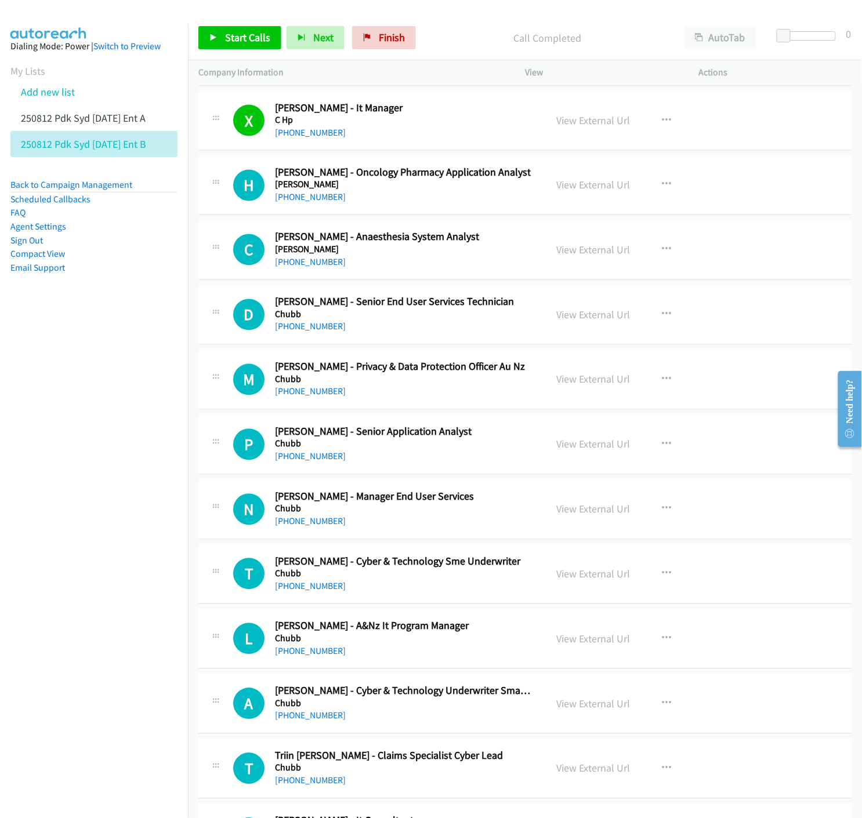
scroll to position [644, 0]
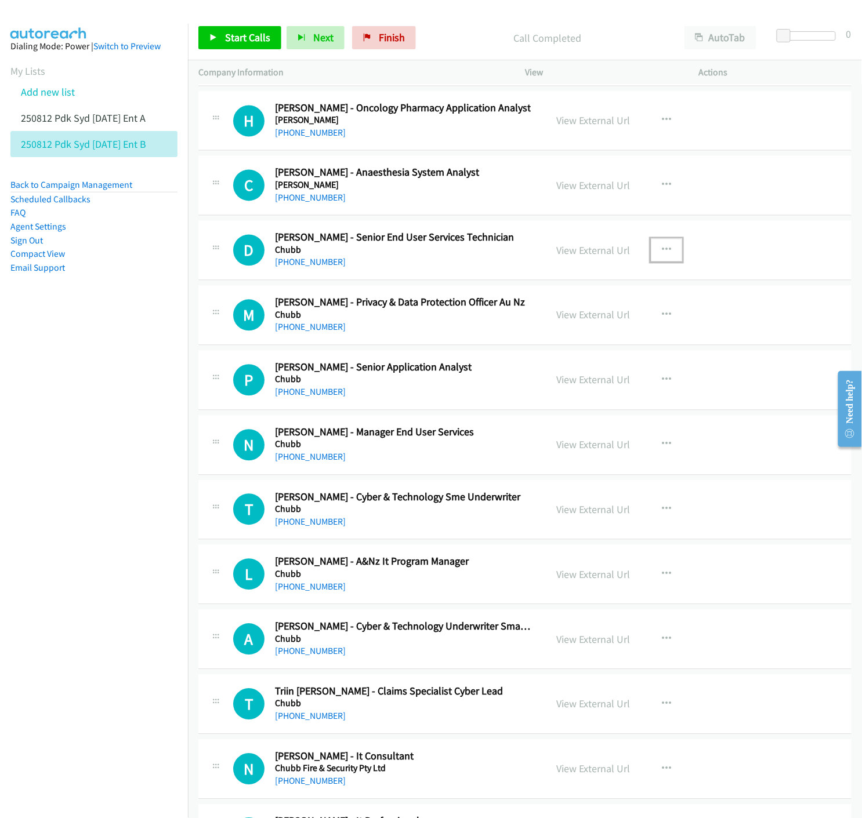
click at [663, 246] on icon "button" at bounding box center [666, 250] width 9 height 9
click at [538, 328] on icon at bounding box center [542, 327] width 8 height 8
click at [204, 31] on link "Start Calls" at bounding box center [239, 37] width 83 height 23
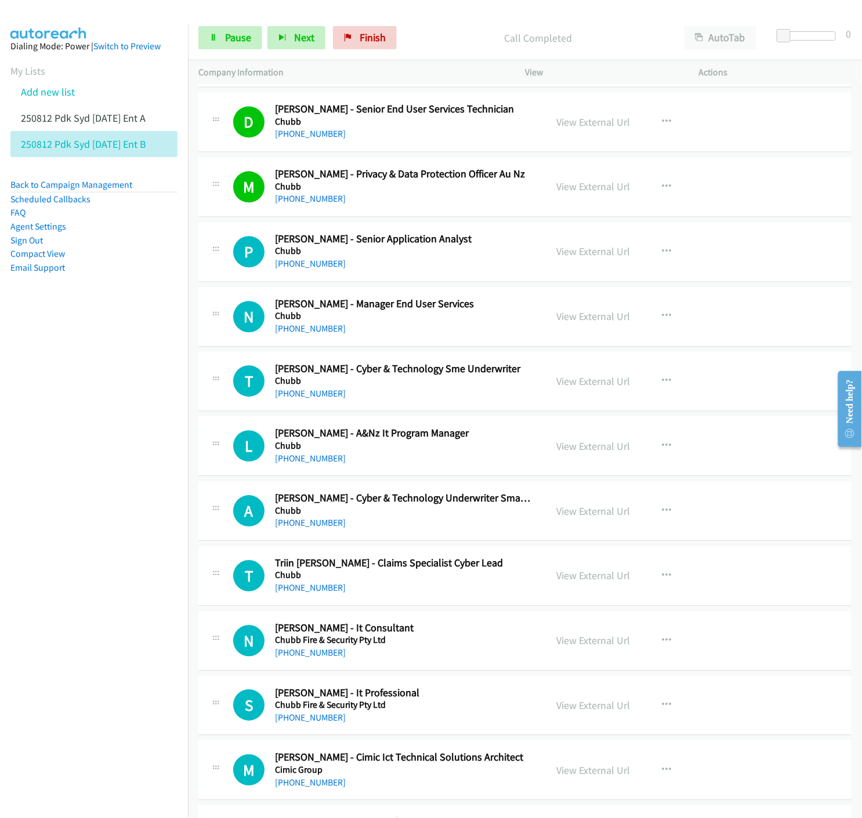
scroll to position [837, 0]
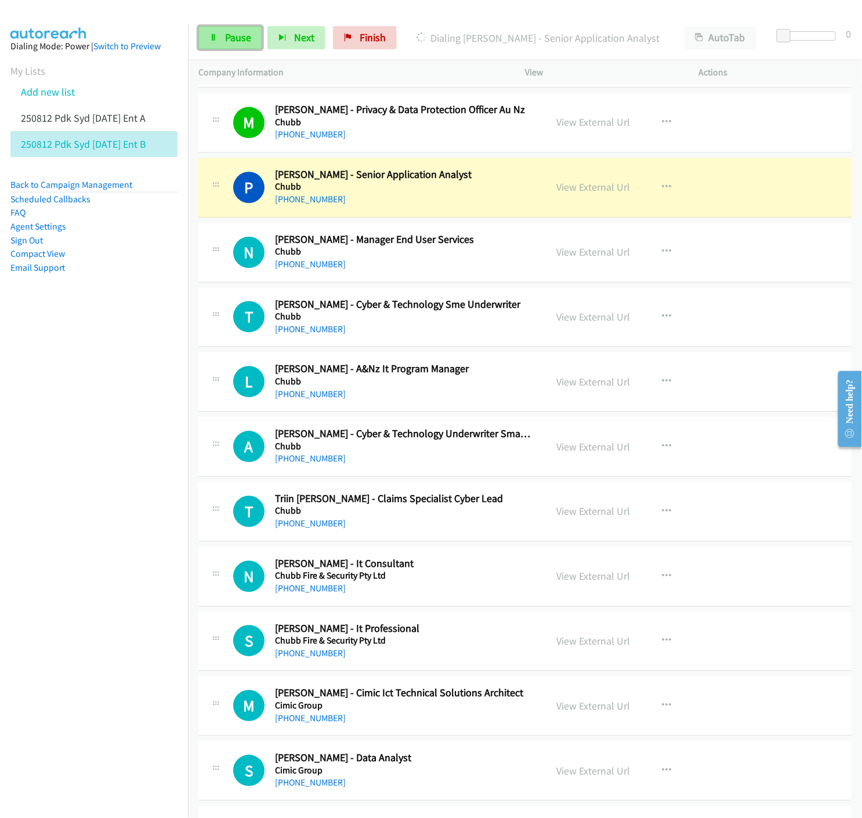
click at [225, 38] on span "Pause" at bounding box center [238, 37] width 26 height 13
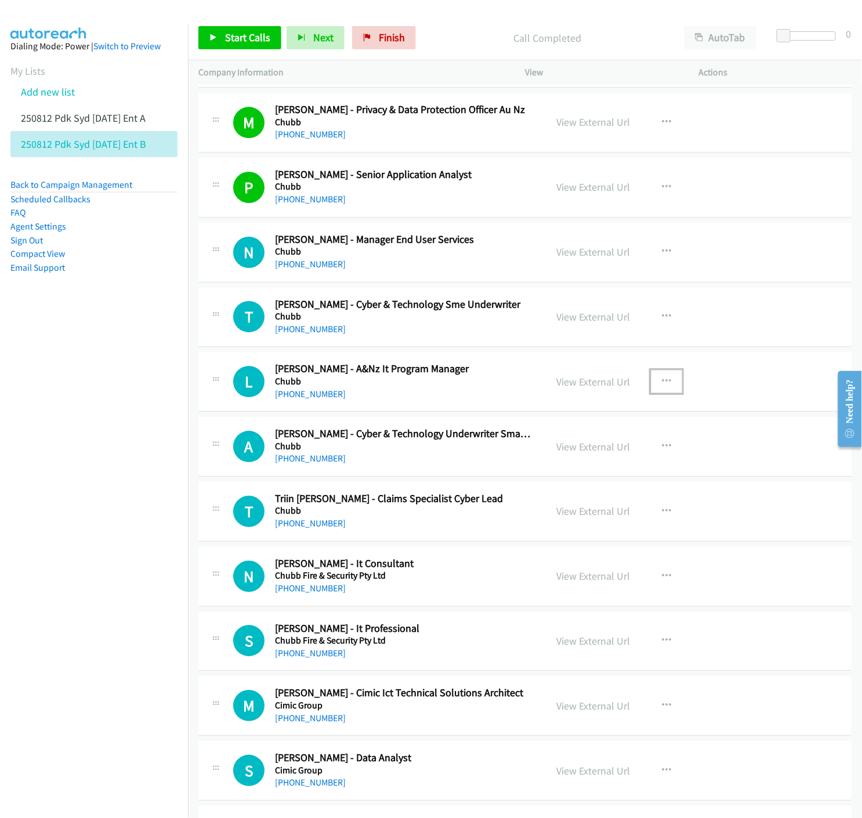
click at [662, 382] on icon "button" at bounding box center [666, 381] width 9 height 9
click at [538, 457] on icon at bounding box center [542, 458] width 8 height 8
click at [221, 41] on link "Start Calls" at bounding box center [239, 37] width 83 height 23
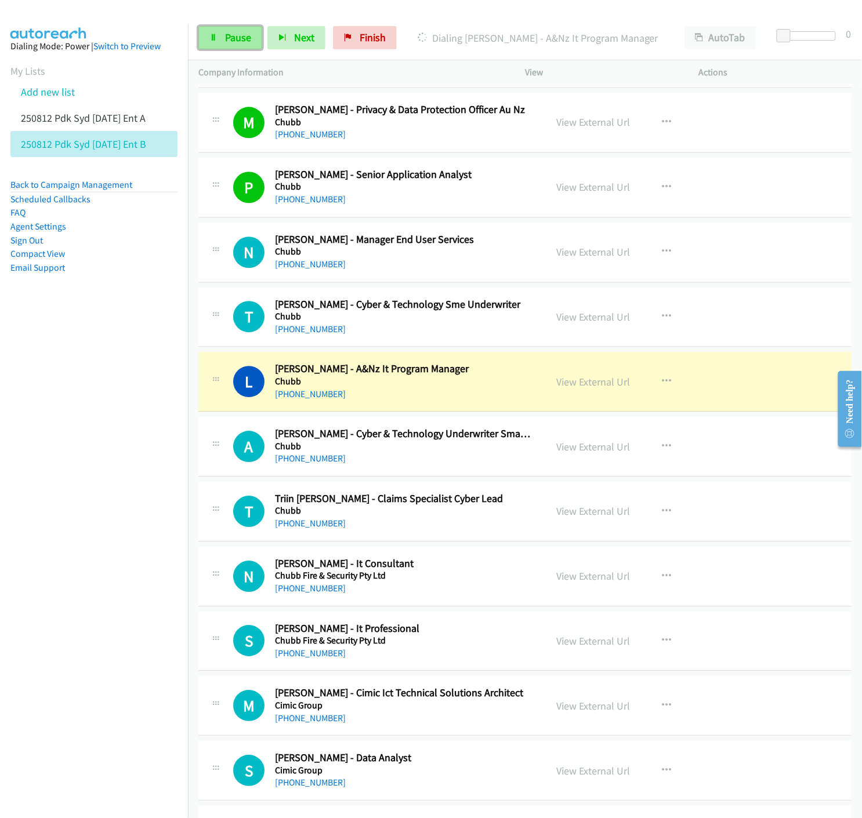
click at [233, 36] on span "Pause" at bounding box center [238, 37] width 26 height 13
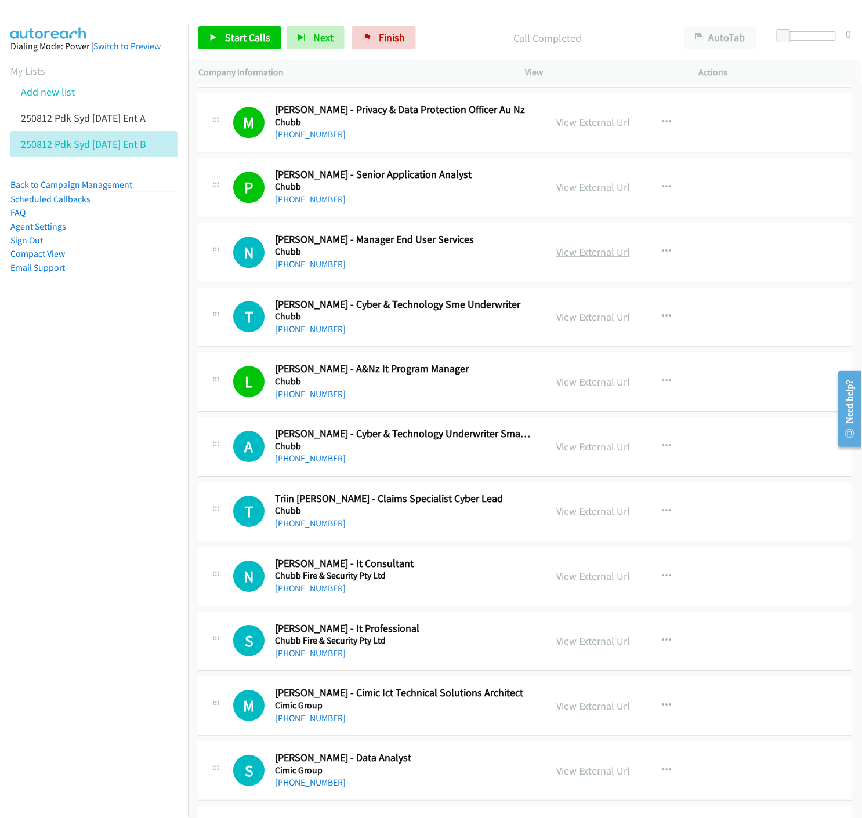
click at [573, 251] on link "View External Url" at bounding box center [593, 251] width 74 height 13
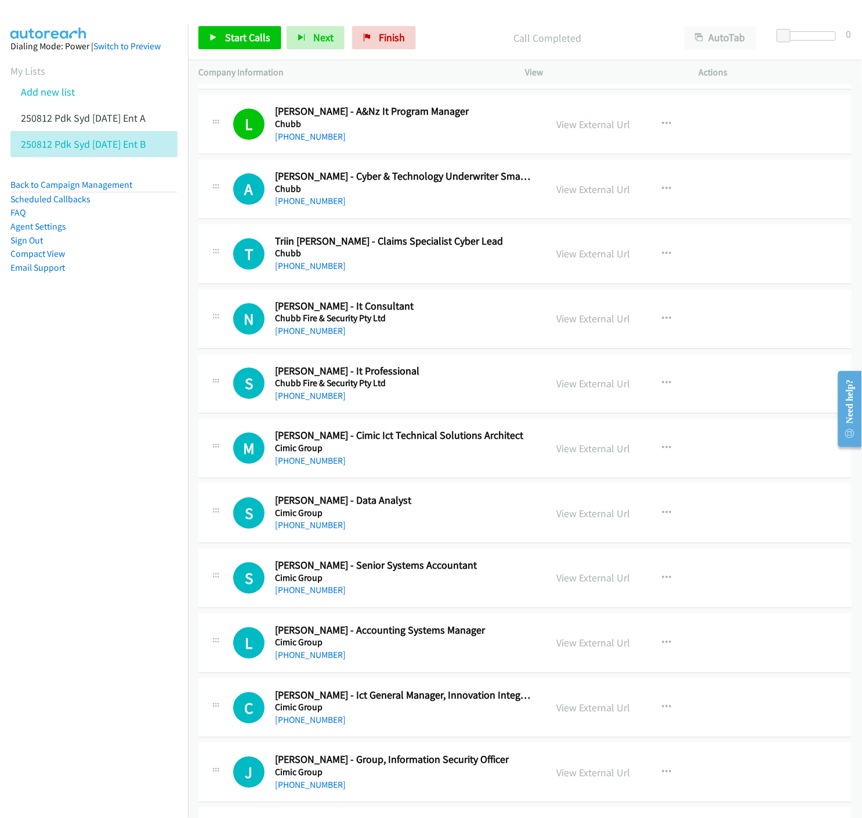
scroll to position [1160, 0]
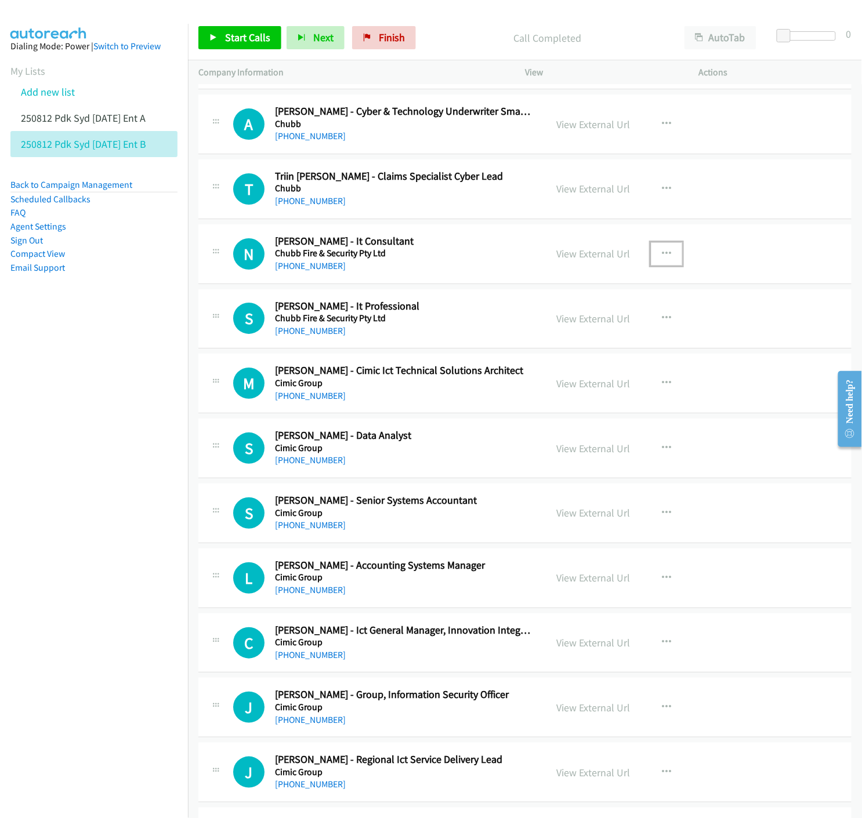
click at [662, 250] on icon "button" at bounding box center [666, 253] width 9 height 9
click at [538, 326] on icon at bounding box center [542, 330] width 8 height 8
click at [662, 251] on icon "button" at bounding box center [666, 253] width 9 height 9
click at [538, 329] on icon at bounding box center [542, 330] width 8 height 8
click at [234, 42] on span "Start Calls" at bounding box center [247, 37] width 45 height 13
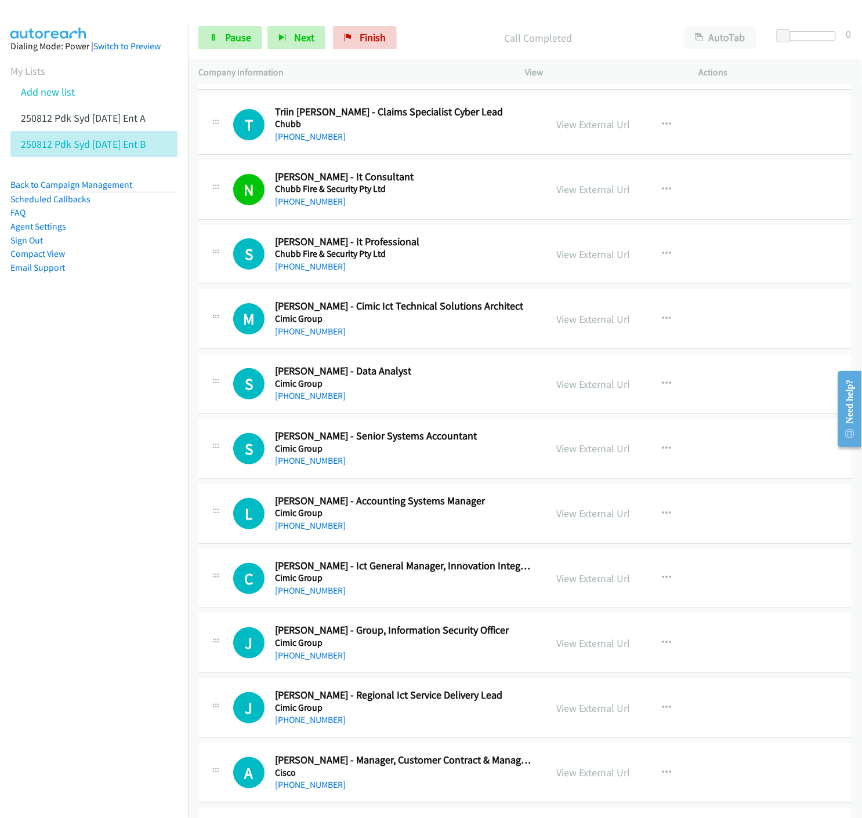
scroll to position [1288, 0]
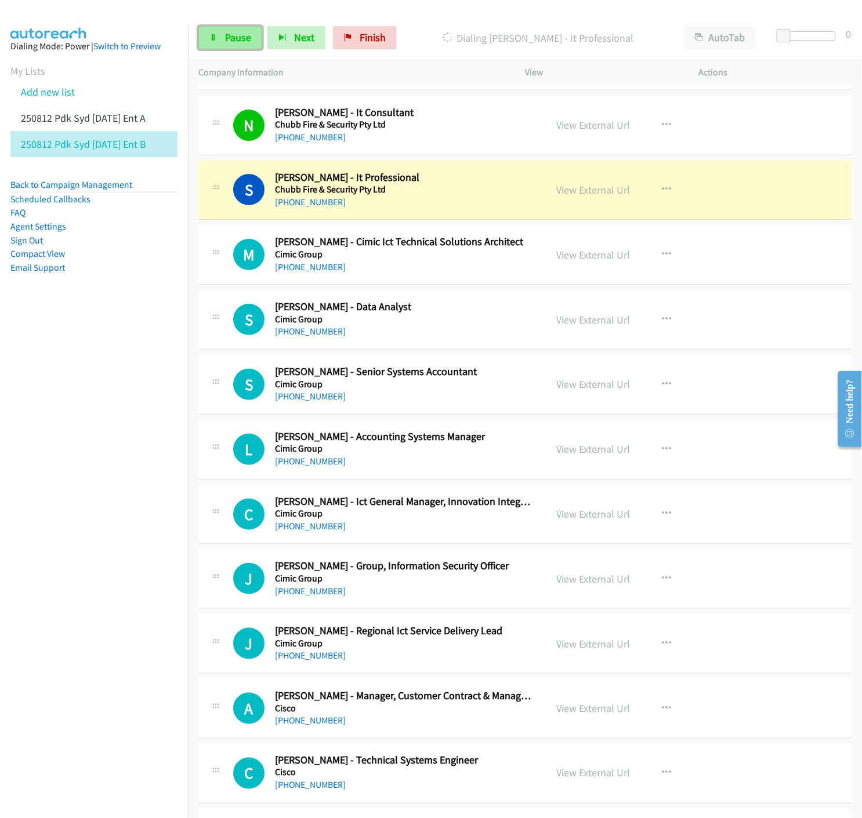
click at [215, 38] on icon at bounding box center [213, 38] width 8 height 8
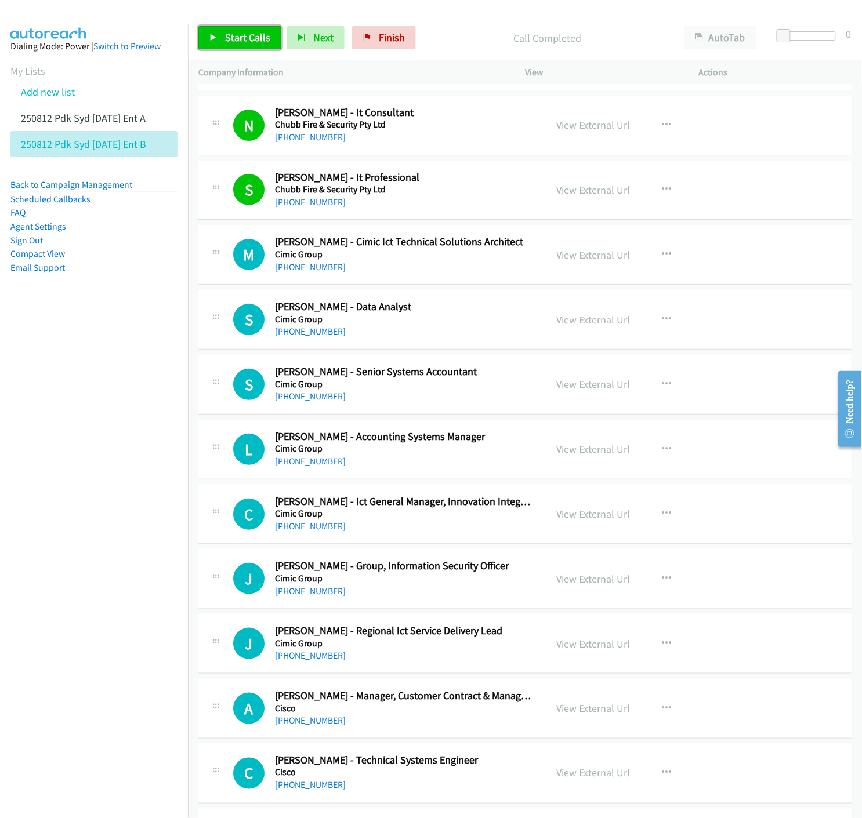
click at [222, 42] on link "Start Calls" at bounding box center [239, 37] width 83 height 23
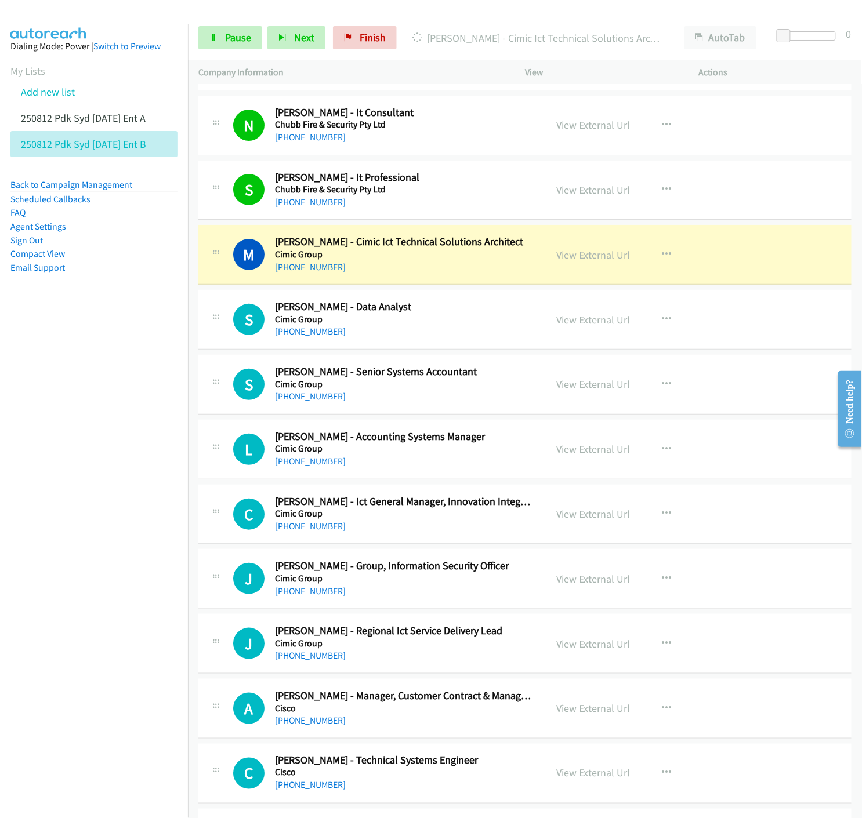
scroll to position [1353, 0]
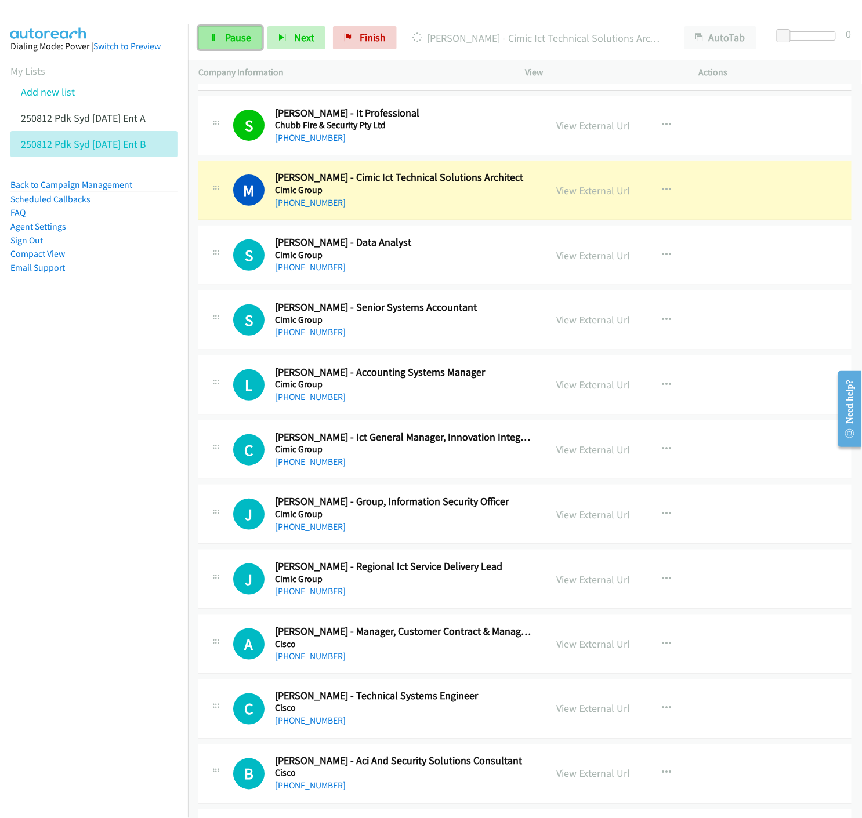
click at [228, 45] on link "Pause" at bounding box center [230, 37] width 64 height 23
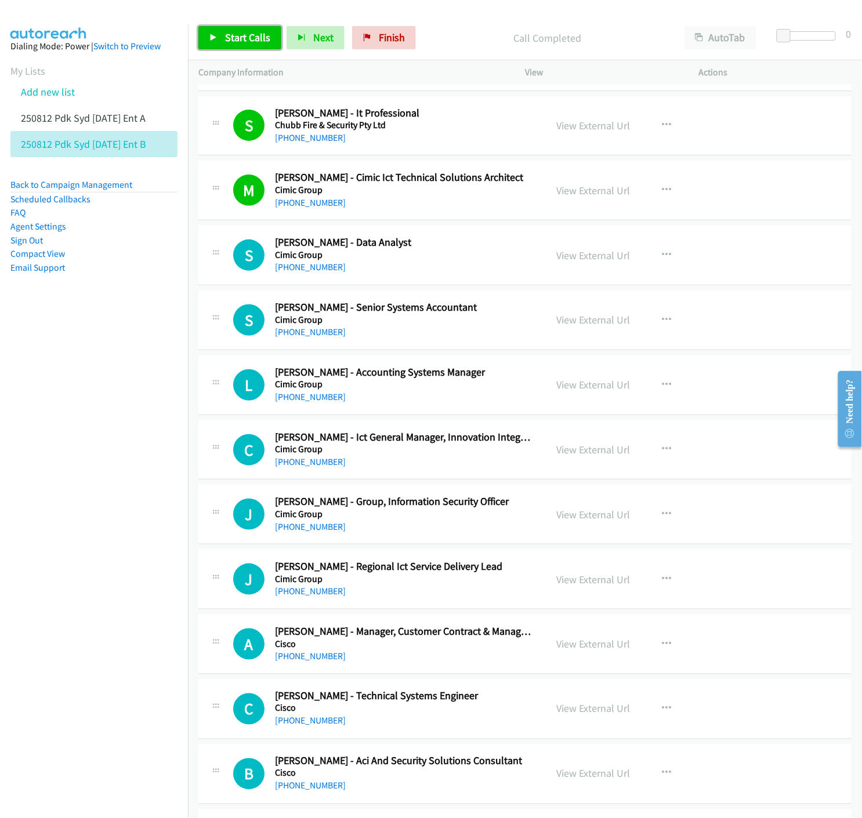
drag, startPoint x: 206, startPoint y: 38, endPoint x: 286, endPoint y: 159, distance: 145.2
click at [206, 39] on link "Start Calls" at bounding box center [239, 37] width 83 height 23
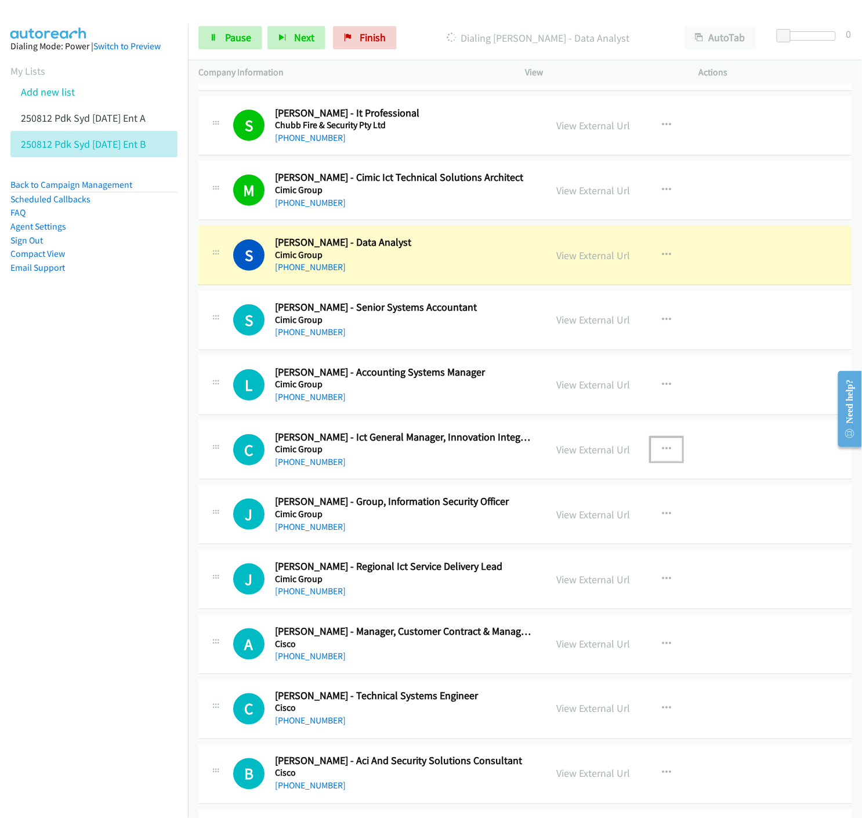
click at [663, 449] on icon "button" at bounding box center [666, 449] width 9 height 9
click at [538, 525] on icon at bounding box center [542, 526] width 8 height 8
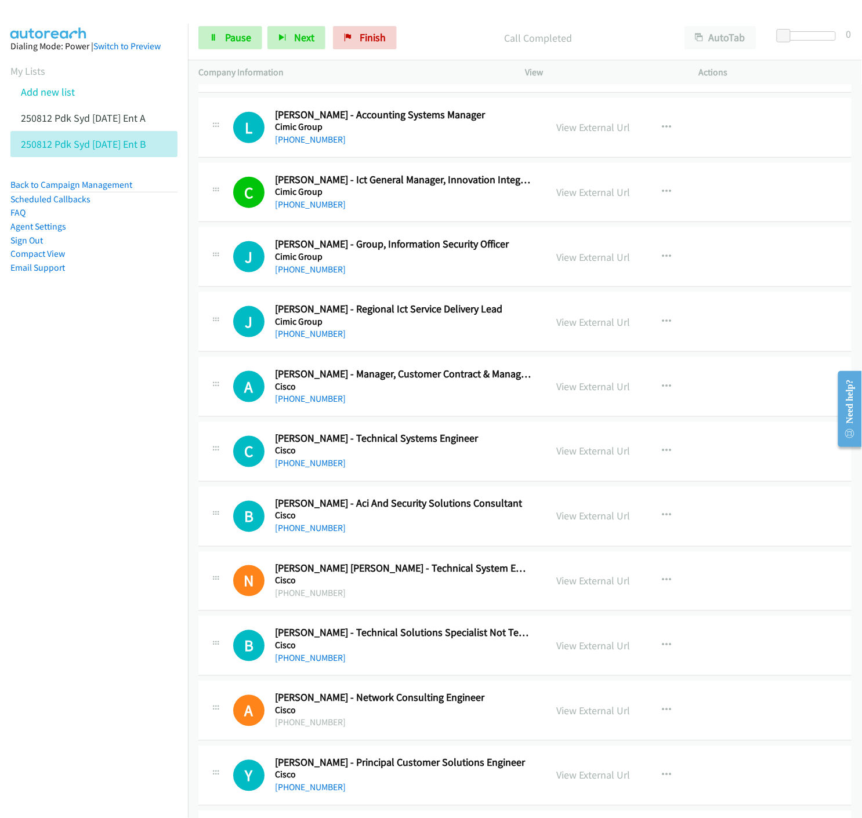
scroll to position [1675, 0]
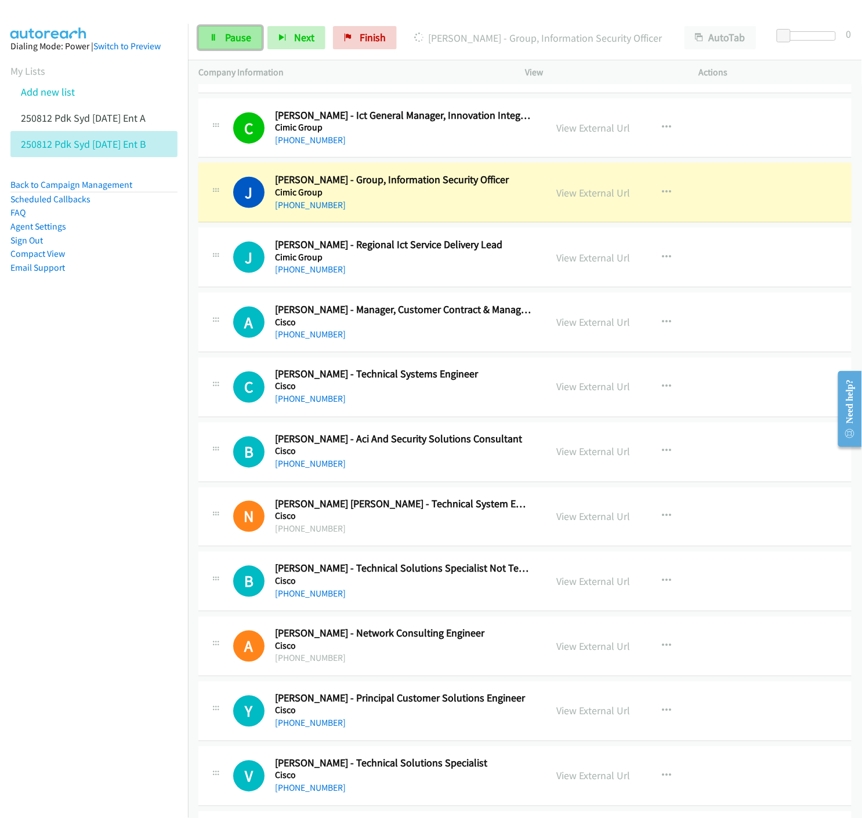
click at [219, 42] on link "Pause" at bounding box center [230, 37] width 64 height 23
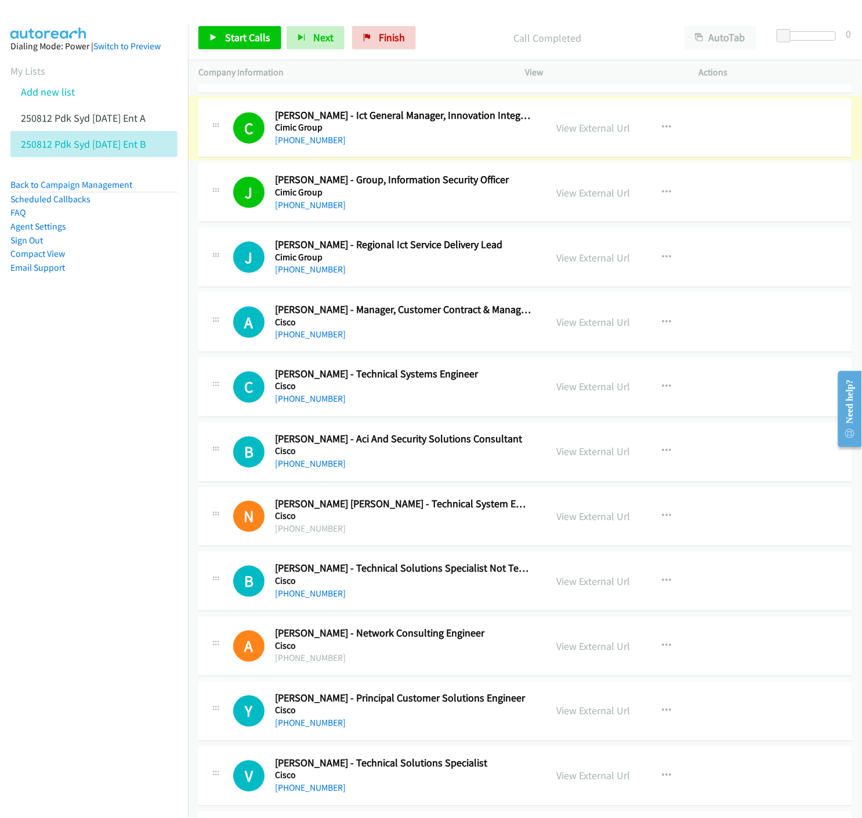
click at [578, 129] on link "View External Url" at bounding box center [593, 127] width 74 height 13
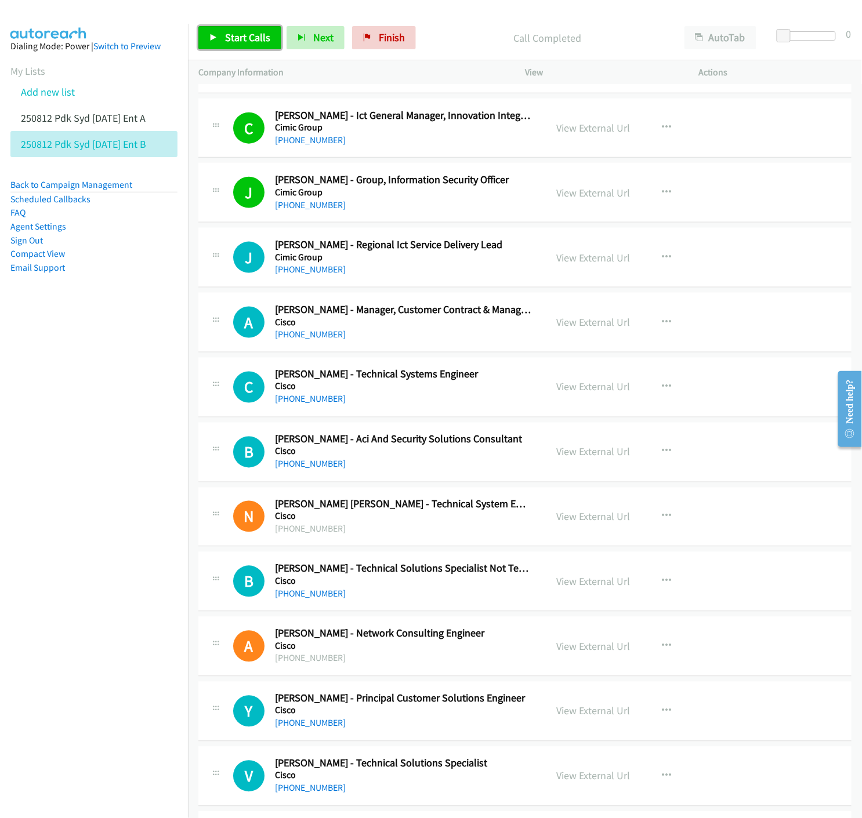
click at [202, 42] on link "Start Calls" at bounding box center [239, 37] width 83 height 23
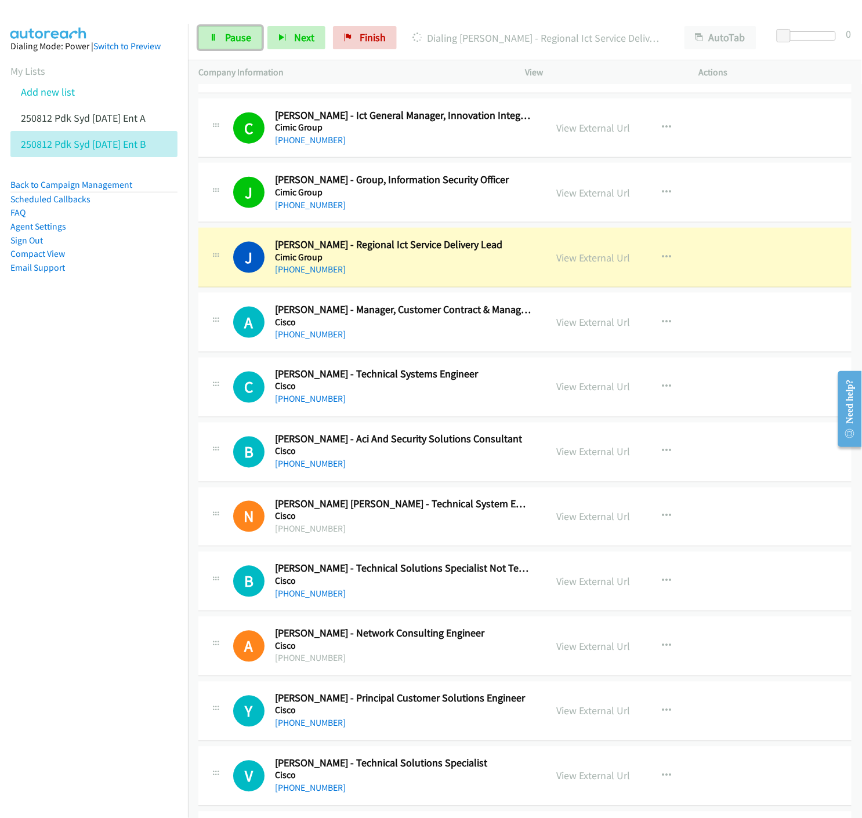
drag, startPoint x: 228, startPoint y: 41, endPoint x: 246, endPoint y: 60, distance: 25.4
click at [228, 41] on span "Pause" at bounding box center [238, 37] width 26 height 13
click at [594, 260] on link "View External Url" at bounding box center [593, 257] width 74 height 13
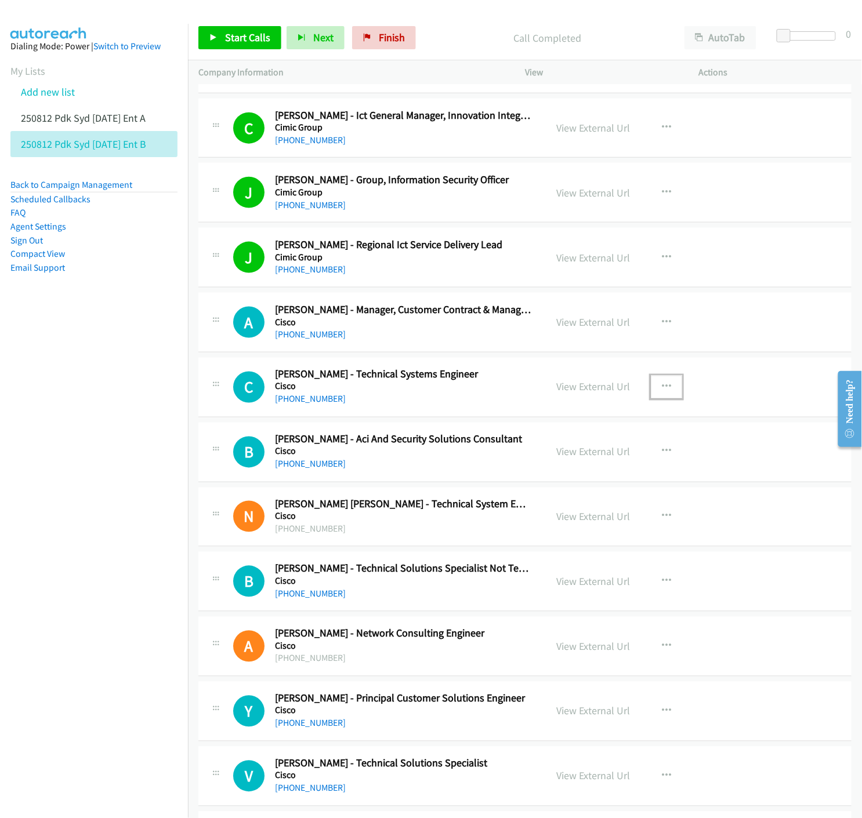
click at [662, 385] on icon "button" at bounding box center [666, 387] width 9 height 9
click at [538, 464] on icon at bounding box center [542, 463] width 8 height 8
click at [225, 41] on span "Start Calls" at bounding box center [247, 37] width 45 height 13
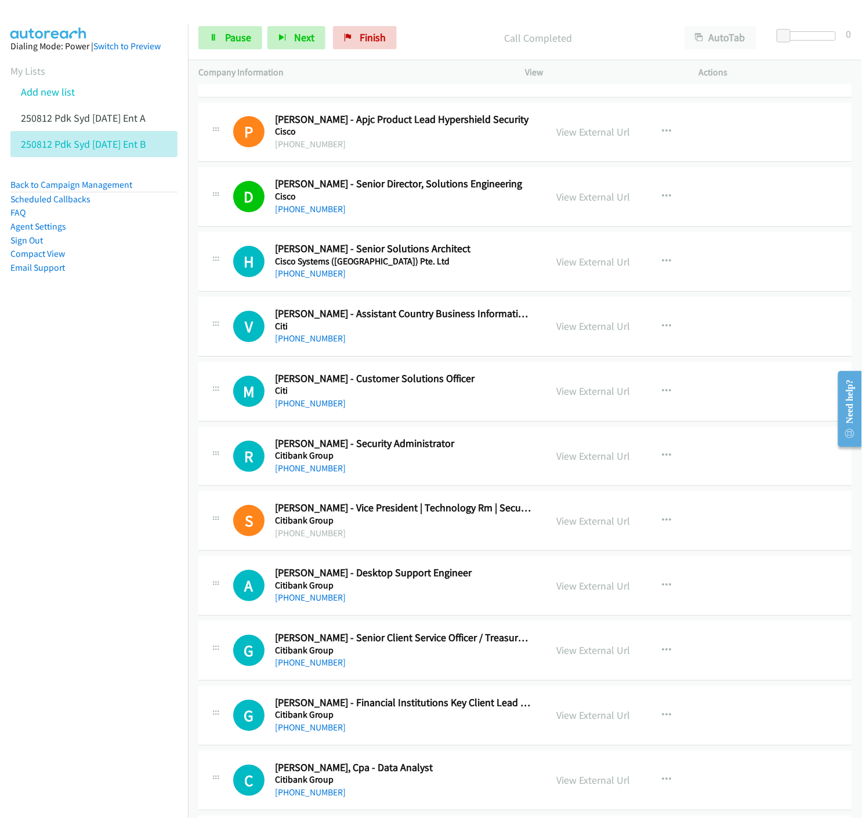
scroll to position [2448, 0]
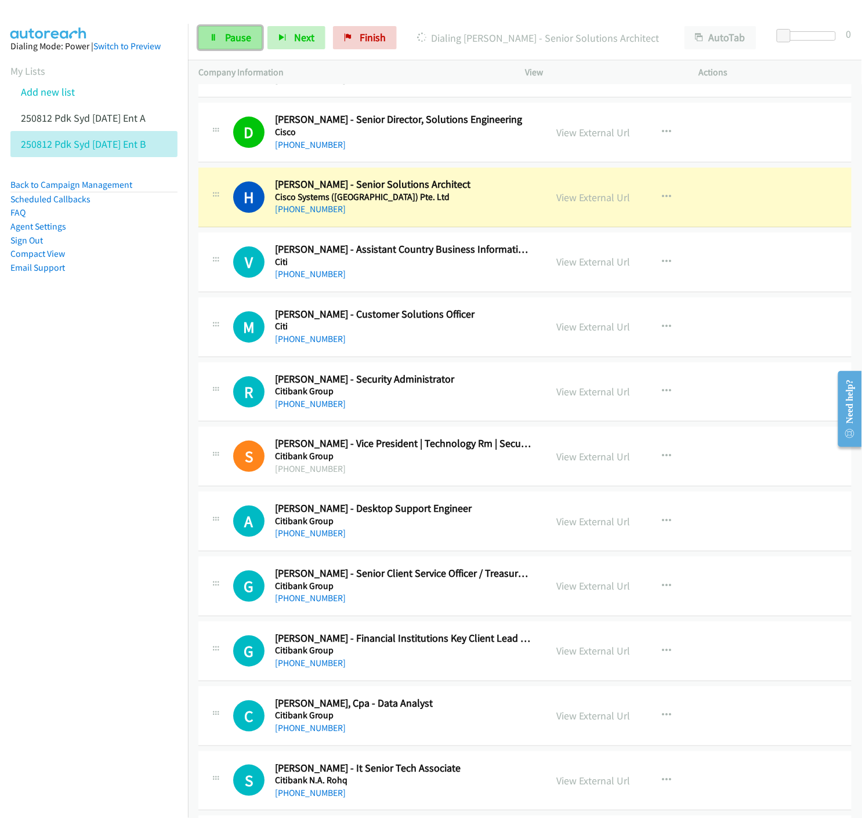
click at [202, 39] on link "Pause" at bounding box center [230, 37] width 64 height 23
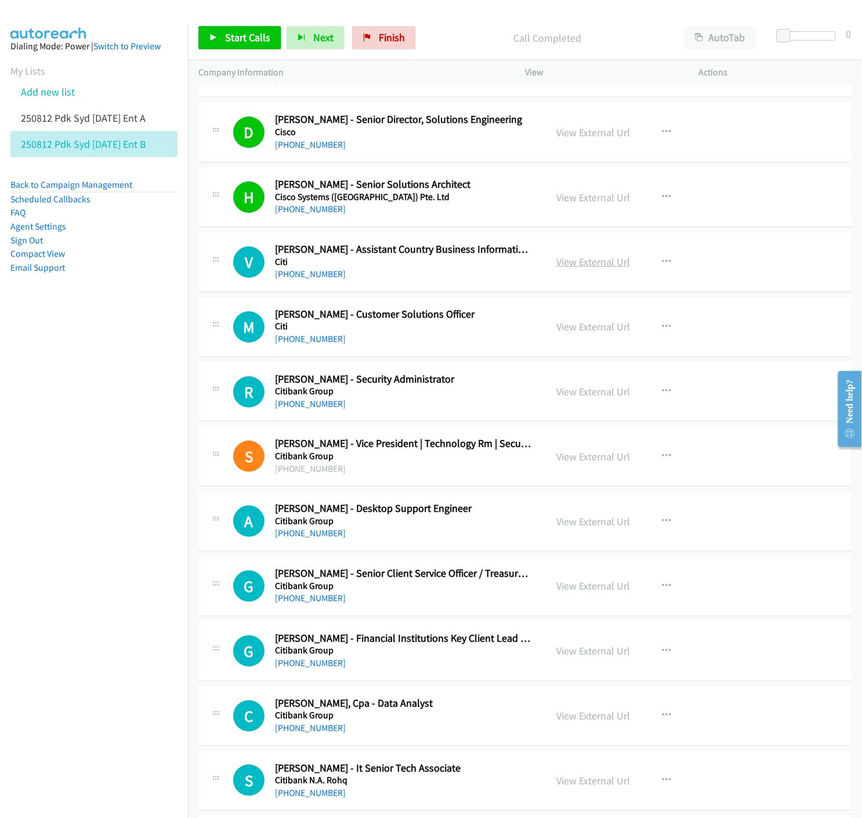
click at [586, 263] on link "View External Url" at bounding box center [593, 261] width 74 height 13
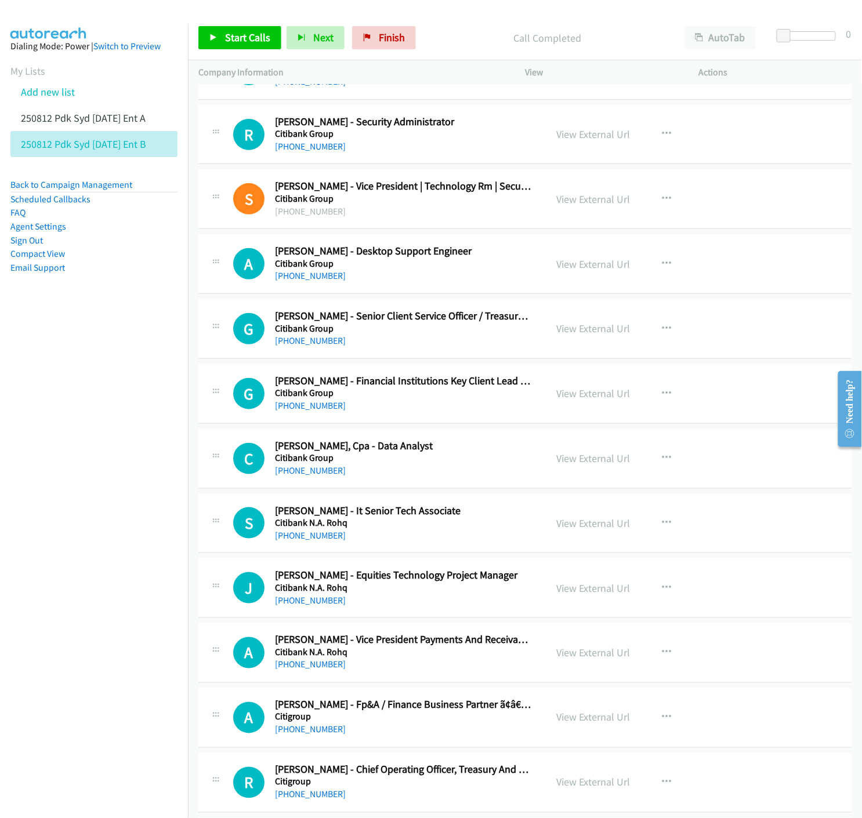
scroll to position [2770, 0]
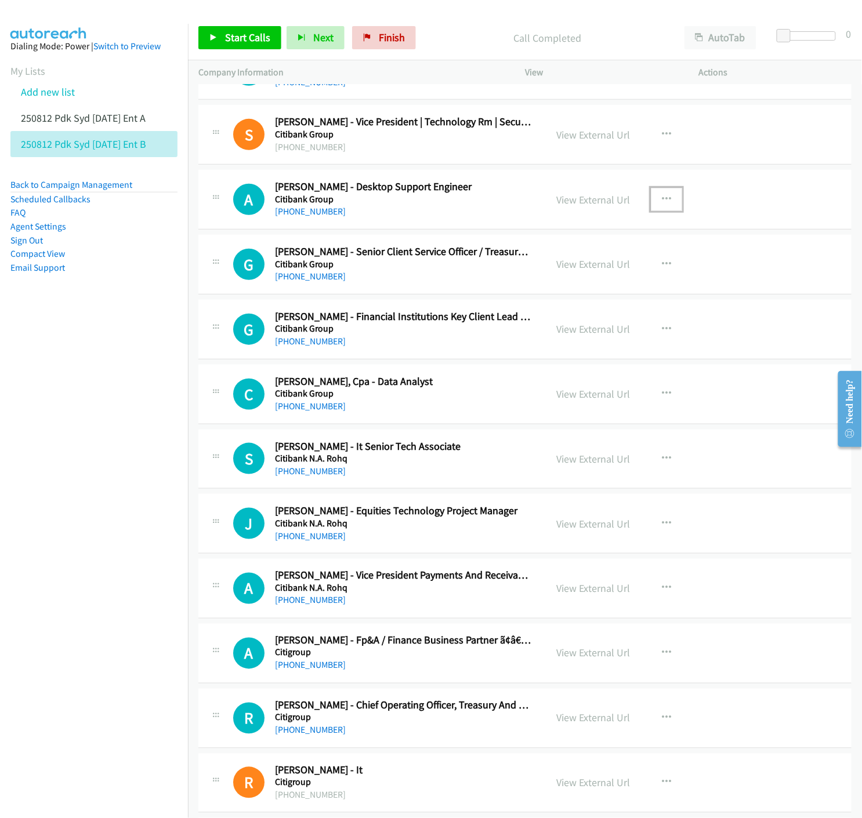
click at [662, 198] on icon "button" at bounding box center [666, 199] width 9 height 9
click at [538, 275] on icon at bounding box center [542, 276] width 8 height 8
click at [667, 198] on button "button" at bounding box center [666, 199] width 31 height 23
click at [538, 277] on icon at bounding box center [542, 276] width 8 height 8
click at [211, 38] on icon at bounding box center [213, 38] width 8 height 8
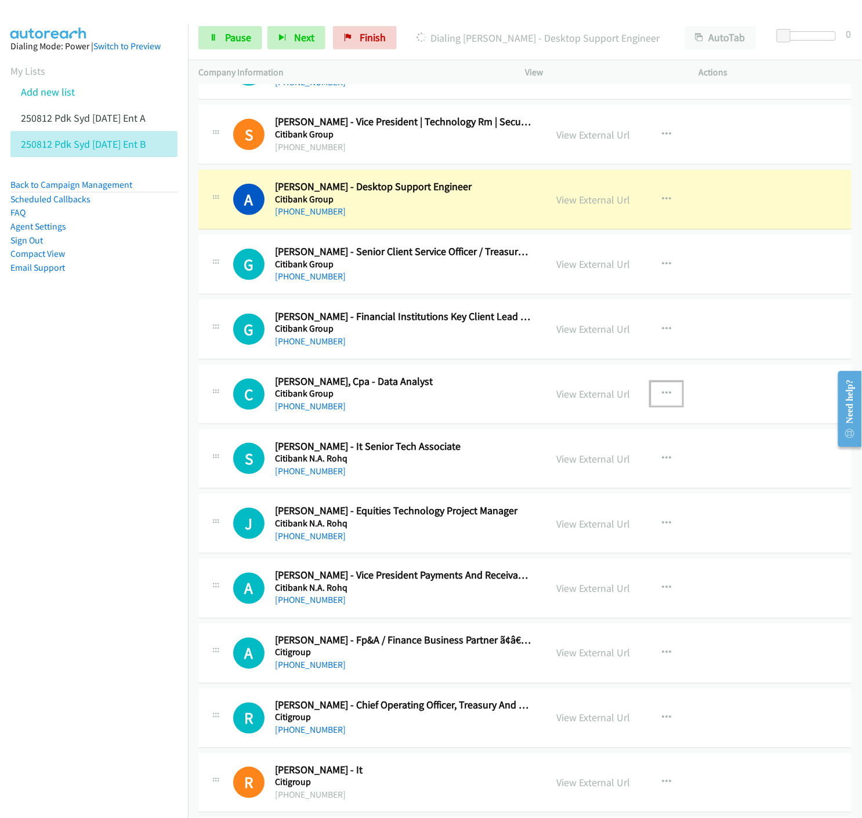
click at [662, 396] on icon "button" at bounding box center [666, 393] width 9 height 9
click at [538, 471] on icon at bounding box center [542, 470] width 8 height 8
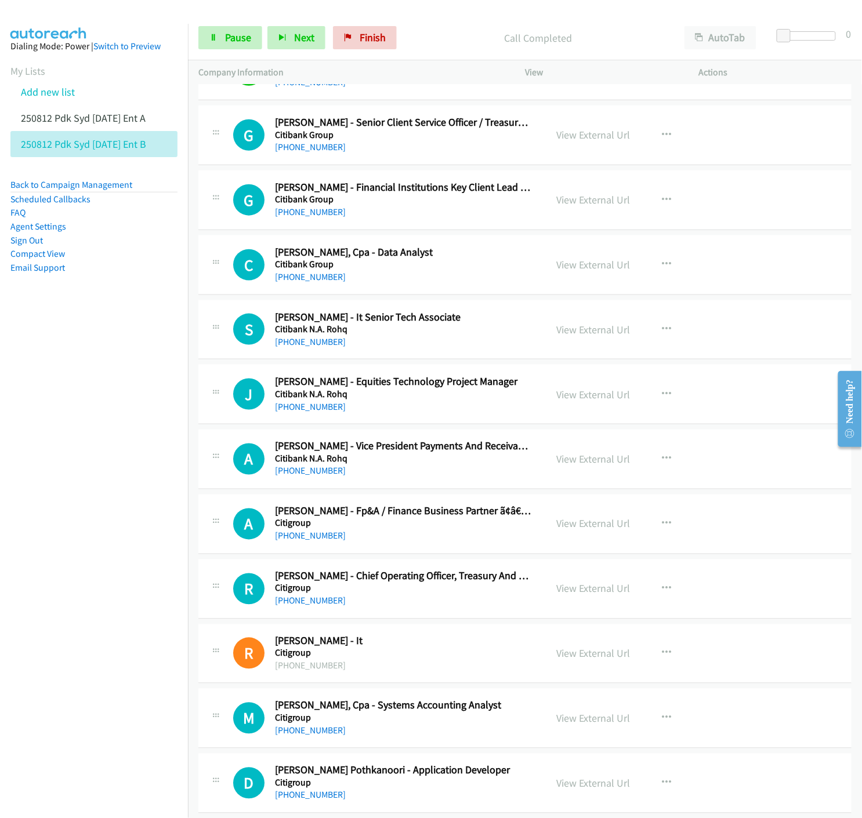
scroll to position [2964, 0]
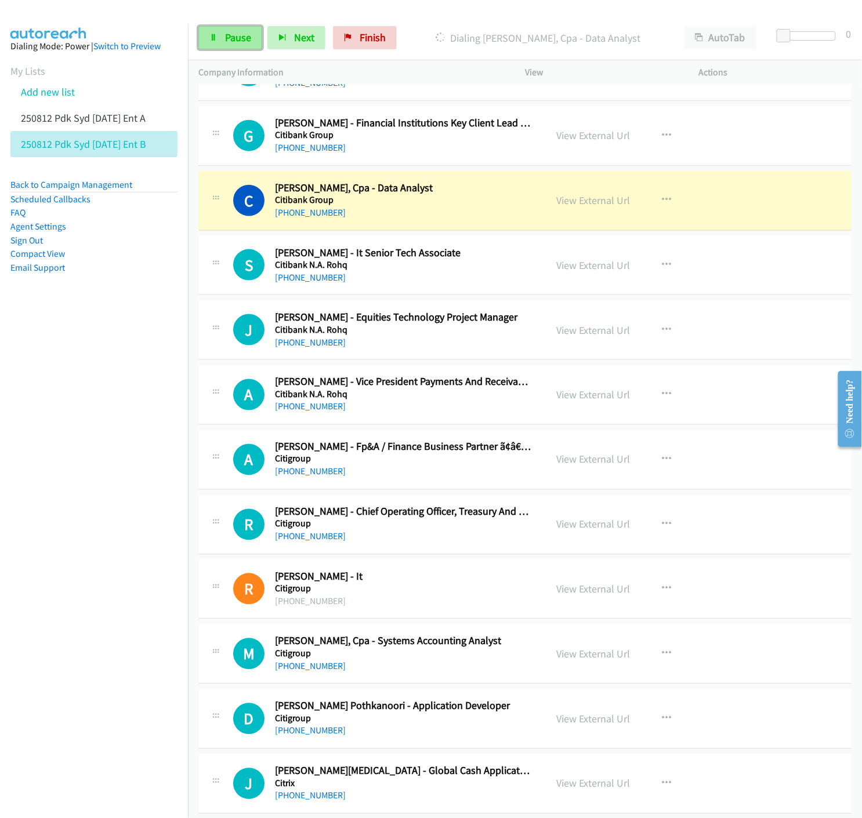
click at [226, 34] on span "Pause" at bounding box center [238, 37] width 26 height 13
click at [575, 205] on link "View External Url" at bounding box center [593, 200] width 74 height 13
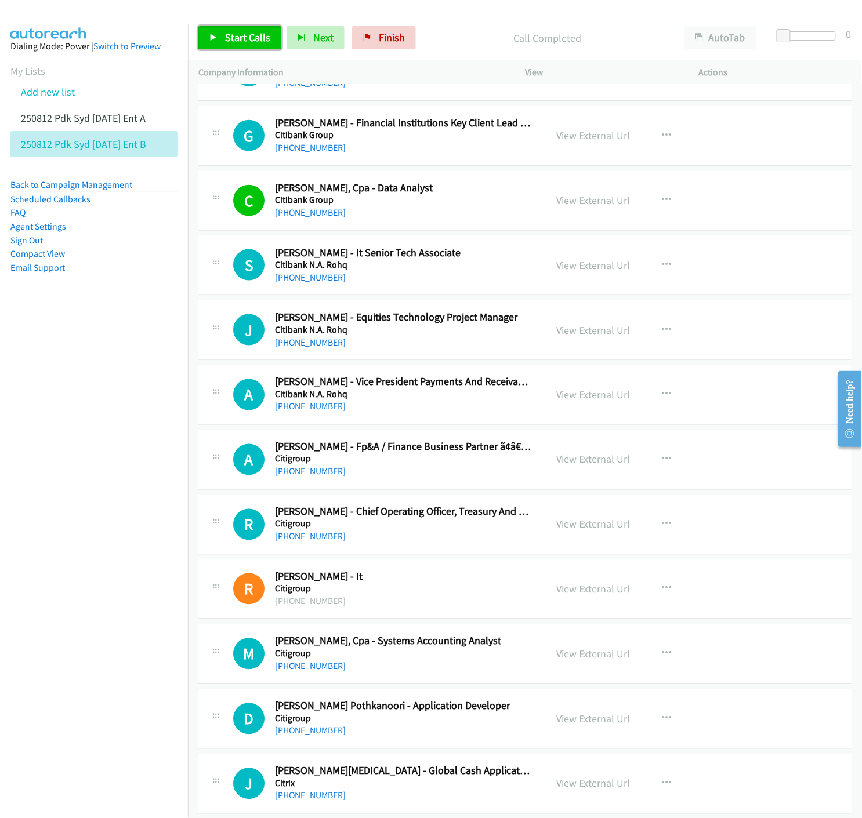
click at [209, 38] on link "Start Calls" at bounding box center [239, 37] width 83 height 23
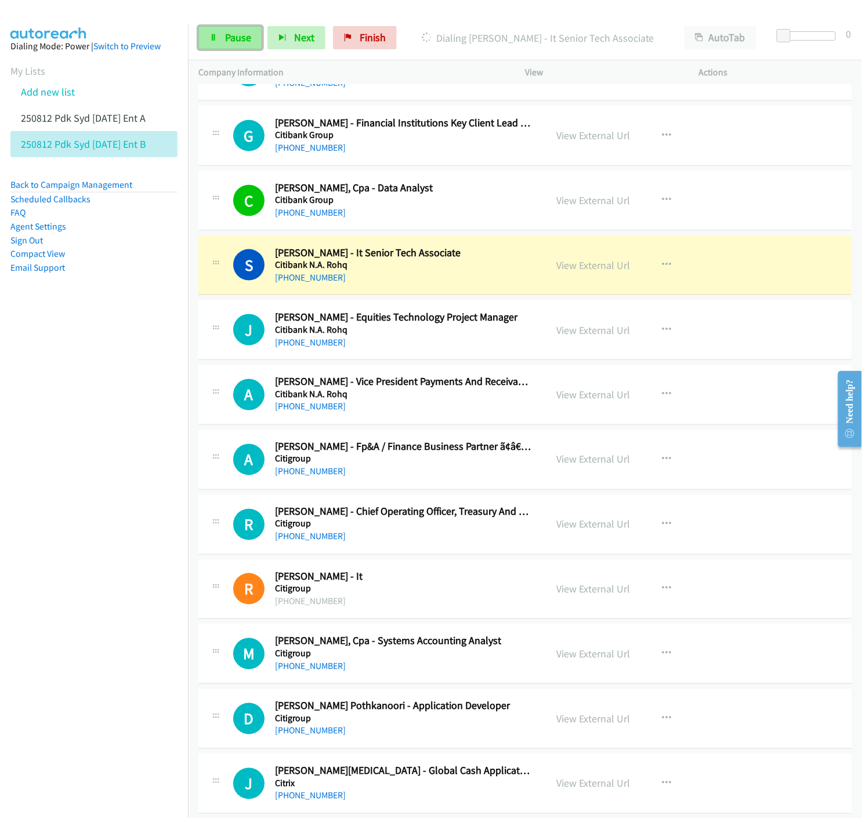
click at [244, 43] on span "Pause" at bounding box center [238, 37] width 26 height 13
click at [595, 271] on link "View External Url" at bounding box center [593, 265] width 74 height 13
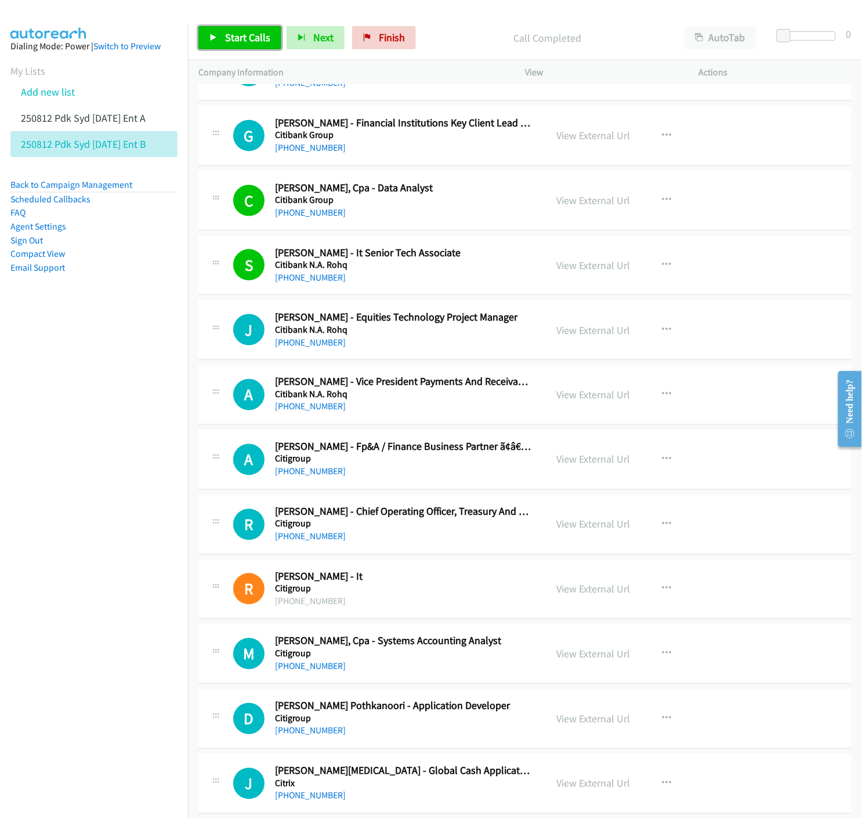
click at [215, 36] on icon at bounding box center [213, 38] width 8 height 8
drag, startPoint x: 226, startPoint y: 38, endPoint x: 218, endPoint y: 55, distance: 18.7
click at [226, 38] on span "Pause" at bounding box center [238, 37] width 26 height 13
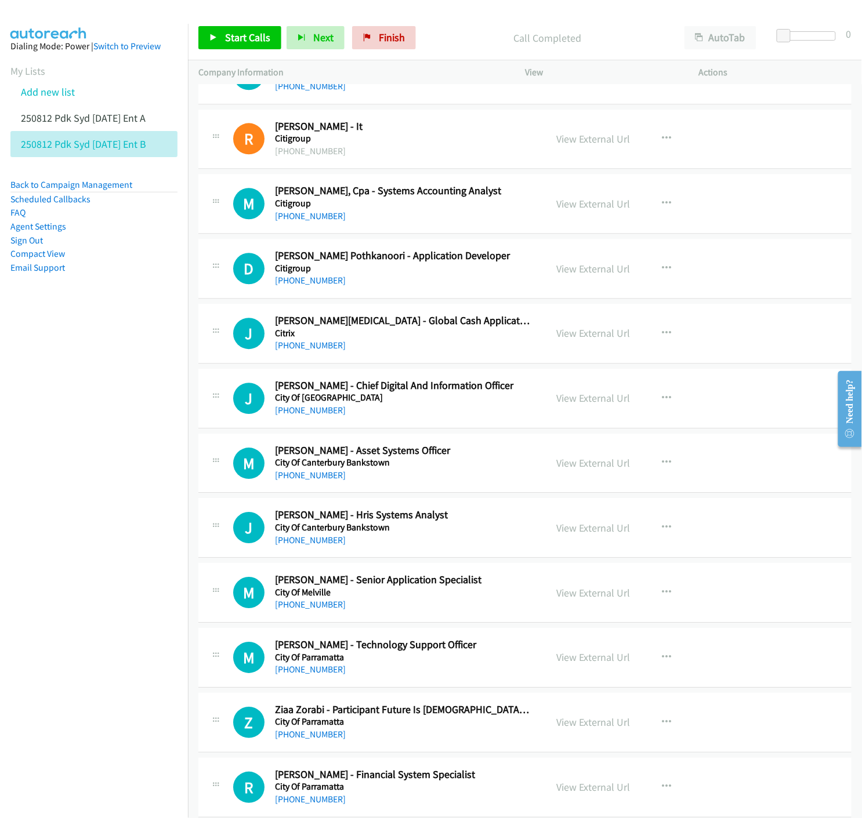
scroll to position [3479, 0]
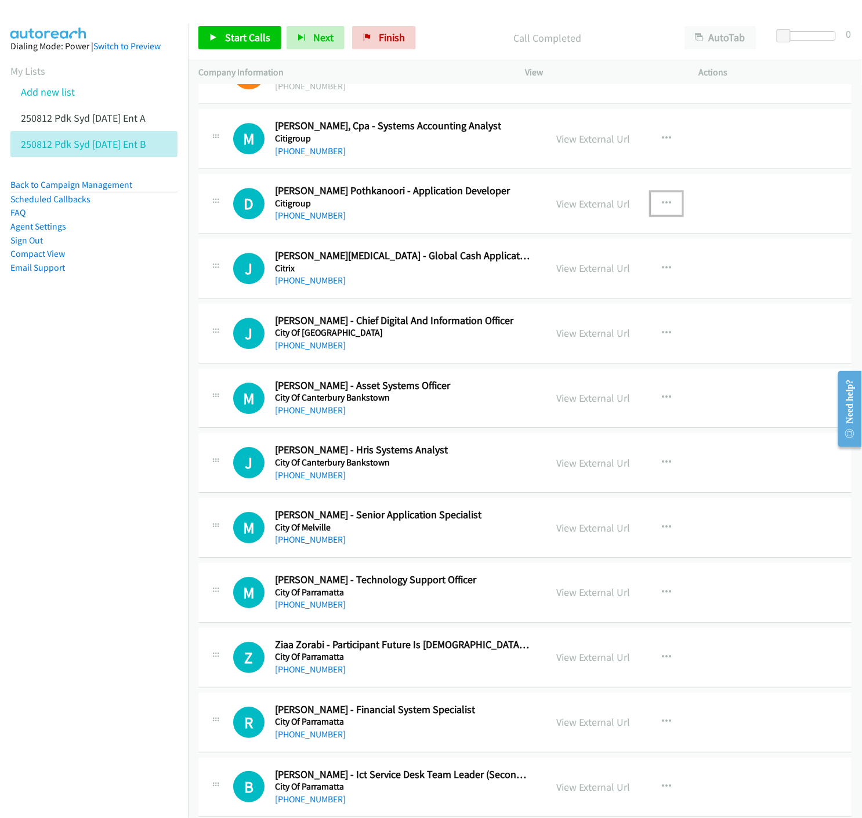
click at [662, 207] on icon "button" at bounding box center [666, 203] width 9 height 9
click at [538, 282] on icon at bounding box center [542, 280] width 8 height 8
click at [223, 42] on link "Start Calls" at bounding box center [239, 37] width 83 height 23
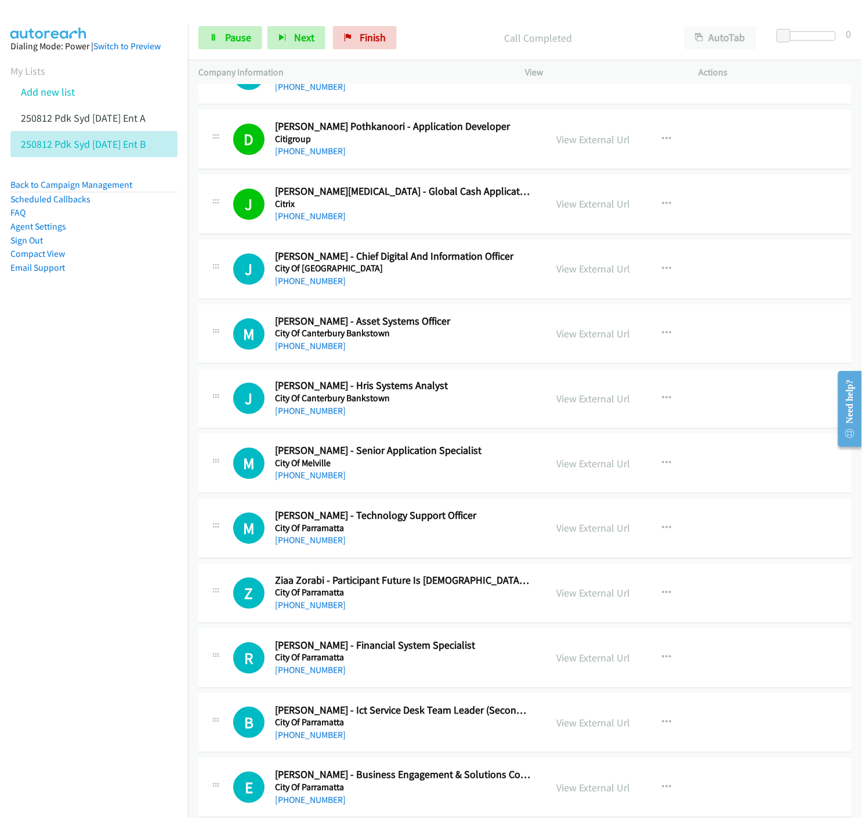
scroll to position [3608, 0]
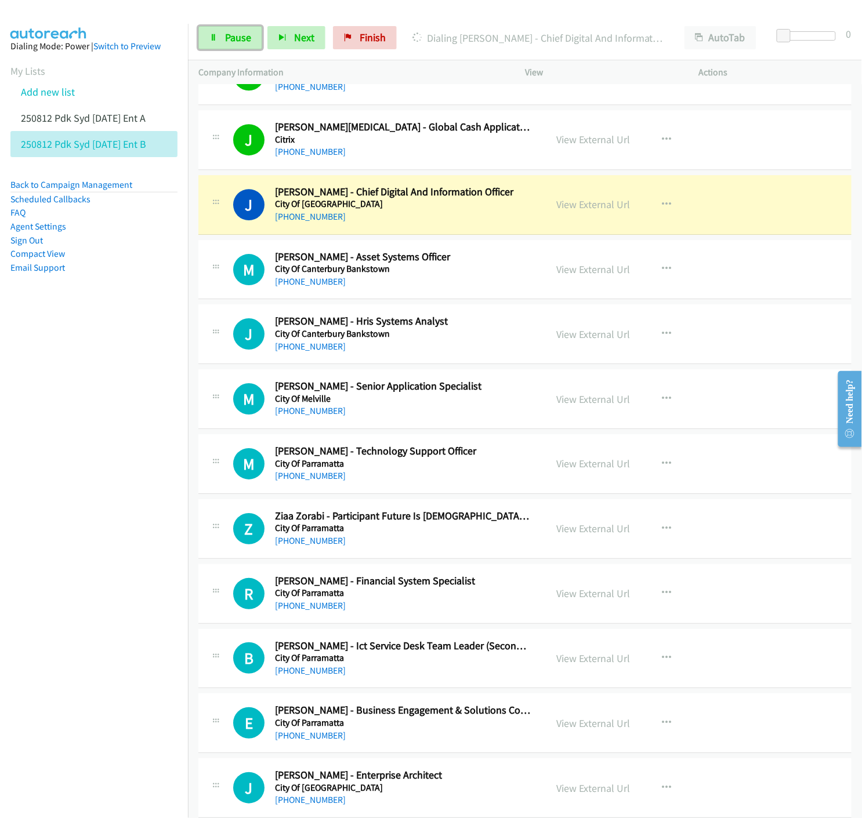
drag, startPoint x: 216, startPoint y: 39, endPoint x: 199, endPoint y: 99, distance: 62.0
click at [216, 39] on icon at bounding box center [213, 38] width 8 height 8
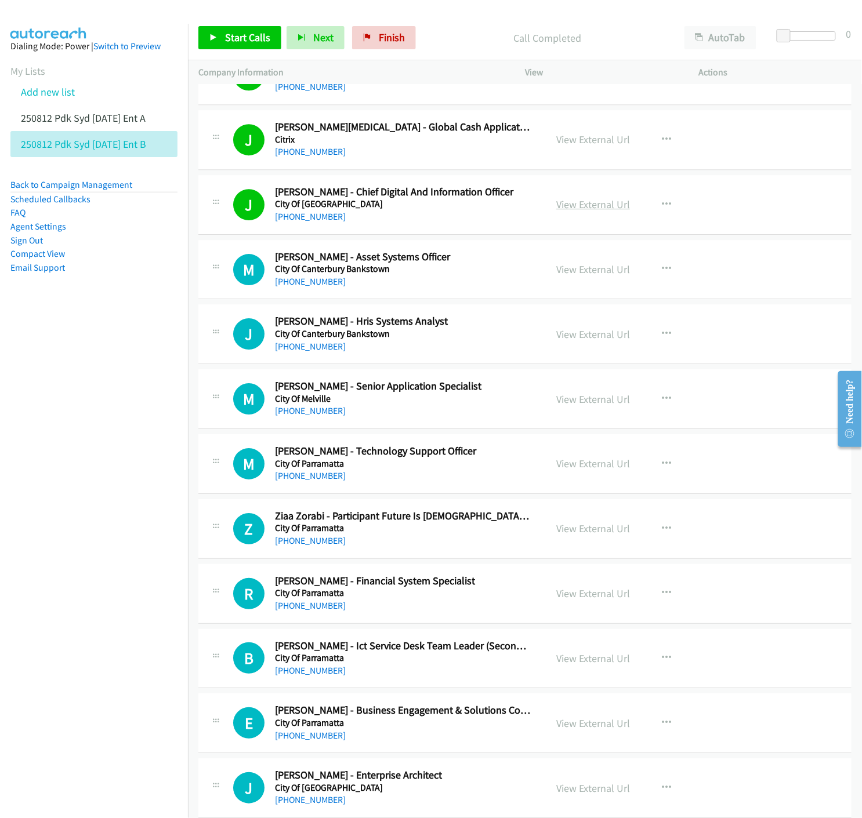
click at [577, 205] on link "View External Url" at bounding box center [593, 204] width 74 height 13
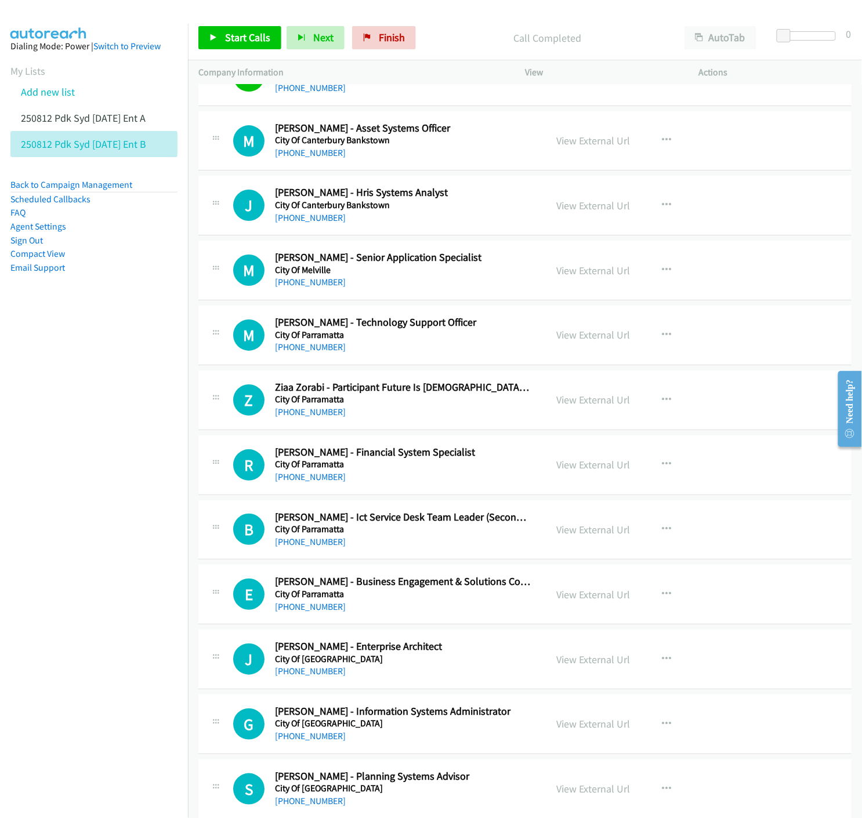
scroll to position [3801, 0]
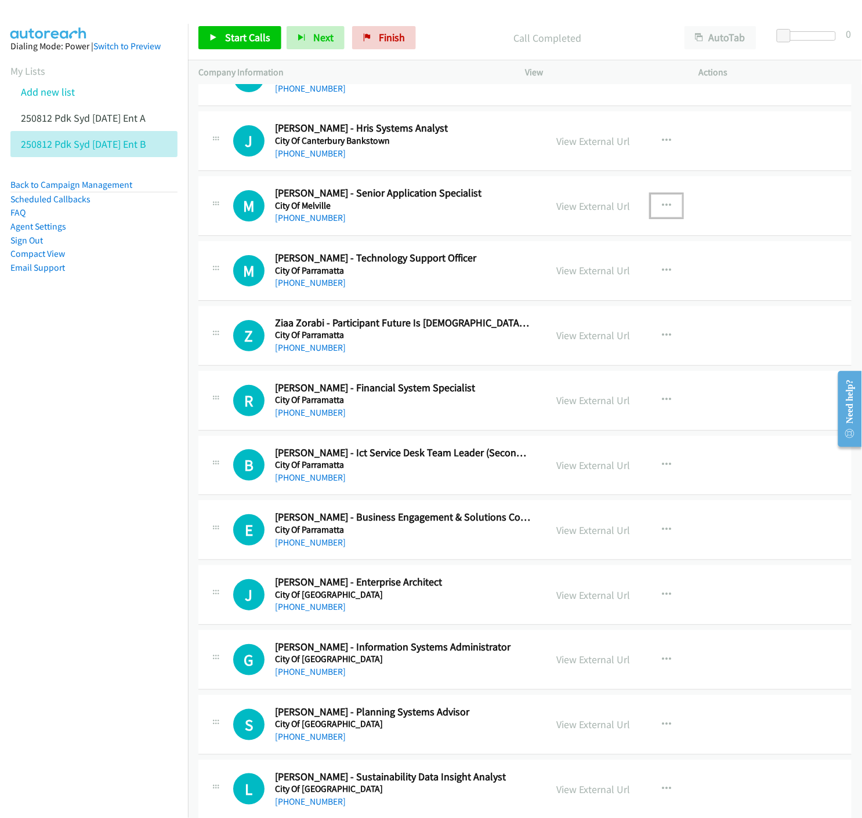
click at [662, 207] on icon "button" at bounding box center [666, 205] width 9 height 9
click at [538, 283] on icon at bounding box center [542, 282] width 8 height 8
click at [211, 42] on link "Start Calls" at bounding box center [239, 37] width 83 height 23
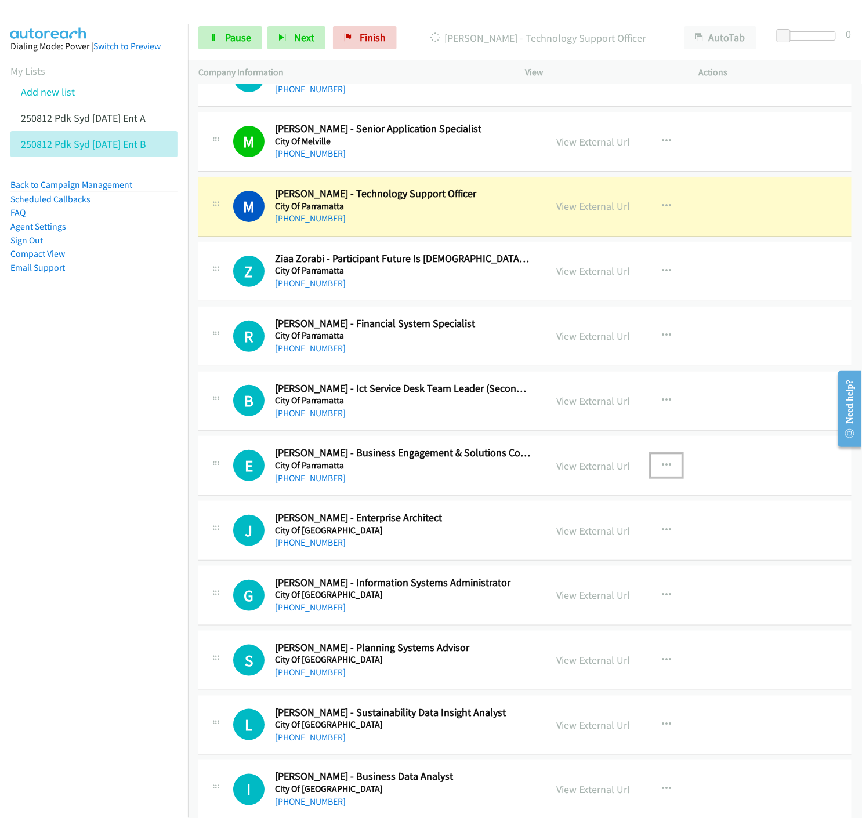
click at [662, 467] on icon "button" at bounding box center [666, 465] width 9 height 9
click at [538, 541] on icon at bounding box center [542, 542] width 8 height 8
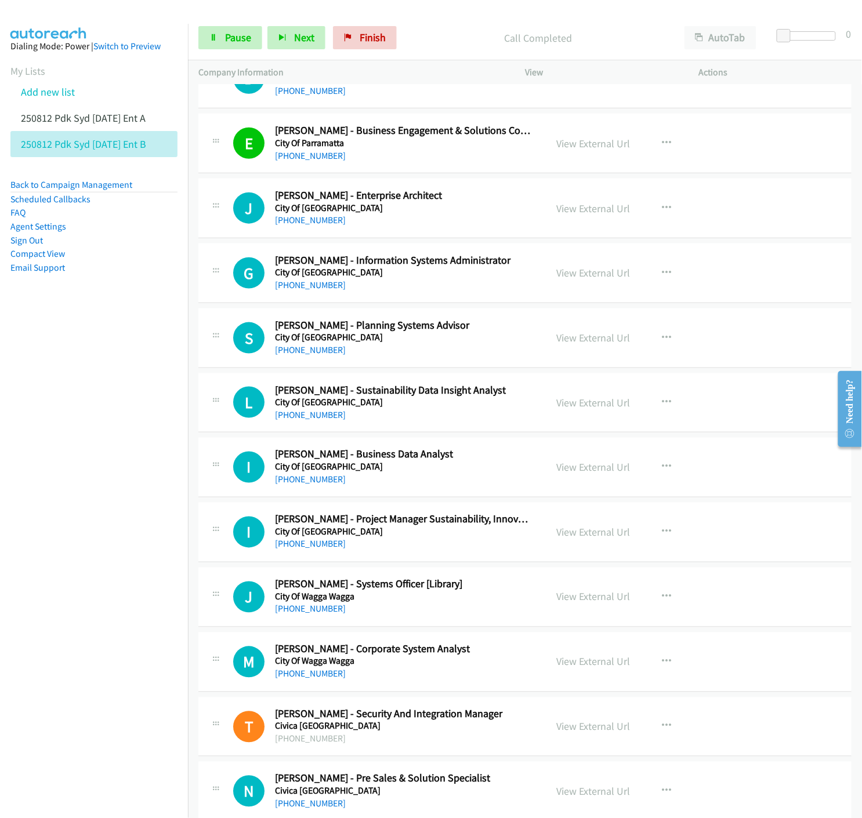
scroll to position [4252, 0]
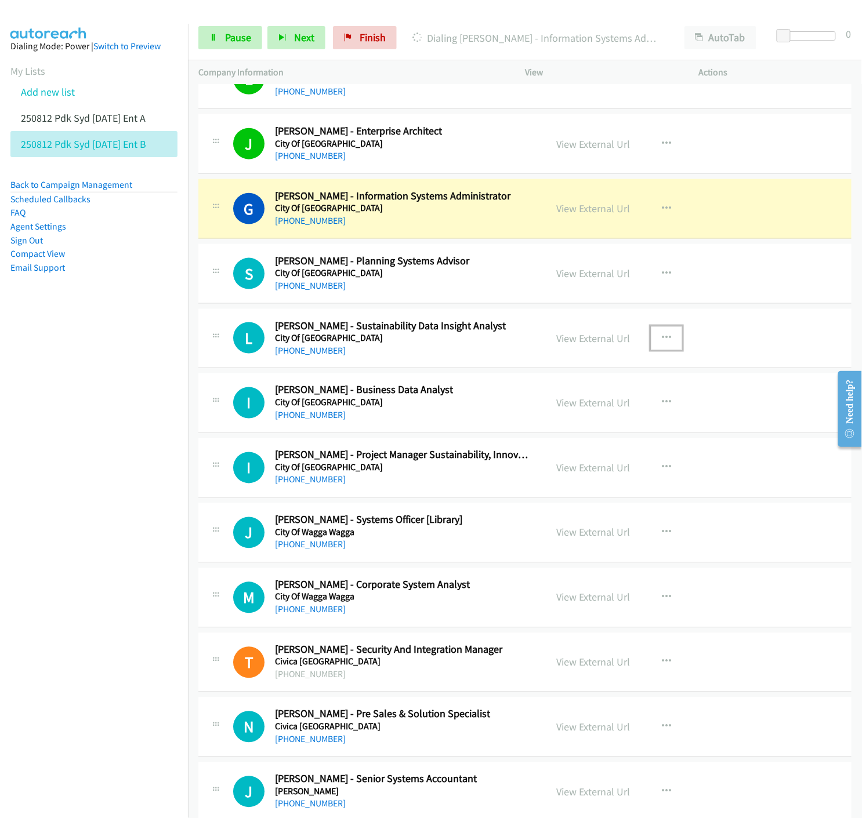
click at [662, 338] on icon "button" at bounding box center [666, 337] width 9 height 9
click at [538, 414] on icon at bounding box center [542, 415] width 8 height 8
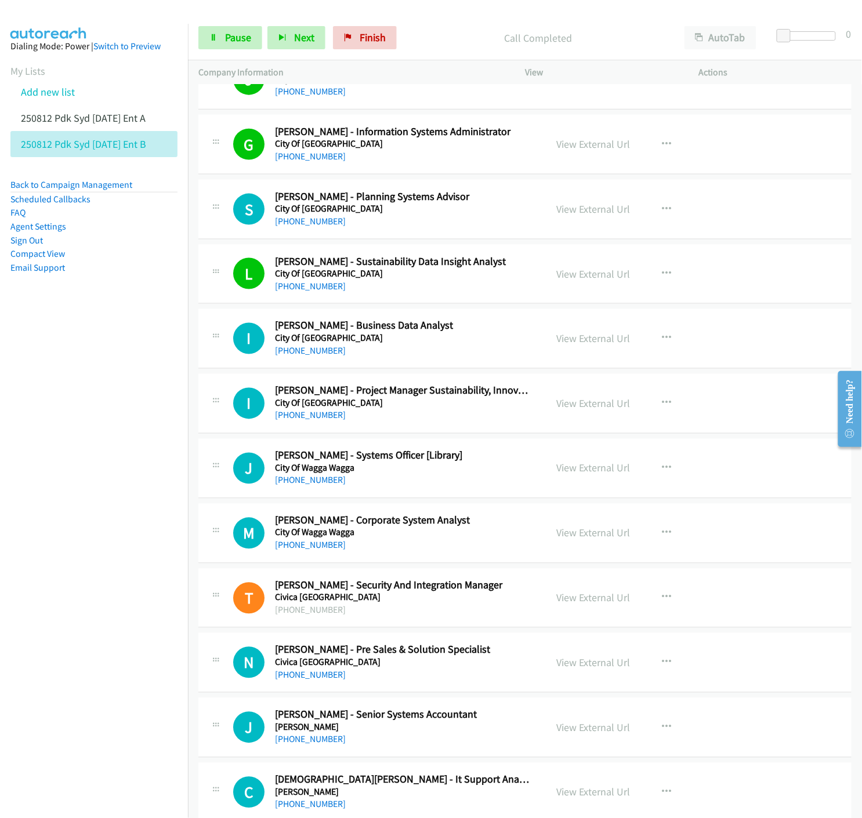
scroll to position [4445, 0]
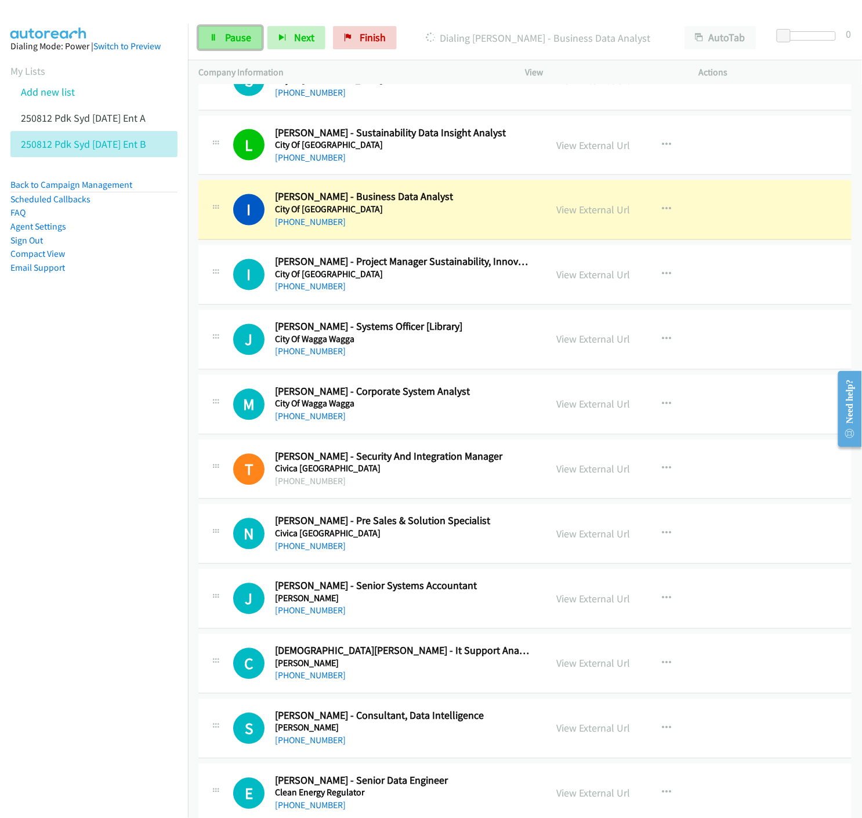
drag, startPoint x: 222, startPoint y: 39, endPoint x: 217, endPoint y: 48, distance: 9.9
click at [223, 39] on link "Pause" at bounding box center [230, 37] width 64 height 23
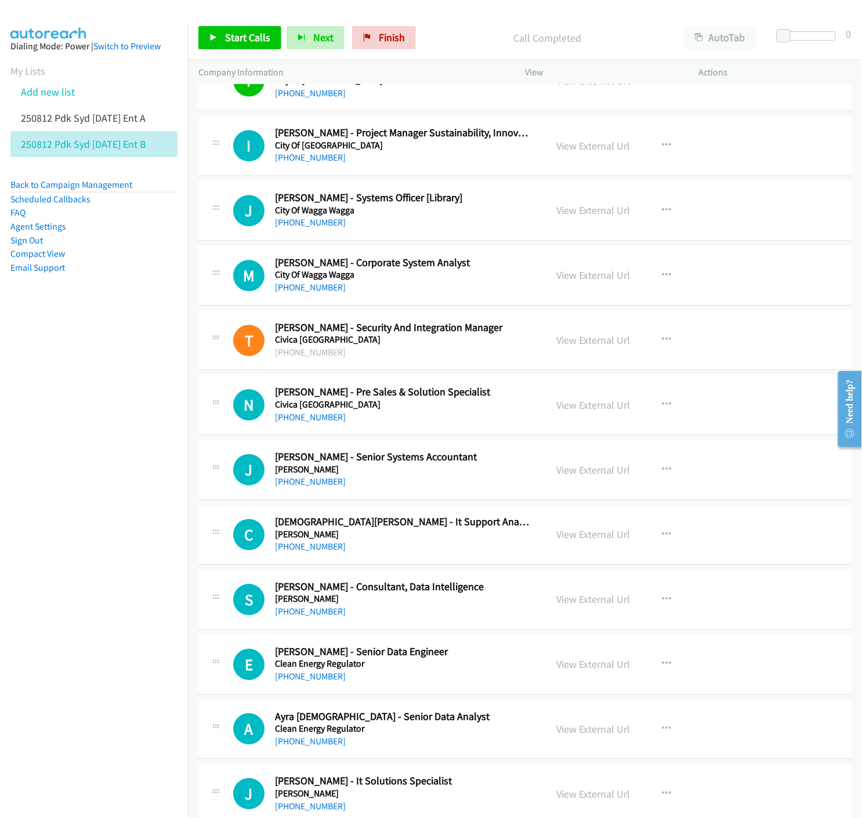
scroll to position [4639, 0]
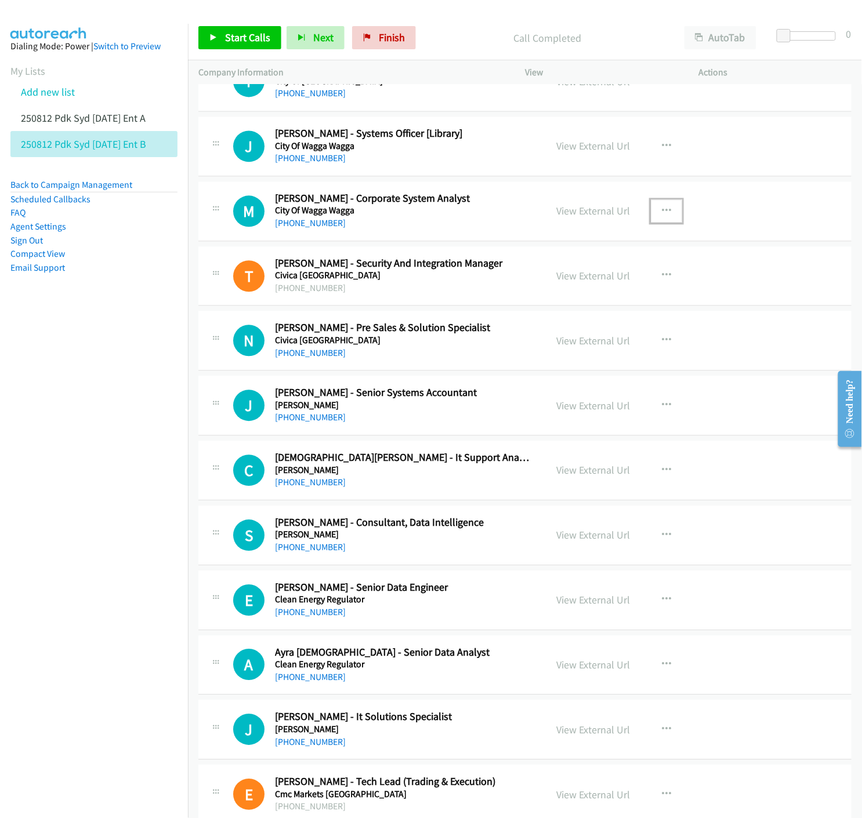
click at [668, 208] on button "button" at bounding box center [666, 210] width 31 height 23
click at [542, 286] on link "Start Calls Here" at bounding box center [604, 286] width 154 height 23
drag, startPoint x: 212, startPoint y: 37, endPoint x: 328, endPoint y: 186, distance: 188.8
click at [212, 37] on icon at bounding box center [213, 38] width 8 height 8
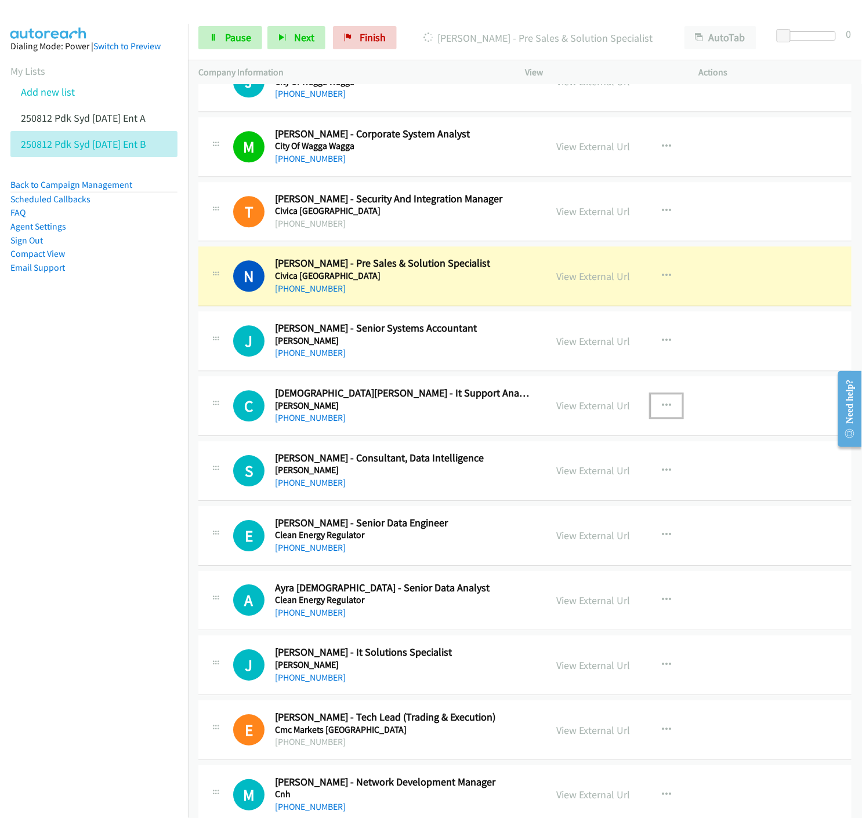
click at [662, 406] on icon "button" at bounding box center [666, 405] width 9 height 9
click at [538, 482] on icon at bounding box center [542, 482] width 8 height 8
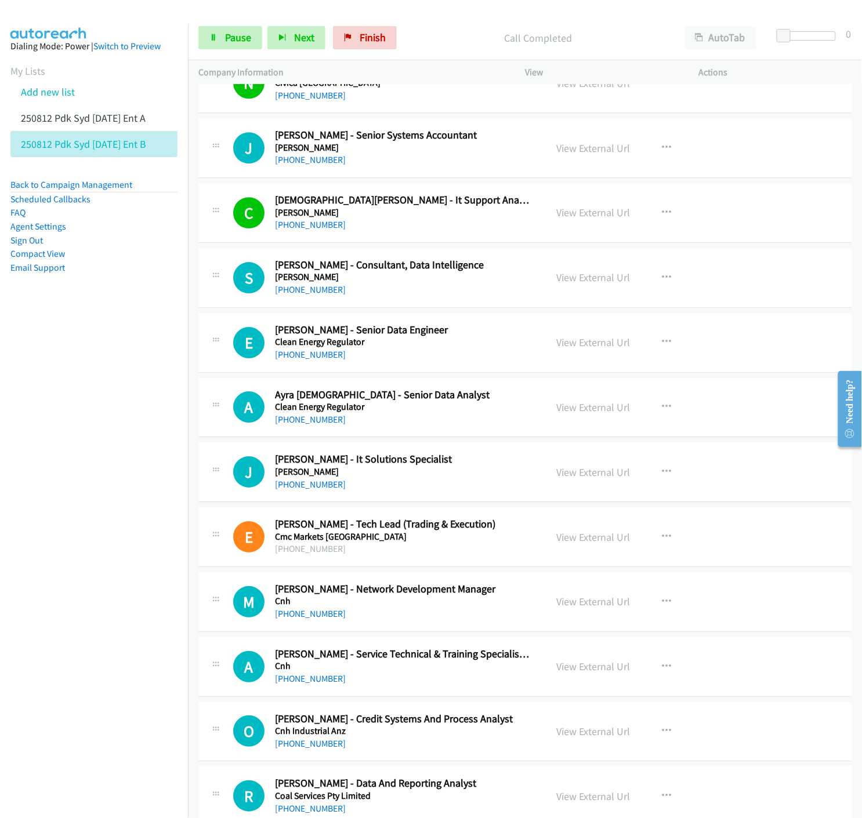
scroll to position [4961, 0]
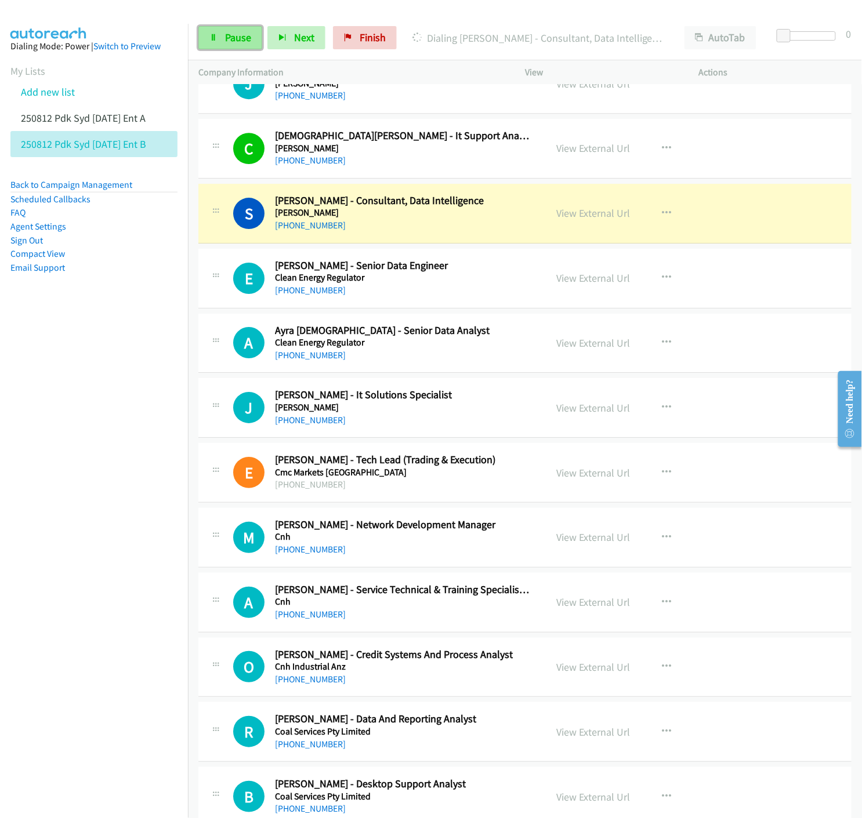
click at [235, 37] on span "Pause" at bounding box center [238, 37] width 26 height 13
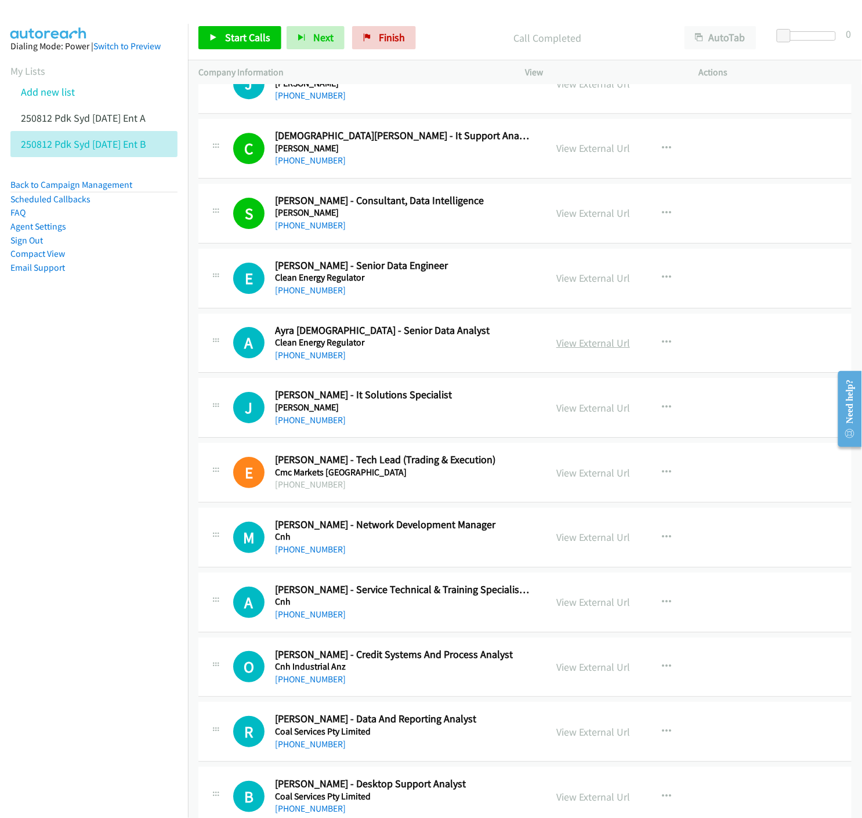
scroll to position [5025, 0]
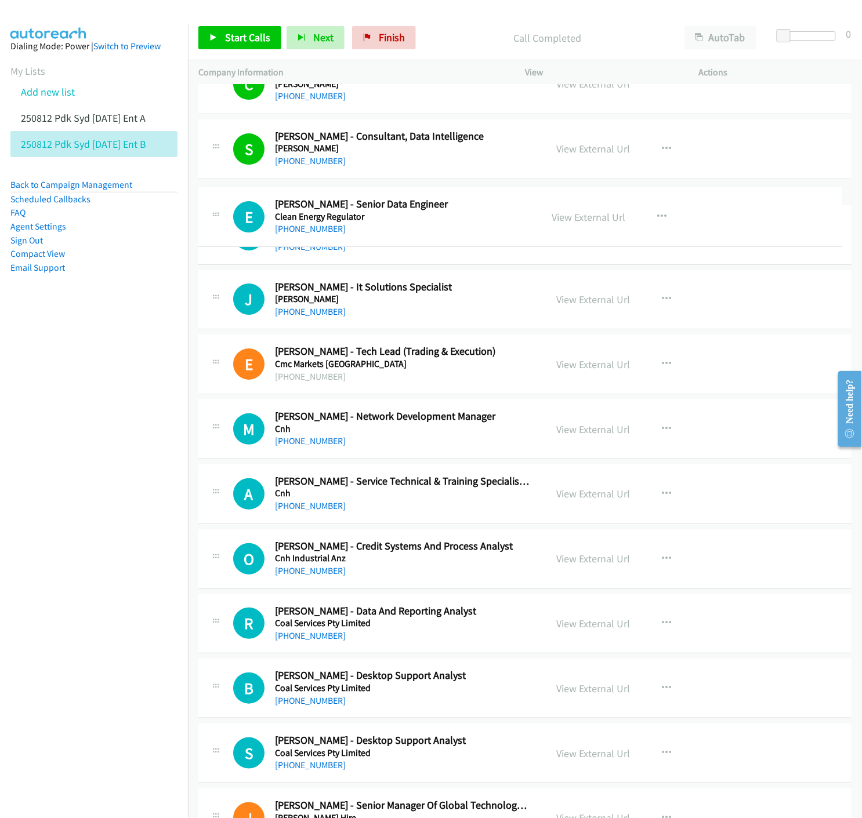
drag, startPoint x: 276, startPoint y: 201, endPoint x: 293, endPoint y: 202, distance: 16.9
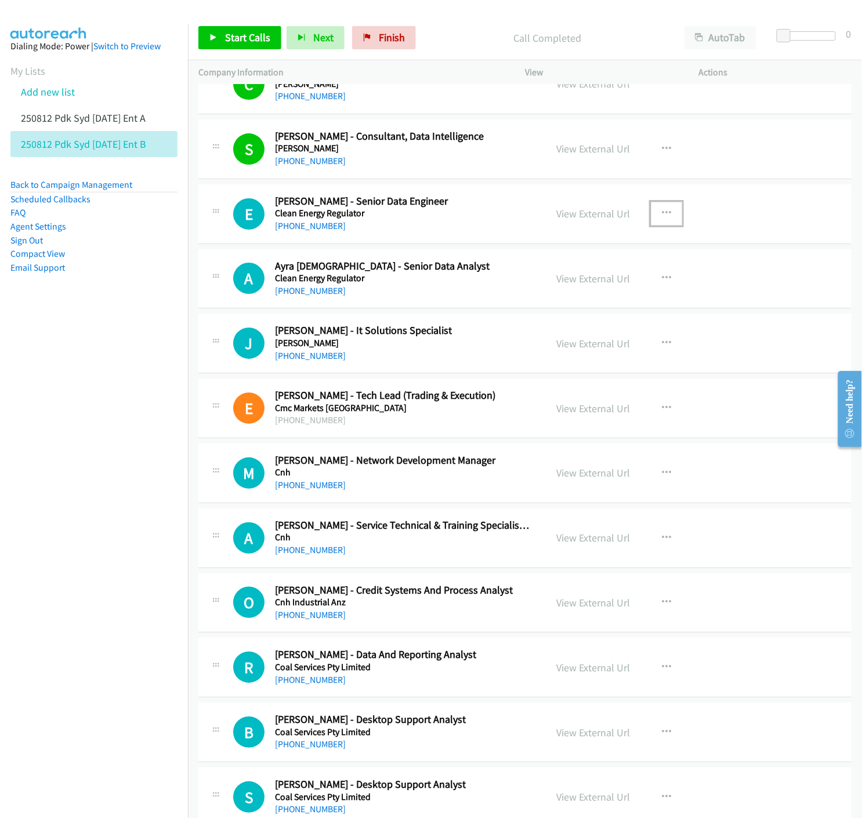
click at [663, 215] on icon "button" at bounding box center [666, 213] width 9 height 9
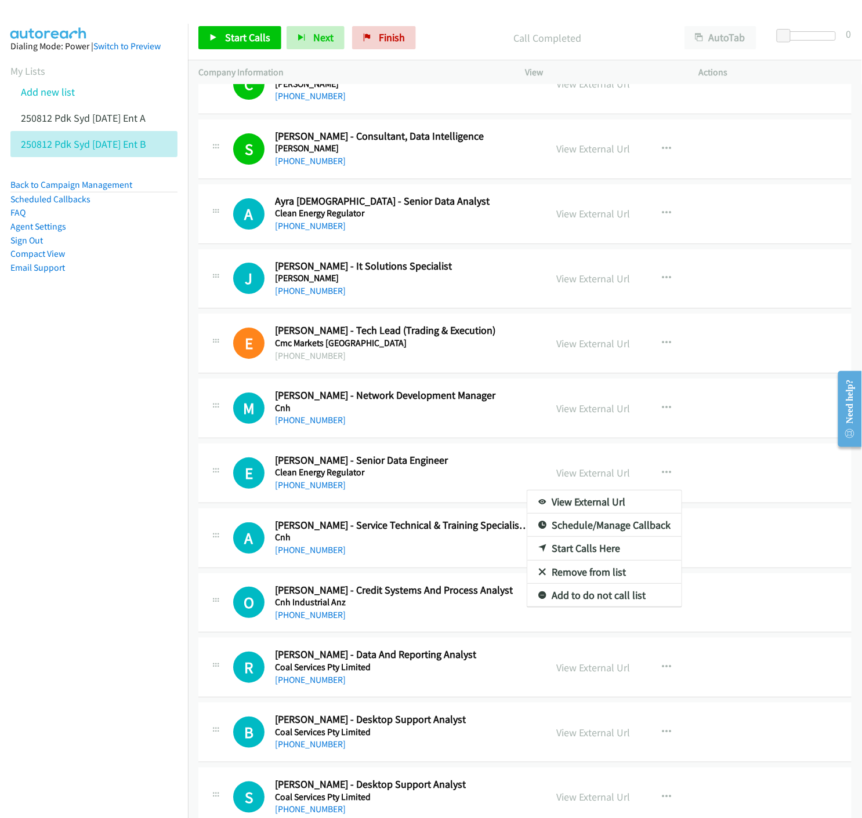
click at [660, 280] on div at bounding box center [431, 409] width 862 height 818
click at [662, 280] on icon "button" at bounding box center [666, 278] width 9 height 9
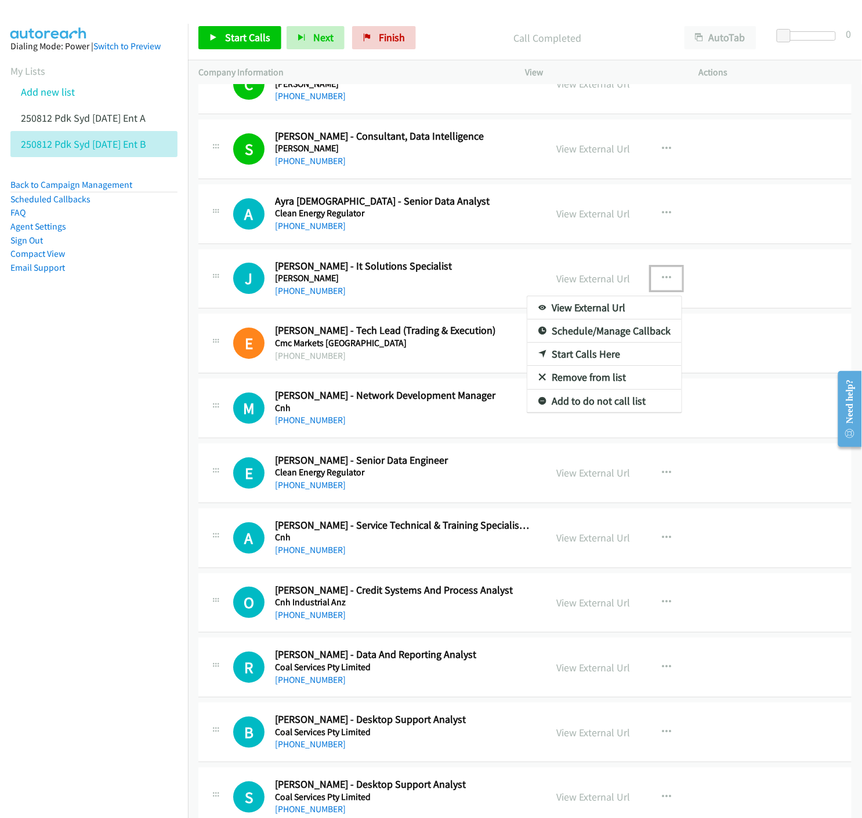
click at [538, 355] on icon at bounding box center [542, 355] width 8 height 8
click at [208, 39] on link "Start Calls" at bounding box center [239, 37] width 83 height 23
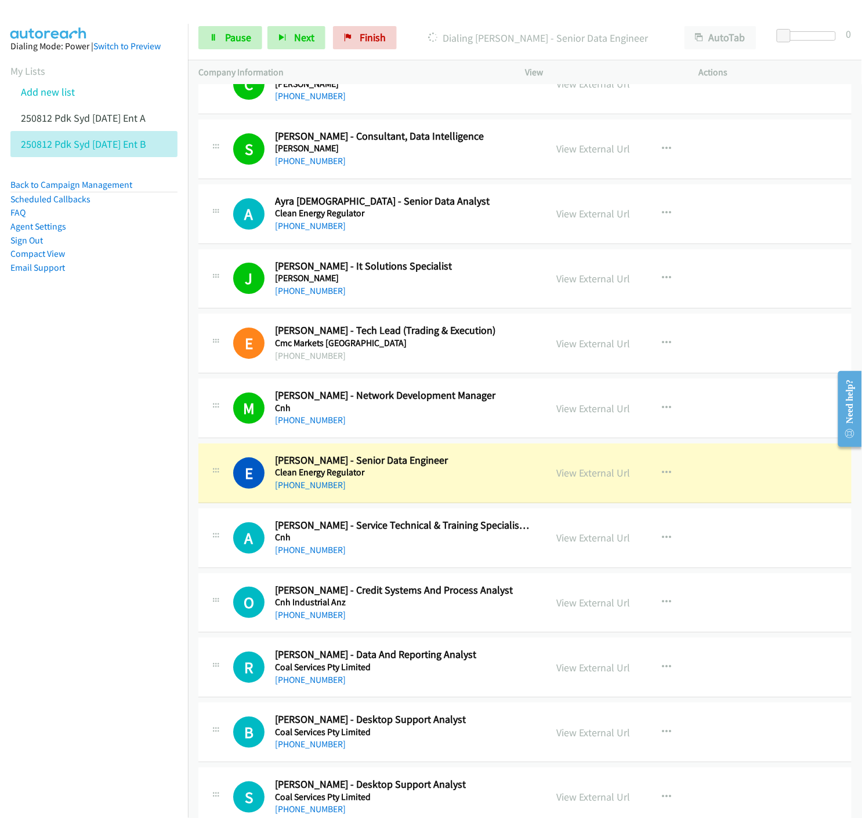
click at [205, 50] on div "Start Calls Pause Next Finish Dialing Ertan Sertcan - Senior Data Engineer Auto…" at bounding box center [525, 38] width 674 height 45
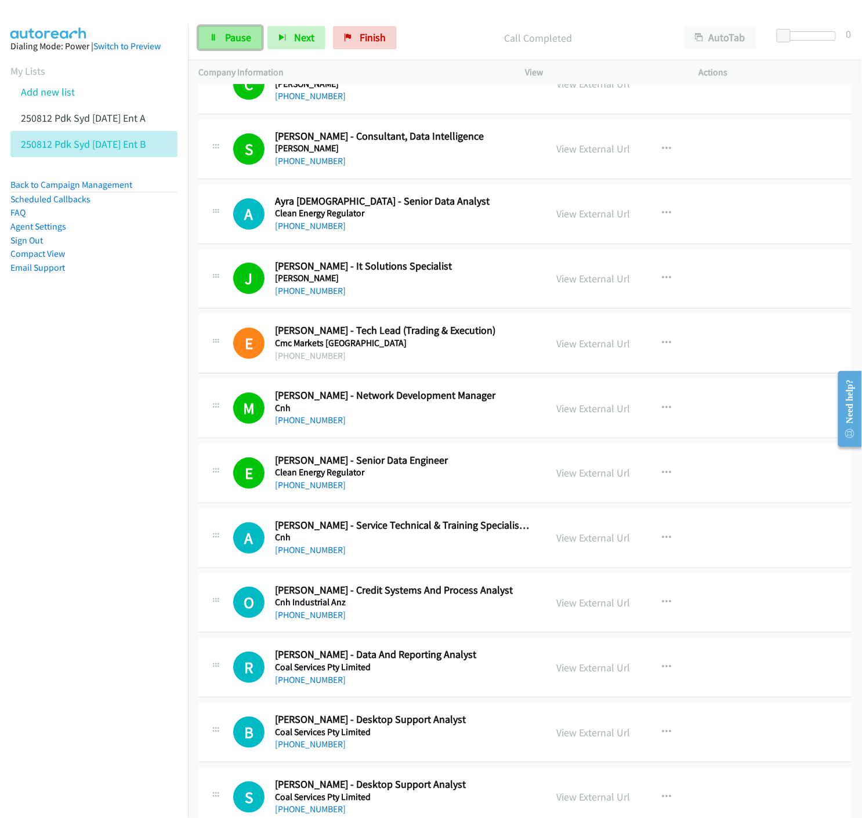
click at [233, 44] on link "Pause" at bounding box center [230, 37] width 64 height 23
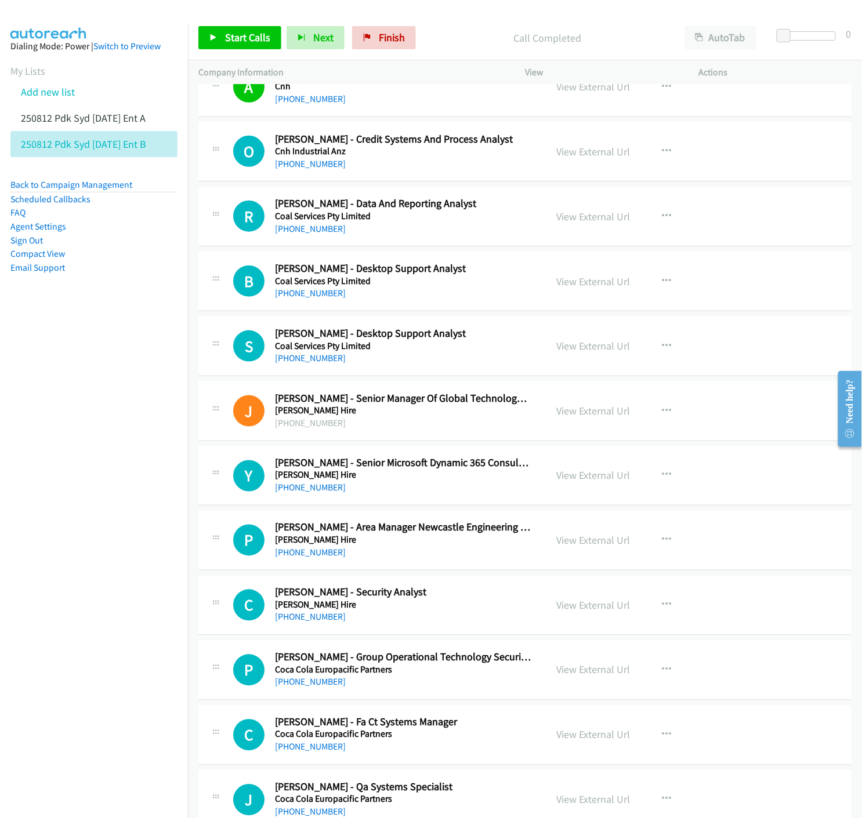
scroll to position [5541, 0]
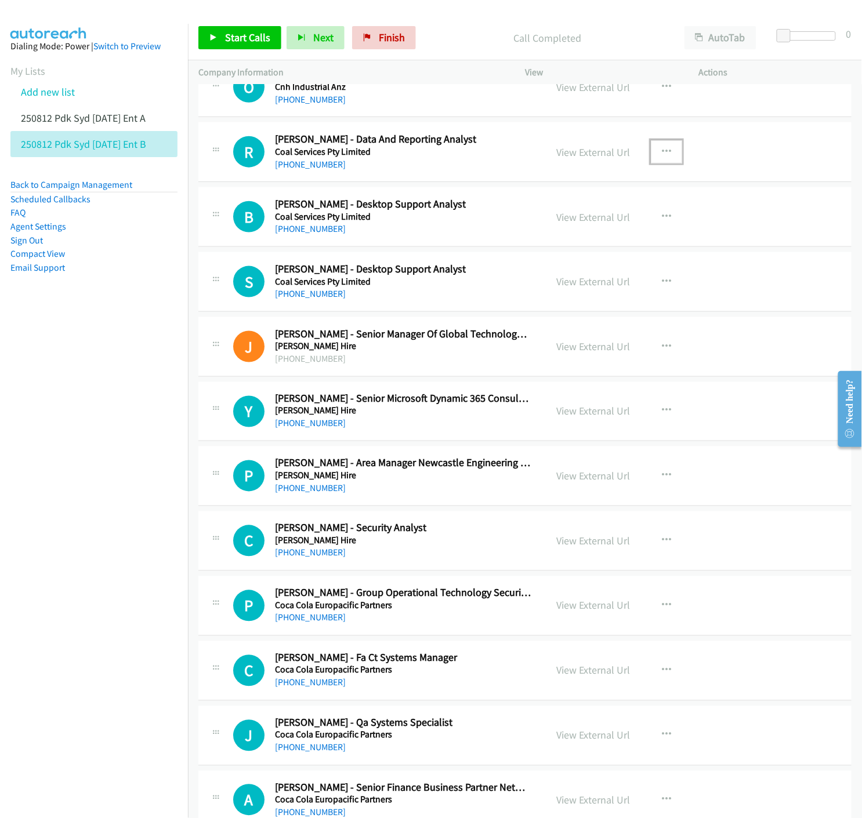
click at [665, 148] on icon "button" at bounding box center [666, 151] width 9 height 9
click at [538, 230] on icon at bounding box center [542, 228] width 8 height 8
click at [204, 35] on link "Start Calls" at bounding box center [239, 37] width 83 height 23
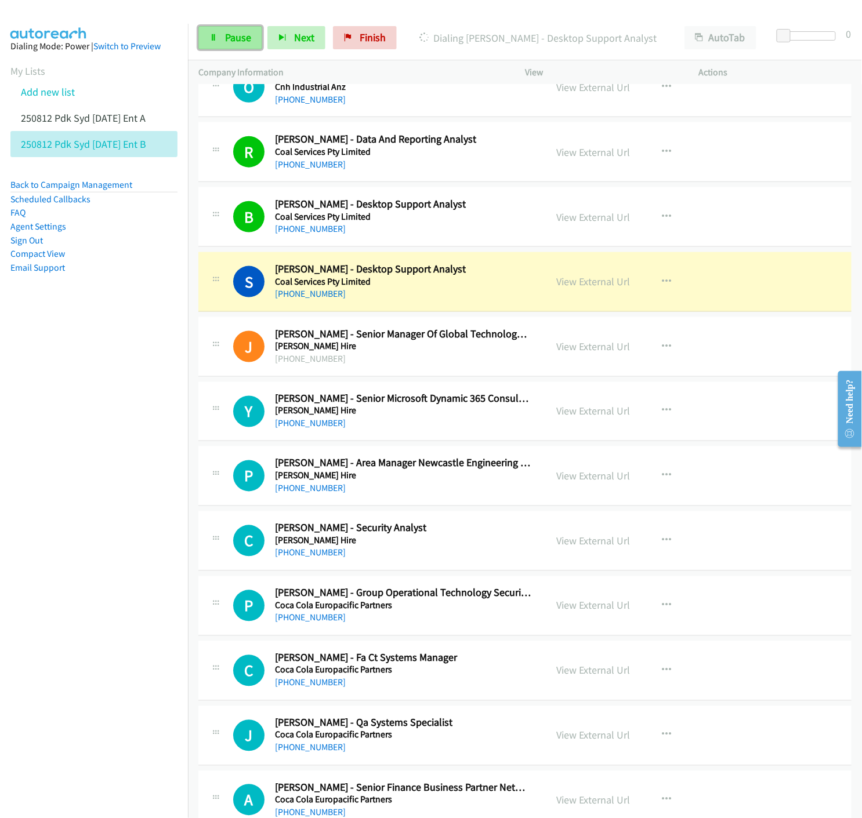
click at [213, 41] on icon at bounding box center [213, 38] width 8 height 8
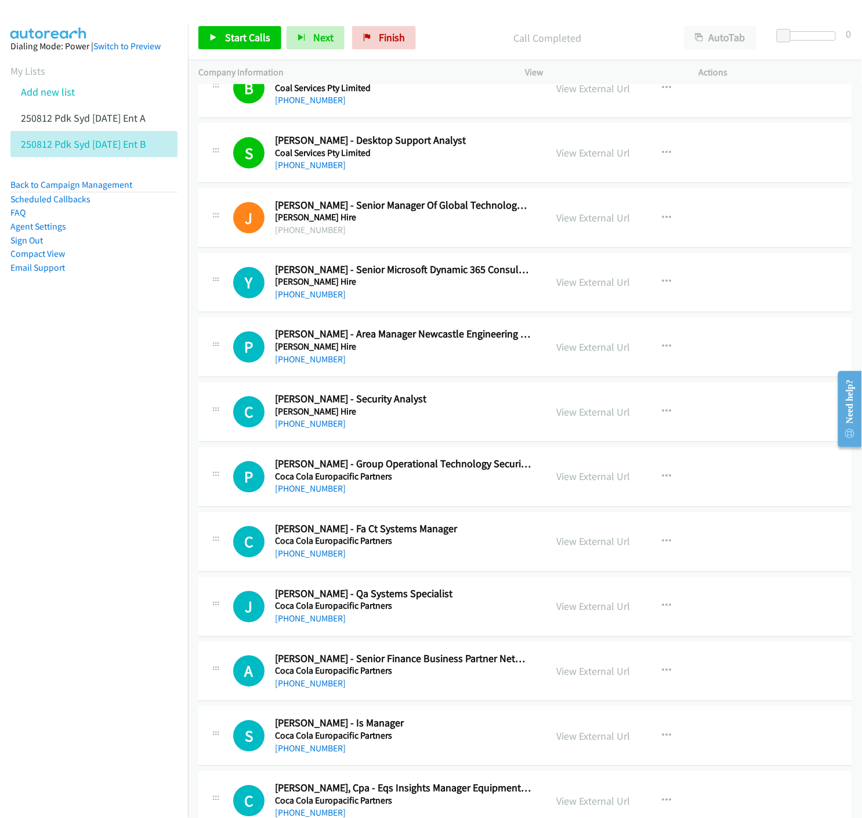
scroll to position [5734, 0]
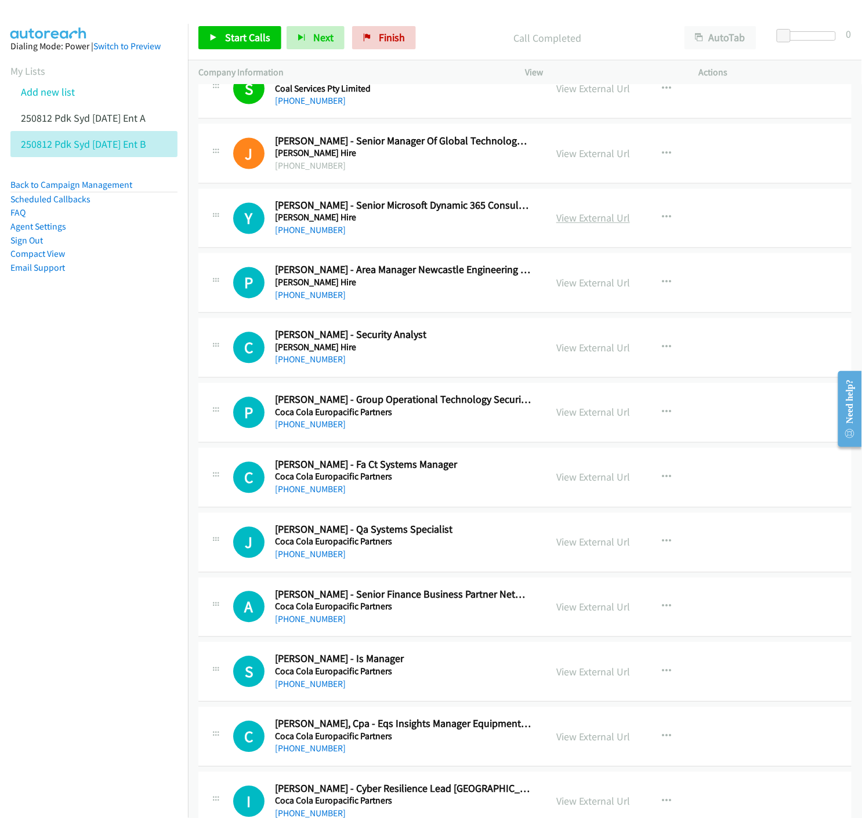
click at [618, 217] on link "View External Url" at bounding box center [593, 218] width 74 height 13
click at [663, 218] on icon "button" at bounding box center [666, 217] width 9 height 9
click at [538, 296] on icon at bounding box center [542, 295] width 8 height 8
click at [227, 47] on link "Start Calls" at bounding box center [239, 37] width 83 height 23
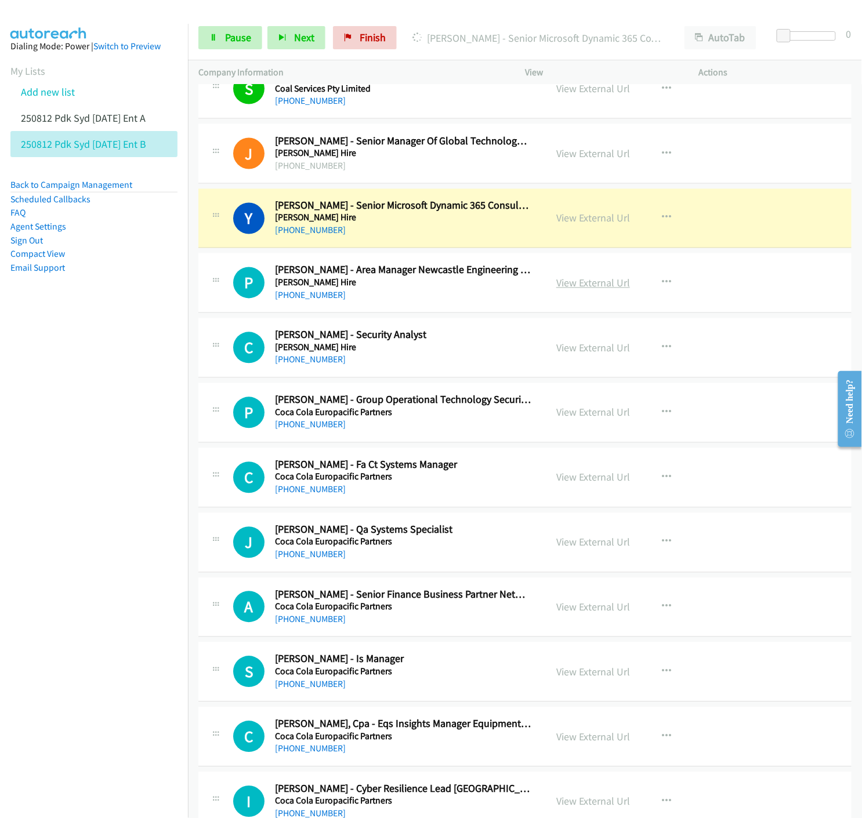
click at [583, 287] on link "View External Url" at bounding box center [593, 283] width 74 height 13
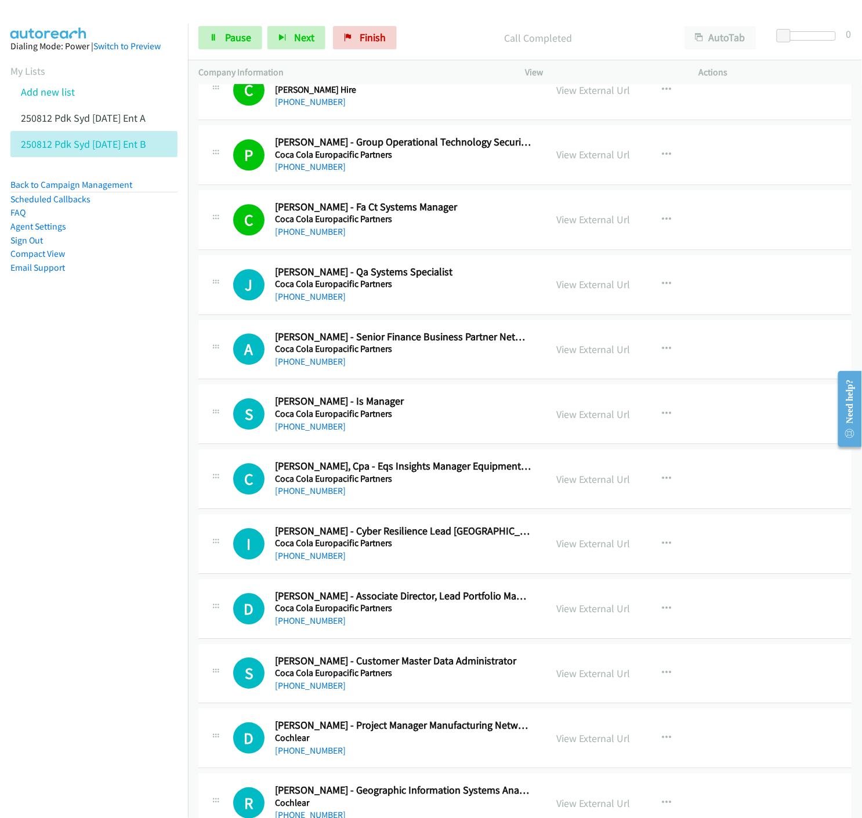
scroll to position [6056, 0]
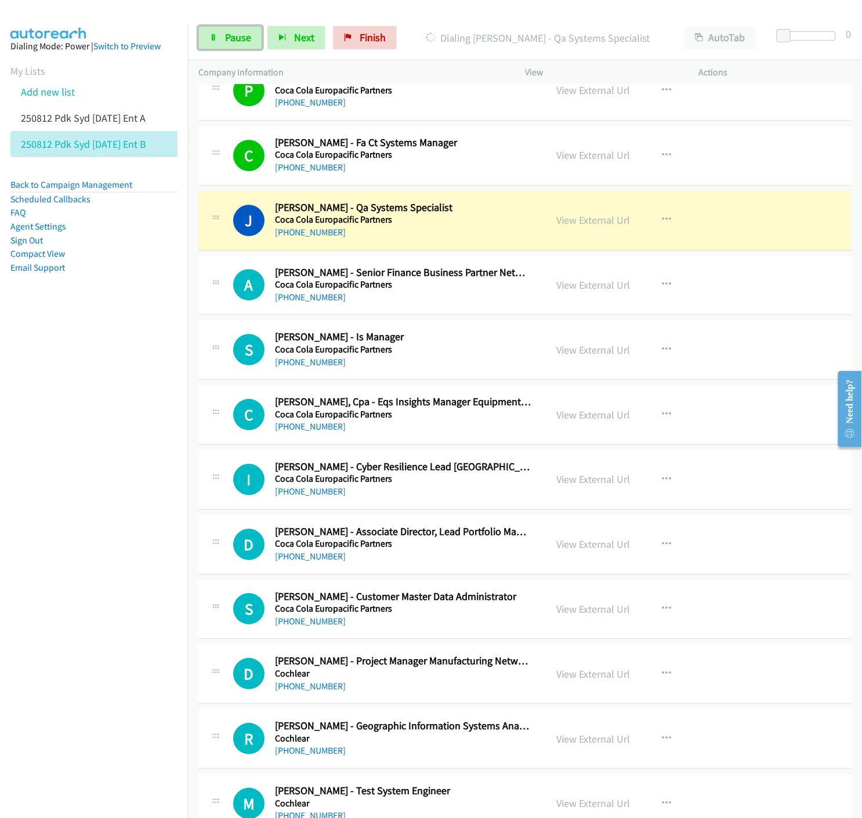
drag, startPoint x: 224, startPoint y: 45, endPoint x: 148, endPoint y: 380, distance: 344.2
click at [224, 44] on link "Pause" at bounding box center [230, 37] width 64 height 23
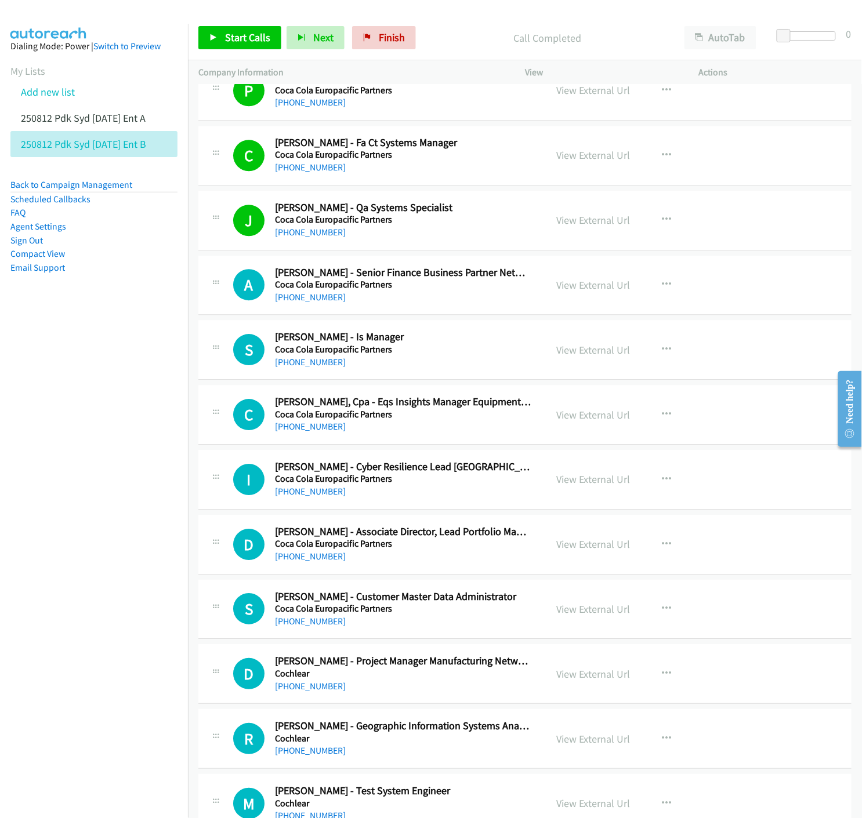
scroll to position [6120, 0]
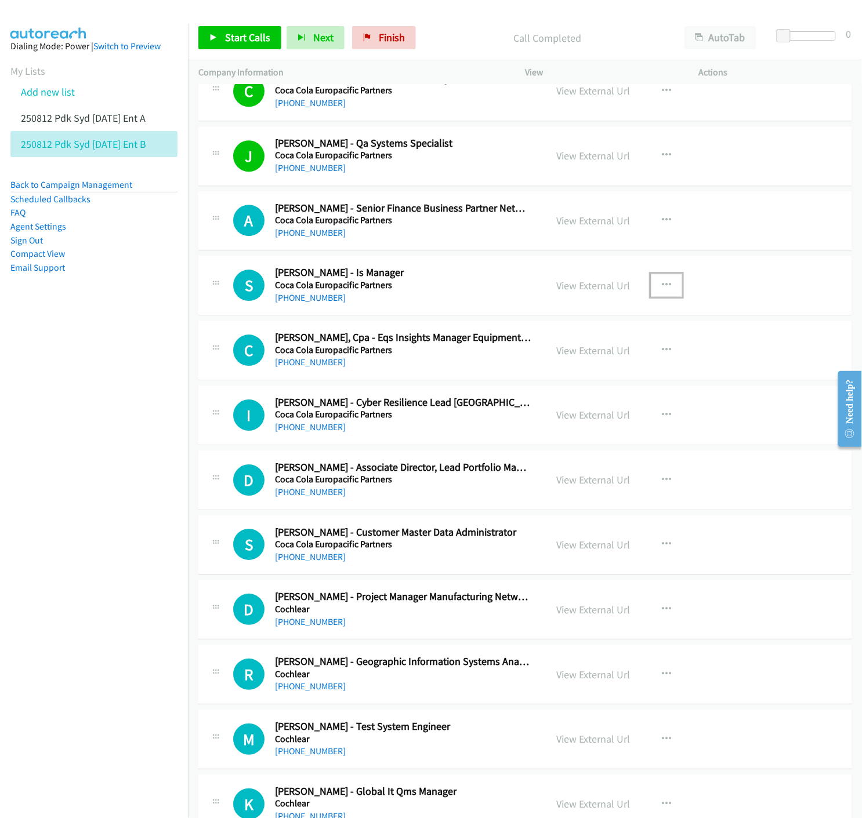
click at [662, 285] on icon "button" at bounding box center [666, 285] width 9 height 9
click at [538, 361] on icon at bounding box center [542, 362] width 8 height 8
click at [206, 34] on link "Start Calls" at bounding box center [239, 37] width 83 height 23
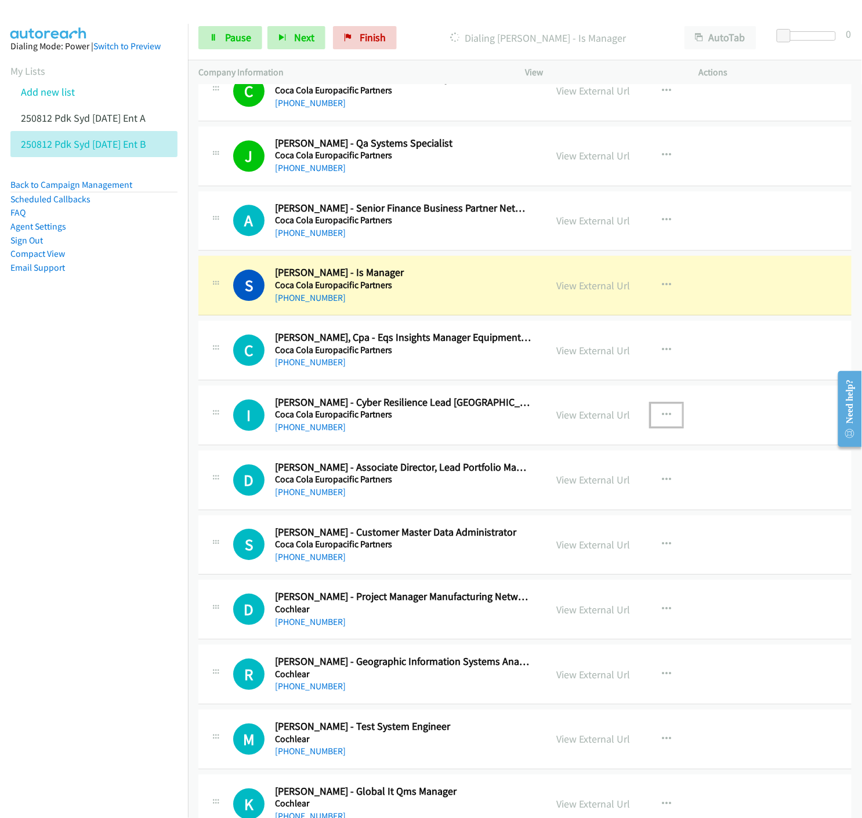
drag, startPoint x: 658, startPoint y: 414, endPoint x: 604, endPoint y: 453, distance: 66.0
click at [662, 414] on icon "button" at bounding box center [666, 415] width 9 height 9
click at [538, 493] on icon at bounding box center [542, 491] width 8 height 8
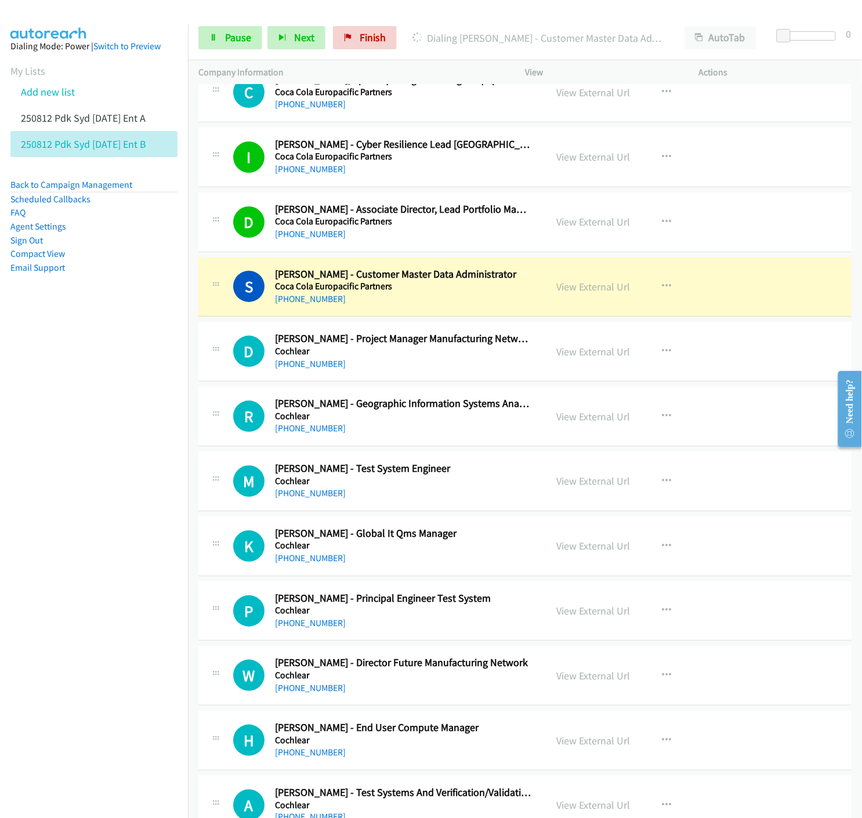
scroll to position [6443, 0]
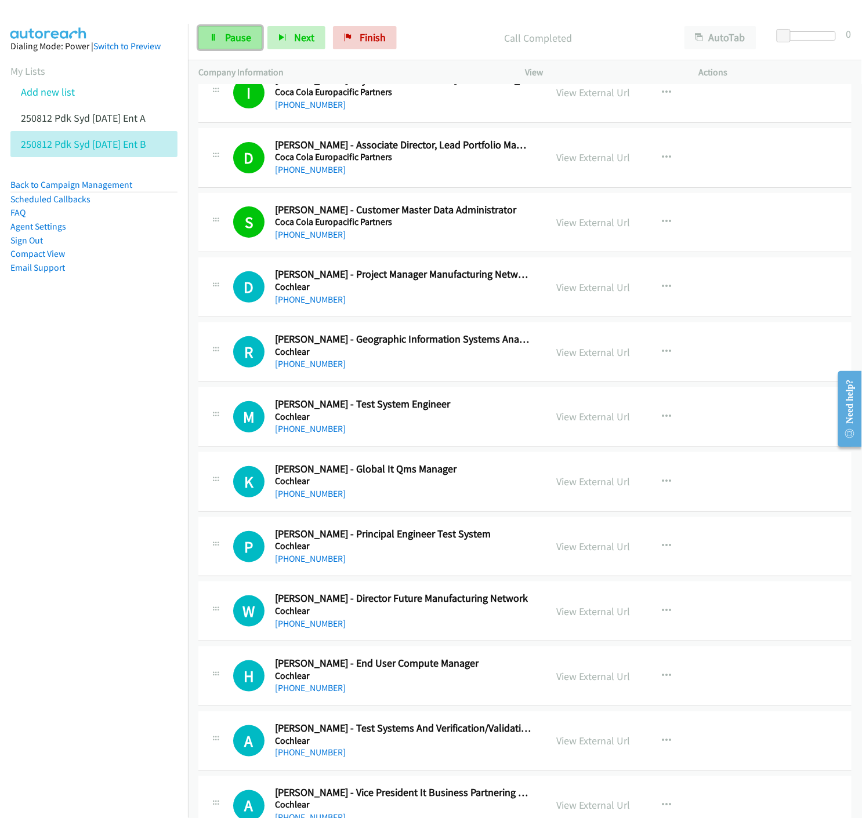
click at [235, 42] on span "Pause" at bounding box center [238, 37] width 26 height 13
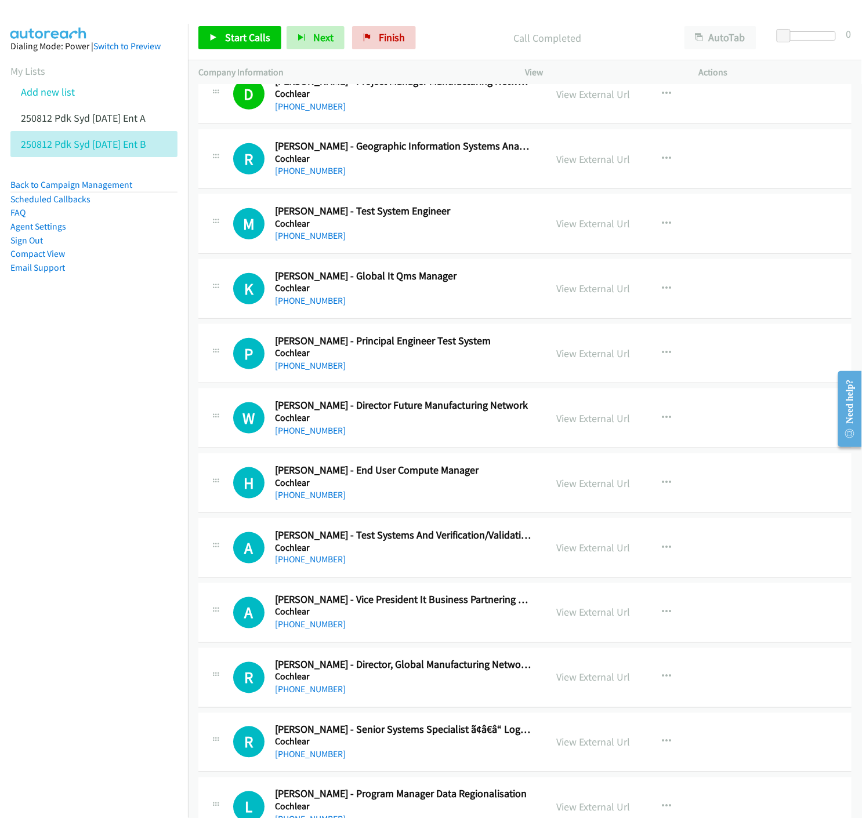
scroll to position [6700, 0]
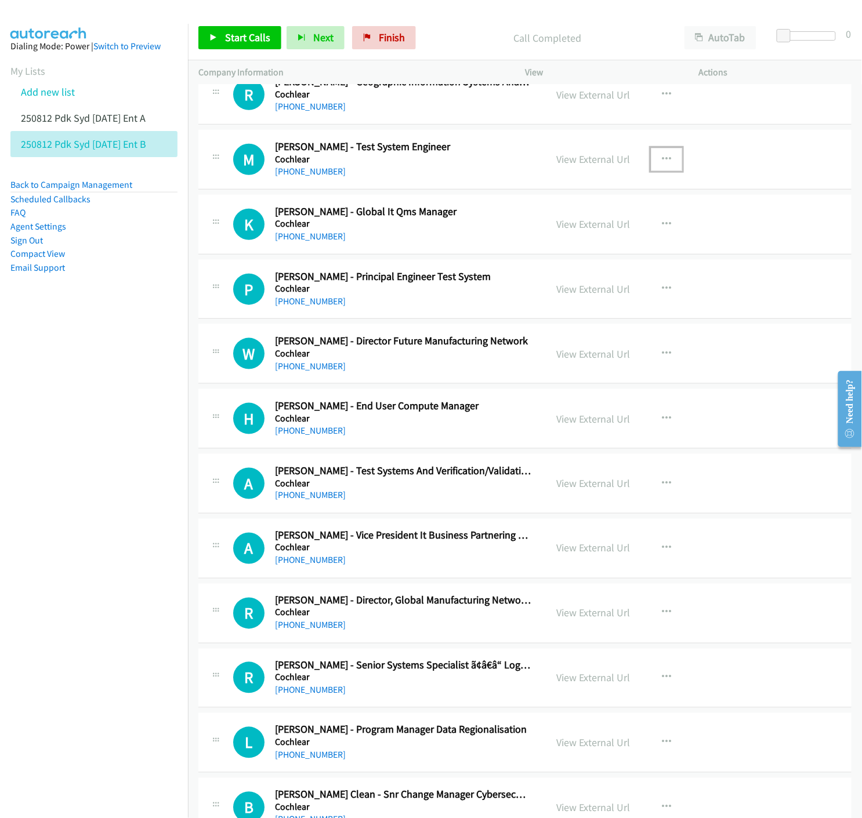
click at [662, 161] on icon "button" at bounding box center [666, 159] width 9 height 9
click at [538, 235] on icon at bounding box center [542, 236] width 8 height 8
click at [225, 38] on span "Start Calls" at bounding box center [247, 37] width 45 height 13
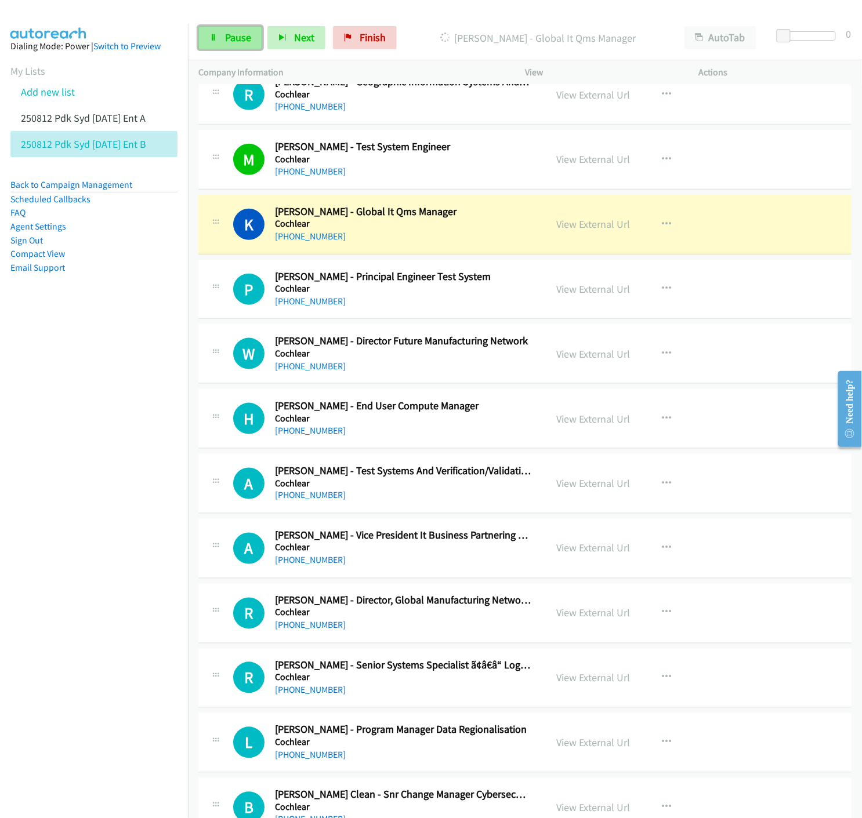
drag, startPoint x: 213, startPoint y: 39, endPoint x: 63, endPoint y: 373, distance: 366.5
click at [213, 39] on icon at bounding box center [213, 38] width 8 height 8
